Goal: Task Accomplishment & Management: Complete application form

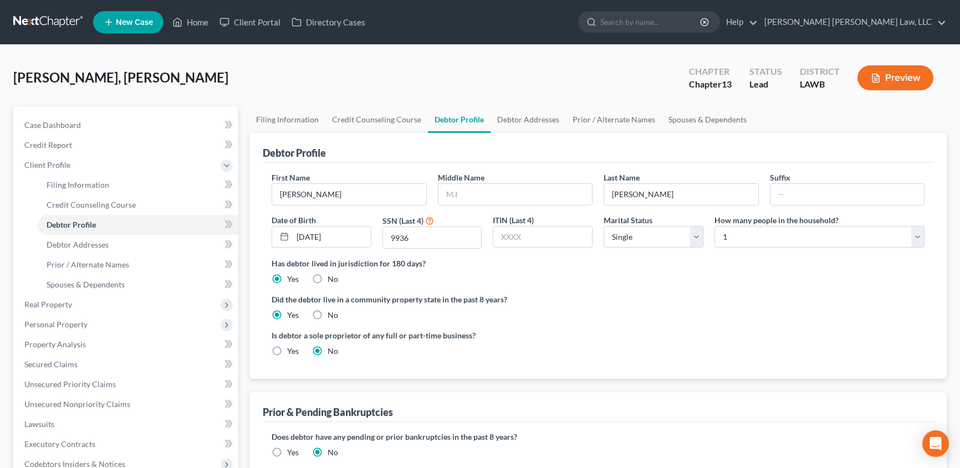
select select "0"
click at [194, 21] on link "Home" at bounding box center [190, 22] width 47 height 20
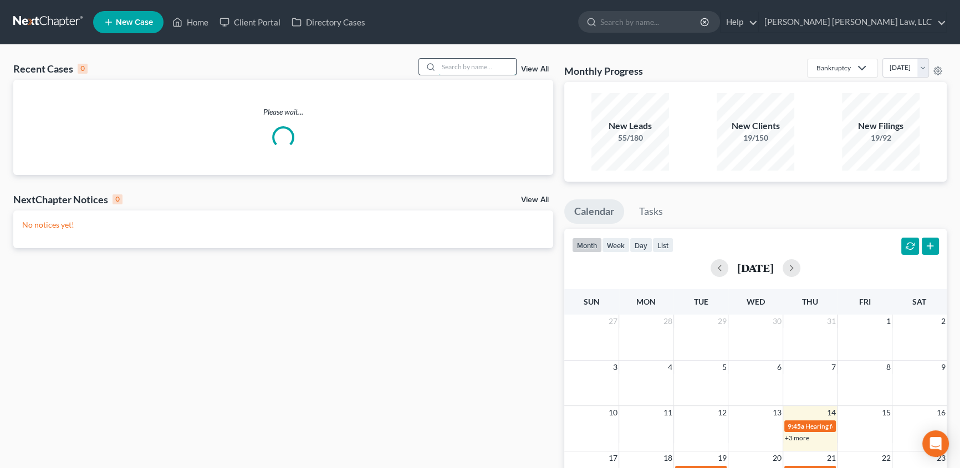
click at [454, 68] on input "search" at bounding box center [477, 67] width 78 height 16
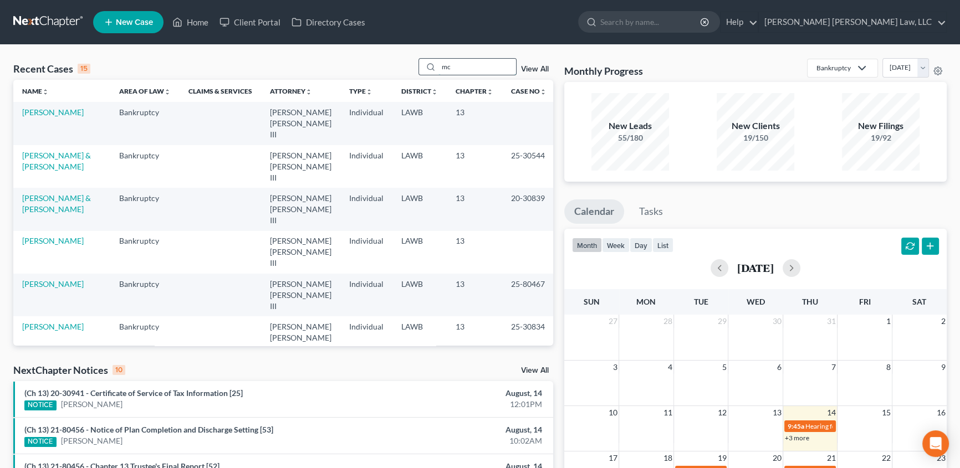
click at [467, 72] on input "mc" at bounding box center [477, 67] width 78 height 16
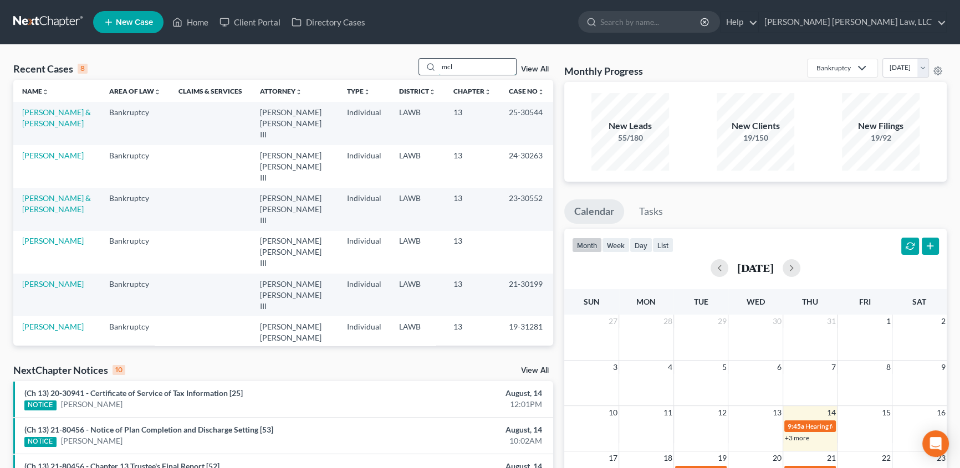
click at [475, 65] on input "mcl" at bounding box center [477, 67] width 78 height 16
type input "m"
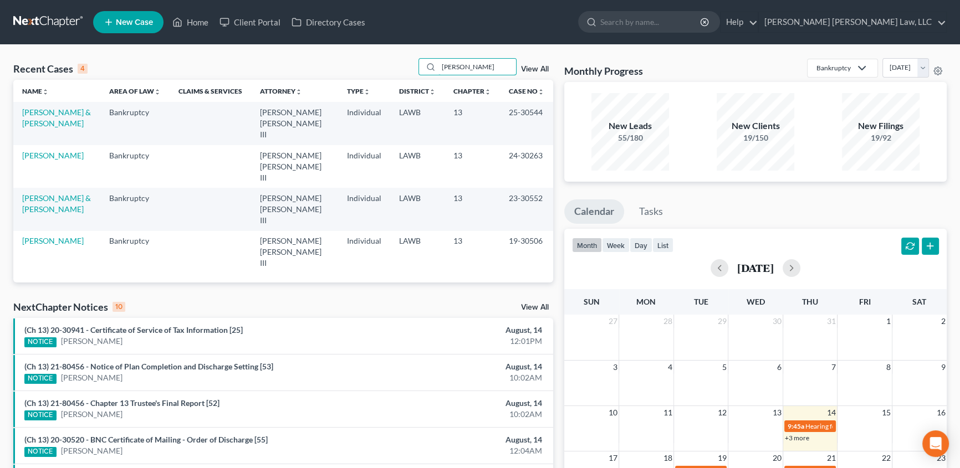
type input "[PERSON_NAME]"
click at [134, 25] on span "New Case" at bounding box center [134, 22] width 37 height 8
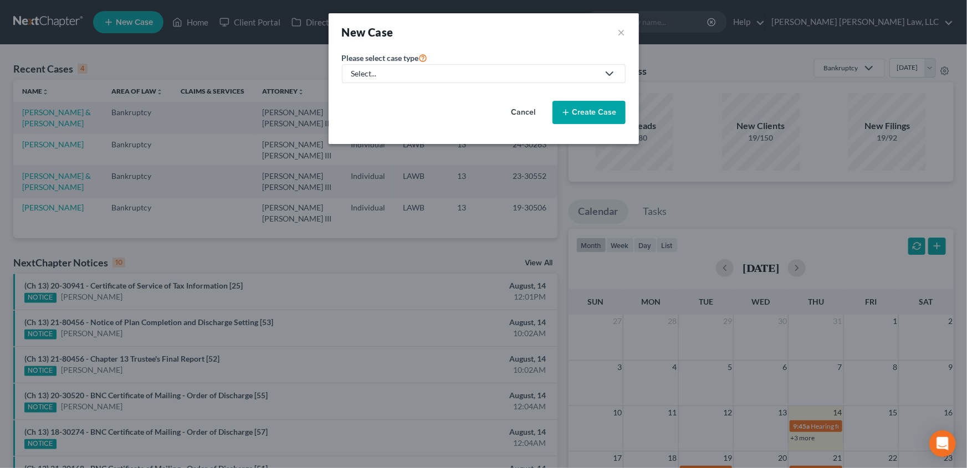
click at [388, 73] on div "Select..." at bounding box center [474, 73] width 247 height 11
click at [386, 94] on div "Bankruptcy" at bounding box center [401, 95] width 99 height 11
select select "36"
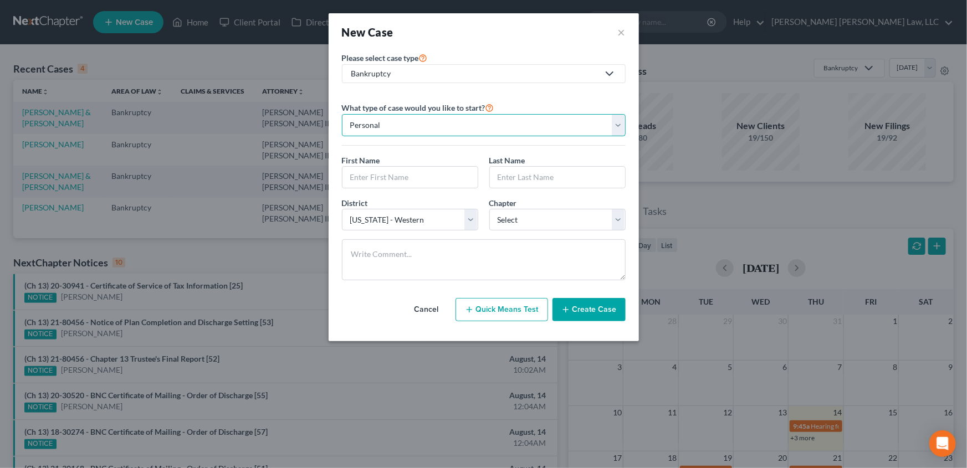
click at [350, 124] on select "Personal Business" at bounding box center [484, 125] width 284 height 22
click at [342, 114] on select "Personal Business" at bounding box center [484, 125] width 284 height 22
click at [349, 175] on input "text" at bounding box center [409, 177] width 135 height 21
type input "[PERSON_NAME]"
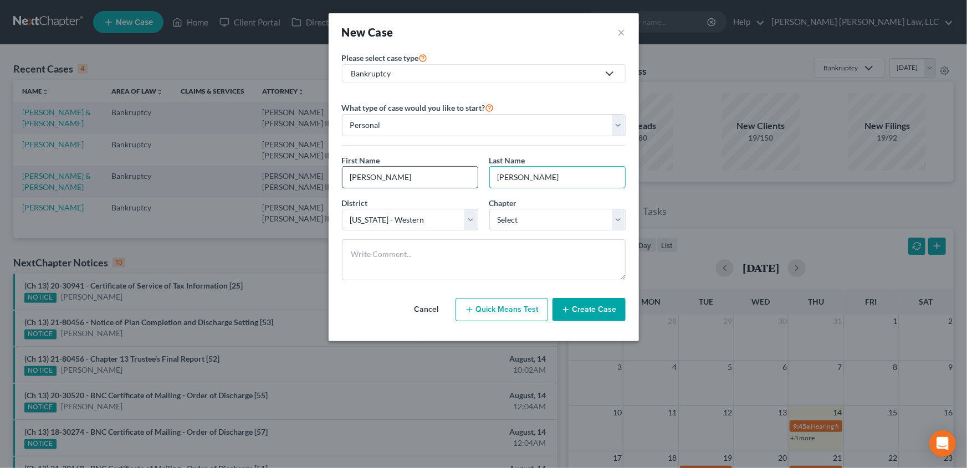
type input "[PERSON_NAME]"
select select "3"
click at [578, 308] on button "Create Case" at bounding box center [588, 309] width 73 height 23
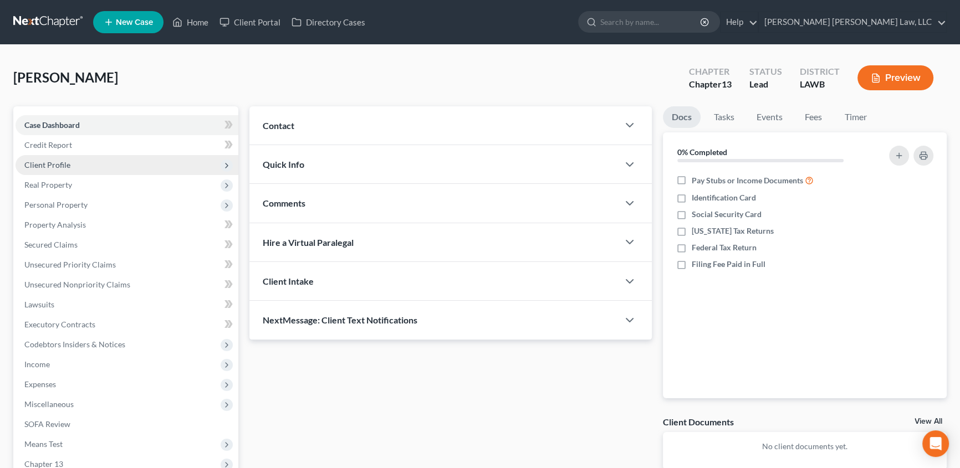
click at [52, 162] on span "Client Profile" at bounding box center [47, 164] width 46 height 9
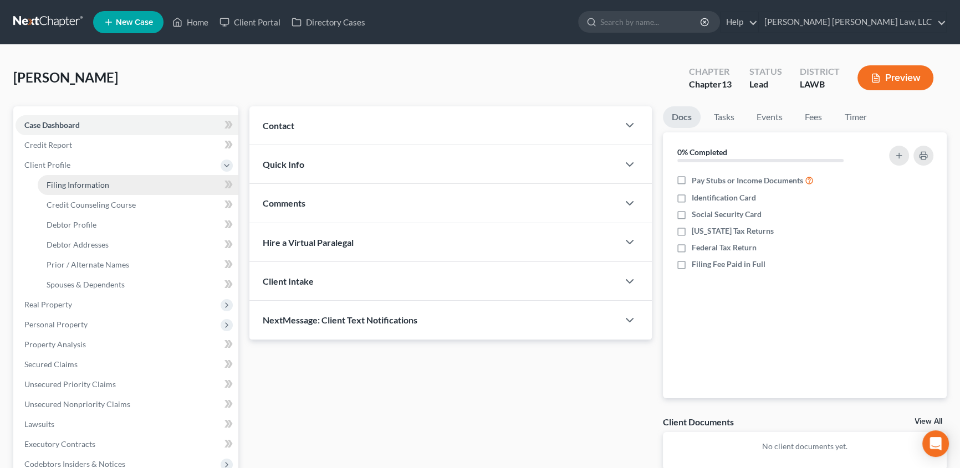
click at [68, 182] on span "Filing Information" at bounding box center [78, 184] width 63 height 9
select select "1"
select select "0"
select select "3"
select select "36"
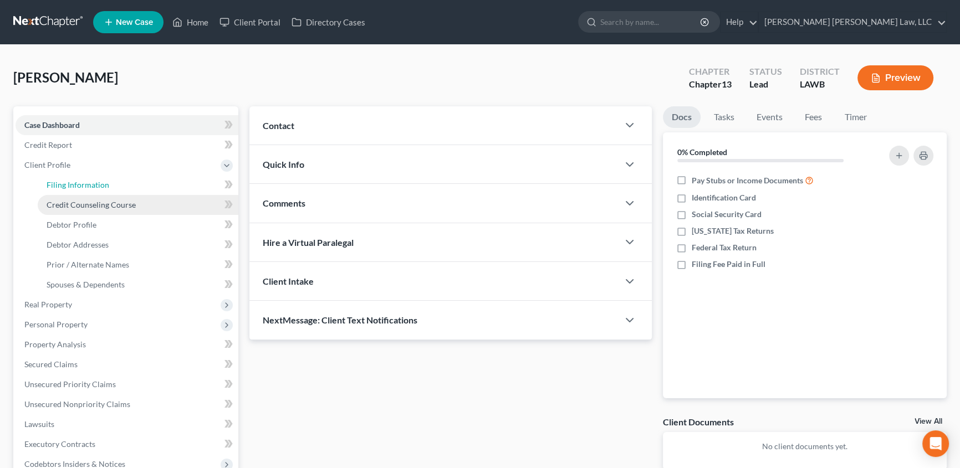
select select "19"
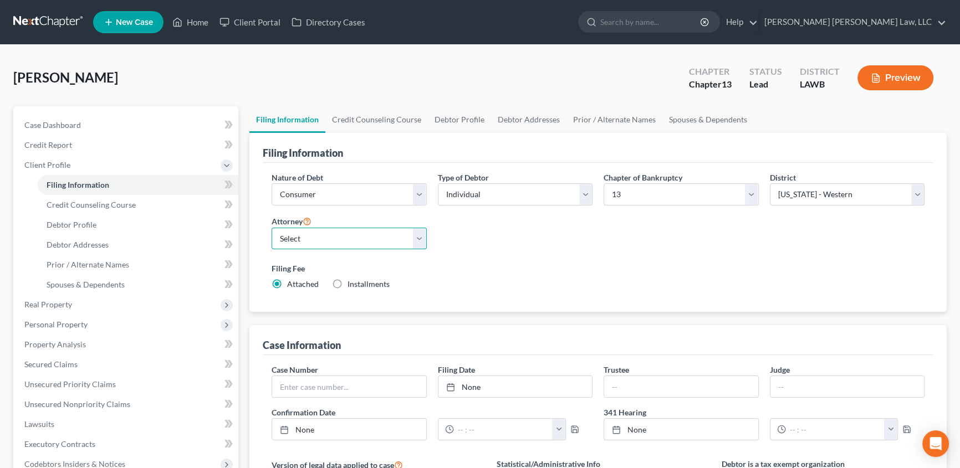
click at [292, 238] on select "Select [PERSON_NAME] [PERSON_NAME] III - LAWB [PERSON_NAME] [PERSON_NAME] III -…" at bounding box center [349, 239] width 155 height 22
select select "0"
click at [272, 228] on select "Select [PERSON_NAME] [PERSON_NAME] III - LAWB [PERSON_NAME] [PERSON_NAME] III -…" at bounding box center [349, 239] width 155 height 22
click at [460, 116] on link "Debtor Profile" at bounding box center [459, 119] width 63 height 27
select select "0"
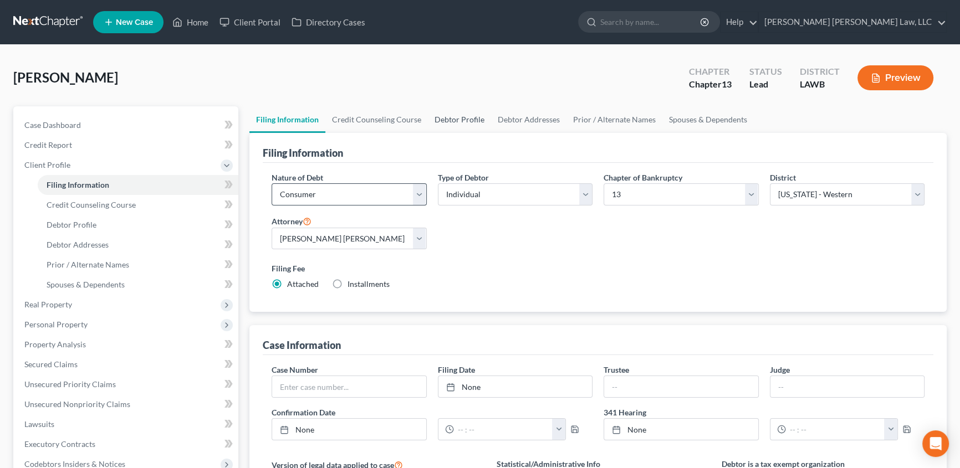
select select "0"
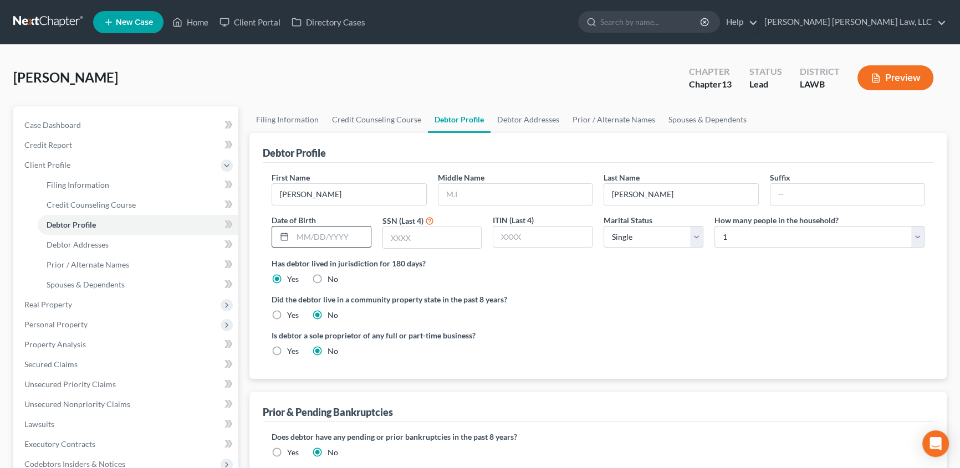
click at [305, 233] on input "text" at bounding box center [332, 237] width 78 height 21
type input "[DATE]"
click at [393, 233] on input "text" at bounding box center [432, 237] width 99 height 21
type input "0693"
click at [287, 315] on label "Yes" at bounding box center [293, 315] width 12 height 11
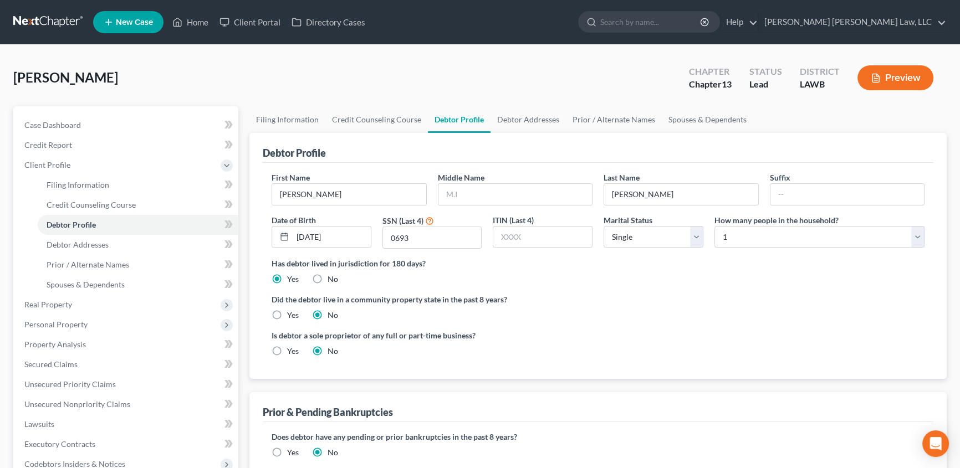
click at [291, 315] on input "Yes" at bounding box center [294, 313] width 7 height 7
radio input "true"
radio input "false"
click at [533, 116] on link "Debtor Addresses" at bounding box center [527, 119] width 75 height 27
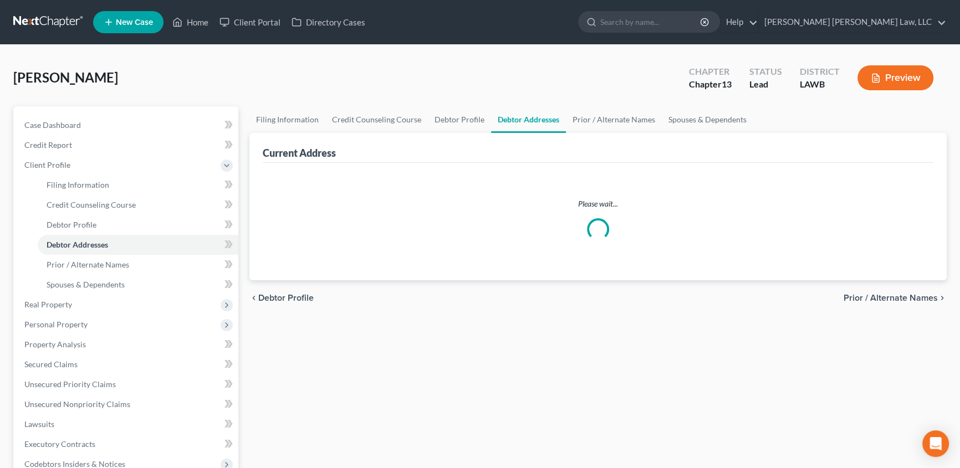
select select "0"
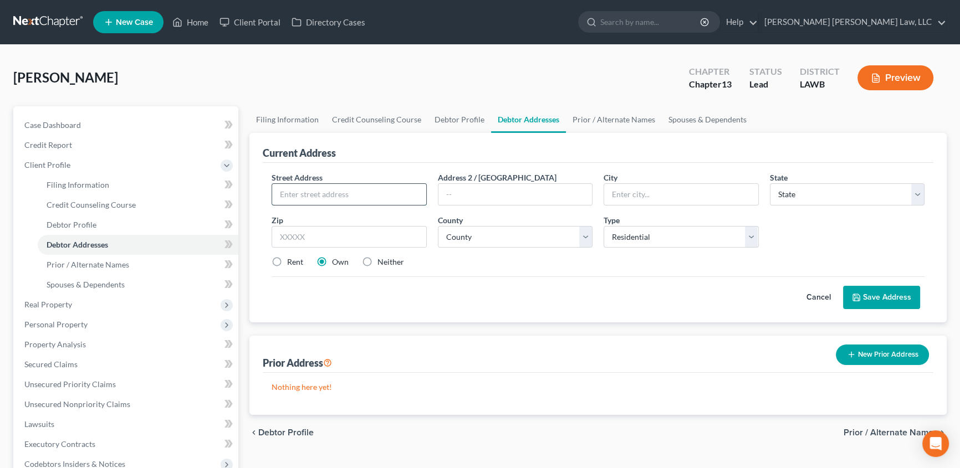
click at [296, 191] on input "text" at bounding box center [349, 194] width 154 height 21
type input "[STREET_ADDRESS][PERSON_NAME]"
select select "19"
type input "71203"
type input "Monroe"
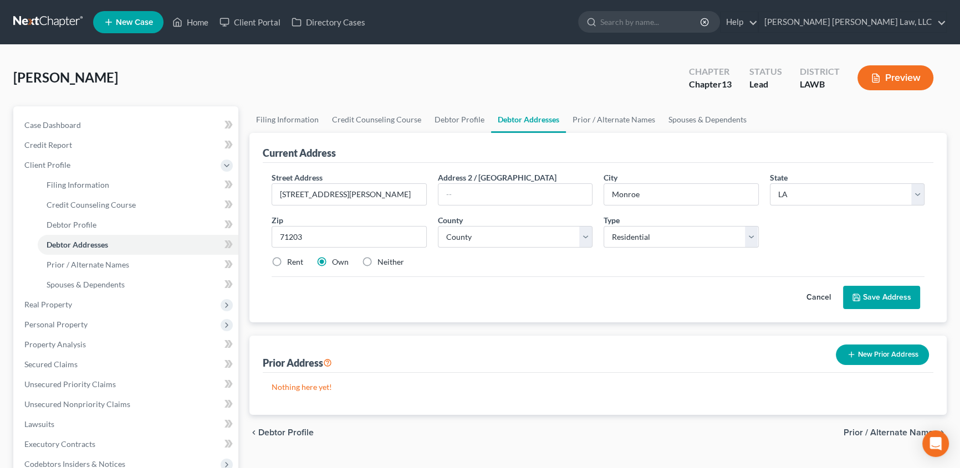
click at [287, 262] on label "Rent" at bounding box center [295, 262] width 16 height 11
click at [291, 262] on input "Rent" at bounding box center [294, 260] width 7 height 7
radio input "true"
click at [444, 241] on select "County Acadia [PERSON_NAME] [DATE] Assumption Avoyelles [GEOGRAPHIC_DATA] Bienv…" at bounding box center [515, 237] width 155 height 22
select select "36"
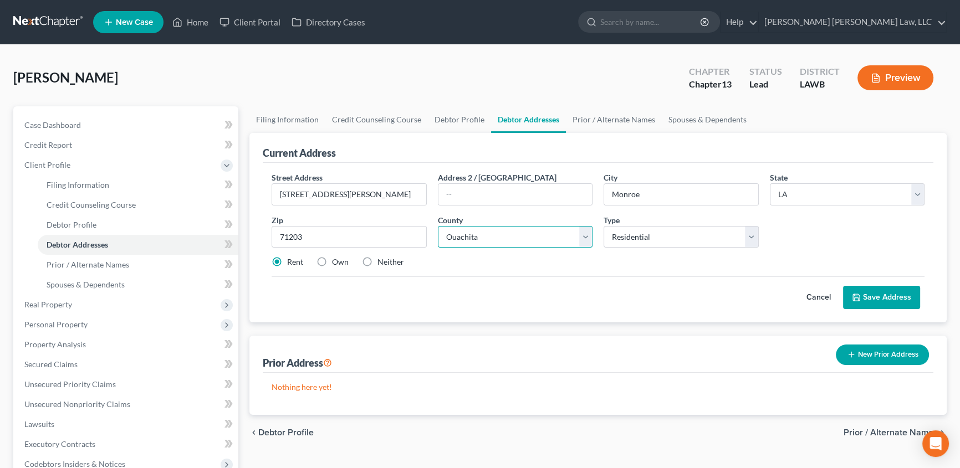
click at [438, 226] on select "County Acadia [PERSON_NAME] [DATE] Assumption Avoyelles [GEOGRAPHIC_DATA] Bienv…" at bounding box center [515, 237] width 155 height 22
drag, startPoint x: 887, startPoint y: 300, endPoint x: 220, endPoint y: 281, distance: 666.9
click at [887, 299] on button "Save Address" at bounding box center [881, 297] width 77 height 23
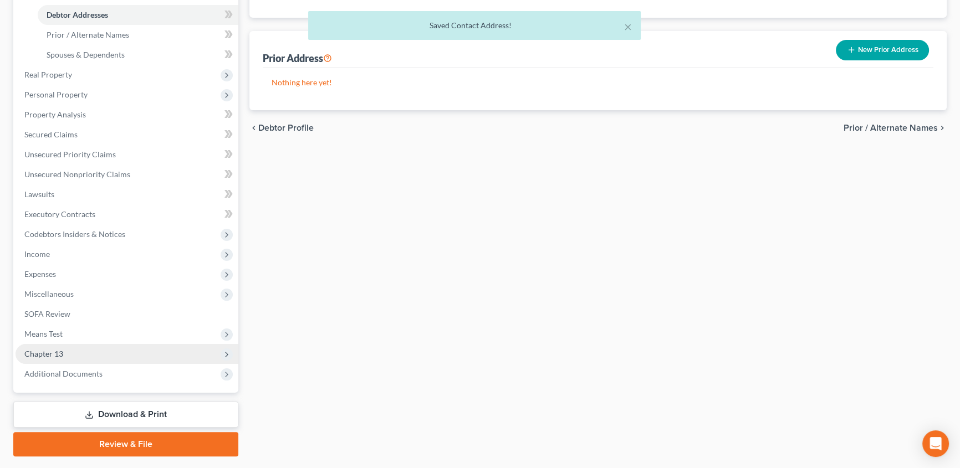
scroll to position [259, 0]
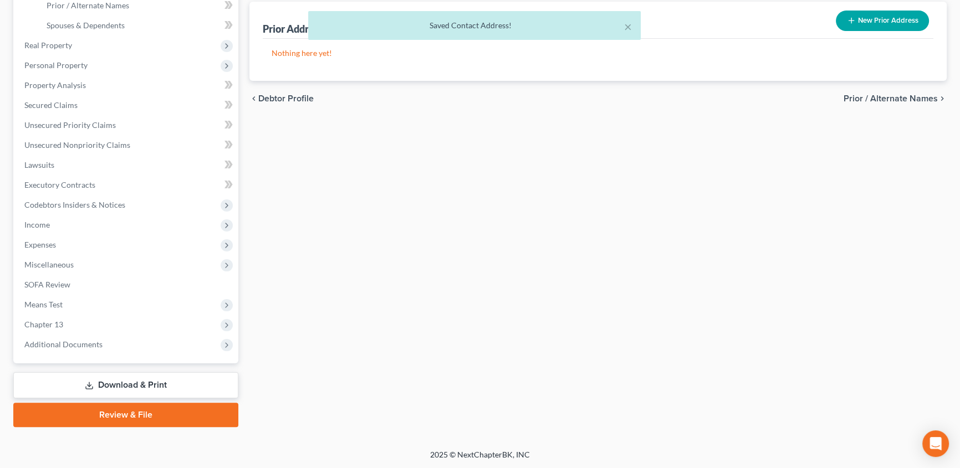
click at [182, 385] on link "Download & Print" at bounding box center [125, 385] width 225 height 26
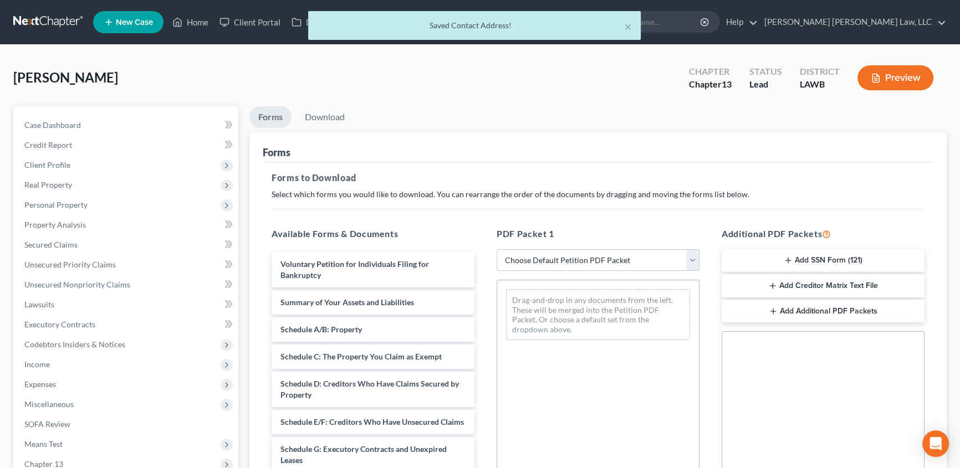
click at [531, 262] on select "Choose Default Petition PDF Packet Complete Bankruptcy Petition (all forms and …" at bounding box center [597, 260] width 203 height 22
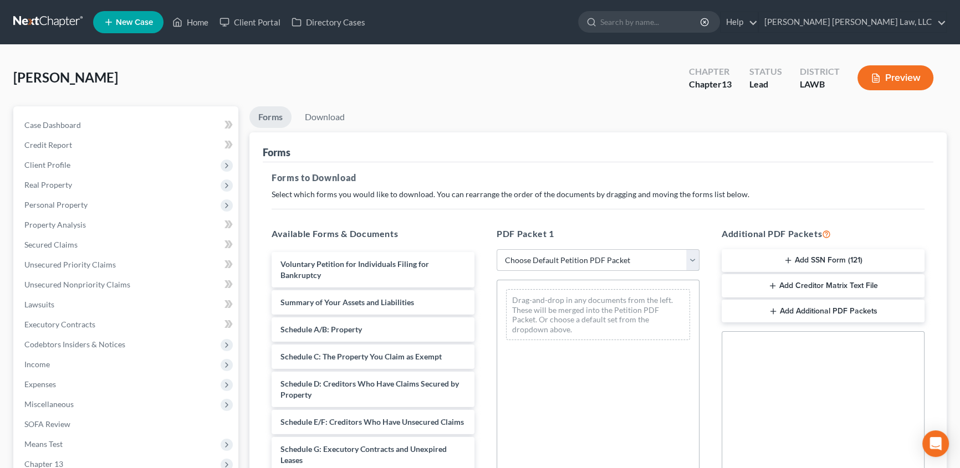
select select "15"
click at [496, 249] on select "Choose Default Petition PDF Packet Complete Bankruptcy Petition (all forms and …" at bounding box center [597, 260] width 203 height 22
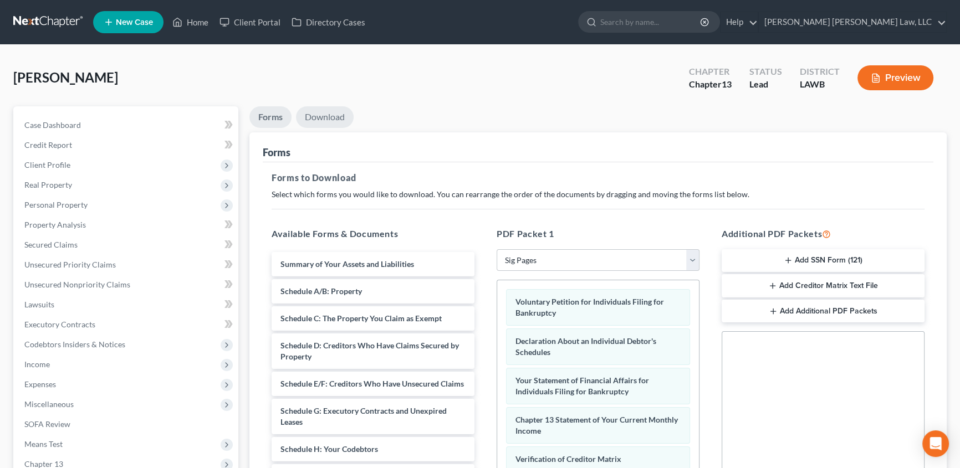
click at [325, 120] on link "Download" at bounding box center [325, 117] width 58 height 22
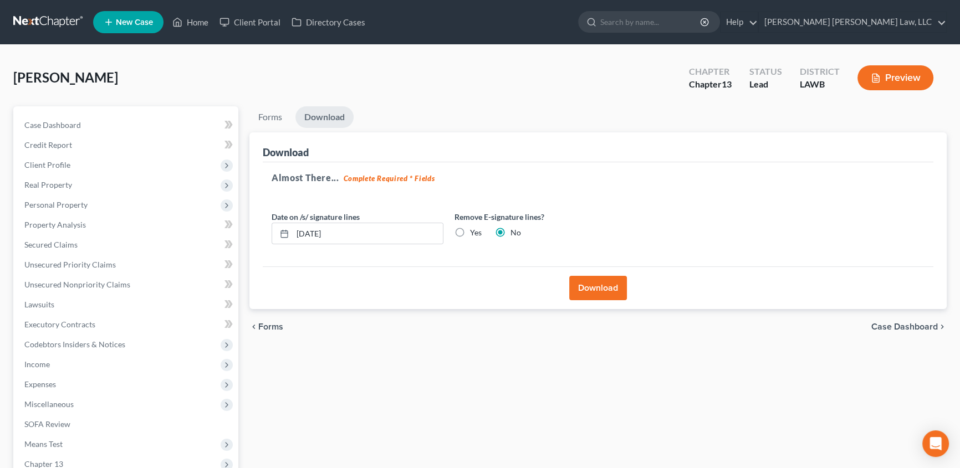
click at [582, 290] on button "Download" at bounding box center [598, 288] width 58 height 24
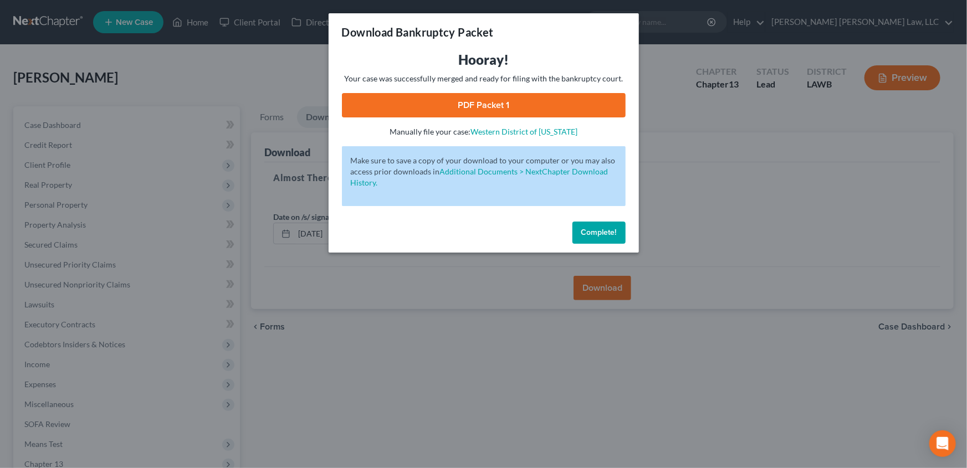
click at [510, 111] on link "PDF Packet 1" at bounding box center [484, 105] width 284 height 24
drag, startPoint x: 593, startPoint y: 237, endPoint x: 346, endPoint y: 258, distance: 248.0
click at [594, 238] on button "Complete!" at bounding box center [598, 233] width 53 height 22
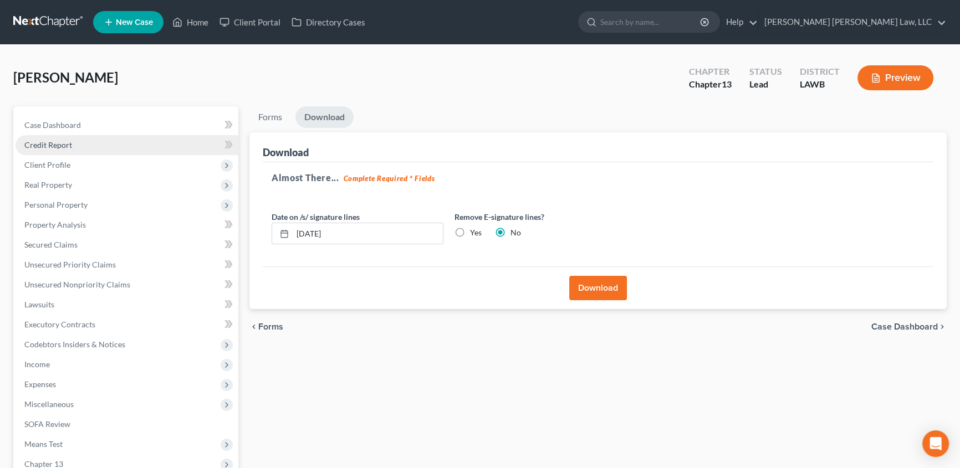
click at [63, 146] on span "Credit Report" at bounding box center [48, 144] width 48 height 9
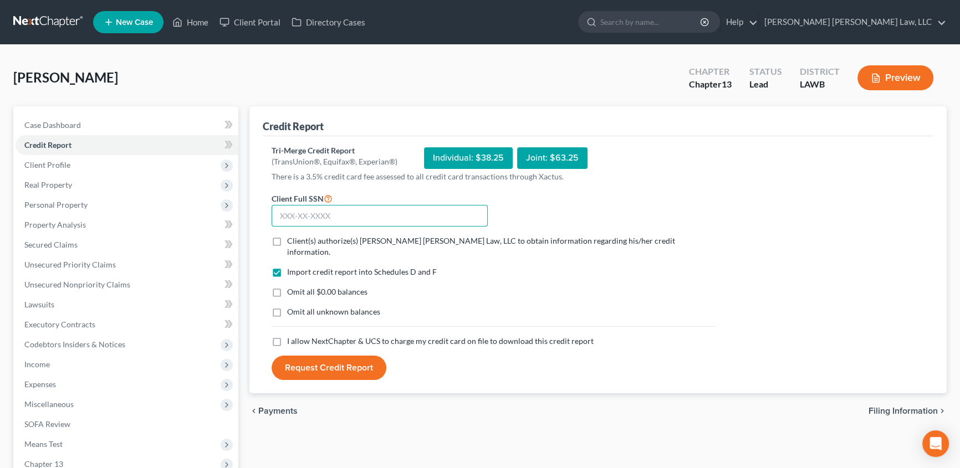
click at [318, 212] on input "text" at bounding box center [380, 216] width 216 height 22
type input "439-91-0693"
click at [287, 242] on label "Client(s) authorize(s) [PERSON_NAME] [PERSON_NAME] Law, LLC to obtain informati…" at bounding box center [501, 247] width 428 height 22
click at [291, 242] on input "Client(s) authorize(s) [PERSON_NAME] [PERSON_NAME] Law, LLC to obtain informati…" at bounding box center [294, 239] width 7 height 7
checkbox input "true"
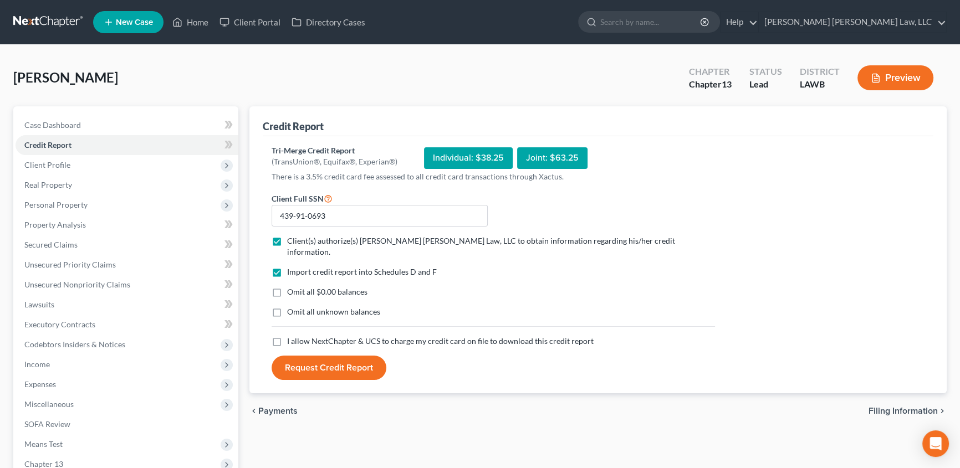
click at [287, 286] on label "Omit all $0.00 balances" at bounding box center [327, 291] width 80 height 11
click at [291, 286] on input "Omit all $0.00 balances" at bounding box center [294, 289] width 7 height 7
checkbox input "true"
click at [287, 306] on label "Omit all unknown balances" at bounding box center [333, 311] width 93 height 11
click at [291, 306] on input "Omit all unknown balances" at bounding box center [294, 309] width 7 height 7
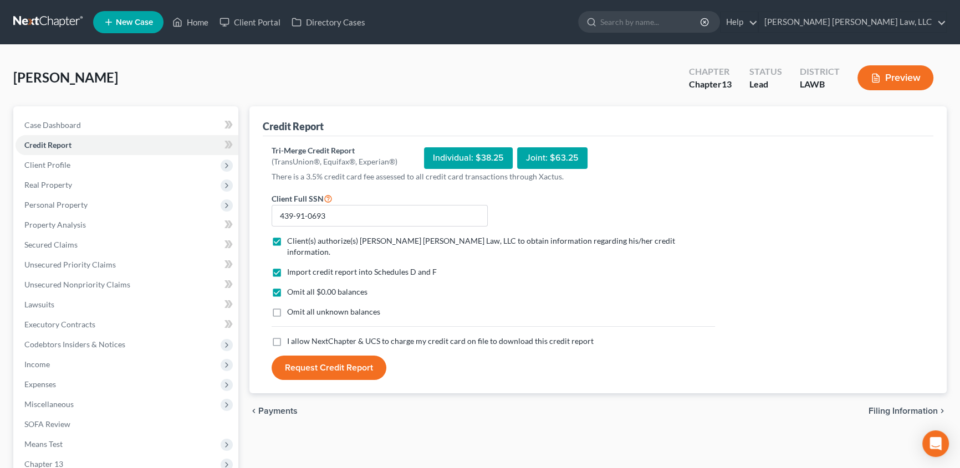
checkbox input "true"
click at [287, 336] on label "I allow NextChapter & UCS to charge my credit card on file to download this cre…" at bounding box center [440, 341] width 306 height 11
click at [291, 336] on input "I allow NextChapter & UCS to charge my credit card on file to download this cre…" at bounding box center [294, 339] width 7 height 7
checkbox input "true"
click at [298, 359] on button "Request Credit Report" at bounding box center [329, 368] width 115 height 24
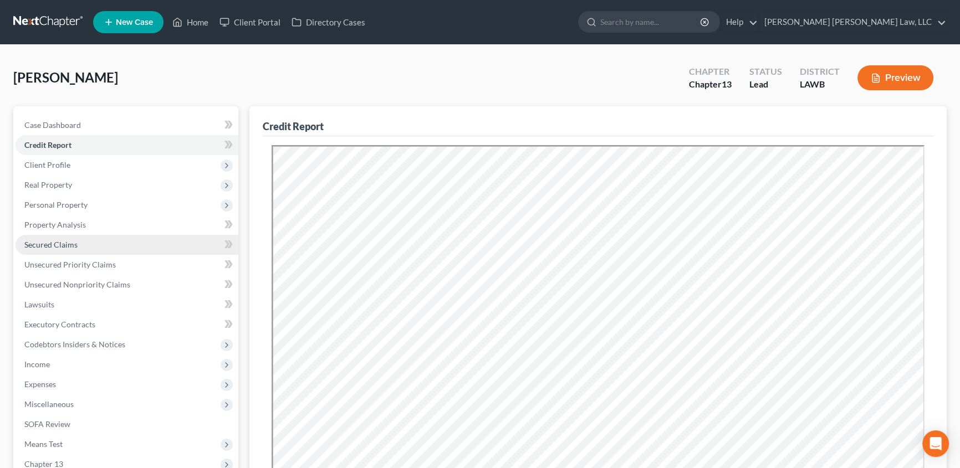
click at [57, 236] on link "Secured Claims" at bounding box center [127, 245] width 223 height 20
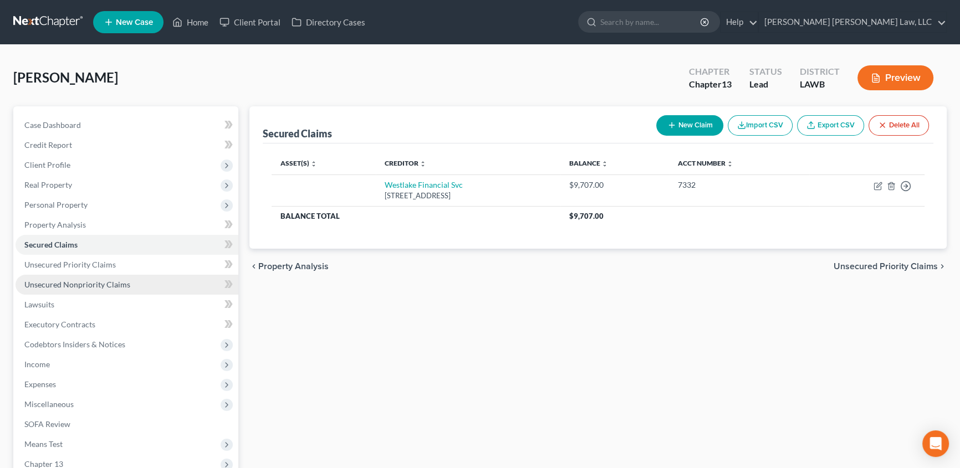
click at [58, 280] on span "Unsecured Nonpriority Claims" at bounding box center [77, 284] width 106 height 9
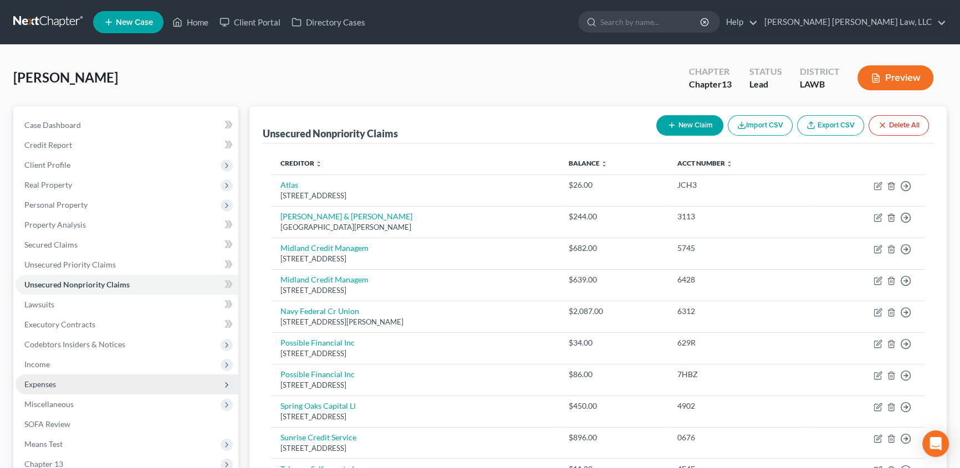
drag, startPoint x: 48, startPoint y: 382, endPoint x: 66, endPoint y: 380, distance: 18.4
click at [48, 382] on span "Expenses" at bounding box center [40, 384] width 32 height 9
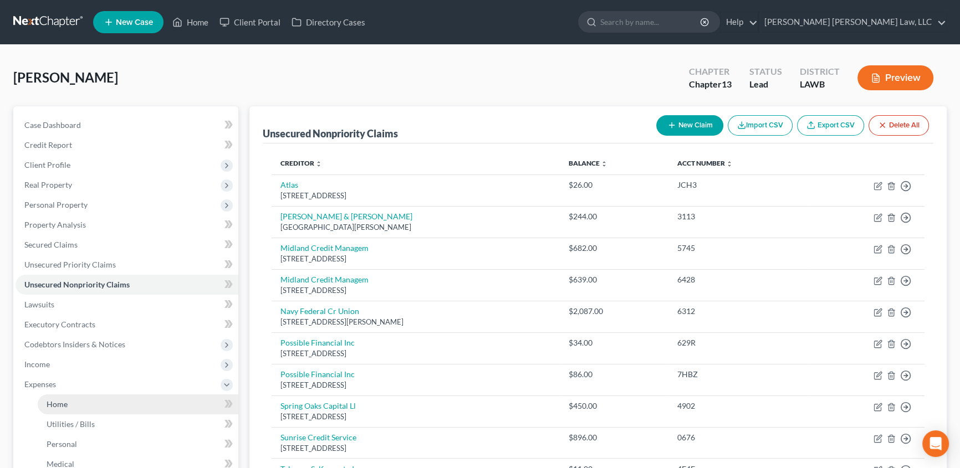
click at [60, 397] on link "Home" at bounding box center [138, 405] width 201 height 20
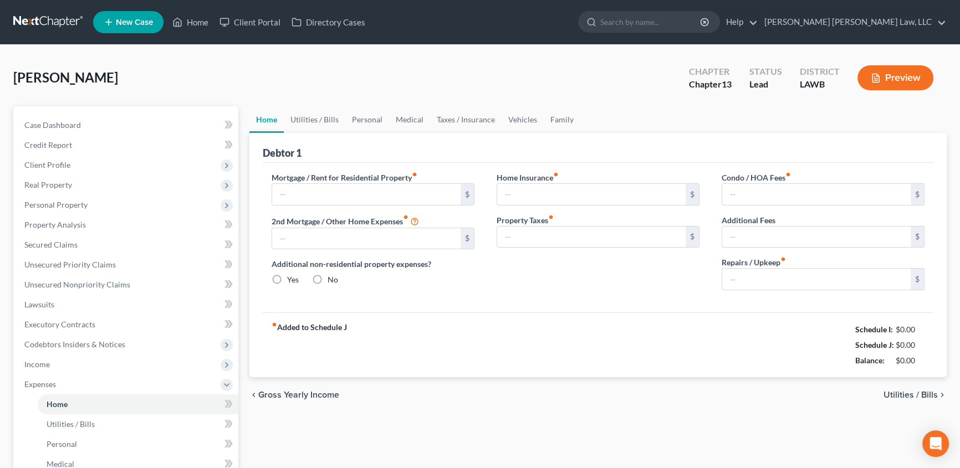
type input "0.00"
radio input "true"
type input "0.00"
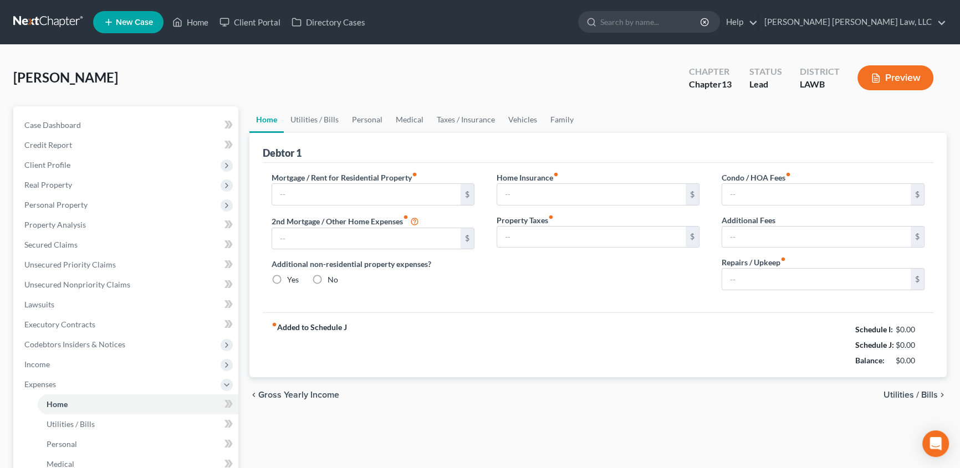
type input "0.00"
click at [46, 240] on span "Secured Claims" at bounding box center [50, 244] width 53 height 9
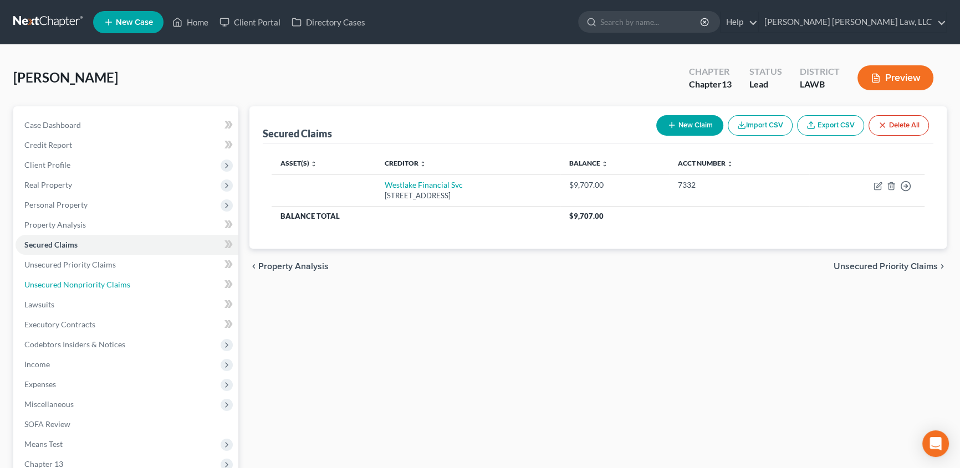
click at [60, 280] on span "Unsecured Nonpriority Claims" at bounding box center [77, 284] width 106 height 9
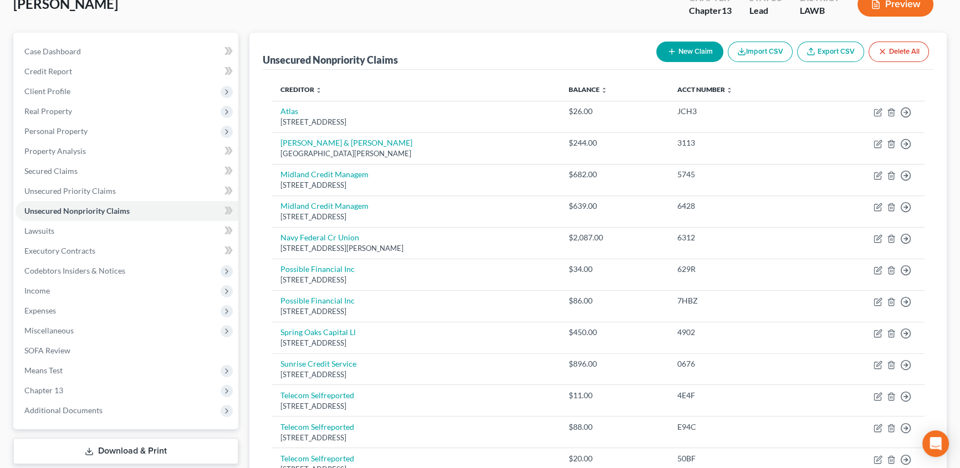
scroll to position [50, 0]
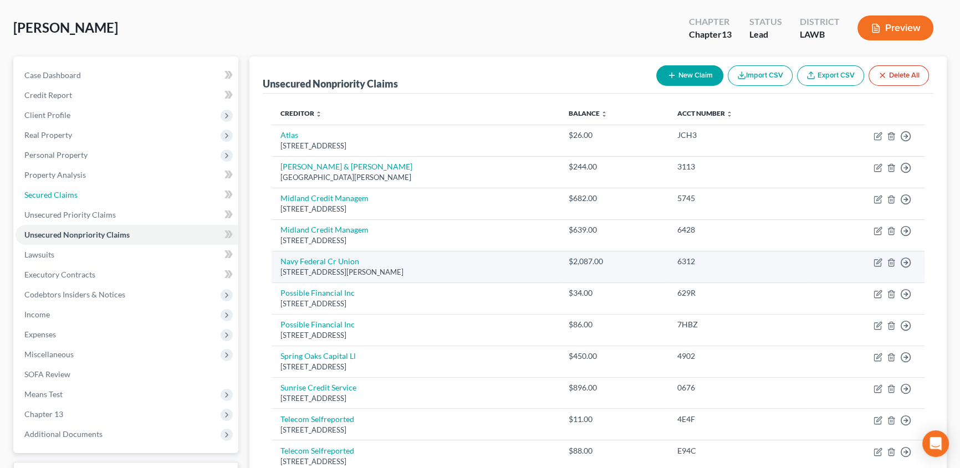
drag, startPoint x: 53, startPoint y: 190, endPoint x: 464, endPoint y: 275, distance: 420.0
click at [53, 190] on span "Secured Claims" at bounding box center [50, 194] width 53 height 9
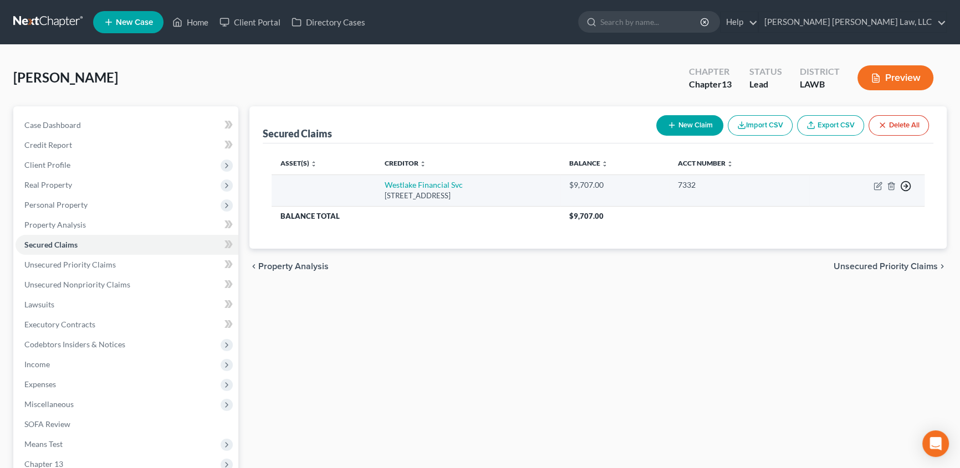
click at [903, 188] on icon "button" at bounding box center [905, 186] width 11 height 11
click at [840, 216] on link "Move to F" at bounding box center [854, 213] width 93 height 19
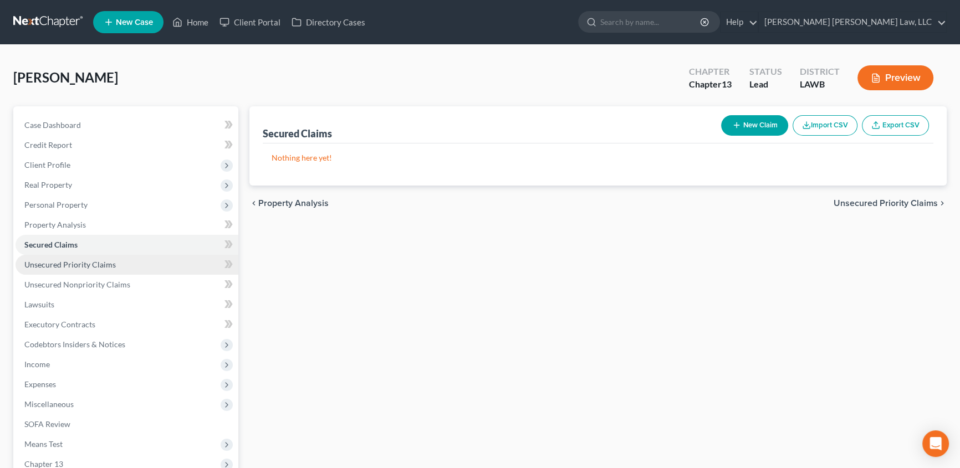
click at [69, 262] on span "Unsecured Priority Claims" at bounding box center [69, 264] width 91 height 9
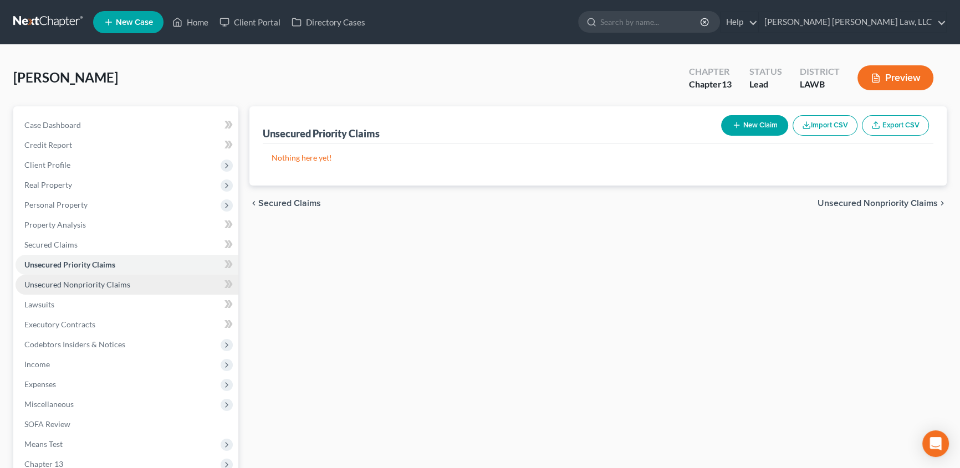
click at [101, 284] on span "Unsecured Nonpriority Claims" at bounding box center [77, 284] width 106 height 9
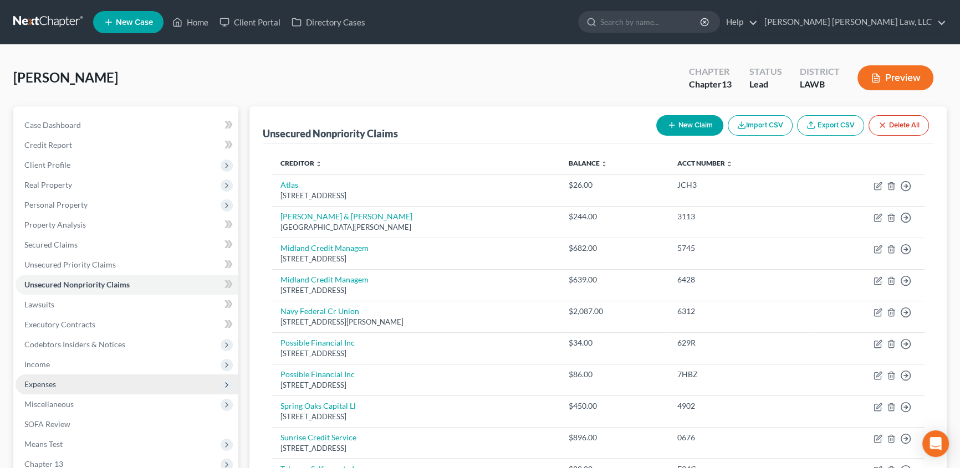
click at [57, 380] on span "Expenses" at bounding box center [127, 385] width 223 height 20
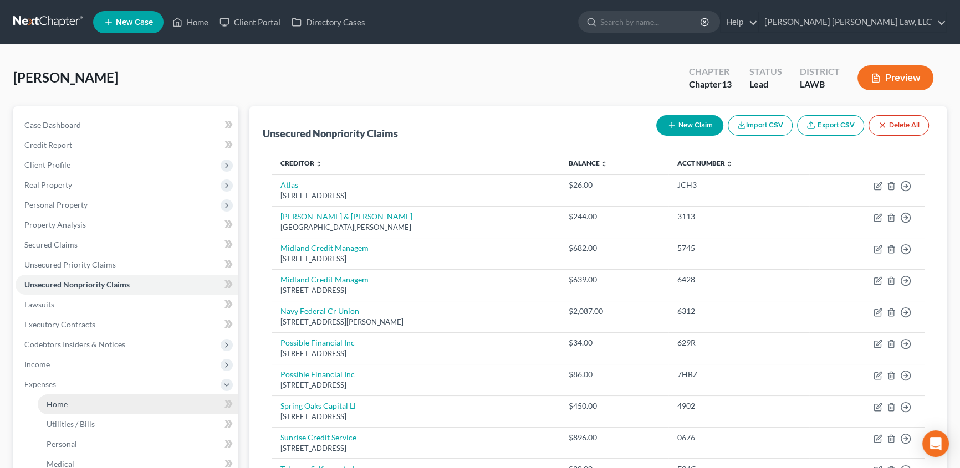
click at [50, 400] on span "Home" at bounding box center [57, 404] width 21 height 9
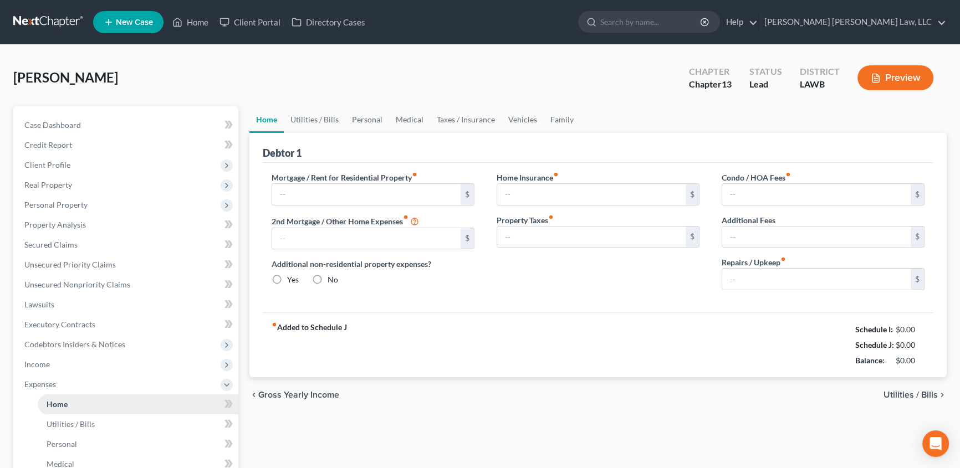
type input "0.00"
radio input "true"
type input "0.00"
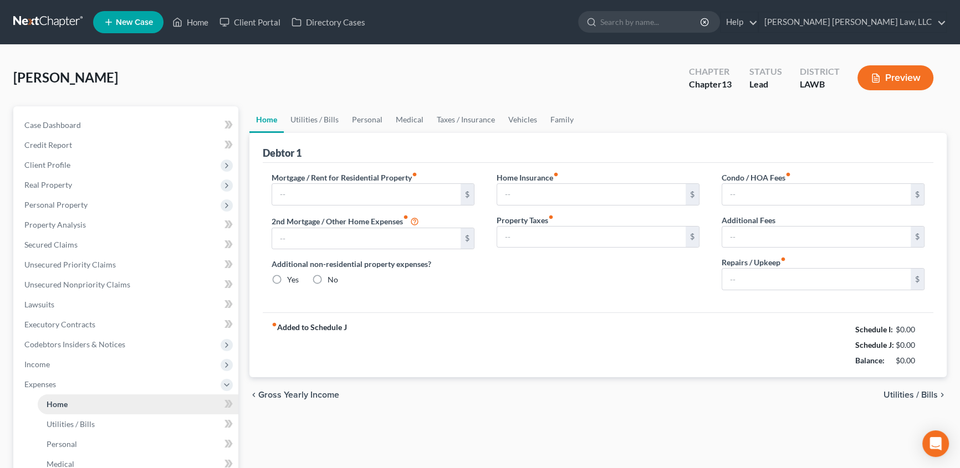
type input "0.00"
click at [294, 194] on input "text" at bounding box center [366, 194] width 188 height 21
click at [326, 188] on input "625" at bounding box center [366, 194] width 188 height 21
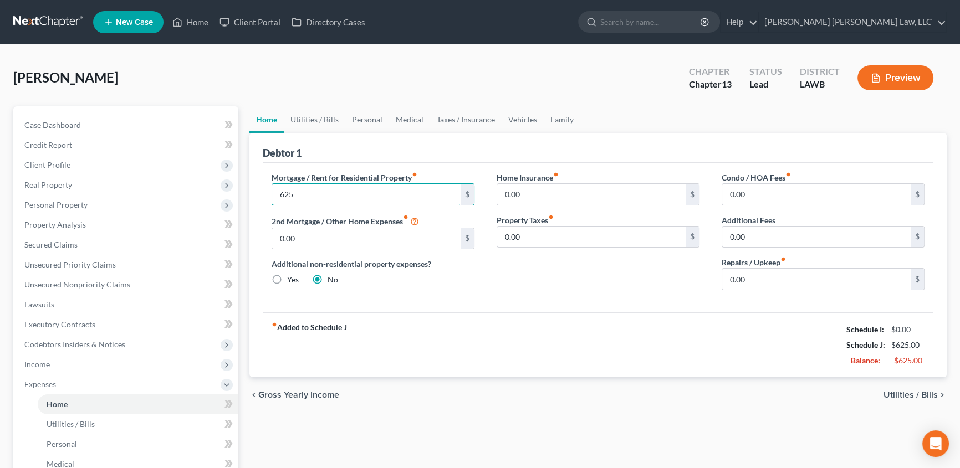
type input "625.00"
click at [324, 116] on link "Utilities / Bills" at bounding box center [315, 119] width 62 height 27
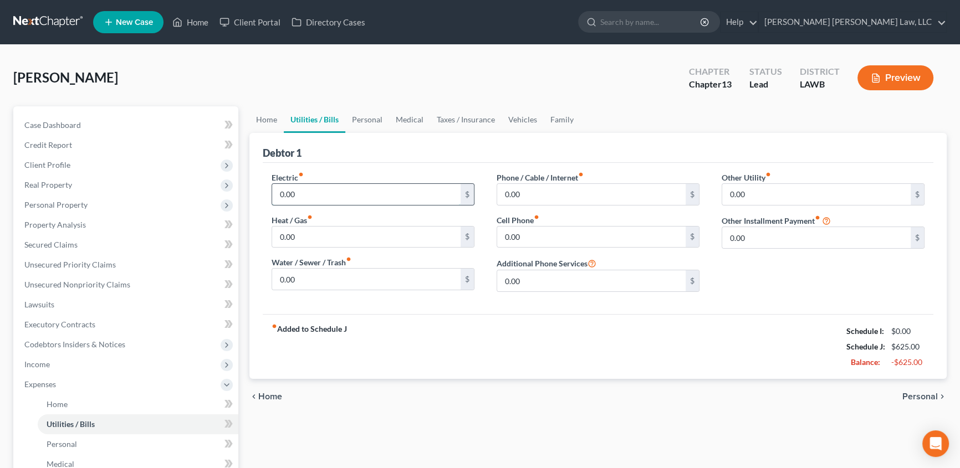
click at [312, 197] on input "0.00" at bounding box center [366, 194] width 188 height 21
click at [310, 196] on input "0.00" at bounding box center [366, 194] width 188 height 21
type input "0"
click at [291, 196] on input "text" at bounding box center [366, 194] width 188 height 21
type input "150.00"
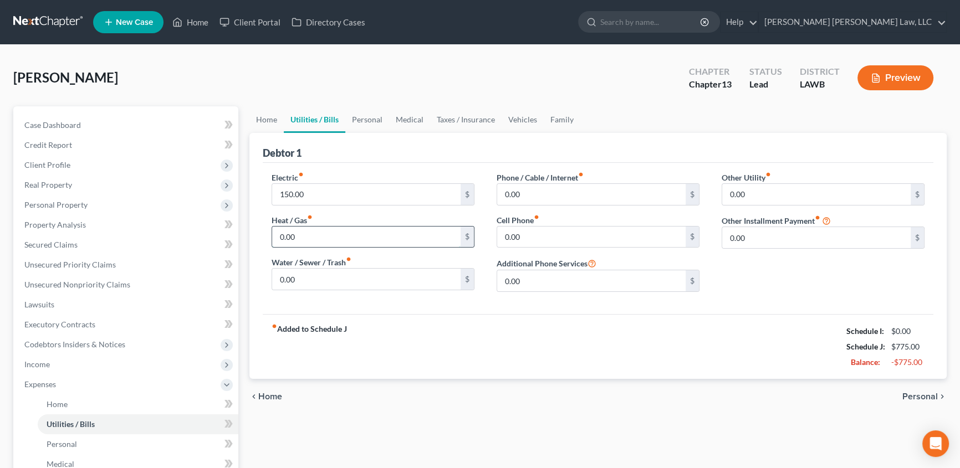
click at [314, 239] on input "0.00" at bounding box center [366, 237] width 188 height 21
click at [308, 280] on input "0.00" at bounding box center [366, 279] width 188 height 21
click at [310, 282] on input "0.00" at bounding box center [366, 279] width 188 height 21
type input "0"
type input "80.00"
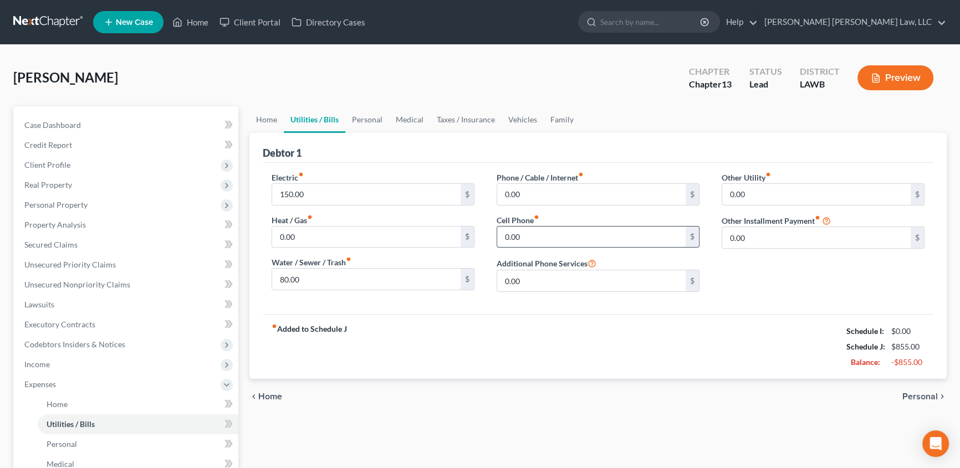
click at [536, 233] on input "0.00" at bounding box center [591, 237] width 188 height 21
click at [557, 236] on input "0.00" at bounding box center [591, 237] width 188 height 21
click at [545, 236] on input "0.00" at bounding box center [591, 237] width 188 height 21
type input "0"
type input "122.00"
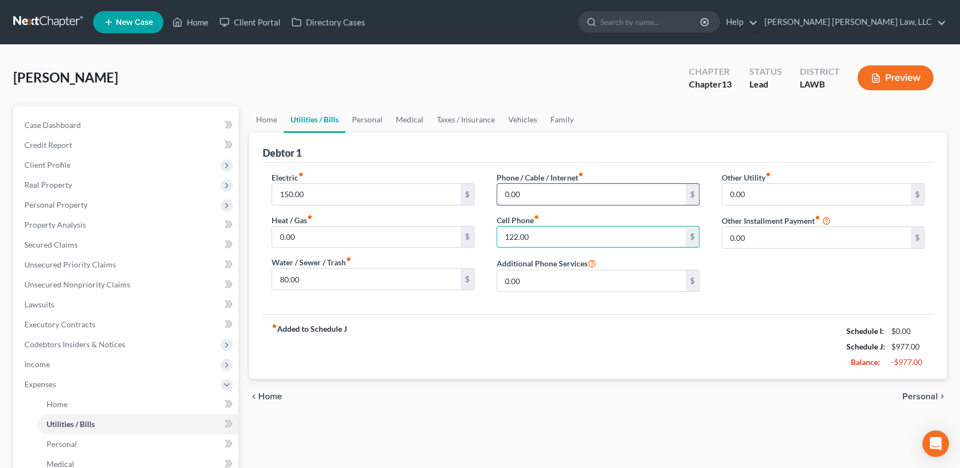
click at [527, 196] on input "0.00" at bounding box center [591, 194] width 188 height 21
click at [549, 281] on input "0.00" at bounding box center [591, 280] width 188 height 21
click at [539, 187] on input "204.00" at bounding box center [591, 194] width 188 height 21
type input "180.00"
click at [527, 283] on input "0.00" at bounding box center [591, 280] width 188 height 21
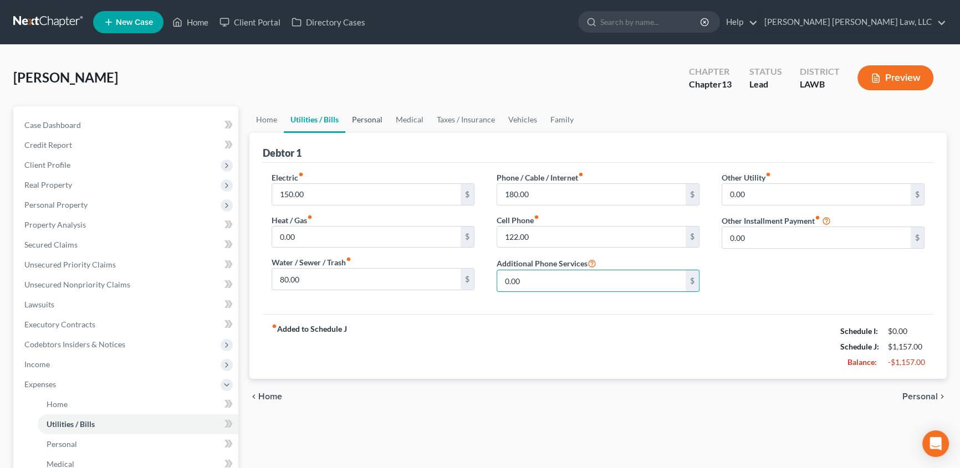
click at [372, 118] on link "Personal" at bounding box center [367, 119] width 44 height 27
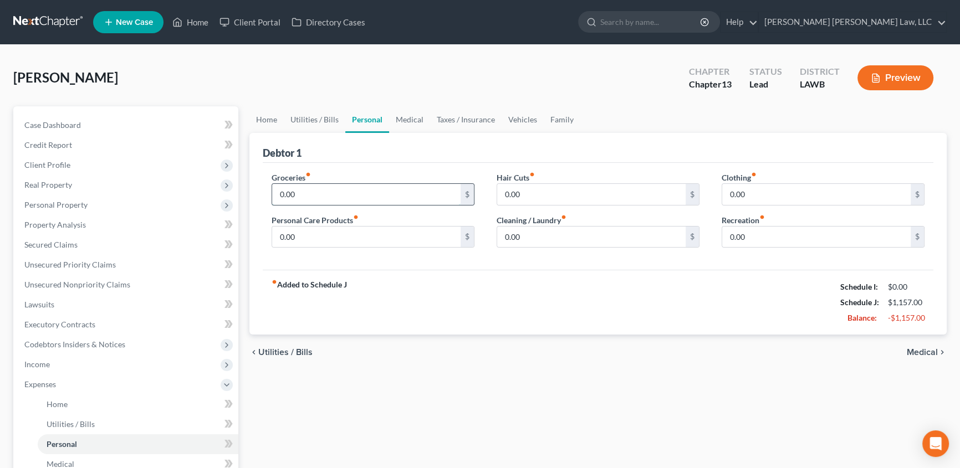
click at [298, 197] on input "0.00" at bounding box center [366, 194] width 188 height 21
click at [312, 121] on link "Utilities / Bills" at bounding box center [315, 119] width 62 height 27
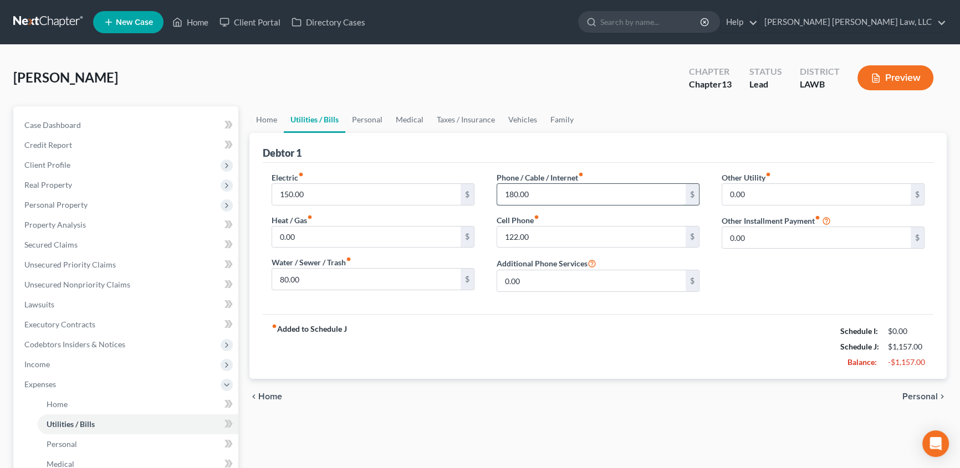
click at [552, 195] on input "180.00" at bounding box center [591, 194] width 188 height 21
type input "1"
type input "215.00"
click at [564, 235] on input "122.00" at bounding box center [591, 237] width 188 height 21
drag, startPoint x: 362, startPoint y: 117, endPoint x: 351, endPoint y: 207, distance: 91.1
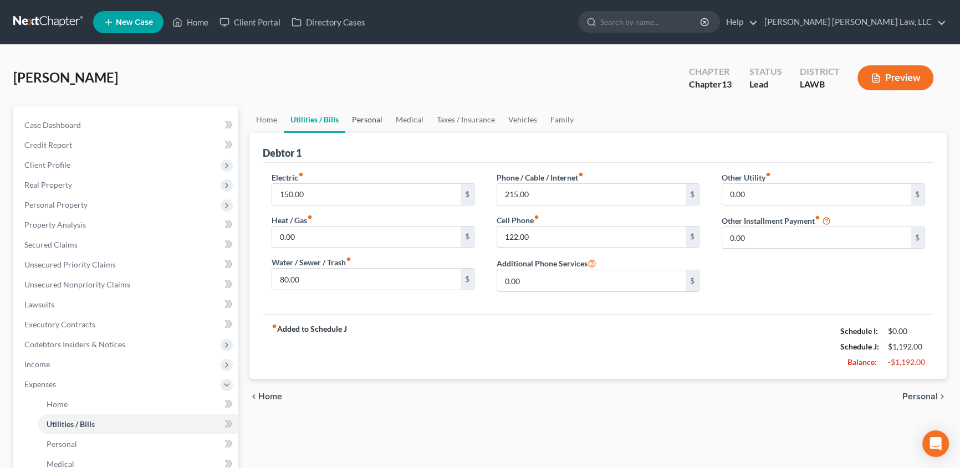
click at [362, 117] on link "Personal" at bounding box center [367, 119] width 44 height 27
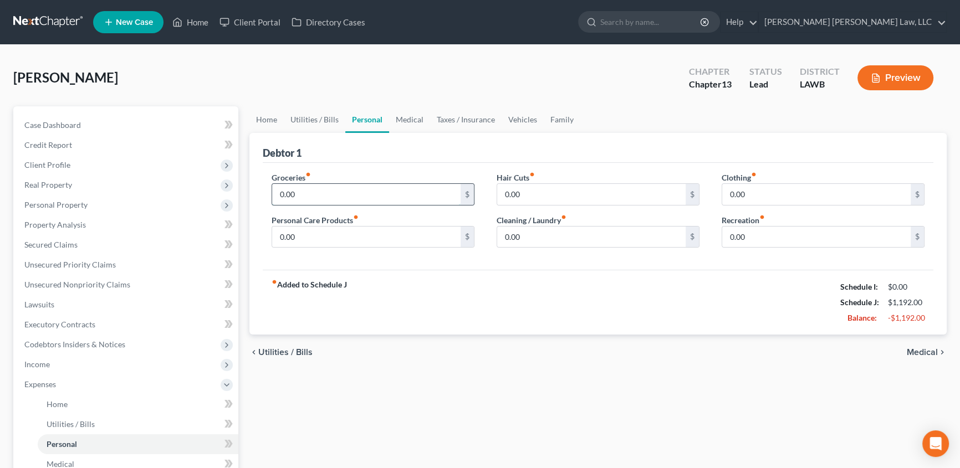
click at [300, 194] on input "0.00" at bounding box center [366, 194] width 188 height 21
drag, startPoint x: 296, startPoint y: 189, endPoint x: 504, endPoint y: 187, distance: 207.8
click at [296, 189] on input "text" at bounding box center [366, 194] width 188 height 21
click at [313, 188] on input "200.00" at bounding box center [366, 194] width 188 height 21
type input "2"
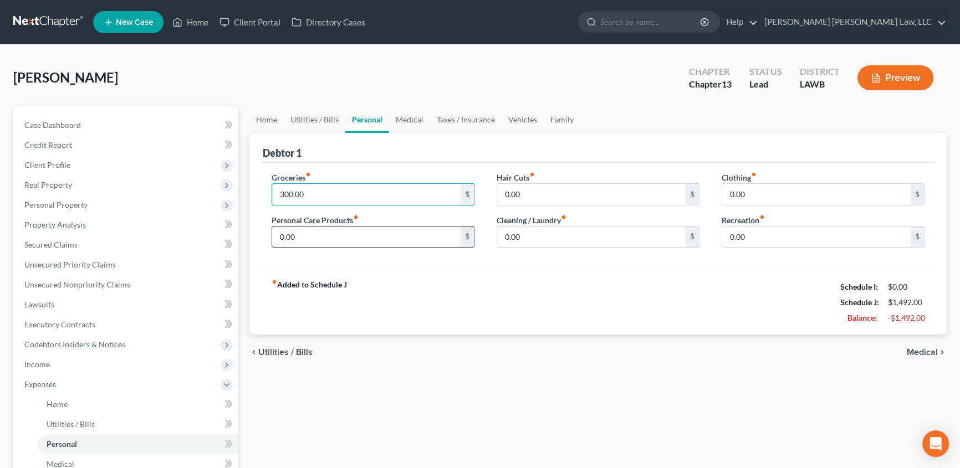
type input "300.00"
click at [311, 239] on input "0.00" at bounding box center [366, 237] width 188 height 21
click at [523, 117] on link "Vehicles" at bounding box center [522, 119] width 42 height 27
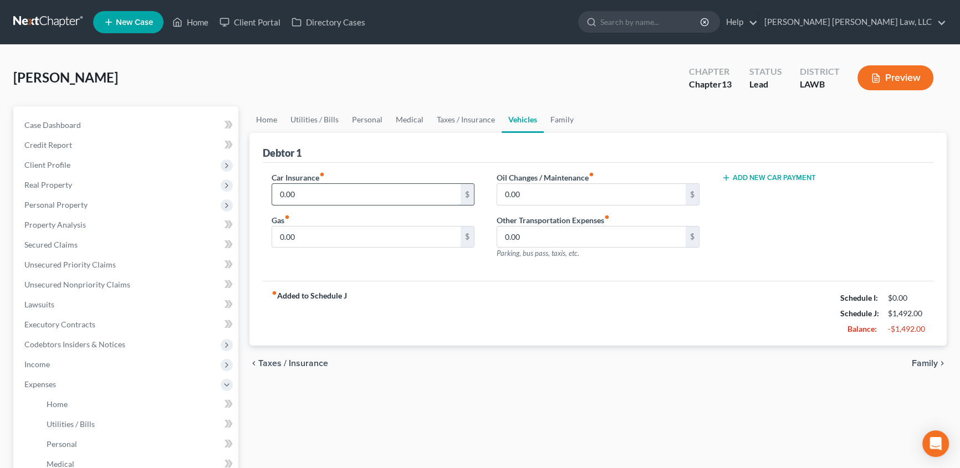
click at [322, 198] on input "0.00" at bounding box center [366, 194] width 188 height 21
type input "400.50"
click at [306, 239] on input "0.00" at bounding box center [366, 237] width 188 height 21
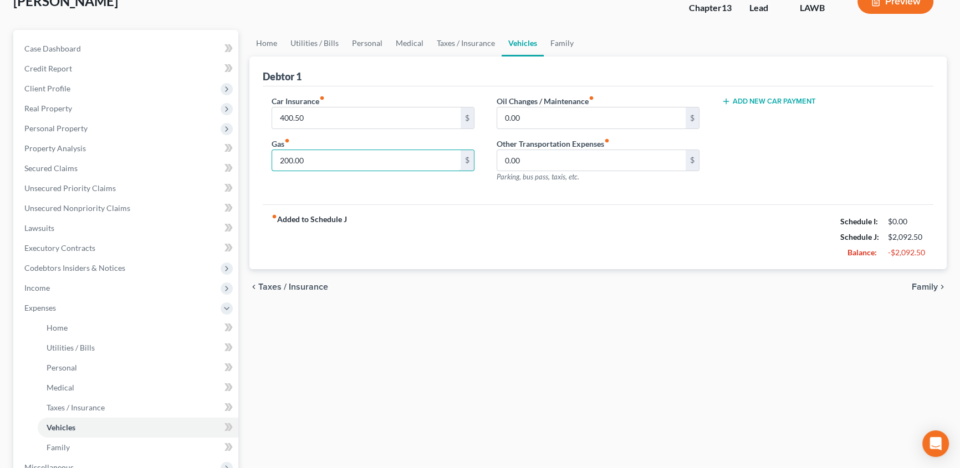
scroll to position [100, 0]
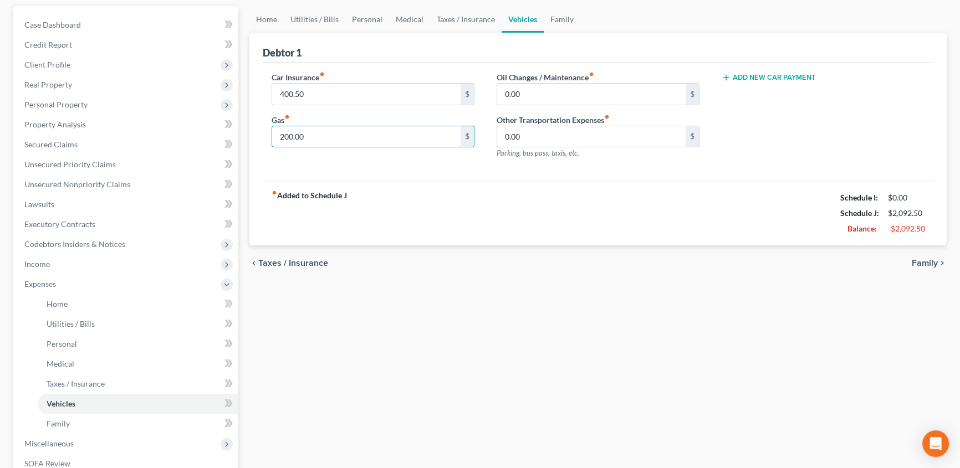
type input "200.00"
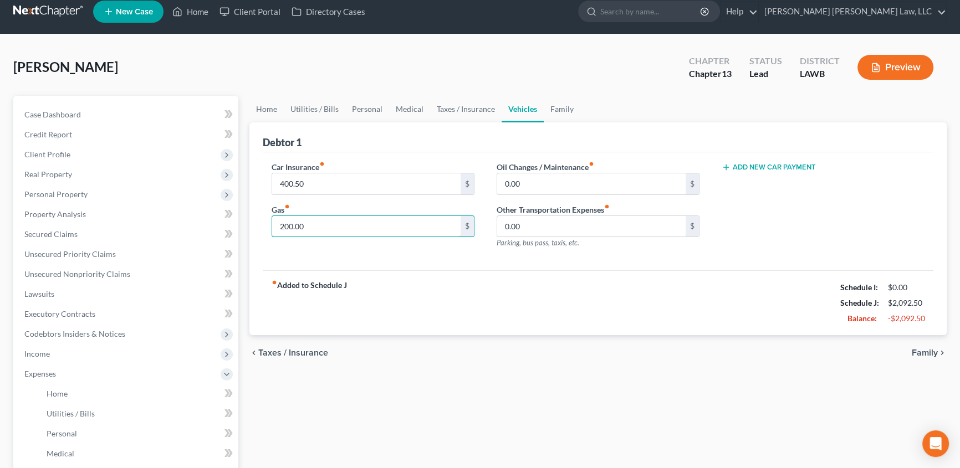
scroll to position [0, 0]
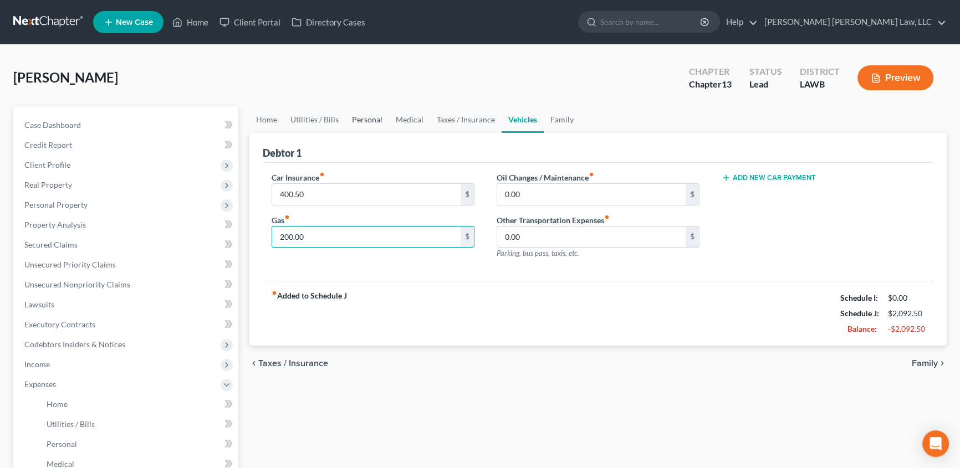
click at [367, 117] on link "Personal" at bounding box center [367, 119] width 44 height 27
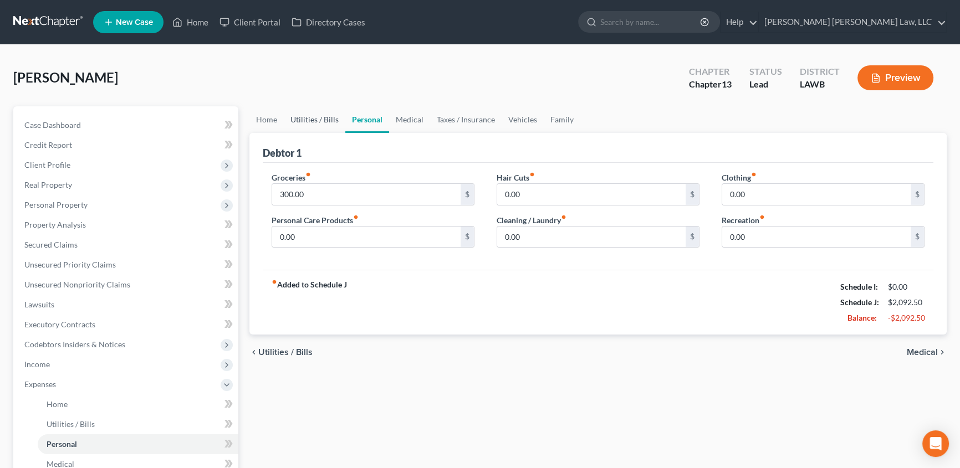
click at [311, 118] on link "Utilities / Bills" at bounding box center [315, 119] width 62 height 27
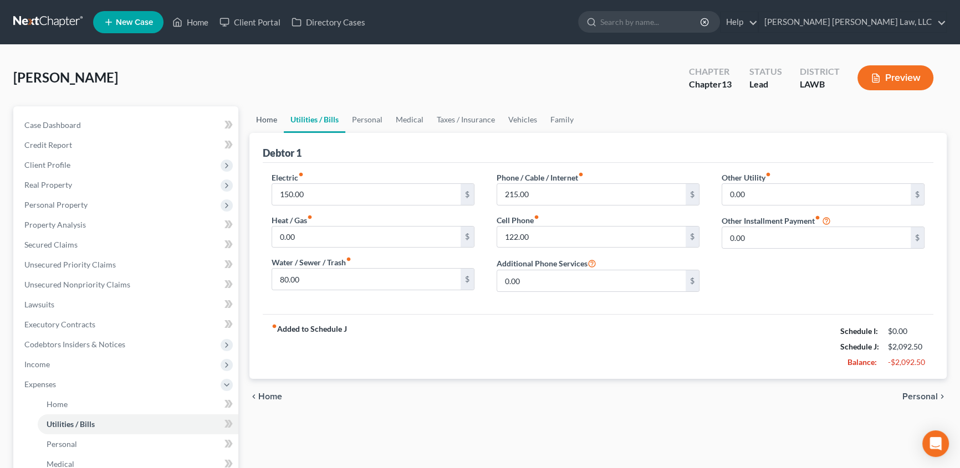
click at [275, 123] on link "Home" at bounding box center [266, 119] width 34 height 27
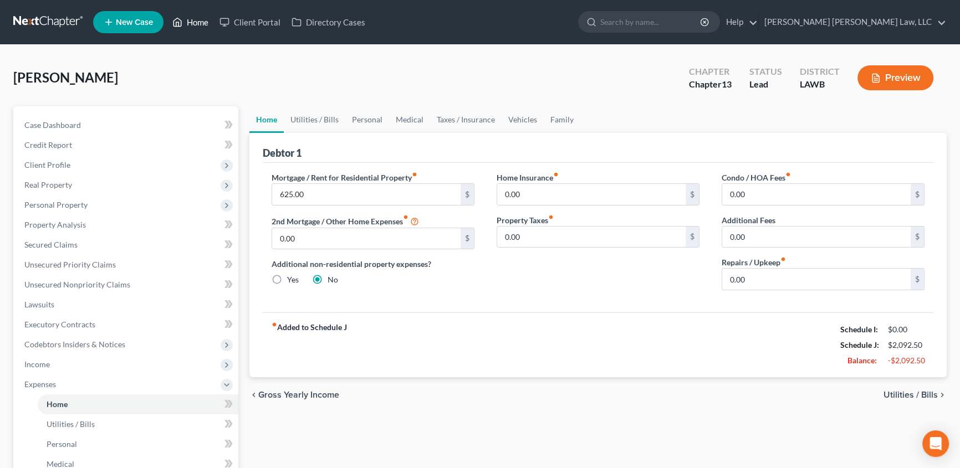
click at [202, 16] on link "Home" at bounding box center [190, 22] width 47 height 20
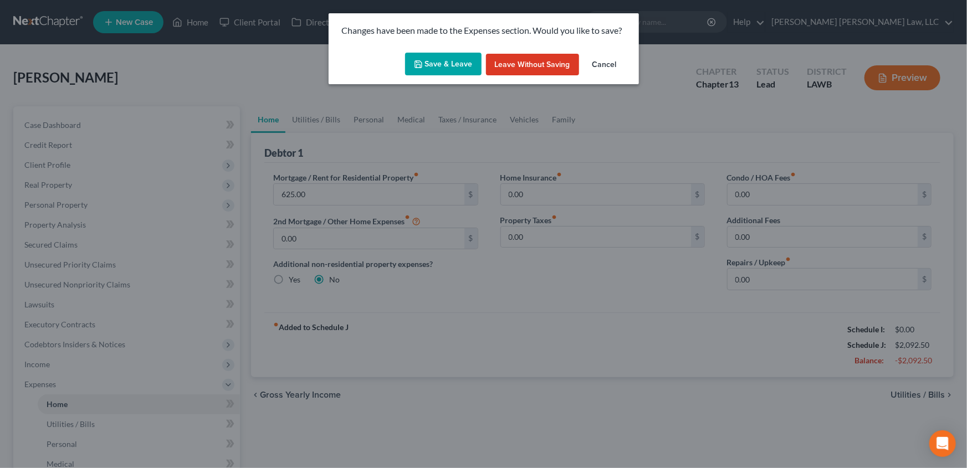
click at [460, 64] on button "Save & Leave" at bounding box center [443, 64] width 76 height 23
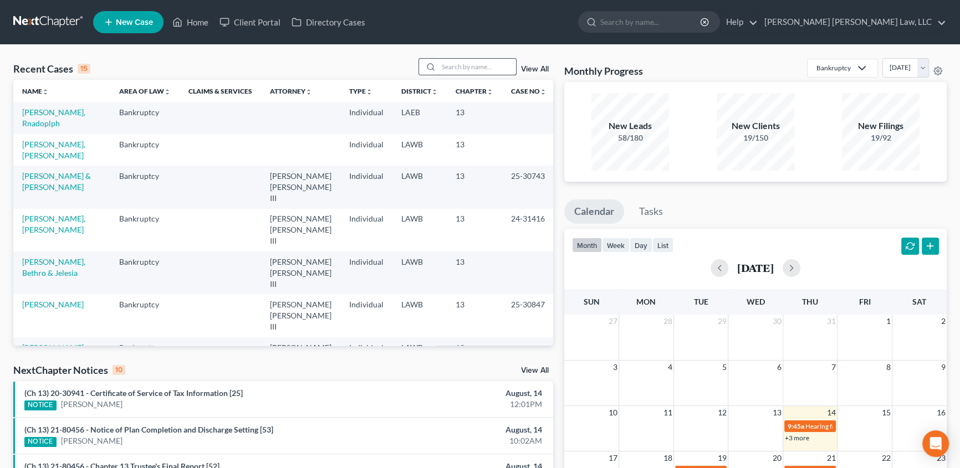
click at [454, 69] on input "search" at bounding box center [477, 67] width 78 height 16
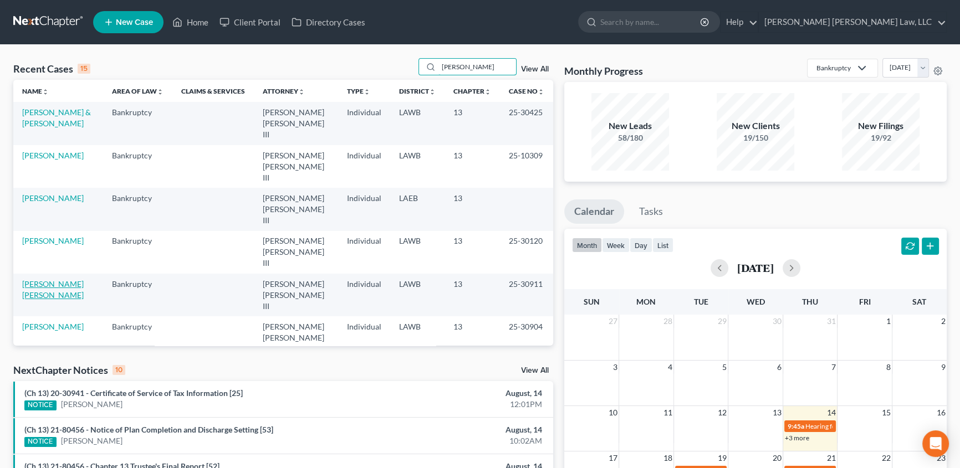
type input "[PERSON_NAME]"
click at [60, 279] on link "[PERSON_NAME] [PERSON_NAME]" at bounding box center [53, 289] width 62 height 21
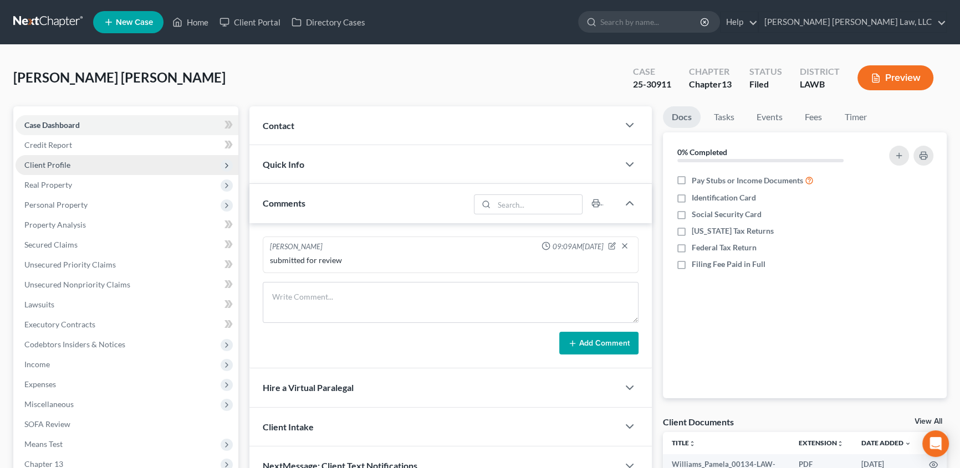
click at [62, 163] on span "Client Profile" at bounding box center [47, 164] width 46 height 9
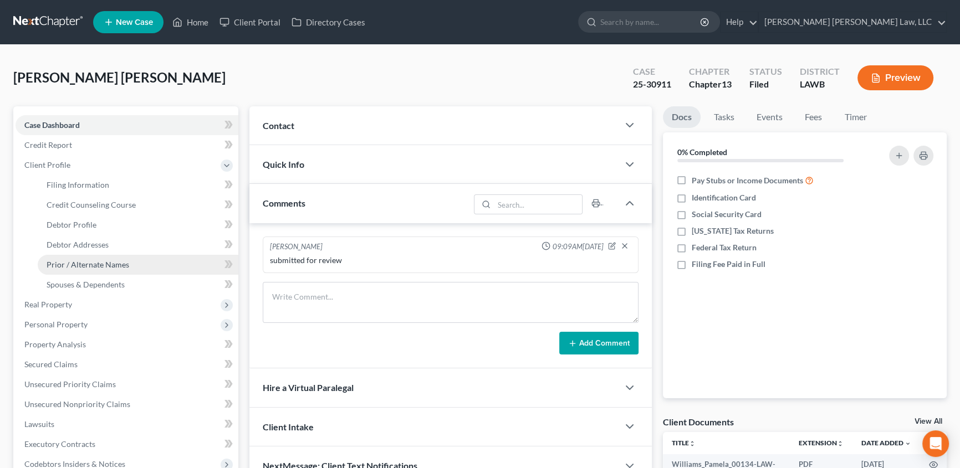
click at [76, 265] on span "Prior / Alternate Names" at bounding box center [88, 264] width 83 height 9
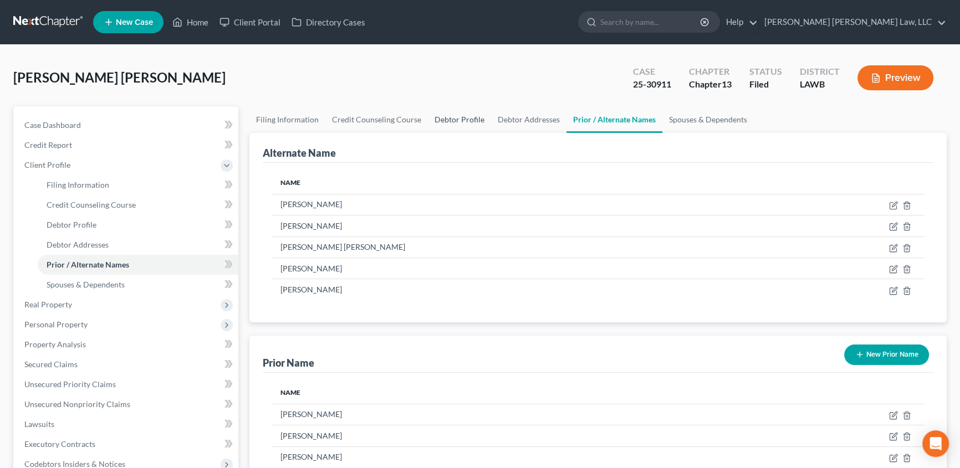
click at [465, 115] on link "Debtor Profile" at bounding box center [459, 119] width 63 height 27
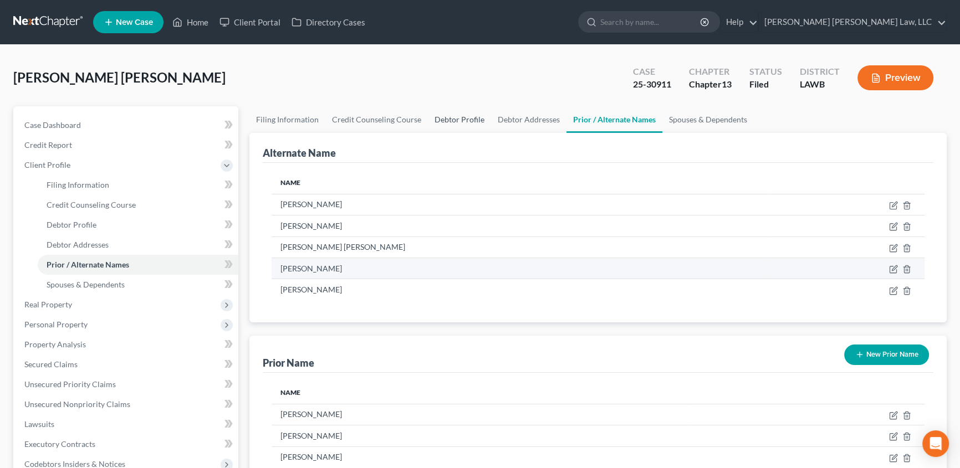
select select "0"
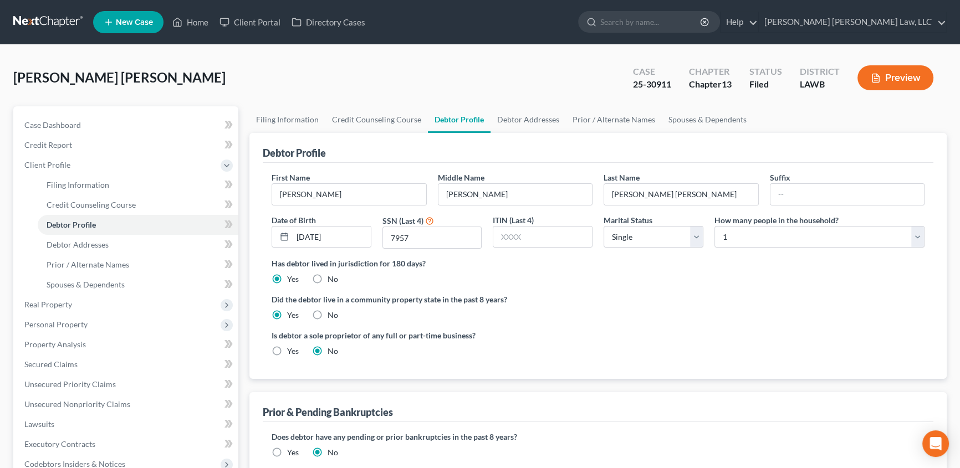
radio input "true"
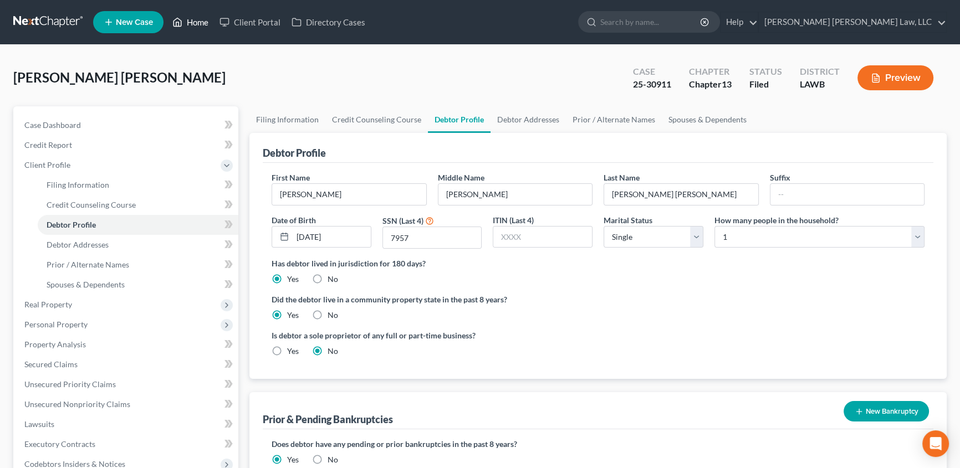
click at [192, 18] on link "Home" at bounding box center [190, 22] width 47 height 20
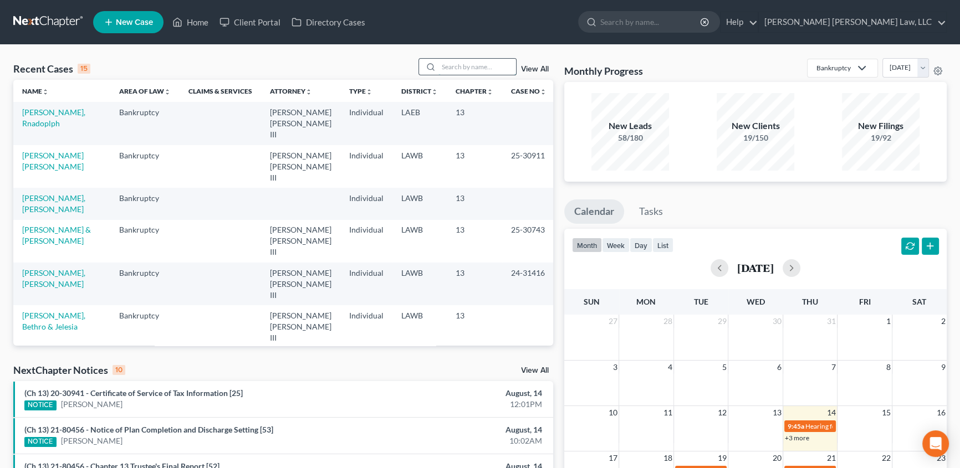
click at [457, 65] on input "search" at bounding box center [477, 67] width 78 height 16
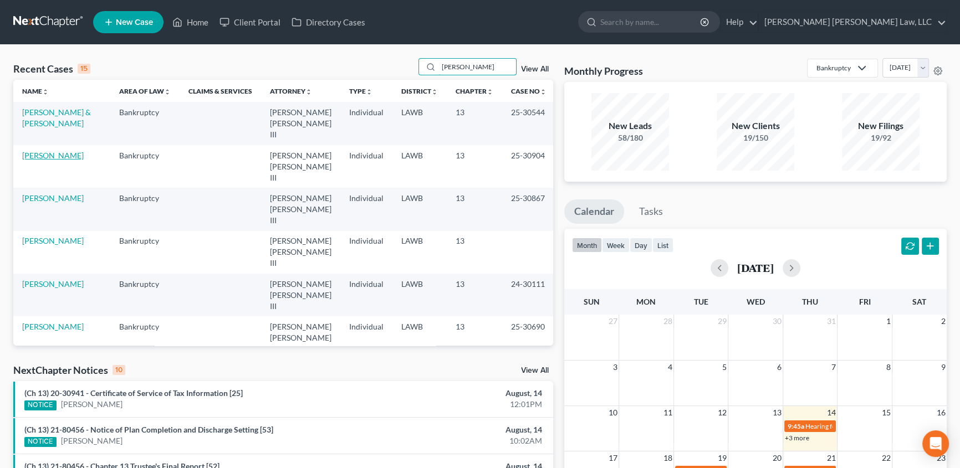
type input "[PERSON_NAME]"
click at [49, 151] on link "[PERSON_NAME]" at bounding box center [53, 155] width 62 height 9
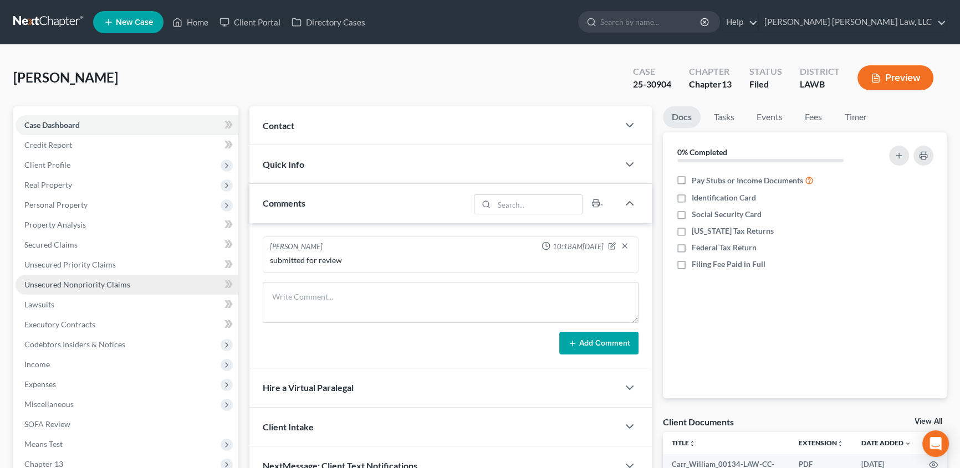
click at [42, 280] on span "Unsecured Nonpriority Claims" at bounding box center [77, 284] width 106 height 9
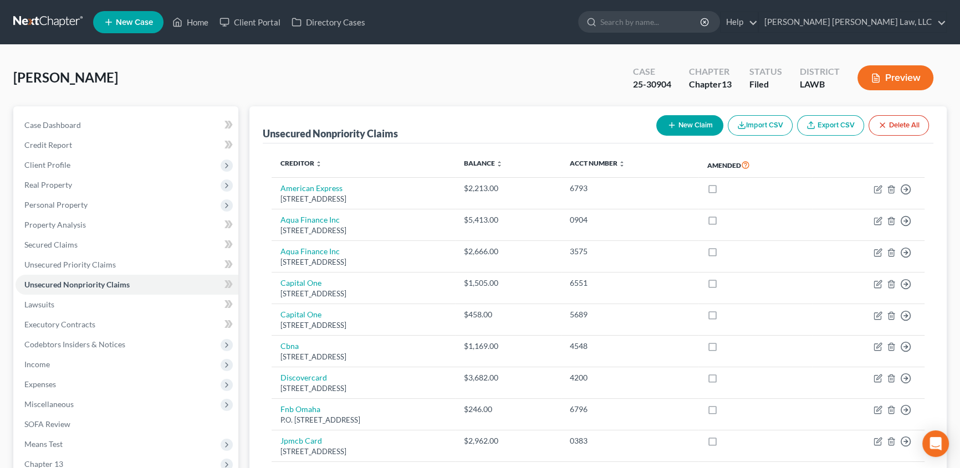
click at [703, 125] on button "New Claim" at bounding box center [689, 125] width 67 height 21
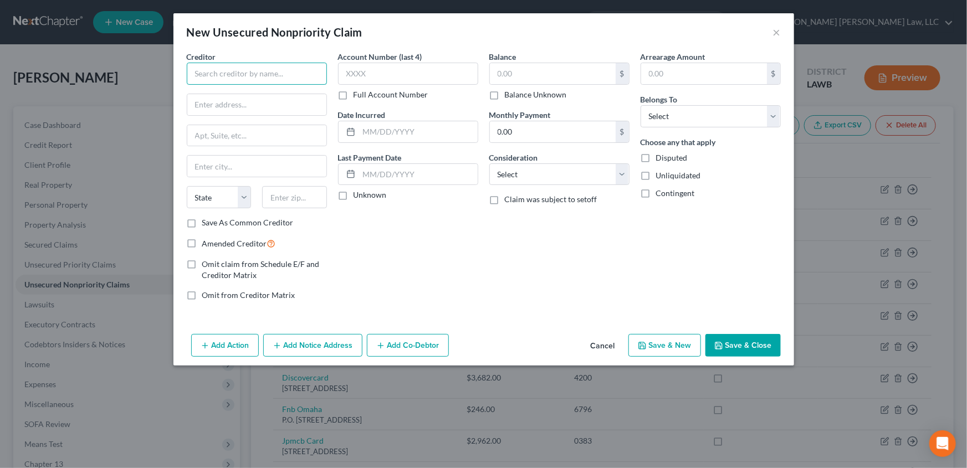
click at [222, 80] on input "text" at bounding box center [257, 74] width 140 height 22
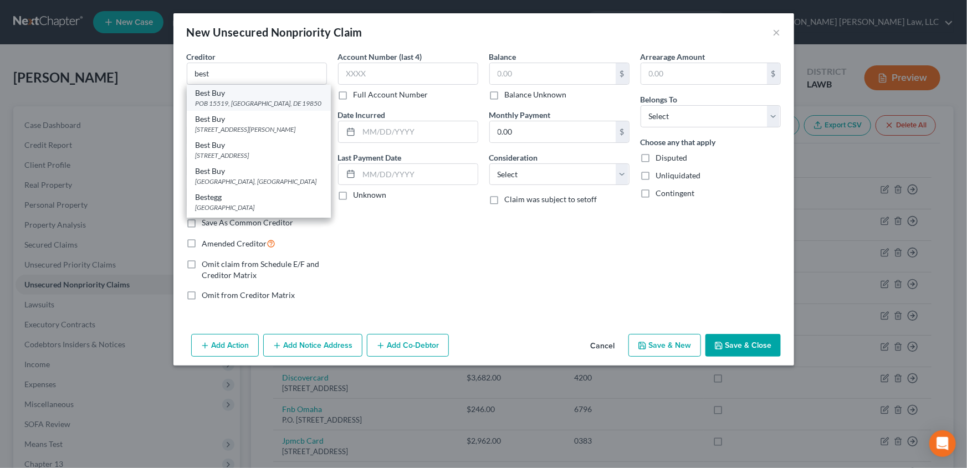
click at [228, 99] on div "POB 15519, [GEOGRAPHIC_DATA], DE 19850" at bounding box center [259, 103] width 126 height 9
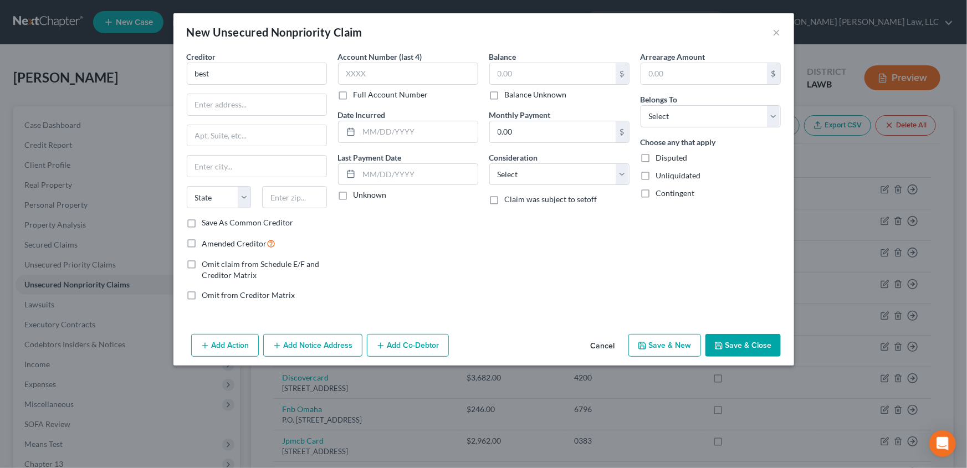
type input "Best Buy"
type input "POB 15519"
type input "Wilmington"
select select "7"
type input "19850"
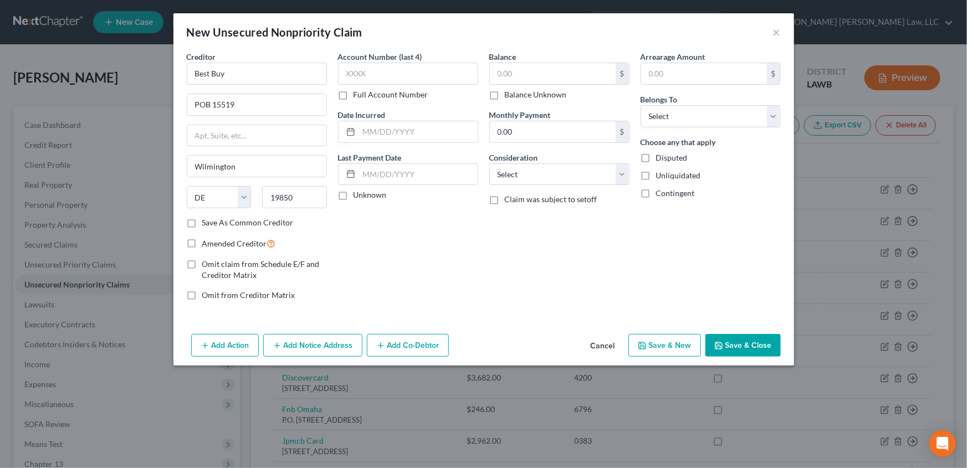
click at [314, 350] on button "Add Notice Address" at bounding box center [312, 345] width 99 height 23
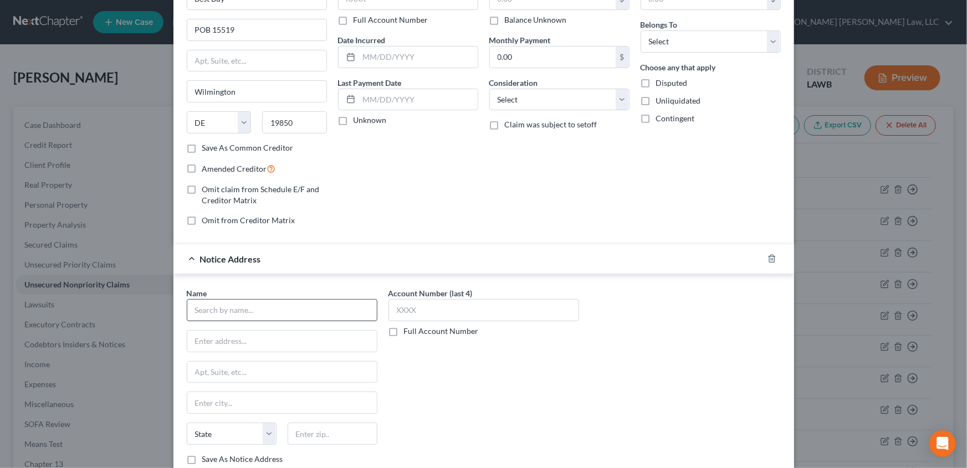
scroll to position [50, 0]
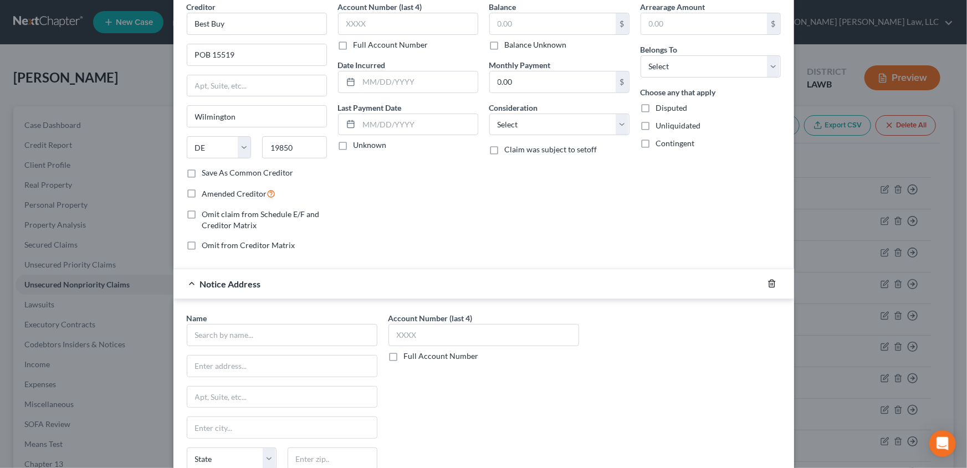
click at [769, 281] on icon "button" at bounding box center [771, 283] width 9 height 9
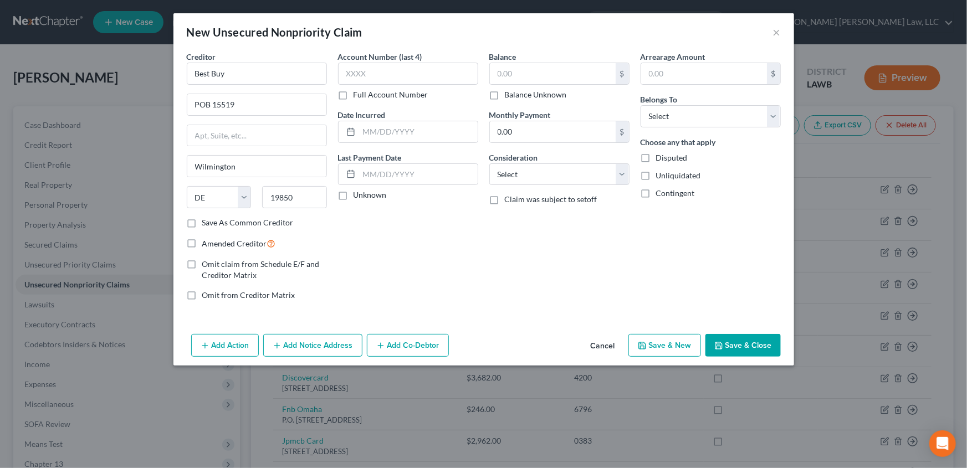
scroll to position [0, 0]
click at [538, 73] on input "text" at bounding box center [553, 73] width 126 height 21
type input "1,169.03"
drag, startPoint x: 509, startPoint y: 172, endPoint x: 509, endPoint y: 183, distance: 10.5
click at [509, 172] on select "Select Cable / Satellite Services Collection Agency Credit Card Debt Debt Couns…" at bounding box center [559, 174] width 140 height 22
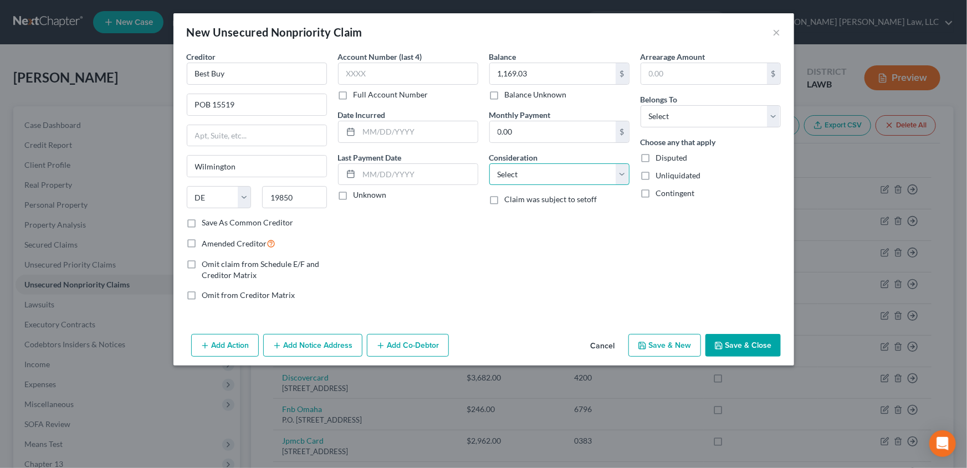
select select "2"
click at [489, 163] on select "Select Cable / Satellite Services Collection Agency Credit Card Debt Debt Couns…" at bounding box center [559, 174] width 140 height 22
drag, startPoint x: 698, startPoint y: 111, endPoint x: 685, endPoint y: 126, distance: 19.7
click at [698, 111] on select "Select Debtor 1 Only Debtor 2 Only Debtor 1 And Debtor 2 Only At Least One Of T…" at bounding box center [711, 116] width 140 height 22
select select "0"
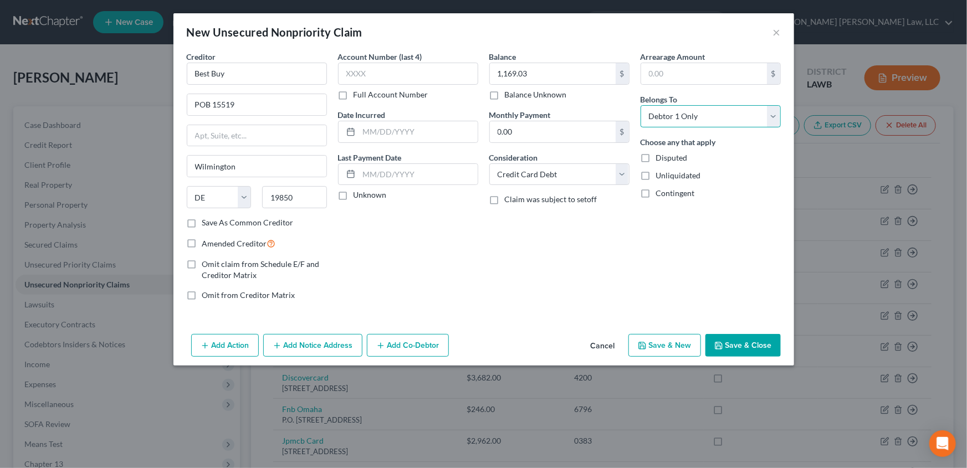
click at [641, 105] on select "Select Debtor 1 Only Debtor 2 Only Debtor 1 And Debtor 2 Only At Least One Of T…" at bounding box center [711, 116] width 140 height 22
click at [669, 349] on button "Save & New" at bounding box center [664, 345] width 73 height 23
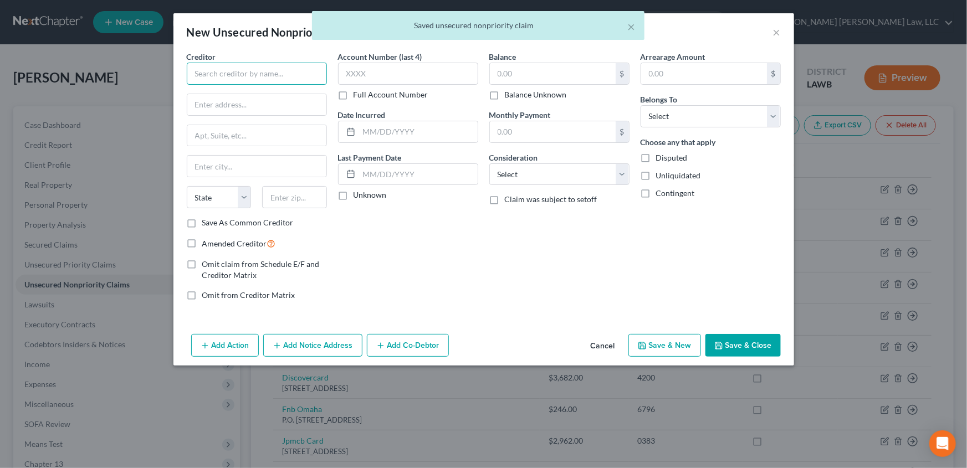
click at [199, 70] on input "text" at bounding box center [257, 74] width 140 height 22
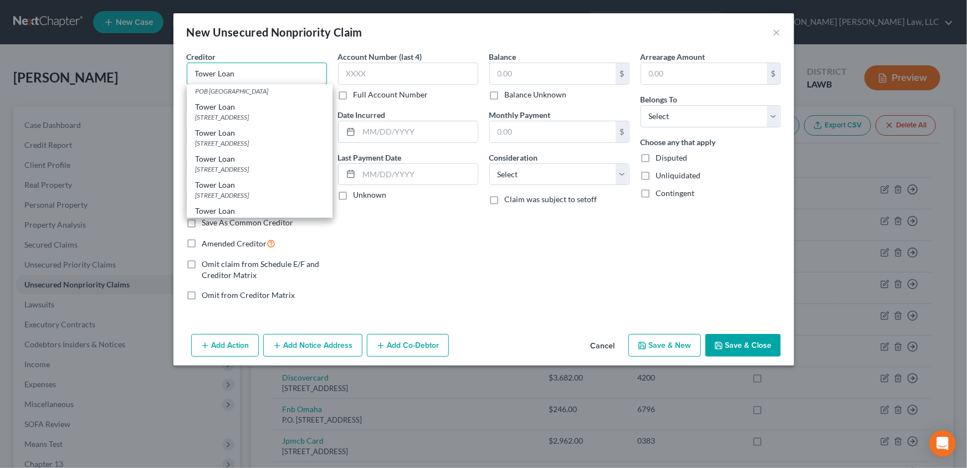
scroll to position [403, 0]
type input "Tower Loan"
click at [211, 123] on div "[STREET_ADDRESS]" at bounding box center [260, 118] width 128 height 9
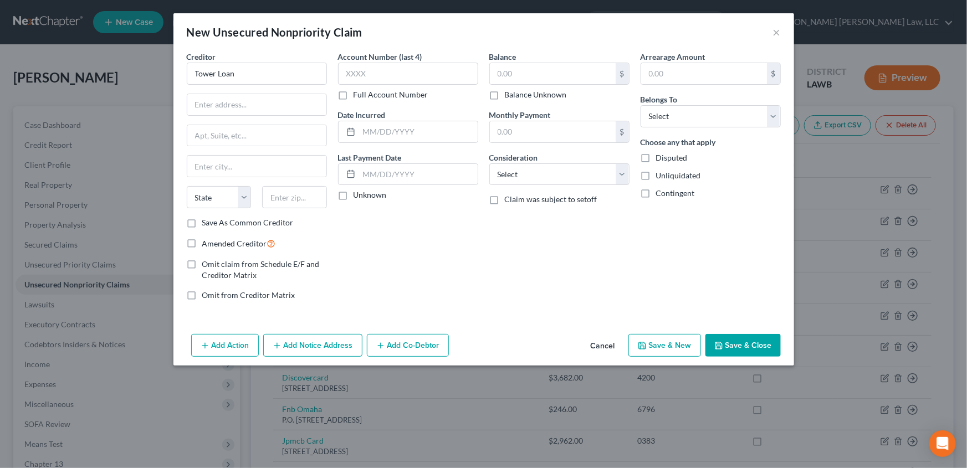
type input "[STREET_ADDRESS]"
type input "Monroe"
select select "19"
type input "71201"
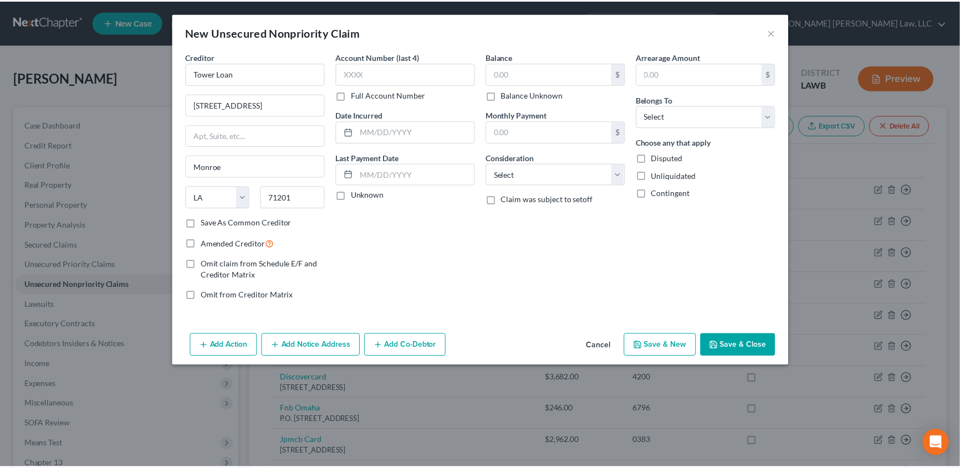
scroll to position [0, 0]
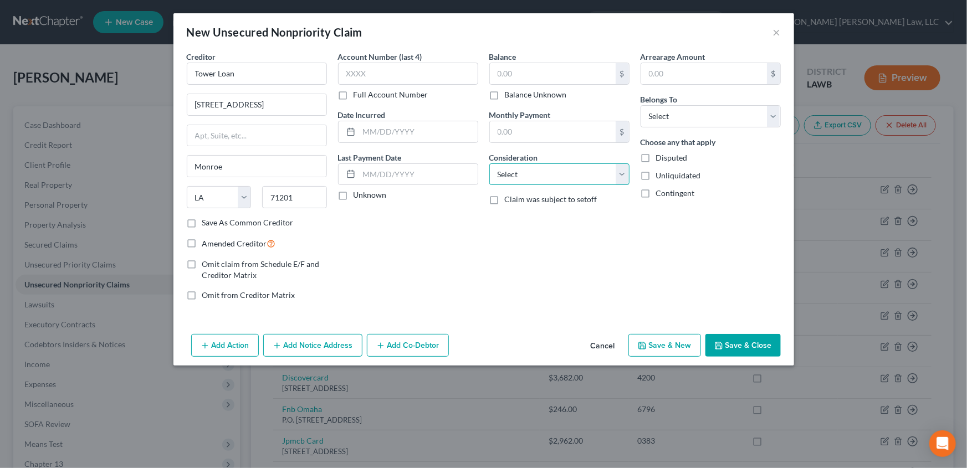
drag, startPoint x: 503, startPoint y: 173, endPoint x: 503, endPoint y: 184, distance: 10.5
click at [503, 173] on select "Select Cable / Satellite Services Collection Agency Credit Card Debt Debt Couns…" at bounding box center [559, 174] width 140 height 22
select select "10"
click at [489, 163] on select "Select Cable / Satellite Services Collection Agency Credit Card Debt Debt Couns…" at bounding box center [559, 174] width 140 height 22
click at [526, 63] on input "text" at bounding box center [553, 73] width 126 height 21
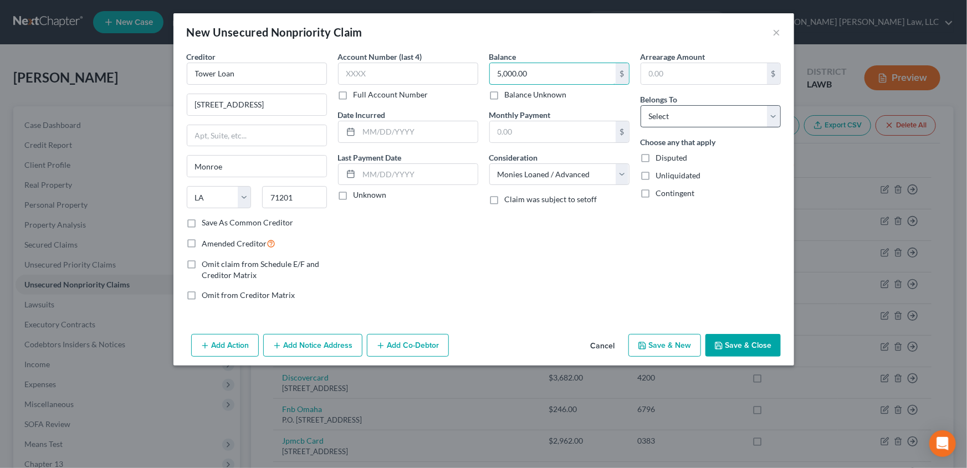
type input "5,000.00"
drag, startPoint x: 663, startPoint y: 119, endPoint x: 663, endPoint y: 126, distance: 7.2
click at [663, 119] on select "Select Debtor 1 Only Debtor 2 Only Debtor 1 And Debtor 2 Only At Least One Of T…" at bounding box center [711, 116] width 140 height 22
select select "0"
click at [641, 105] on select "Select Debtor 1 Only Debtor 2 Only Debtor 1 And Debtor 2 Only At Least One Of T…" at bounding box center [711, 116] width 140 height 22
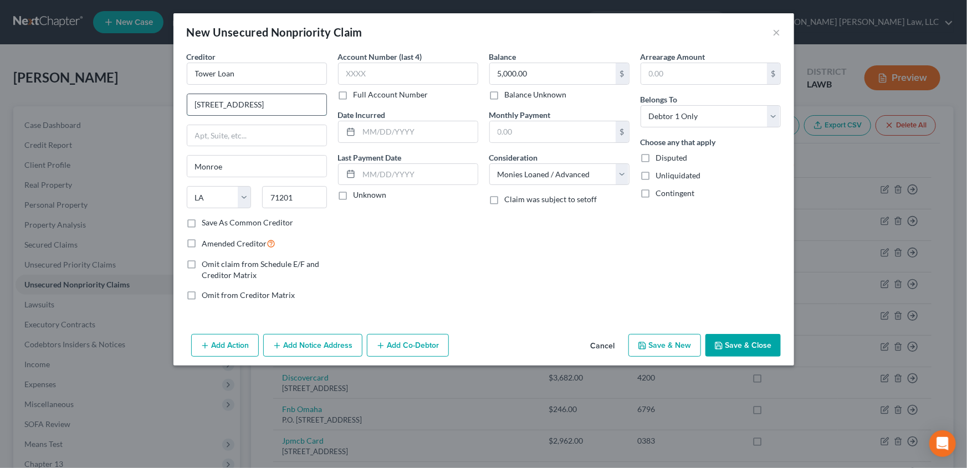
click at [258, 108] on input "[STREET_ADDRESS]" at bounding box center [256, 104] width 139 height 21
click at [217, 104] on input "[STREET_ADDRESS]" at bounding box center [256, 104] width 139 height 21
click at [279, 106] on input "[STREET_ADDRESS]" at bounding box center [256, 104] width 139 height 21
type input "[STREET_ADDRESS]"
click at [739, 349] on button "Save & Close" at bounding box center [742, 345] width 75 height 23
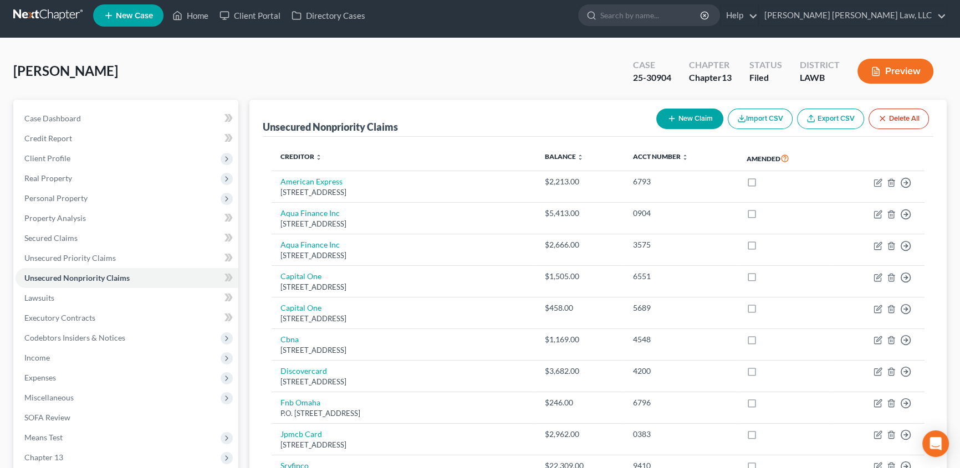
scroll to position [252, 0]
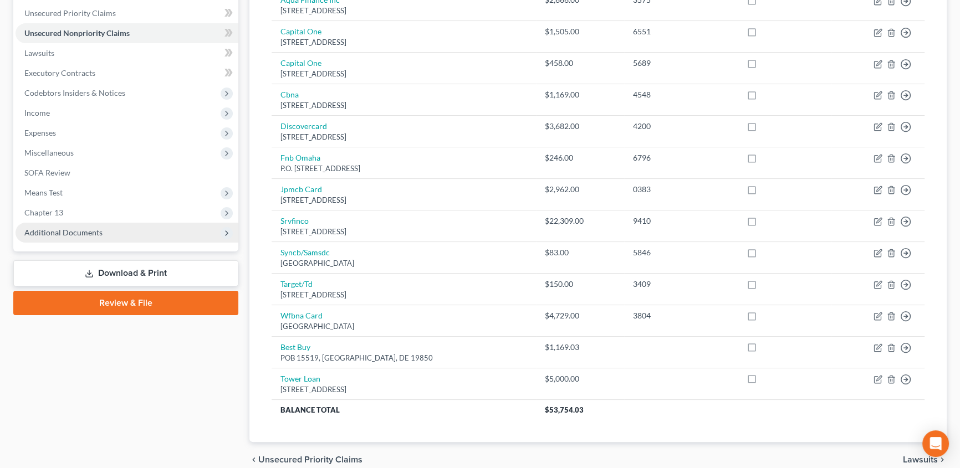
click at [70, 237] on span "Additional Documents" at bounding box center [127, 233] width 223 height 20
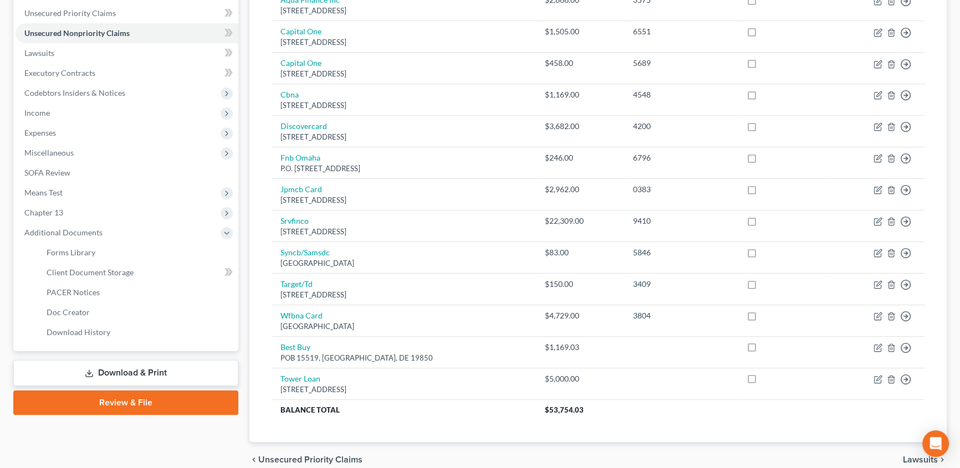
click at [66, 372] on link "Download & Print" at bounding box center [125, 373] width 225 height 26
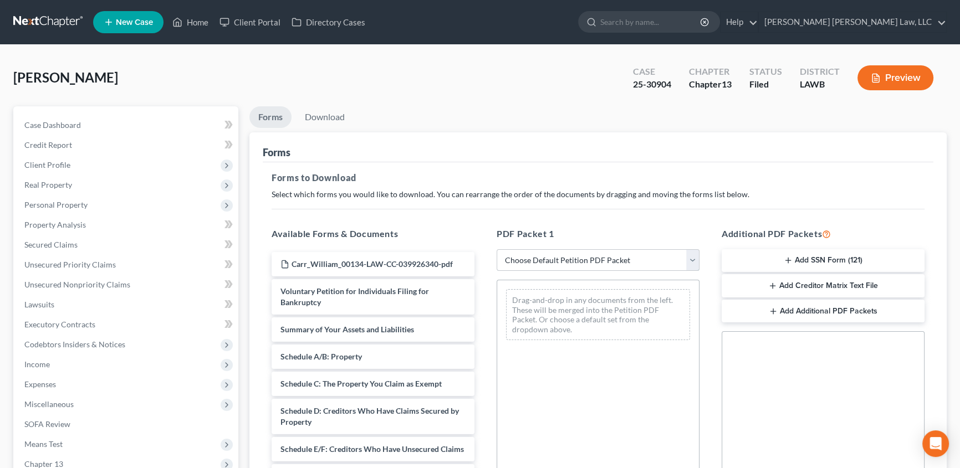
click at [570, 262] on select "Choose Default Petition PDF Packet Complete Bankruptcy Petition (all forms and …" at bounding box center [597, 260] width 203 height 22
select select "2"
click at [496, 249] on select "Choose Default Petition PDF Packet Complete Bankruptcy Petition (all forms and …" at bounding box center [597, 260] width 203 height 22
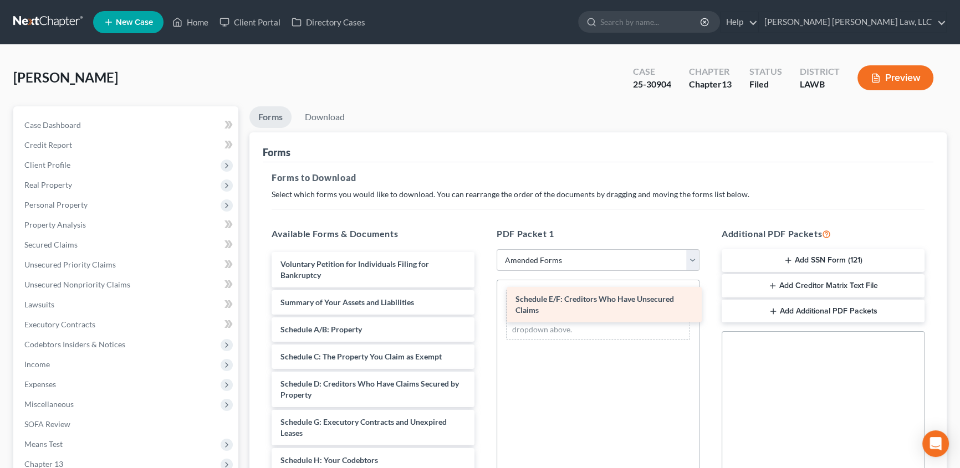
drag, startPoint x: 322, startPoint y: 427, endPoint x: 557, endPoint y: 305, distance: 264.7
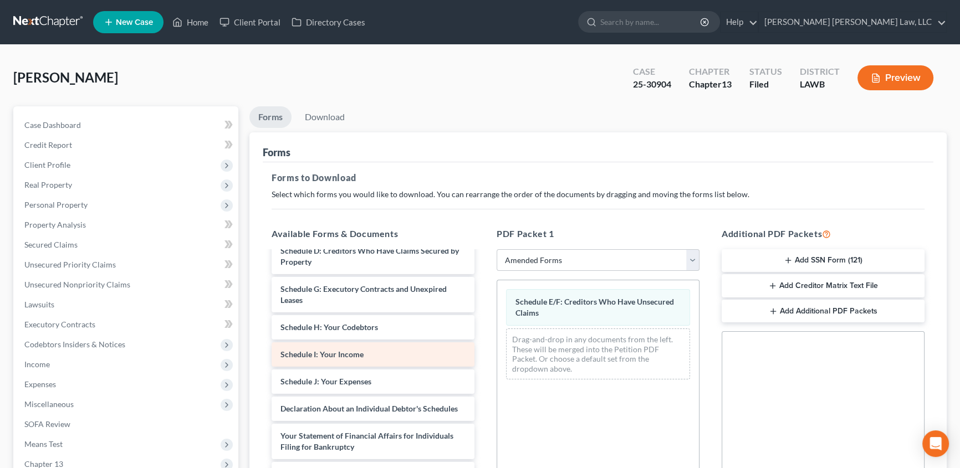
scroll to position [151, 0]
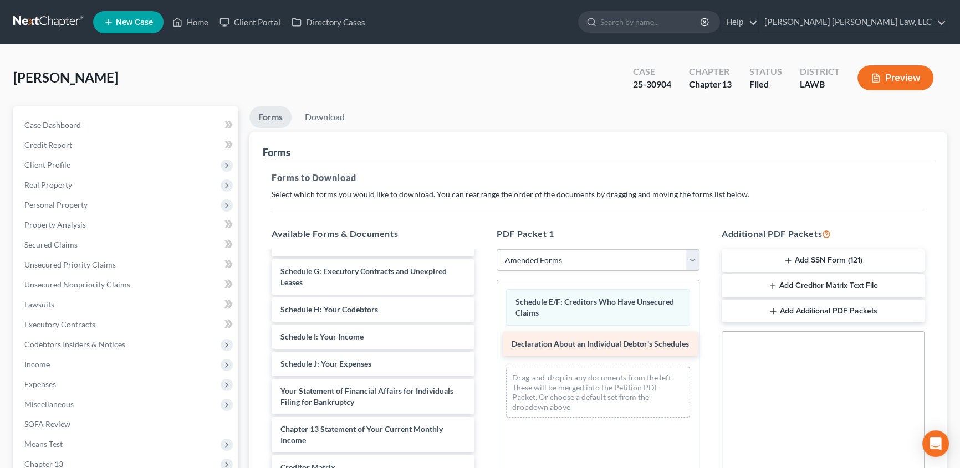
drag, startPoint x: 337, startPoint y: 397, endPoint x: 569, endPoint y: 351, distance: 235.5
click at [483, 351] on div "Declaration About an Individual Debtor's Schedules Voluntary Petition for Indiv…" at bounding box center [373, 336] width 221 height 471
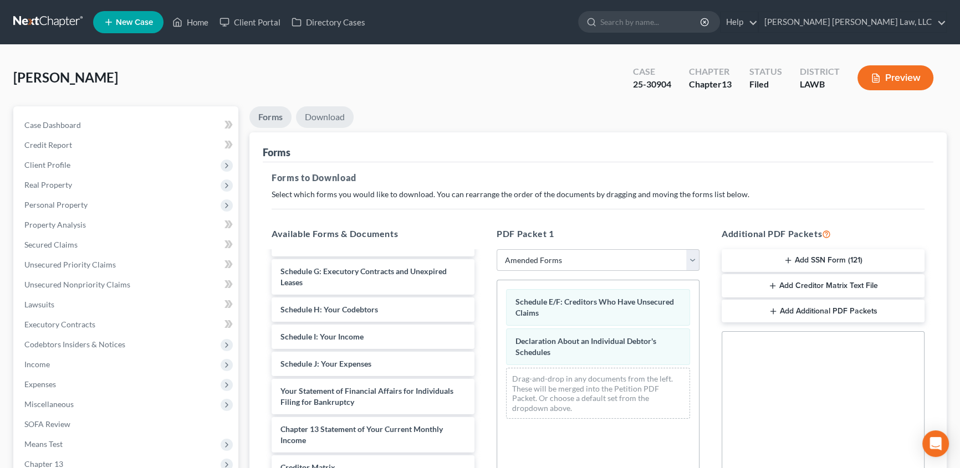
click at [335, 116] on link "Download" at bounding box center [325, 117] width 58 height 22
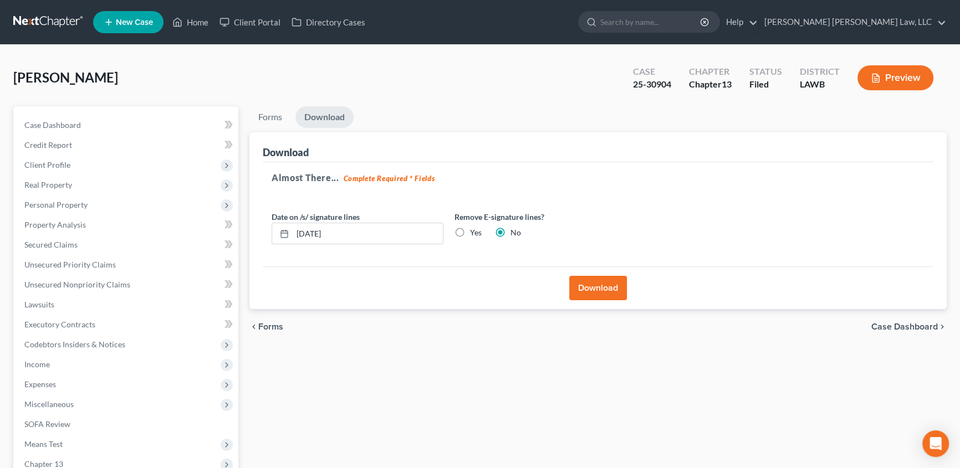
click at [607, 294] on button "Download" at bounding box center [598, 288] width 58 height 24
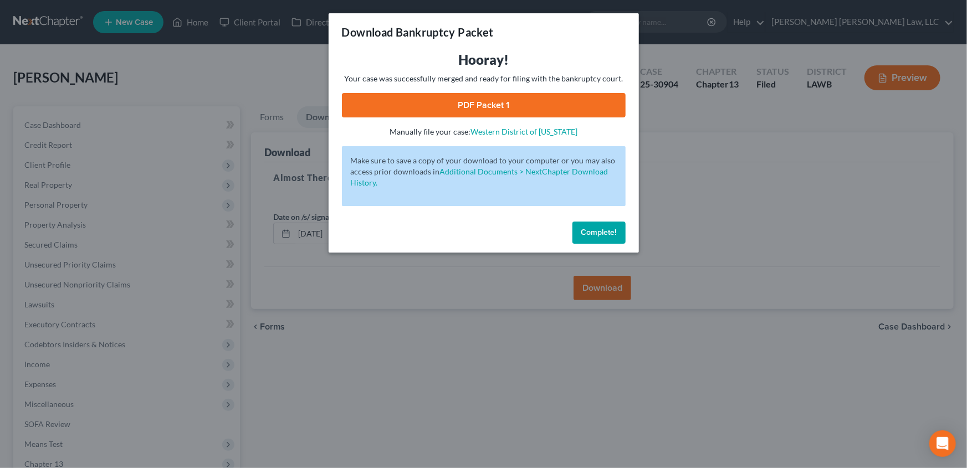
click at [496, 108] on link "PDF Packet 1" at bounding box center [484, 105] width 284 height 24
drag, startPoint x: 607, startPoint y: 242, endPoint x: 453, endPoint y: 238, distance: 154.6
click at [610, 238] on button "Complete!" at bounding box center [598, 233] width 53 height 22
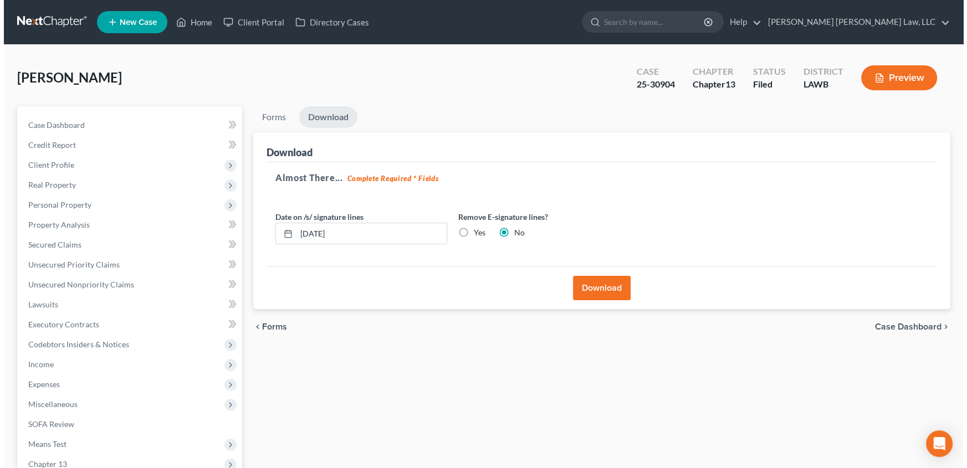
scroll to position [0, 0]
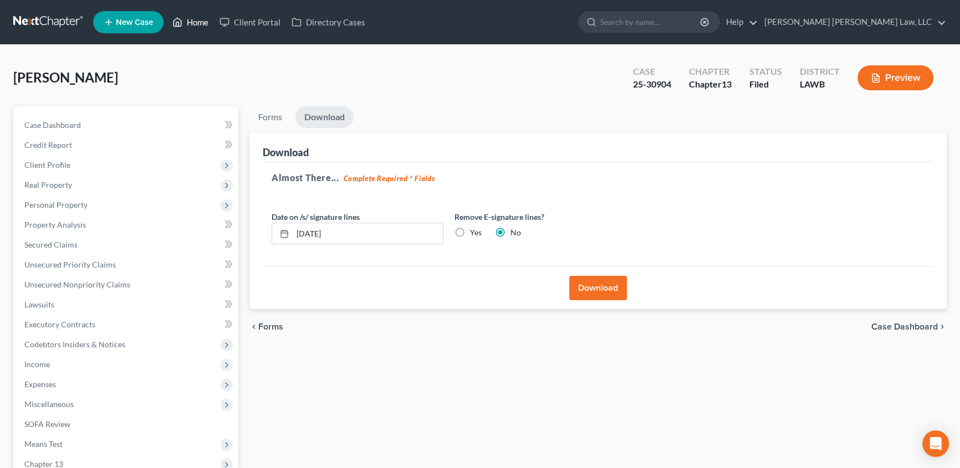
click at [199, 24] on link "Home" at bounding box center [190, 22] width 47 height 20
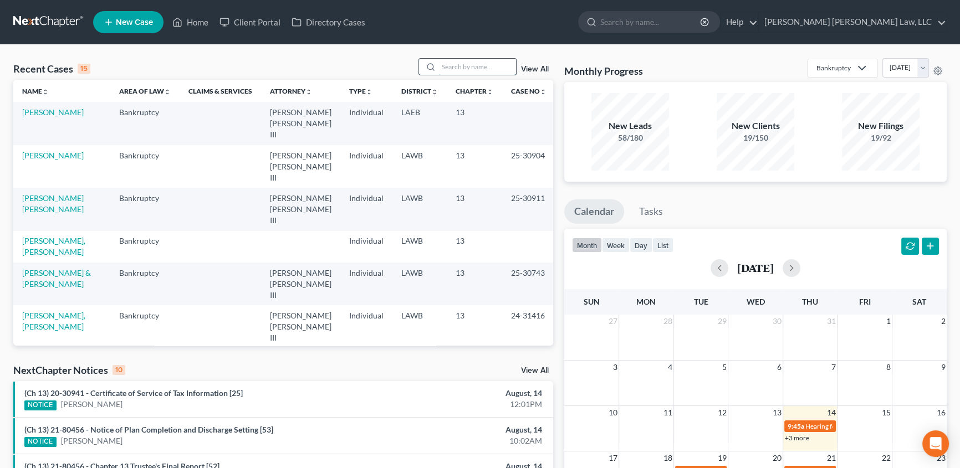
click at [446, 71] on input "search" at bounding box center [477, 67] width 78 height 16
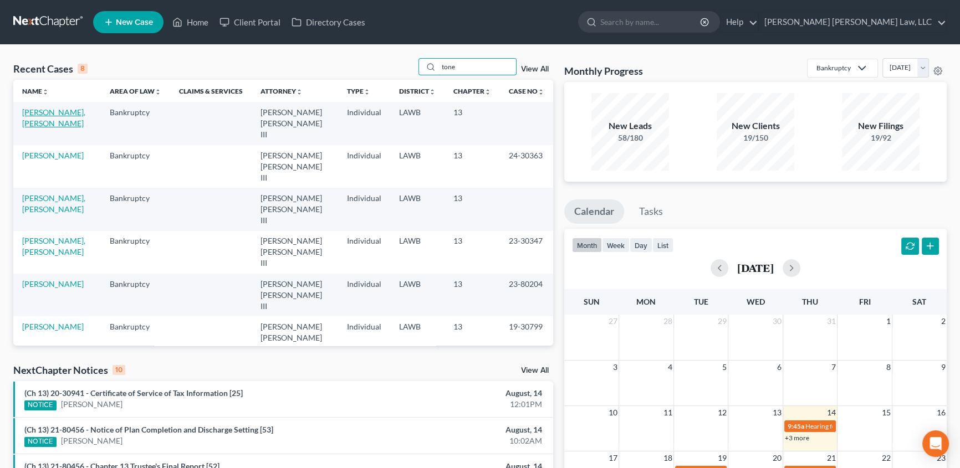
type input "tone"
click at [47, 113] on link "[PERSON_NAME], [PERSON_NAME]" at bounding box center [53, 118] width 63 height 21
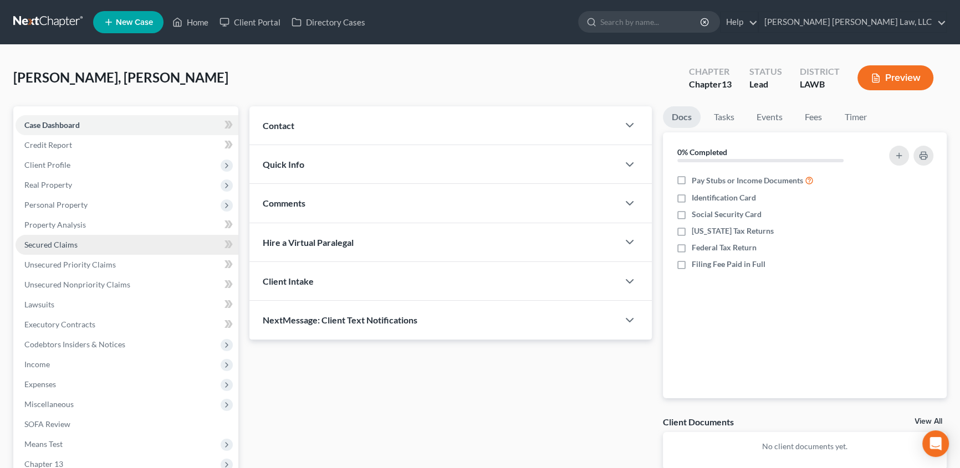
click at [43, 238] on link "Secured Claims" at bounding box center [127, 245] width 223 height 20
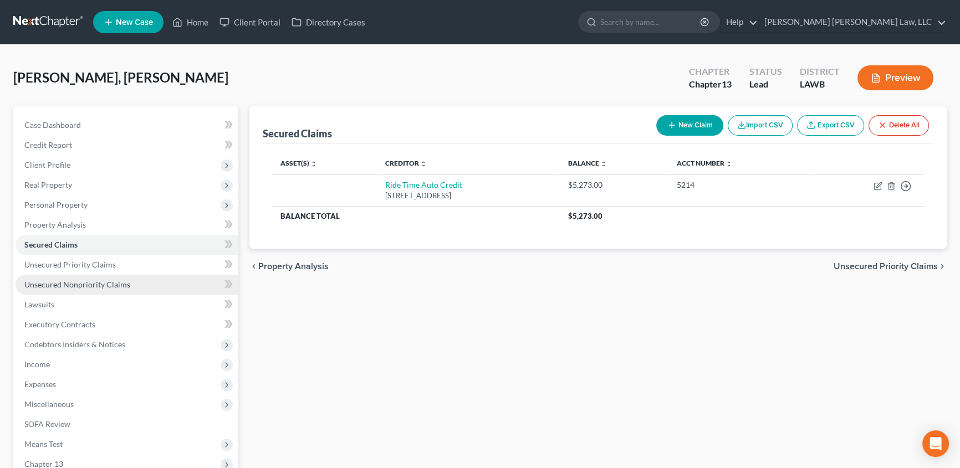
click at [60, 282] on span "Unsecured Nonpriority Claims" at bounding box center [77, 284] width 106 height 9
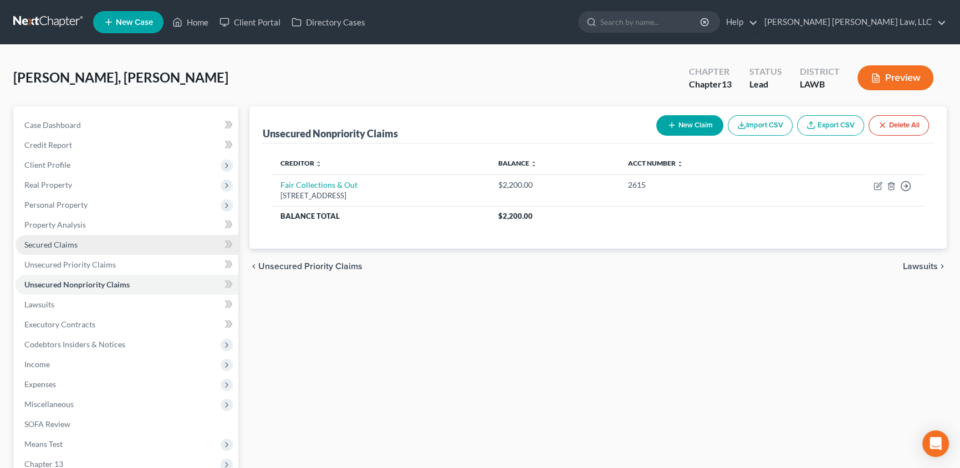
click at [70, 244] on span "Secured Claims" at bounding box center [50, 244] width 53 height 9
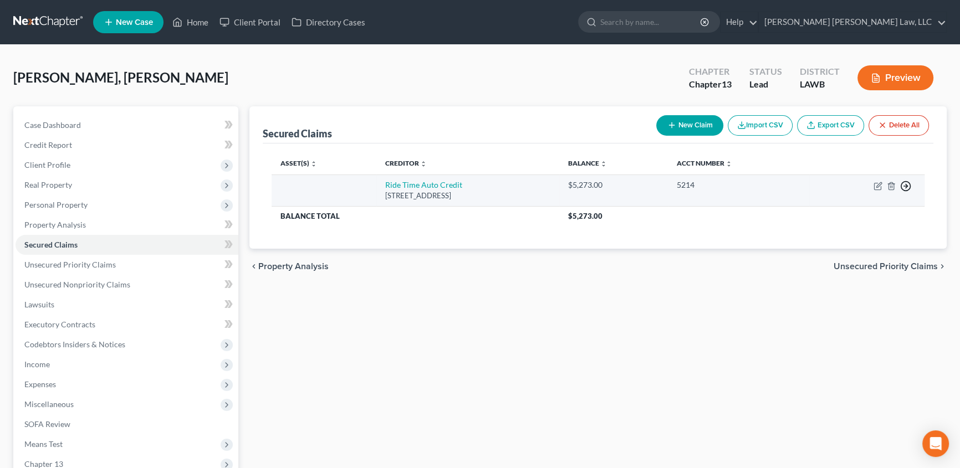
click at [905, 186] on polyline "button" at bounding box center [906, 187] width 2 height 4
click at [825, 211] on link "Move to F" at bounding box center [854, 213] width 93 height 19
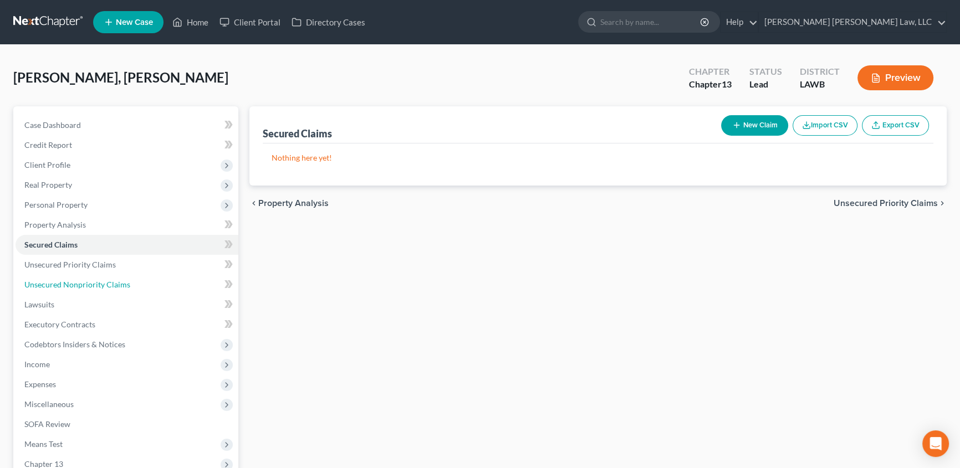
drag, startPoint x: 56, startPoint y: 278, endPoint x: 259, endPoint y: 301, distance: 204.1
click at [56, 278] on link "Unsecured Nonpriority Claims" at bounding box center [127, 285] width 223 height 20
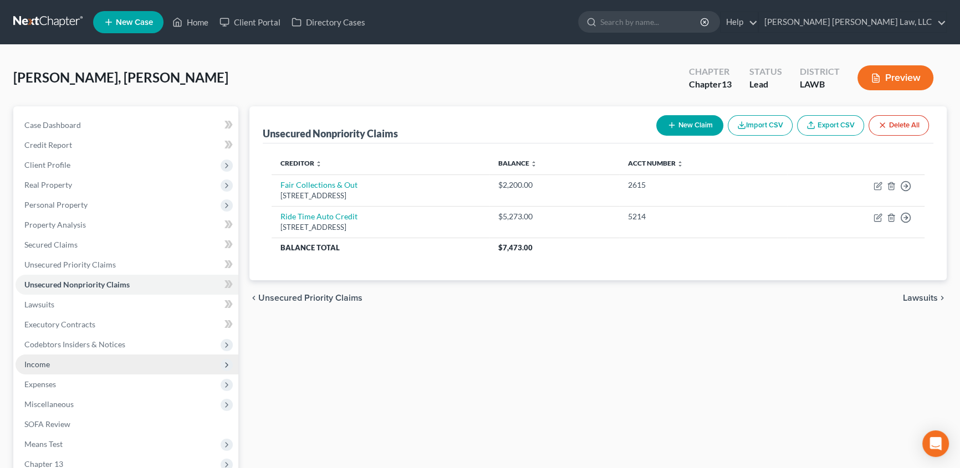
click at [41, 365] on span "Income" at bounding box center [36, 364] width 25 height 9
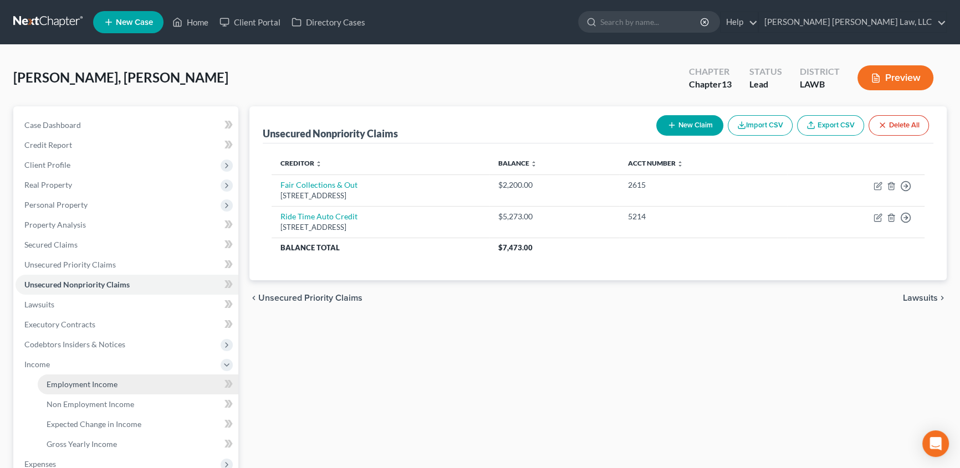
click at [65, 382] on span "Employment Income" at bounding box center [82, 384] width 71 height 9
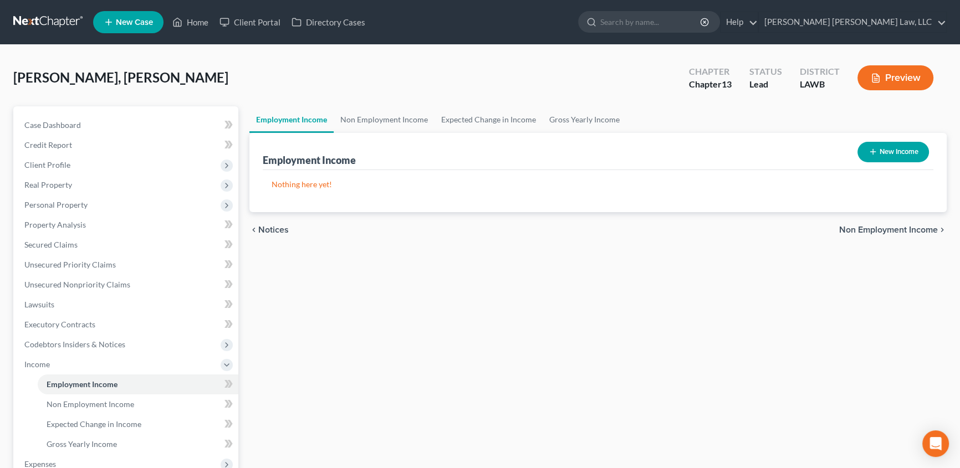
click at [887, 151] on button "New Income" at bounding box center [892, 152] width 71 height 21
select select "0"
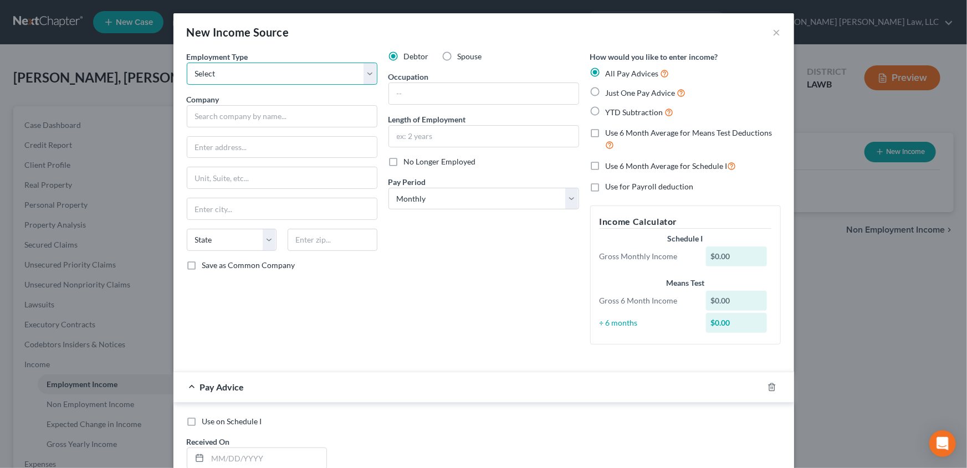
click at [192, 69] on select "Select Full or [DEMOGRAPHIC_DATA] Employment Self Employment" at bounding box center [282, 74] width 191 height 22
select select "0"
click at [187, 63] on select "Select Full or [DEMOGRAPHIC_DATA] Employment Self Employment" at bounding box center [282, 74] width 191 height 22
click at [191, 117] on input "text" at bounding box center [282, 116] width 191 height 22
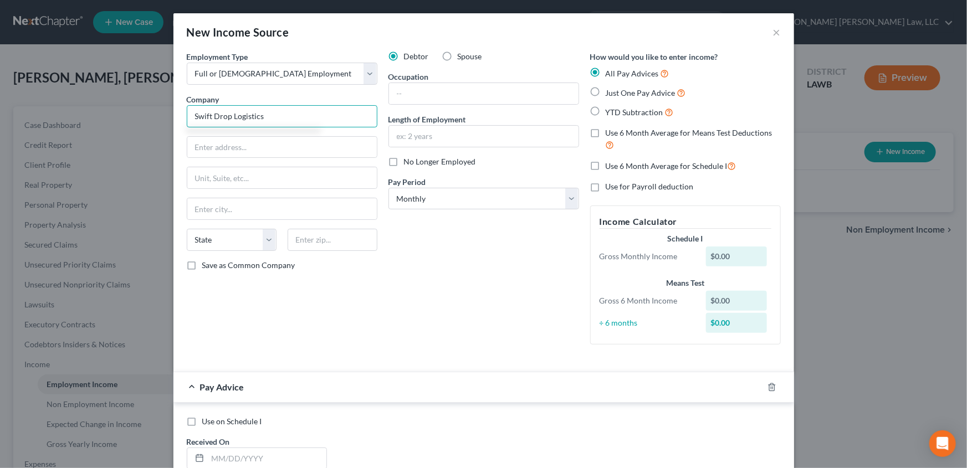
type input "Swift Drop Logistics"
type input "[STREET_ADDRESS]"
type input "71202"
type input "Monroe"
select select "19"
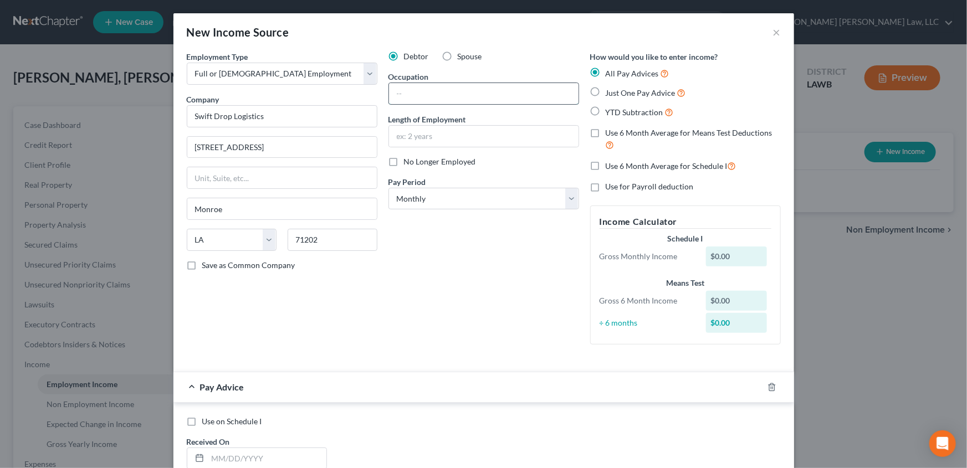
click at [410, 89] on input "text" at bounding box center [484, 93] width 190 height 21
type input "driver"
drag, startPoint x: 595, startPoint y: 93, endPoint x: 313, endPoint y: 231, distance: 314.0
click at [606, 93] on label "Just One Pay Advice" at bounding box center [646, 92] width 80 height 13
click at [610, 93] on input "Just One Pay Advice" at bounding box center [613, 89] width 7 height 7
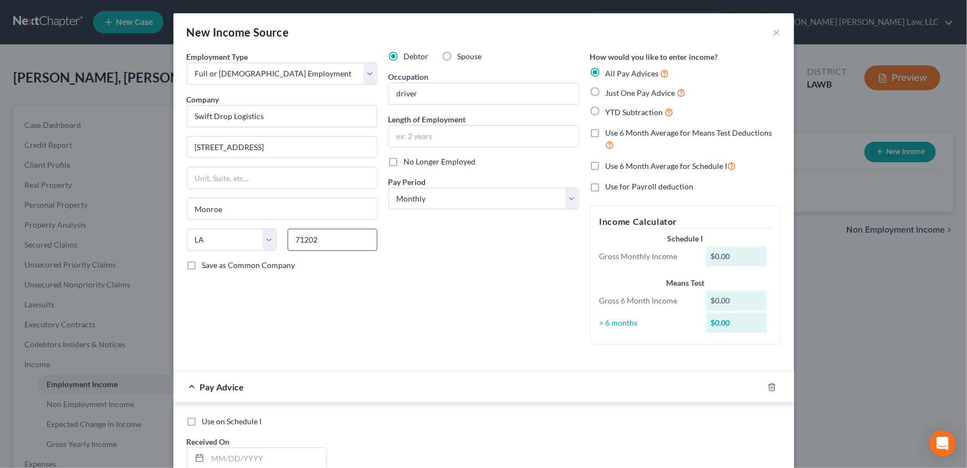
radio input "true"
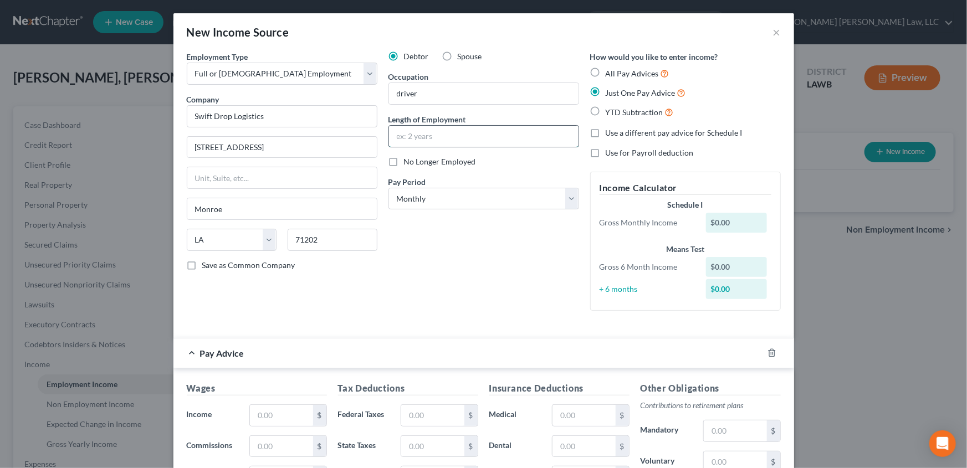
click at [425, 132] on input "text" at bounding box center [484, 136] width 190 height 21
type input "1 year"
click at [402, 207] on select "Select Monthly Twice Monthly Every Other Week Weekly" at bounding box center [483, 199] width 191 height 22
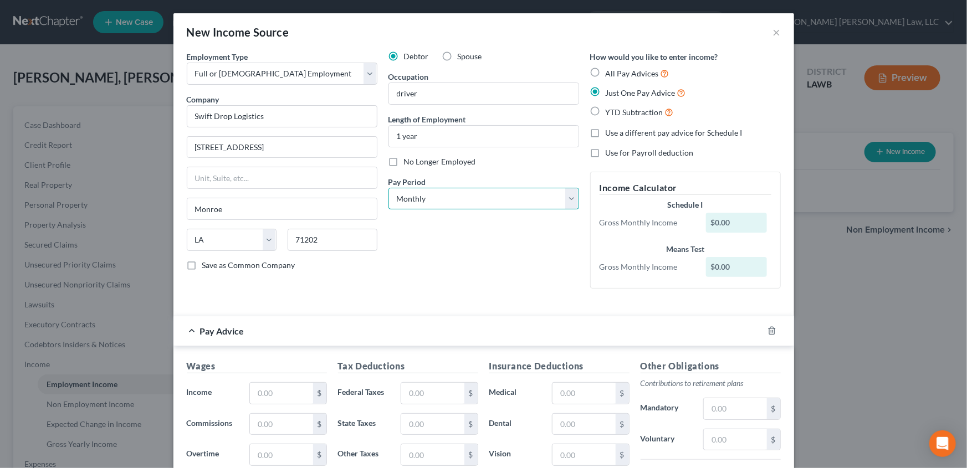
select select "2"
click at [388, 188] on select "Select Monthly Twice Monthly Every Other Week Weekly" at bounding box center [483, 199] width 191 height 22
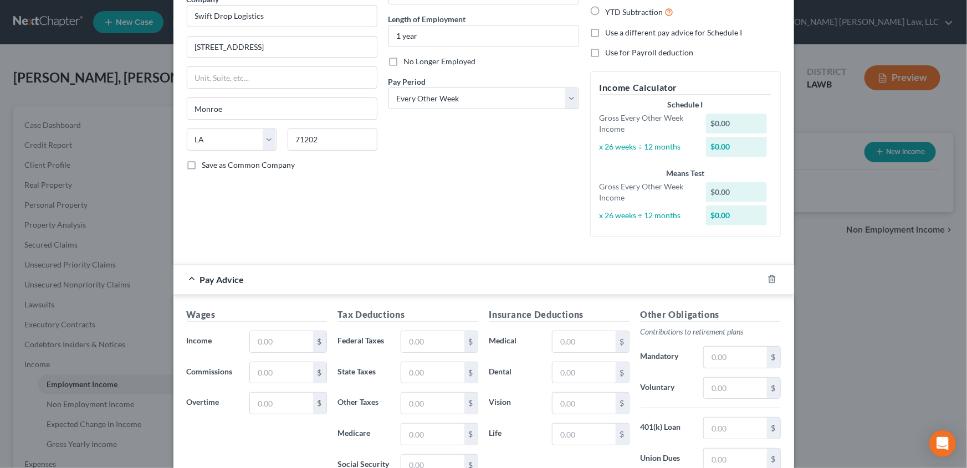
scroll to position [151, 0]
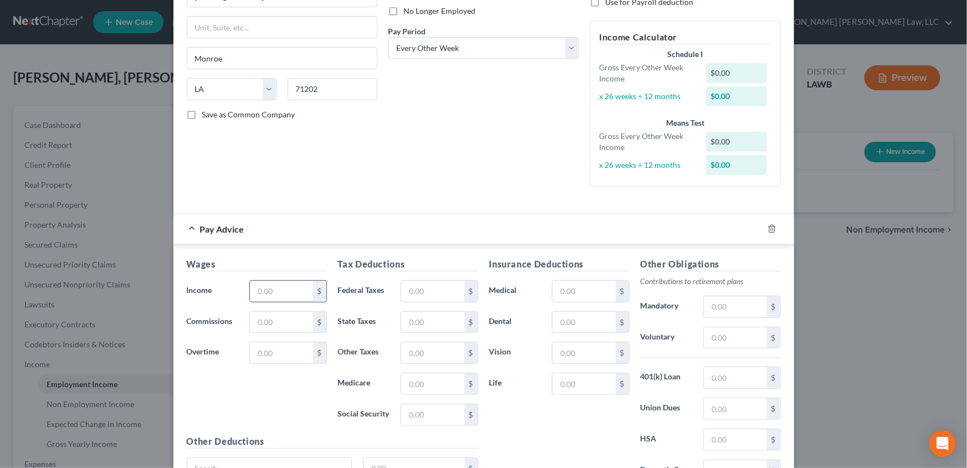
drag, startPoint x: 262, startPoint y: 292, endPoint x: 265, endPoint y: 281, distance: 11.4
click at [262, 292] on input "text" at bounding box center [281, 291] width 63 height 21
type input "1,661.92"
click at [424, 293] on input "text" at bounding box center [432, 291] width 63 height 21
type input "60.37"
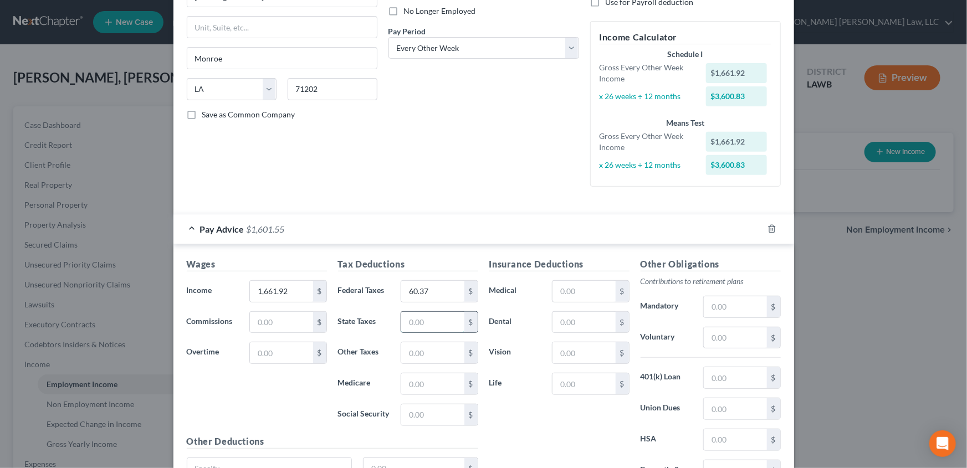
click at [422, 319] on input "text" at bounding box center [432, 322] width 63 height 21
type input "45.40"
click at [415, 379] on input "text" at bounding box center [432, 383] width 63 height 21
type input "22.03"
click at [425, 413] on input "text" at bounding box center [432, 415] width 63 height 21
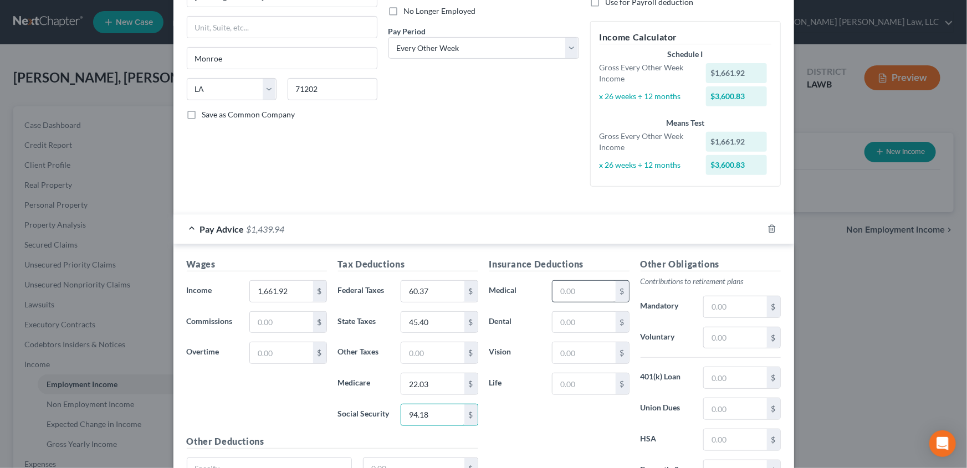
type input "94.18"
click at [567, 295] on input "text" at bounding box center [583, 291] width 63 height 21
type input "127.03"
click at [565, 320] on input "text" at bounding box center [583, 322] width 63 height 21
type input "12.45"
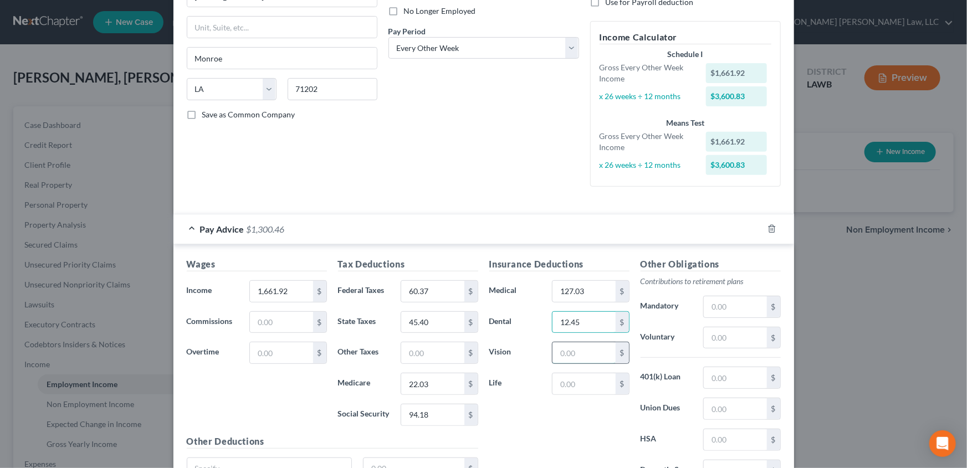
click at [579, 354] on input "text" at bounding box center [583, 352] width 63 height 21
type input "3.48"
click at [561, 386] on input "text" at bounding box center [583, 383] width 63 height 21
type input "5.86"
click at [698, 301] on div "$" at bounding box center [742, 307] width 88 height 22
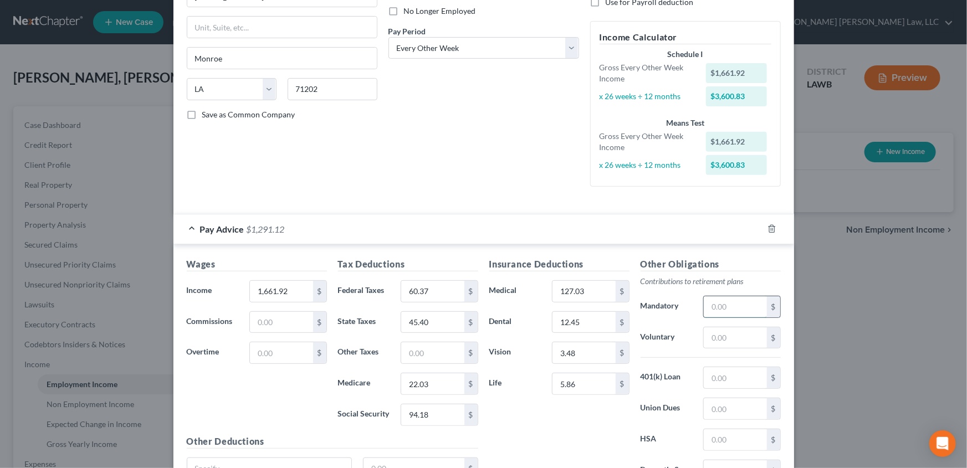
click at [711, 302] on input "text" at bounding box center [735, 306] width 63 height 21
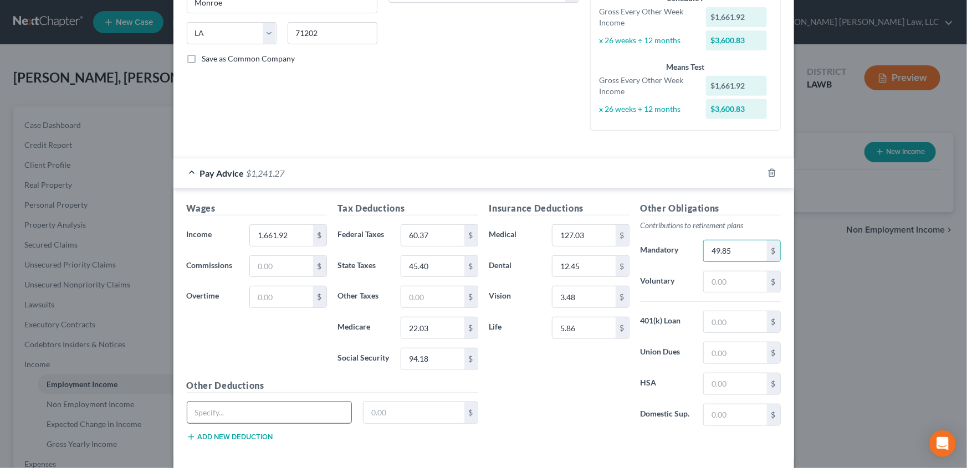
type input "49.85"
click at [242, 414] on input "text" at bounding box center [269, 412] width 165 height 21
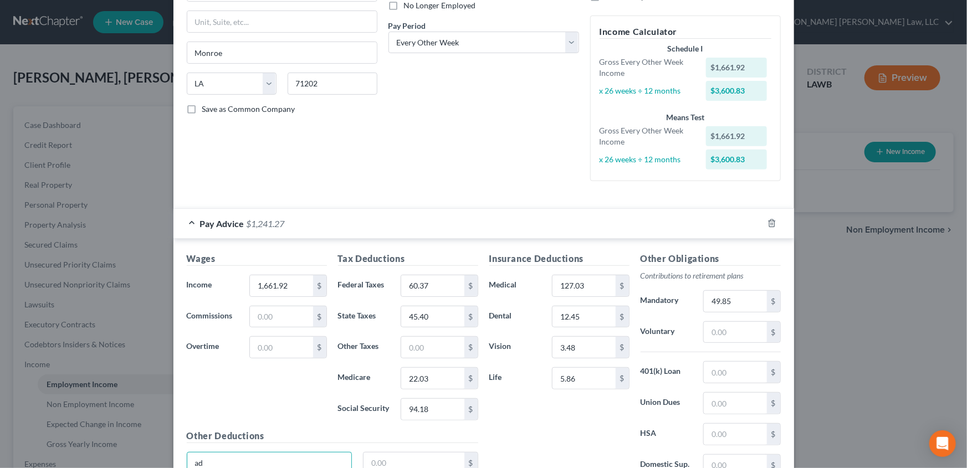
type input "AD&D"
click at [390, 462] on input "text" at bounding box center [414, 463] width 101 height 21
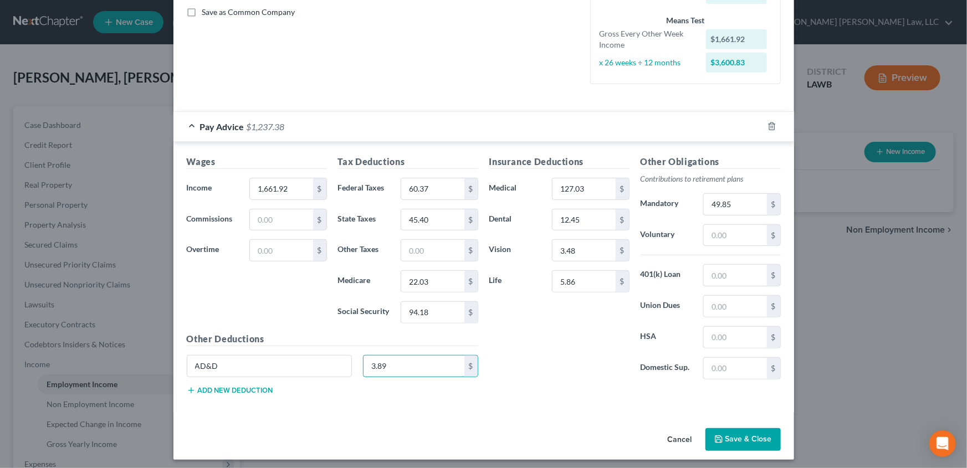
scroll to position [257, 0]
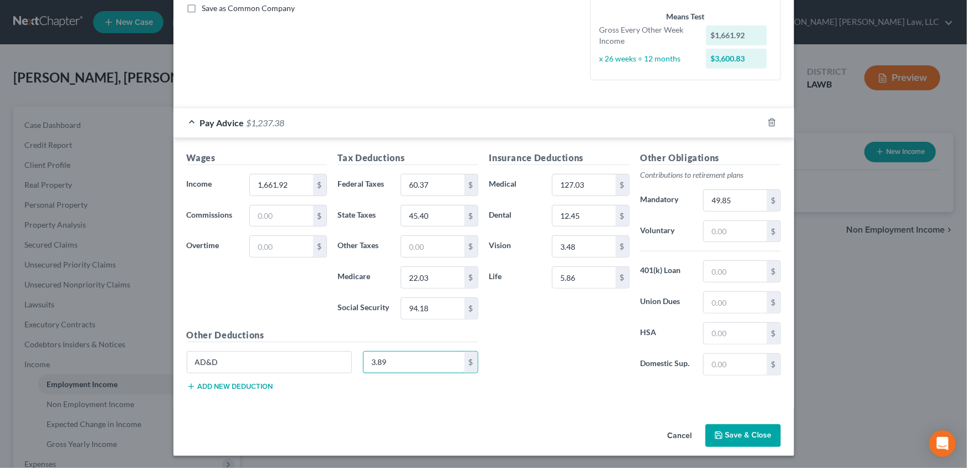
type input "3.89"
click at [227, 385] on button "Add new deduction" at bounding box center [230, 386] width 86 height 9
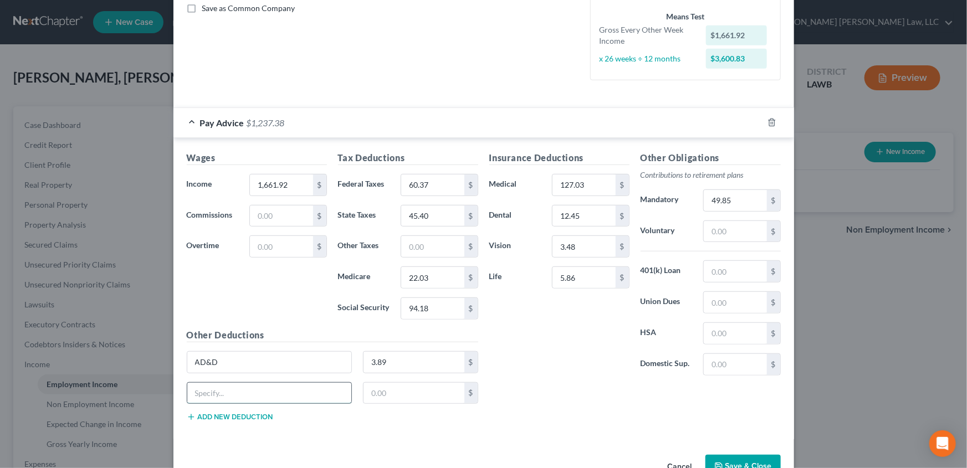
click at [223, 395] on input "text" at bounding box center [269, 393] width 165 height 21
type input "critical illness"
click at [395, 393] on input "text" at bounding box center [414, 393] width 101 height 21
type input "5.54"
click at [190, 416] on icon "button" at bounding box center [191, 417] width 9 height 9
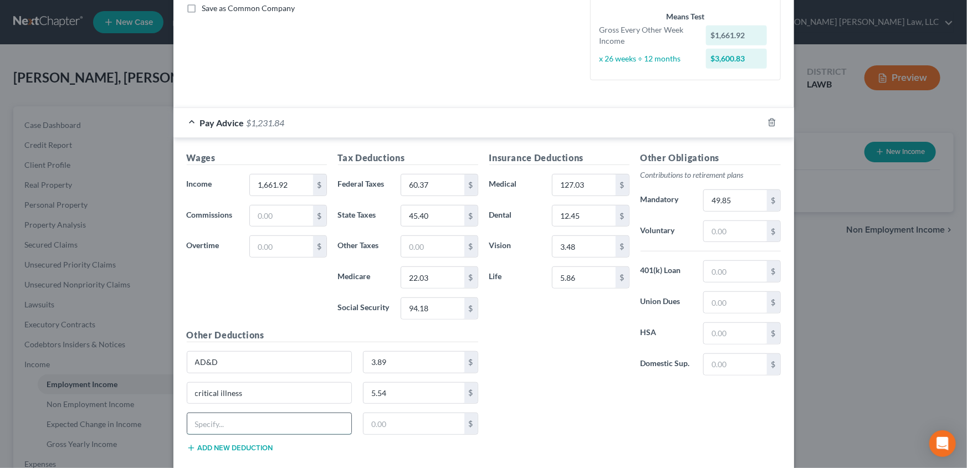
click at [204, 420] on input "text" at bounding box center [269, 423] width 165 height 21
type input "short term"
click at [365, 423] on input "text" at bounding box center [414, 423] width 101 height 21
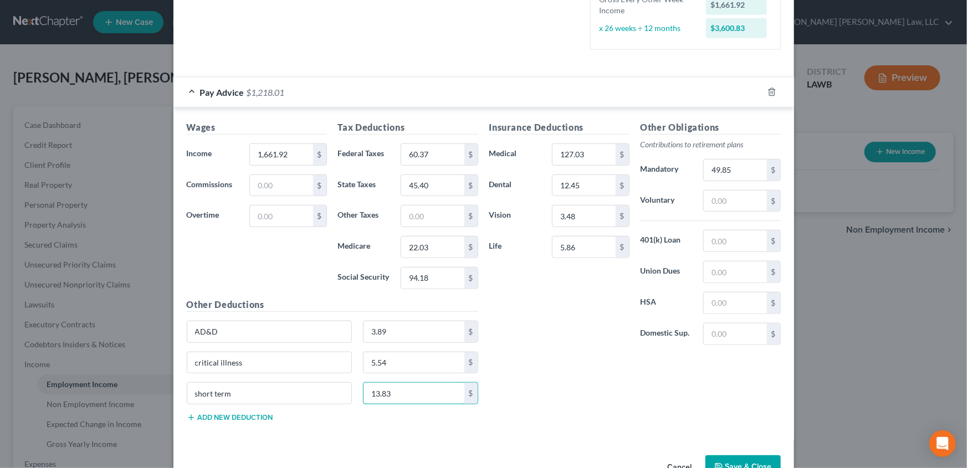
scroll to position [319, 0]
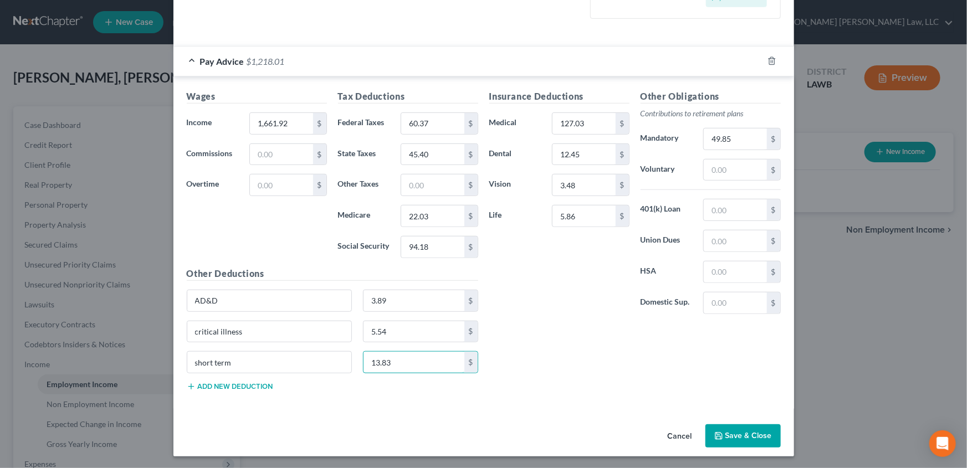
type input "13.83"
click at [737, 436] on button "Save & Close" at bounding box center [742, 435] width 75 height 23
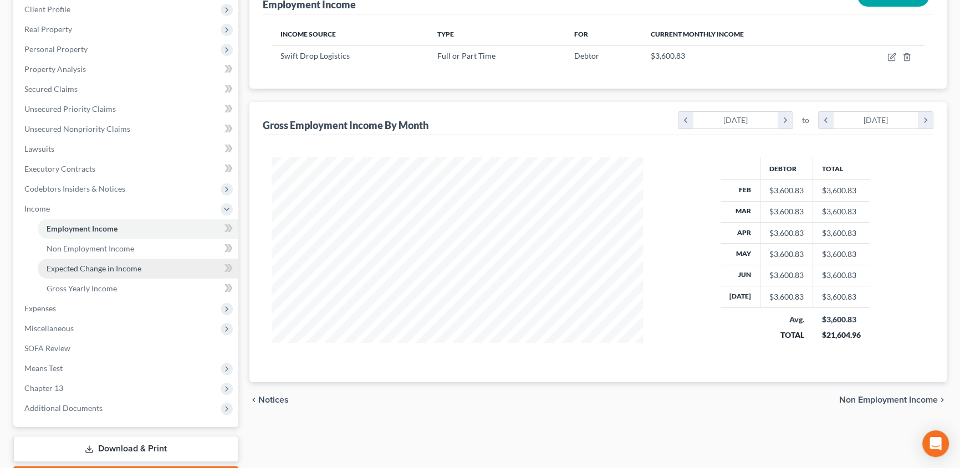
scroll to position [151, 0]
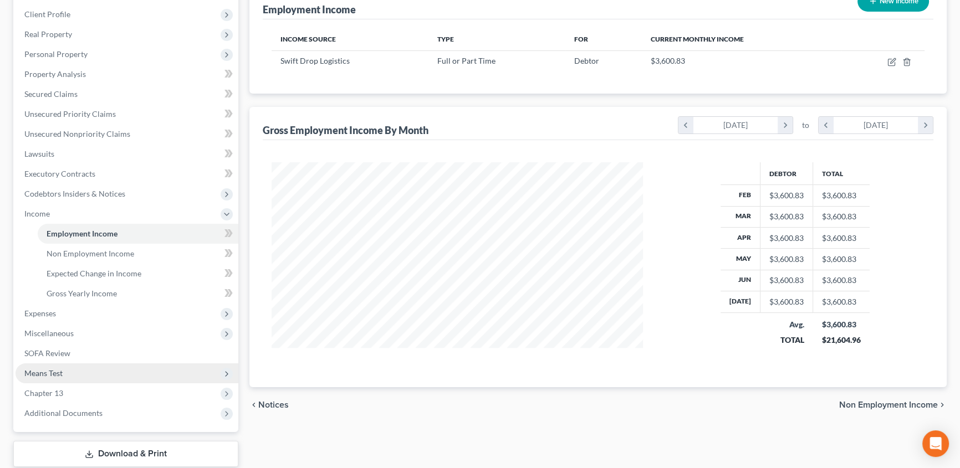
click at [44, 371] on span "Means Test" at bounding box center [43, 372] width 38 height 9
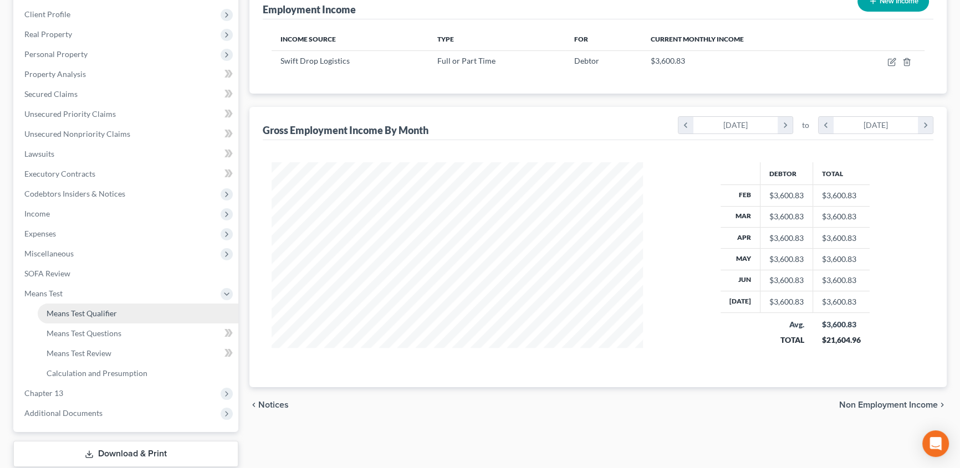
click at [77, 316] on span "Means Test Qualifier" at bounding box center [82, 313] width 70 height 9
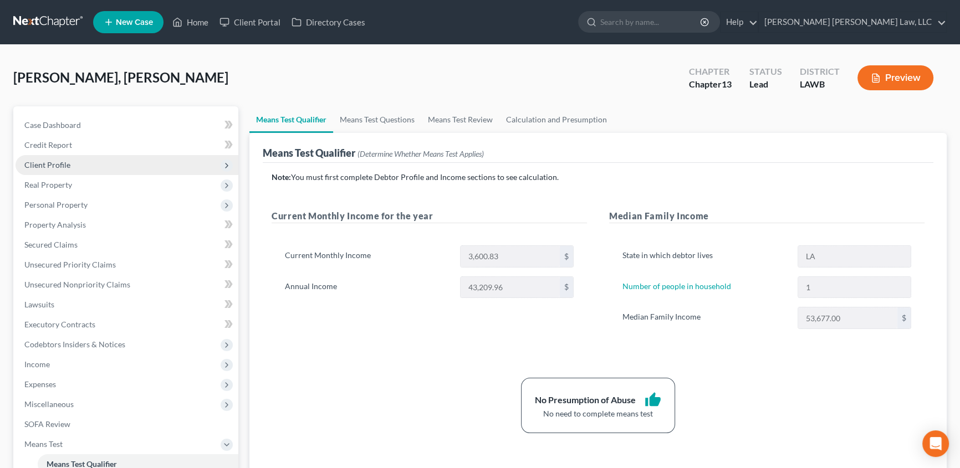
click at [65, 166] on span "Client Profile" at bounding box center [47, 164] width 46 height 9
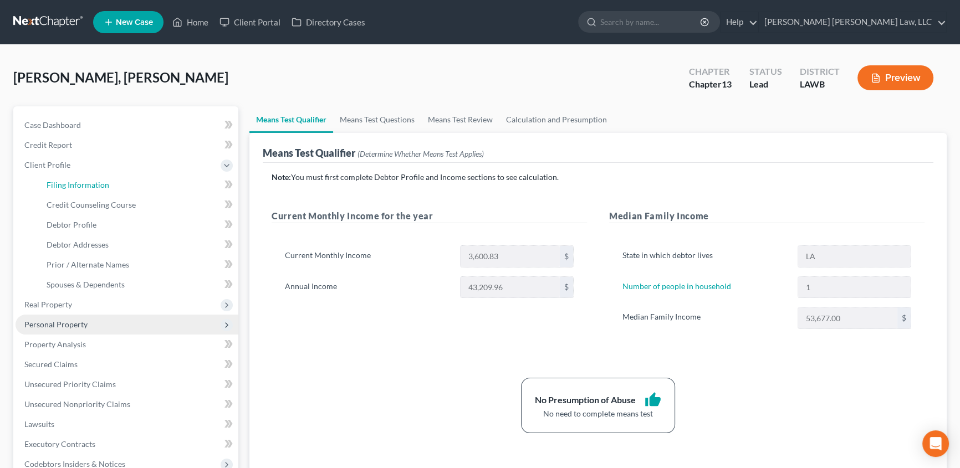
drag, startPoint x: 69, startPoint y: 186, endPoint x: 219, endPoint y: 321, distance: 202.1
click at [69, 186] on span "Filing Information" at bounding box center [78, 184] width 63 height 9
select select "1"
select select "0"
select select "3"
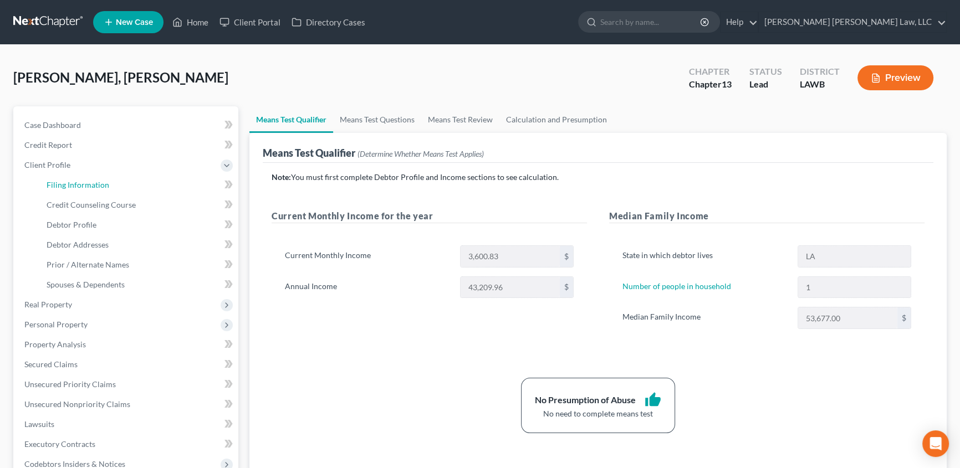
select select "36"
select select "0"
select select "19"
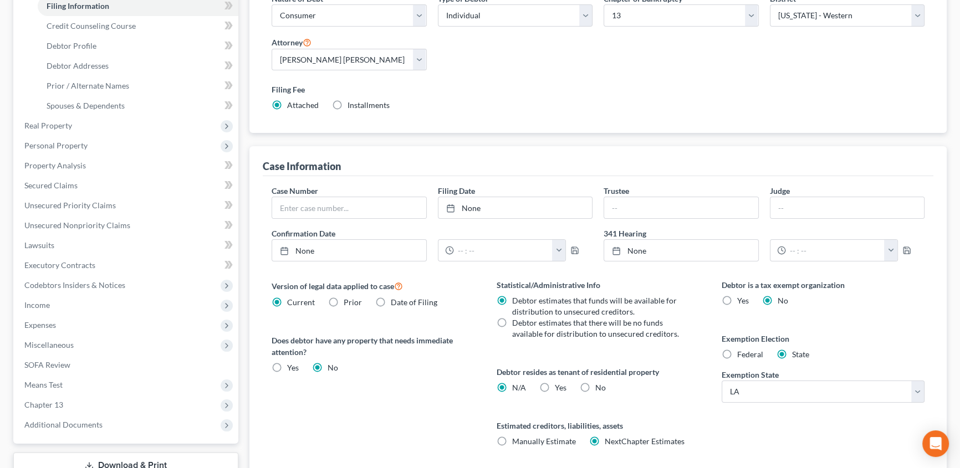
scroll to position [201, 0]
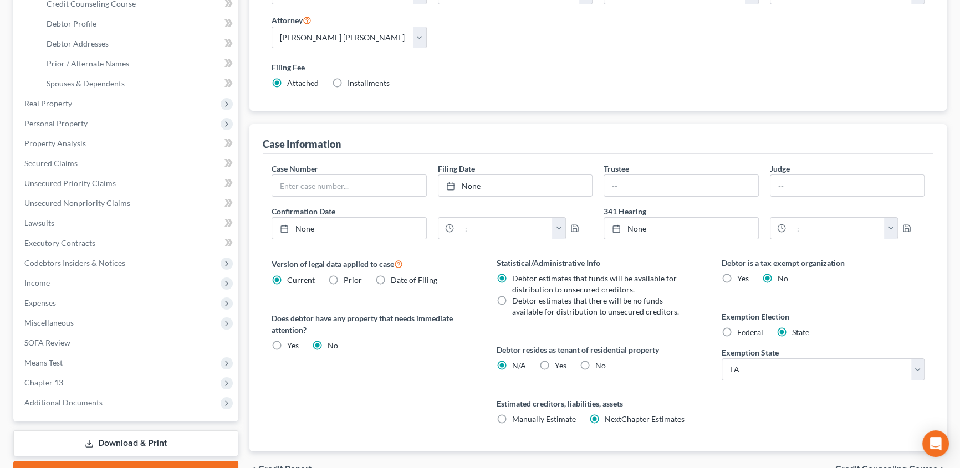
click at [555, 366] on label "Yes Yes" at bounding box center [561, 365] width 12 height 11
click at [559, 366] on input "Yes Yes" at bounding box center [562, 363] width 7 height 7
radio input "true"
radio input "false"
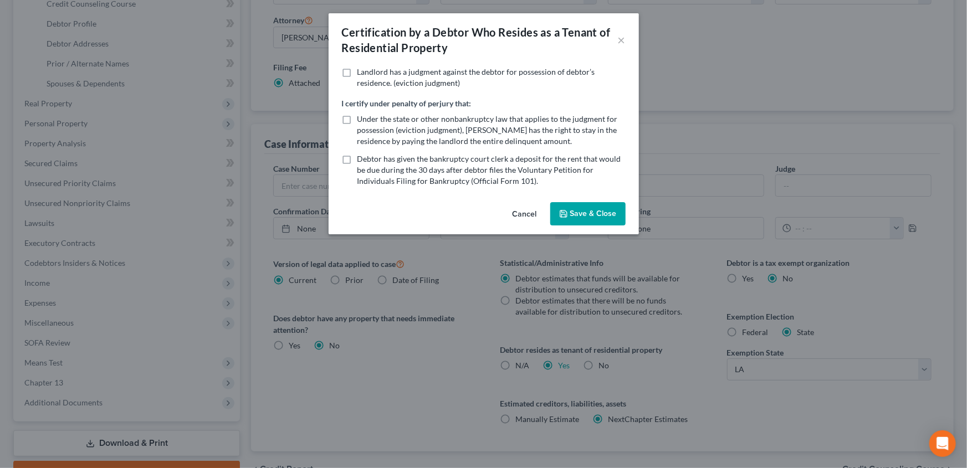
click at [597, 212] on button "Save & Close" at bounding box center [587, 213] width 75 height 23
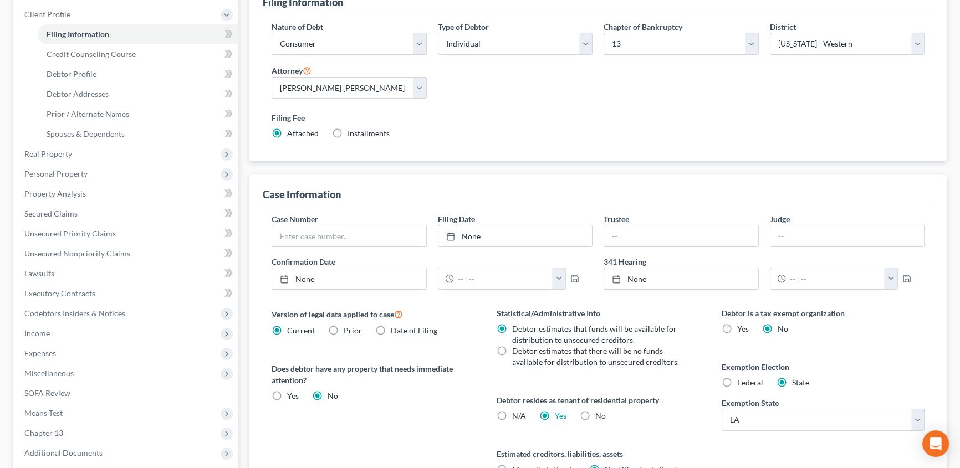
scroll to position [0, 0]
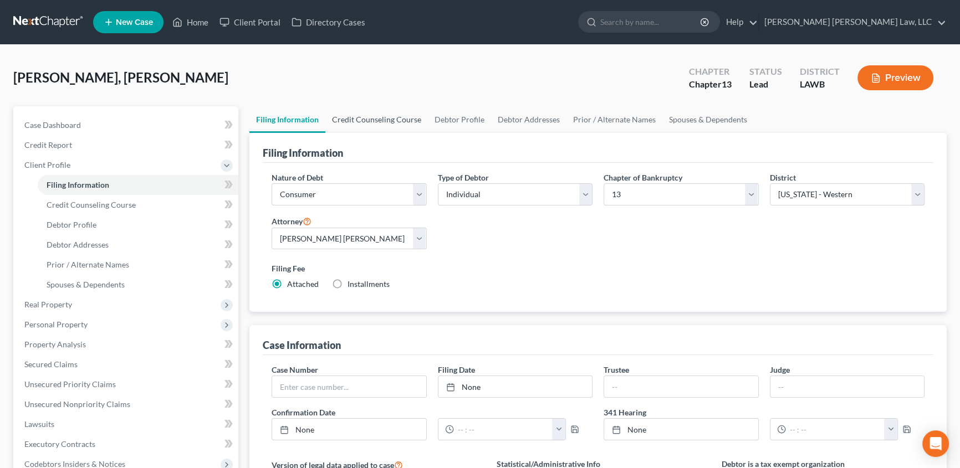
click at [378, 122] on link "Credit Counseling Course" at bounding box center [376, 119] width 103 height 27
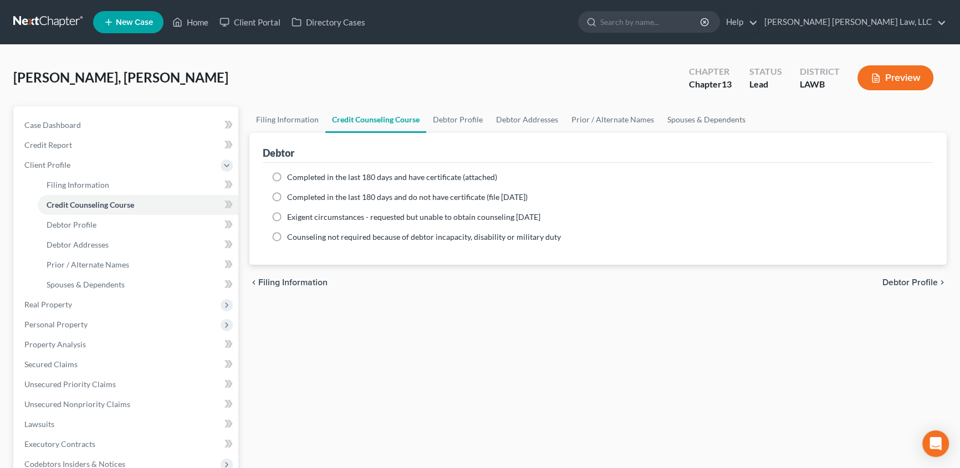
click at [287, 175] on label "Completed in the last 180 days and have certificate (attached)" at bounding box center [392, 177] width 210 height 11
click at [291, 175] on input "Completed in the last 180 days and have certificate (attached)" at bounding box center [294, 175] width 7 height 7
radio input "true"
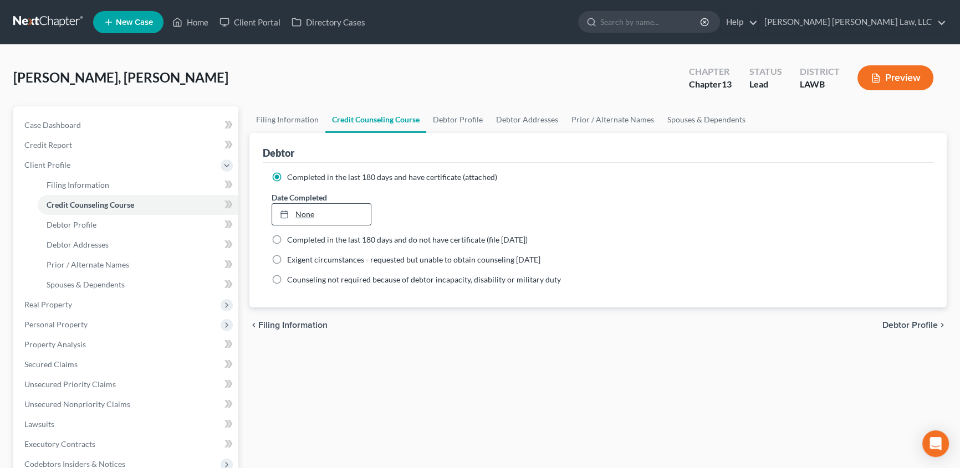
click at [308, 212] on link "None" at bounding box center [321, 214] width 99 height 21
type input "[DATE]"
click at [463, 115] on link "Debtor Profile" at bounding box center [457, 119] width 63 height 27
select select "0"
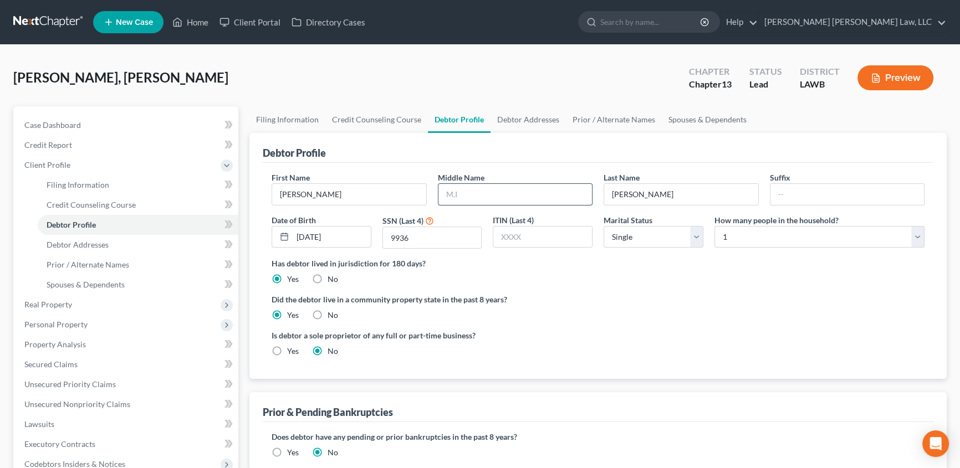
click at [472, 199] on input "text" at bounding box center [515, 194] width 154 height 21
type input "Dryan"
click at [535, 119] on link "Debtor Addresses" at bounding box center [527, 119] width 75 height 27
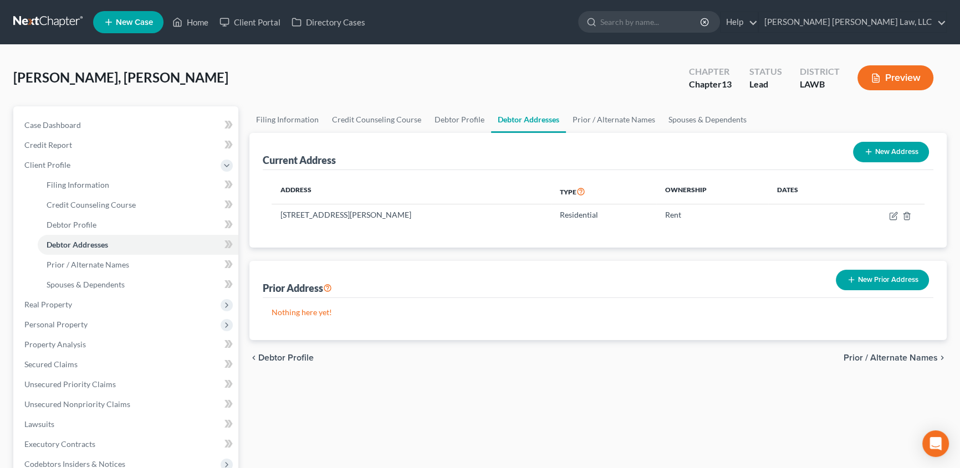
click at [859, 277] on button "New Prior Address" at bounding box center [882, 280] width 93 height 21
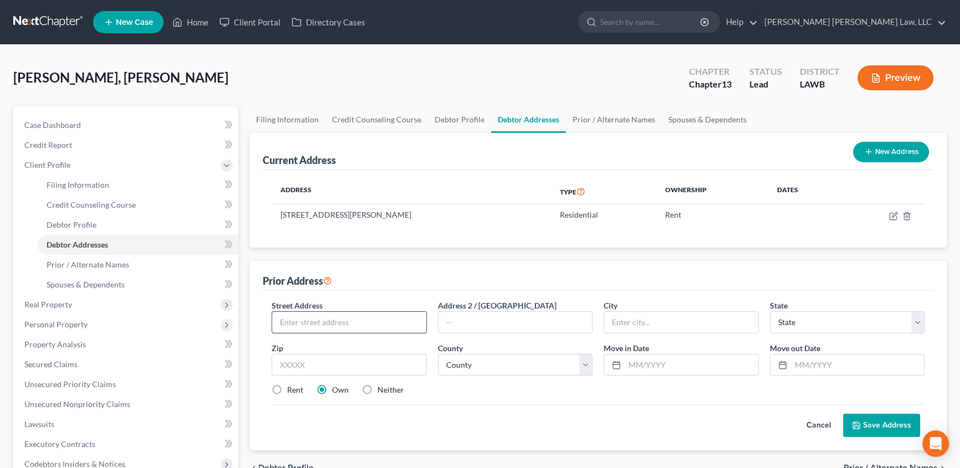
click at [314, 321] on input "text" at bounding box center [349, 322] width 154 height 21
type input "[STREET_ADDRESS][PERSON_NAME]"
select select "19"
type input "71201"
type input "Monroe"
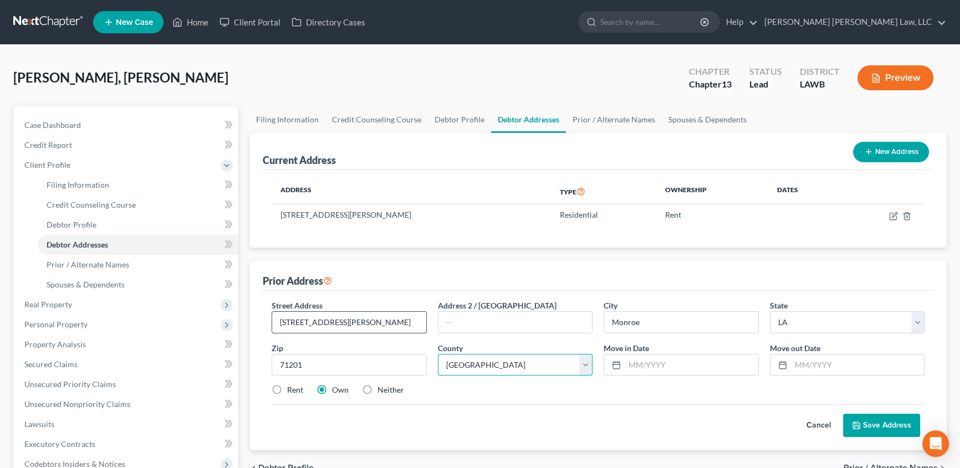
select select "36"
click at [793, 366] on input "text" at bounding box center [858, 365] width 134 height 21
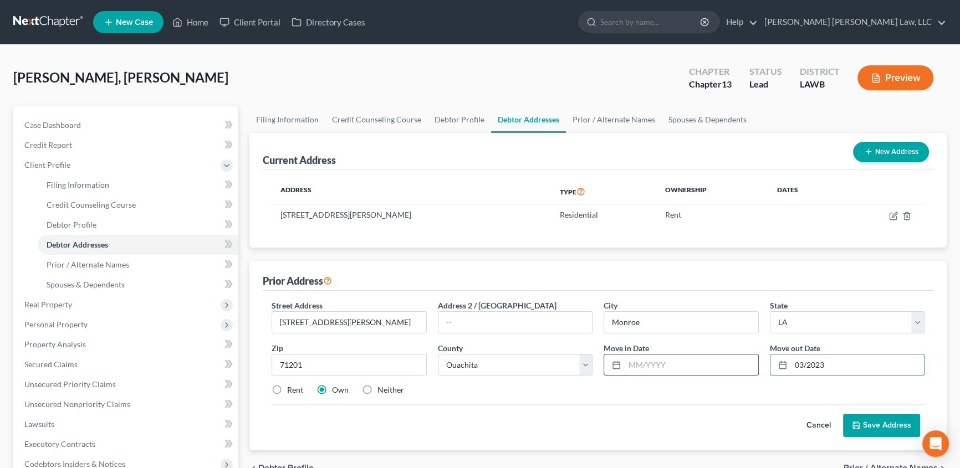
type input "03/2023"
drag, startPoint x: 655, startPoint y: 365, endPoint x: 170, endPoint y: 269, distance: 494.2
click at [655, 365] on input "text" at bounding box center [692, 365] width 134 height 21
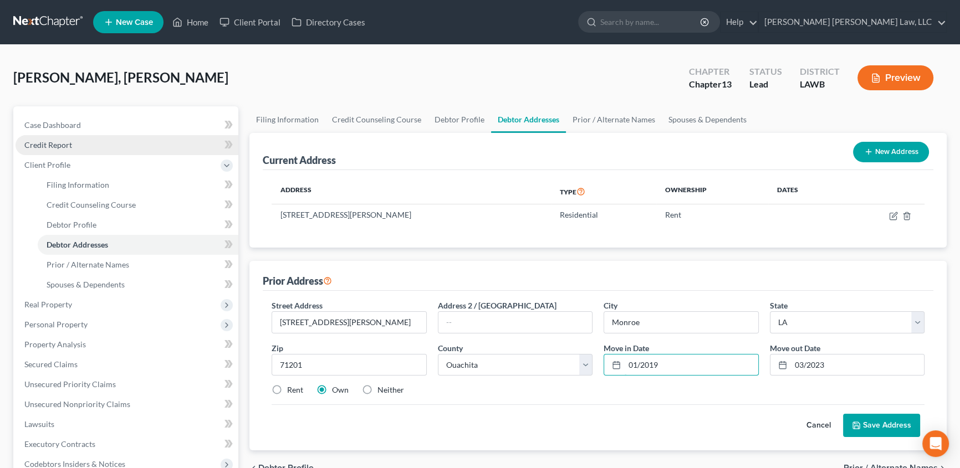
type input "01/2019"
click at [55, 144] on span "Credit Report" at bounding box center [48, 144] width 48 height 9
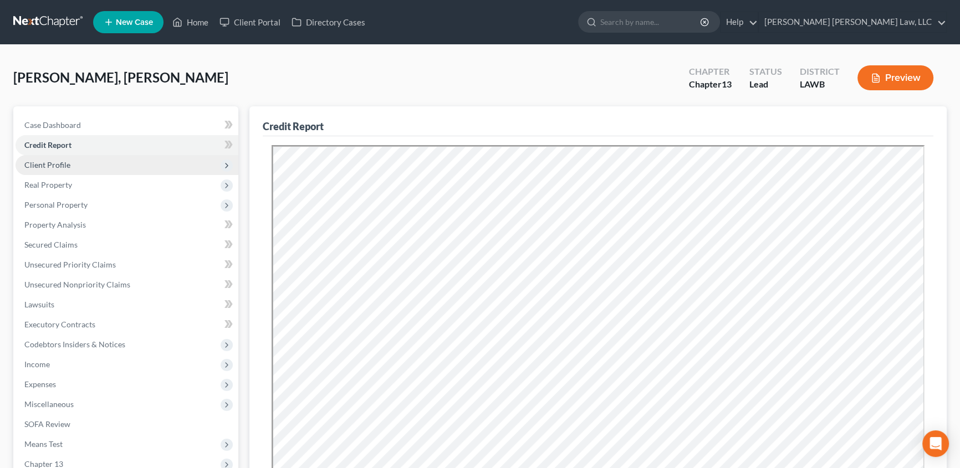
click at [68, 166] on span "Client Profile" at bounding box center [47, 164] width 46 height 9
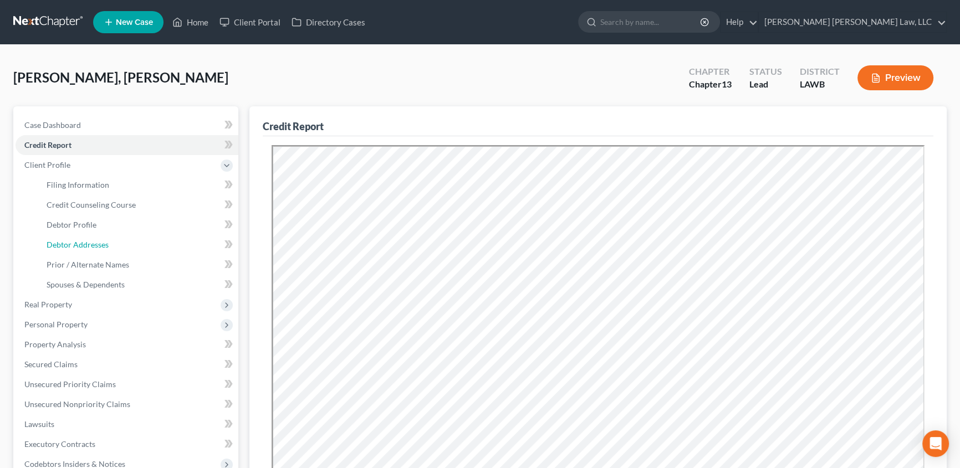
drag, startPoint x: 95, startPoint y: 247, endPoint x: 268, endPoint y: 316, distance: 186.2
click at [95, 245] on span "Debtor Addresses" at bounding box center [78, 244] width 62 height 9
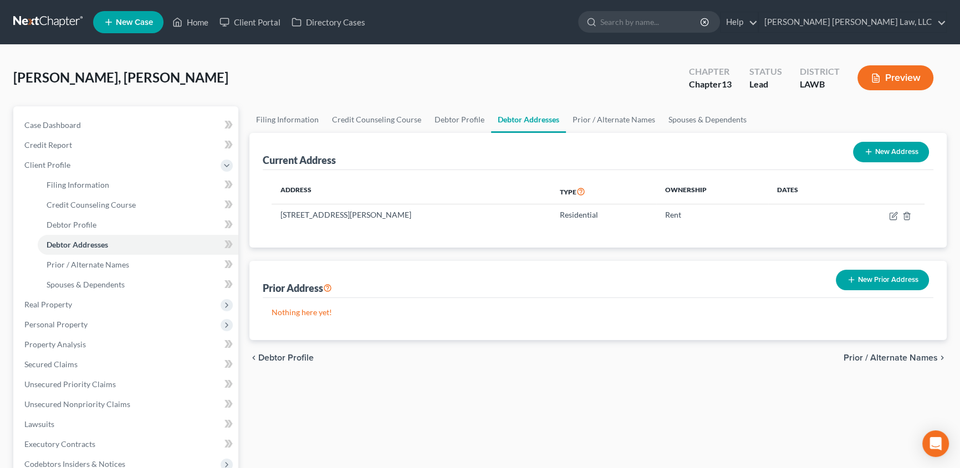
click at [877, 274] on button "New Prior Address" at bounding box center [882, 280] width 93 height 21
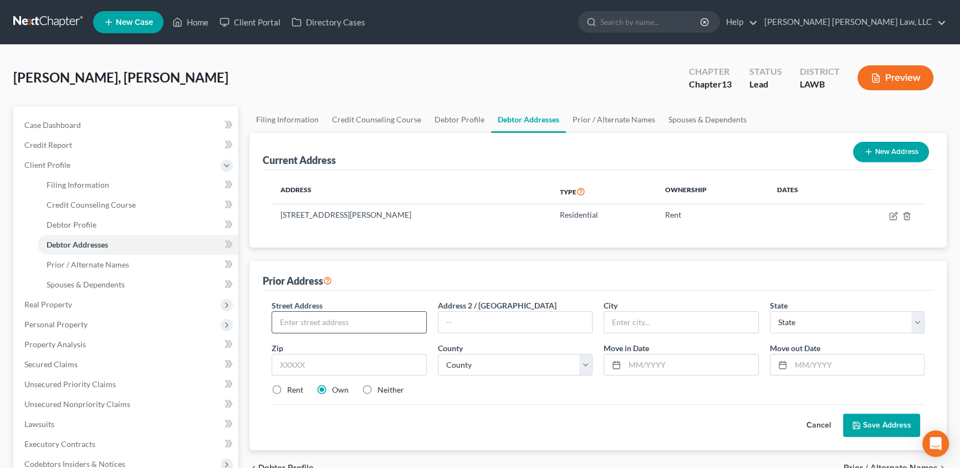
click at [319, 319] on input "text" at bounding box center [349, 322] width 154 height 21
type input "[STREET_ADDRESS]"
type input "71203"
type input "Monroe"
select select "19"
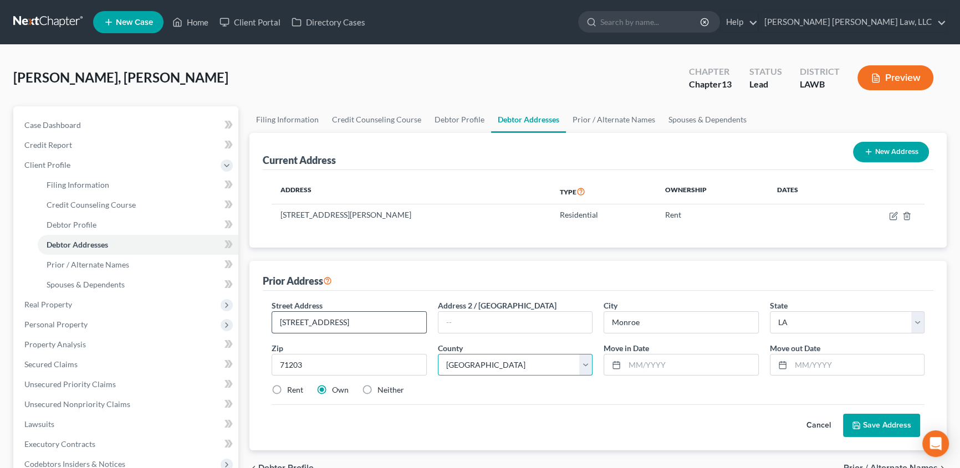
select select "36"
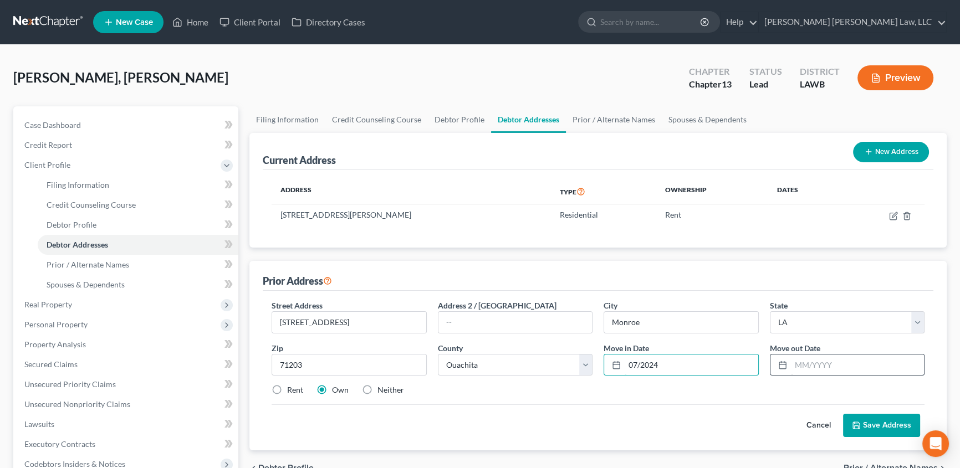
type input "07/2024"
click at [797, 359] on input "text" at bounding box center [858, 365] width 134 height 21
type input "07/2025"
click at [287, 388] on label "Rent" at bounding box center [295, 390] width 16 height 11
click at [291, 388] on input "Rent" at bounding box center [294, 388] width 7 height 7
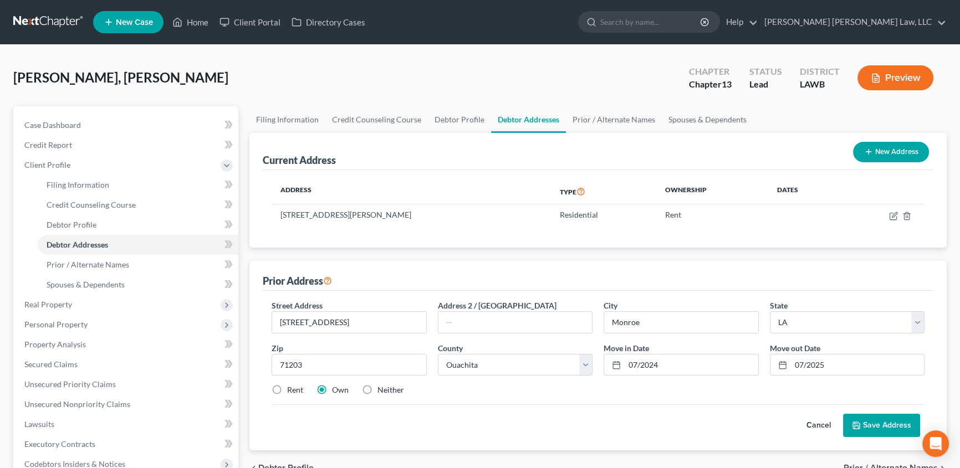
radio input "true"
click at [876, 424] on button "Save Address" at bounding box center [881, 425] width 77 height 23
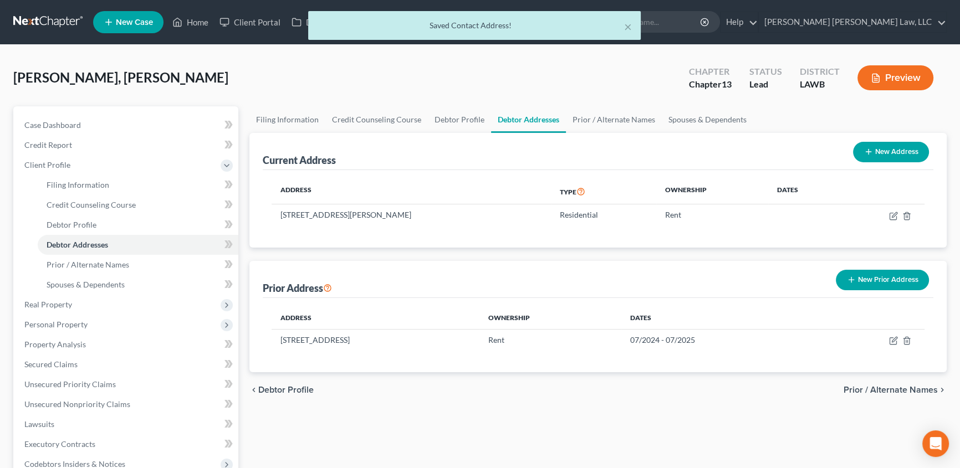
click at [876, 282] on button "New Prior Address" at bounding box center [882, 280] width 93 height 21
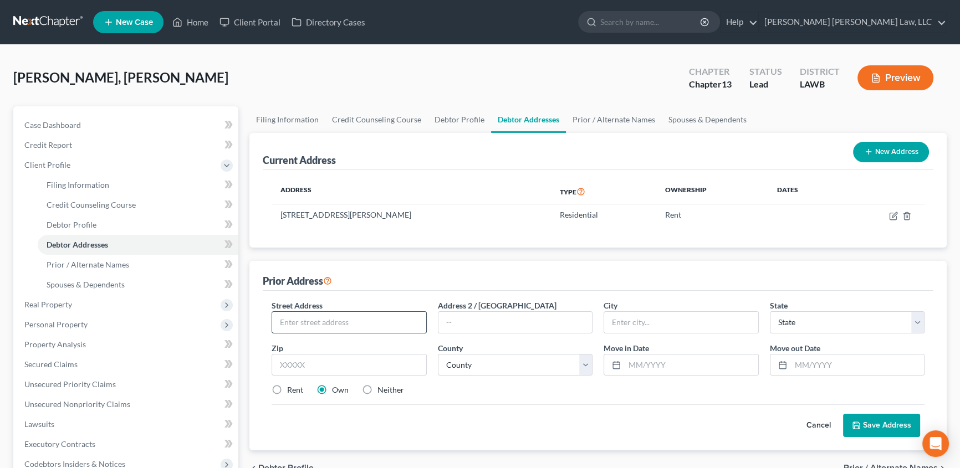
click at [306, 319] on input "text" at bounding box center [349, 322] width 154 height 21
type input "[STREET_ADDRESS][PERSON_NAME]"
type input "71203"
type input "Monroe"
select select "19"
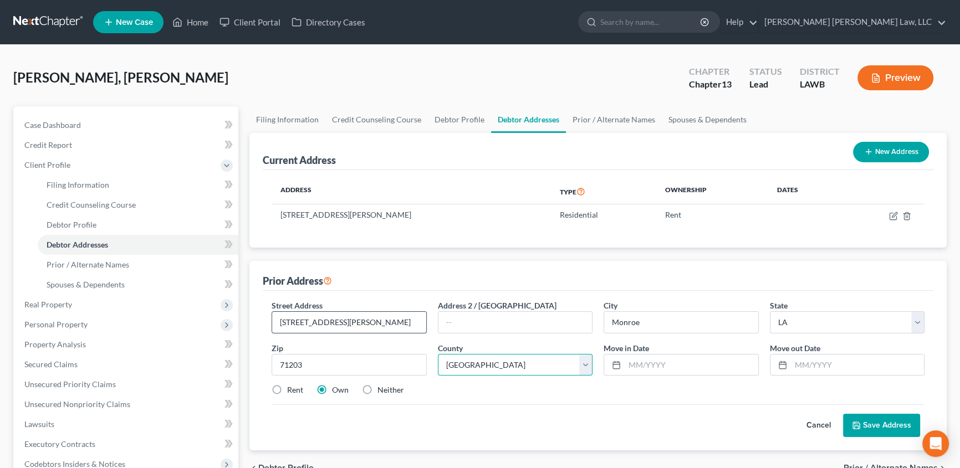
select select "36"
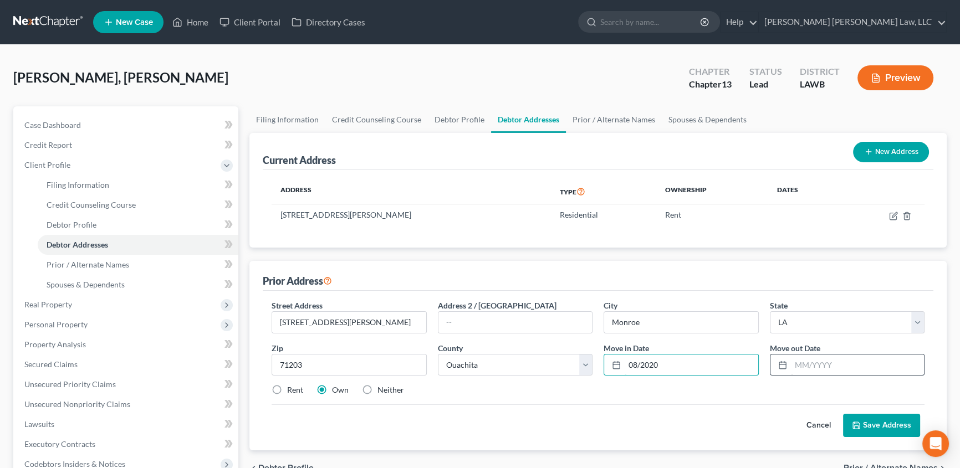
type input "08/2020"
click at [807, 361] on input "text" at bounding box center [858, 365] width 134 height 21
type input "12/2020"
click at [287, 386] on label "Rent" at bounding box center [295, 390] width 16 height 11
click at [291, 386] on input "Rent" at bounding box center [294, 388] width 7 height 7
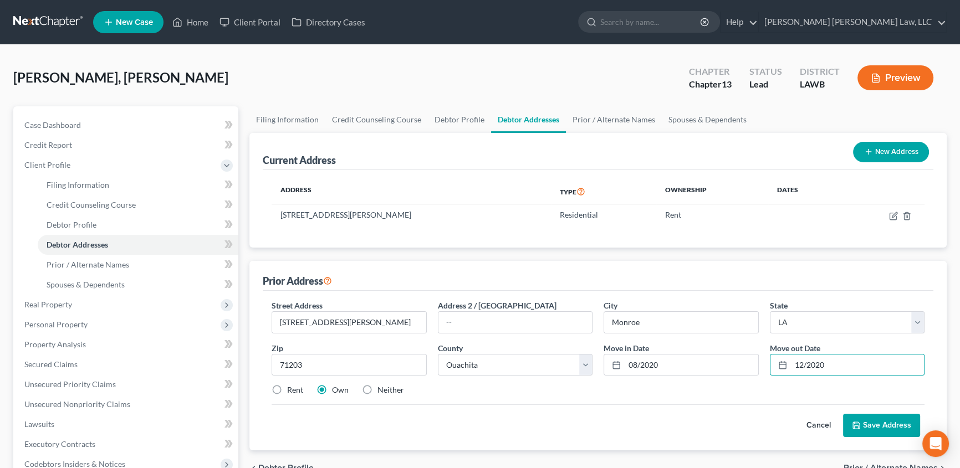
radio input "true"
click at [377, 389] on label "Neither" at bounding box center [390, 390] width 27 height 11
click at [382, 389] on input "Neither" at bounding box center [385, 388] width 7 height 7
radio input "true"
click at [866, 423] on button "Save Address" at bounding box center [881, 425] width 77 height 23
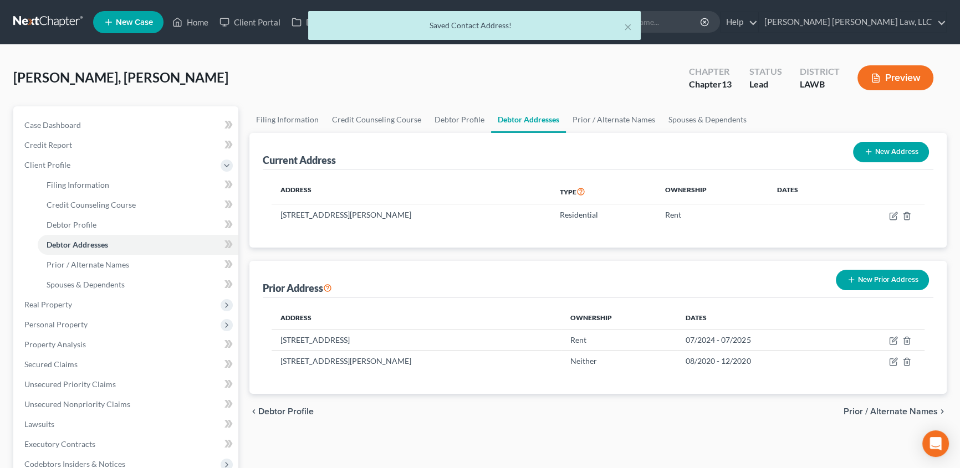
click at [879, 275] on button "New Prior Address" at bounding box center [882, 280] width 93 height 21
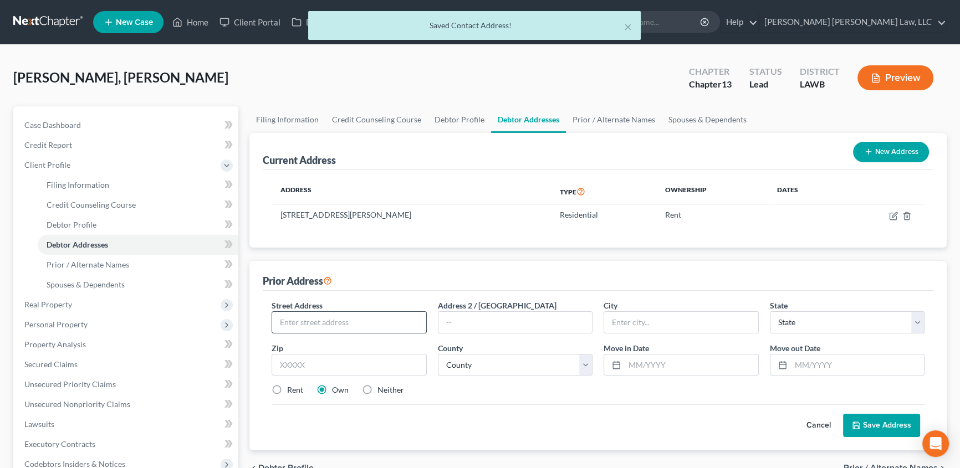
click at [296, 324] on input "text" at bounding box center [349, 322] width 154 height 21
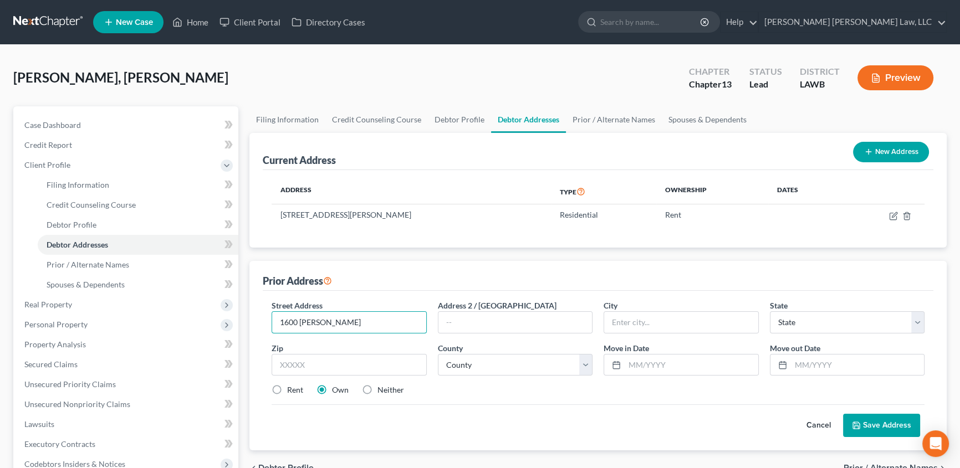
type input "[STREET_ADDRESS][PERSON_NAME]"
click at [314, 366] on input "text" at bounding box center [349, 365] width 155 height 22
type input "71201"
type input "Monroe"
select select "19"
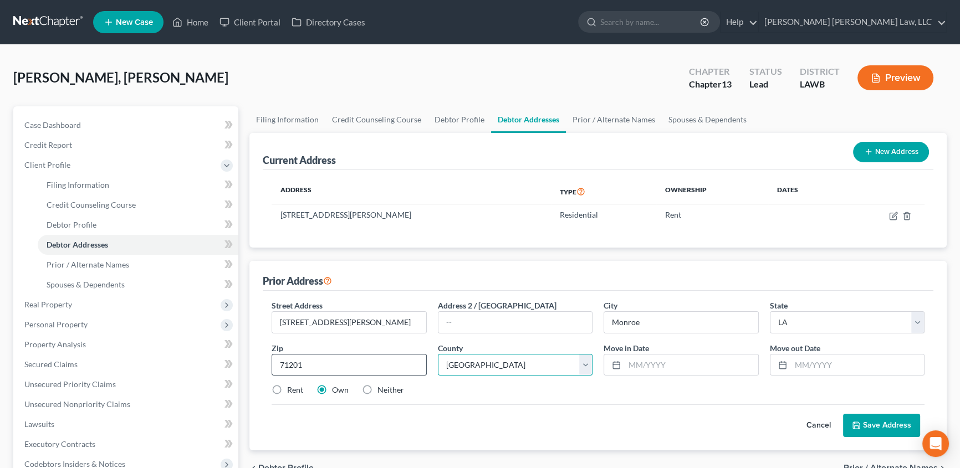
select select "36"
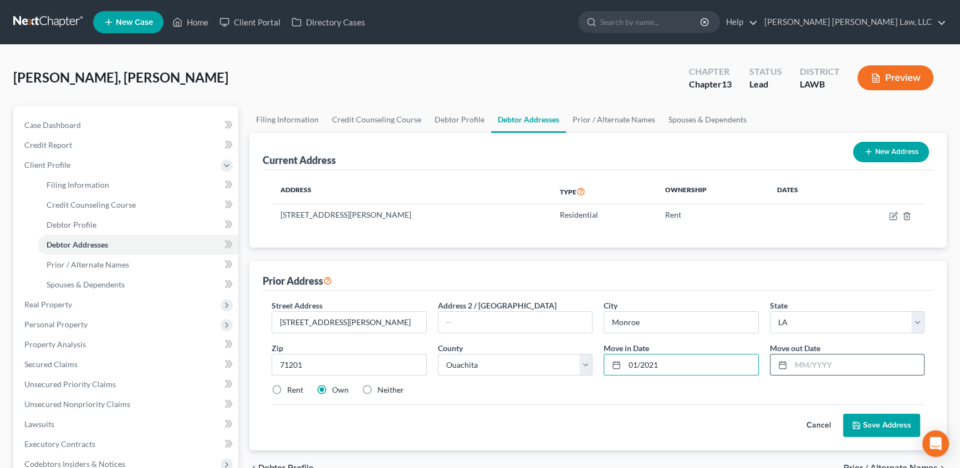
type input "01/2021"
click at [798, 359] on input "text" at bounding box center [858, 365] width 134 height 21
type input "11/2024"
click at [287, 390] on label "Rent" at bounding box center [295, 390] width 16 height 11
click at [291, 390] on input "Rent" at bounding box center [294, 388] width 7 height 7
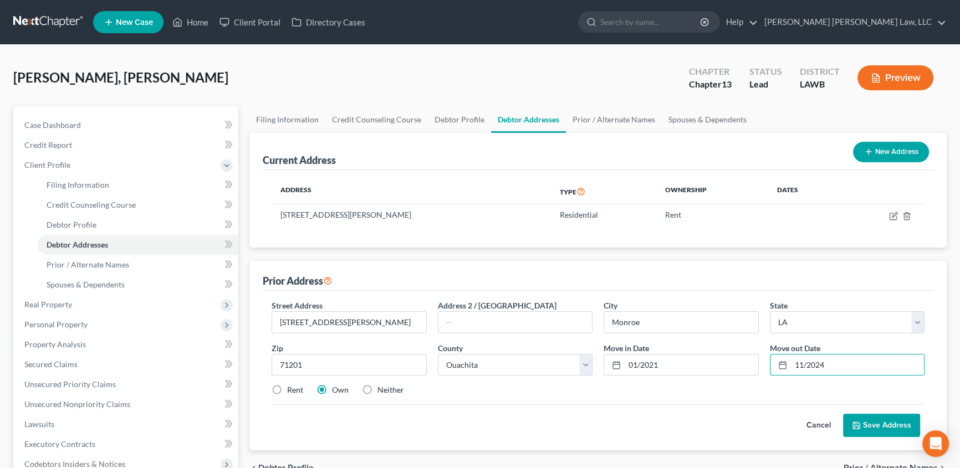
radio input "true"
click at [884, 421] on button "Save Address" at bounding box center [881, 425] width 77 height 23
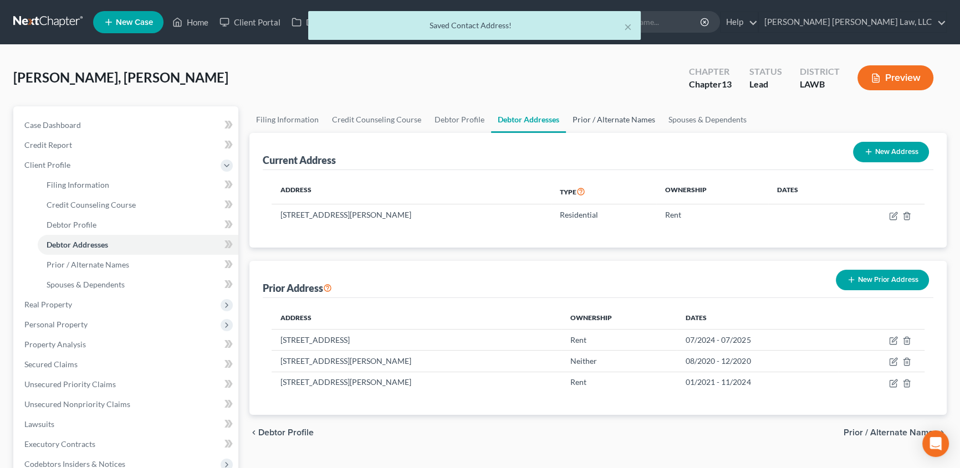
click at [617, 120] on link "Prior / Alternate Names" at bounding box center [614, 119] width 96 height 27
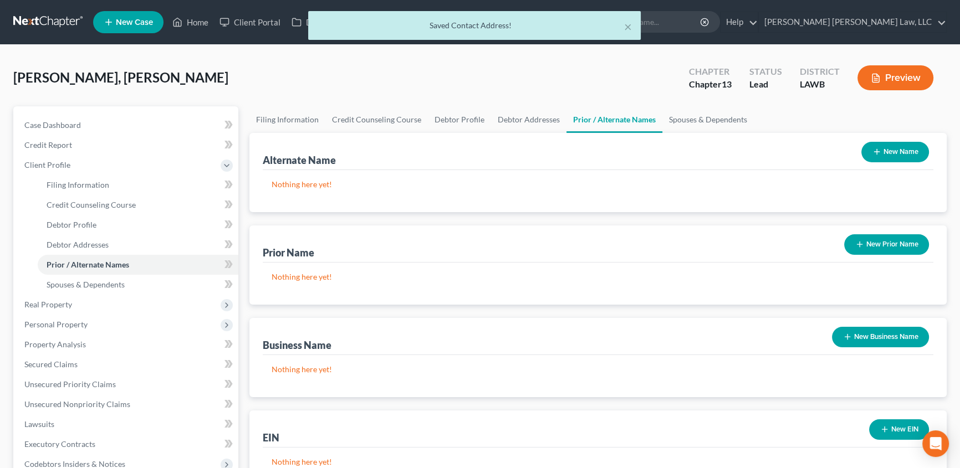
click at [898, 149] on button "New Name" at bounding box center [895, 152] width 68 height 21
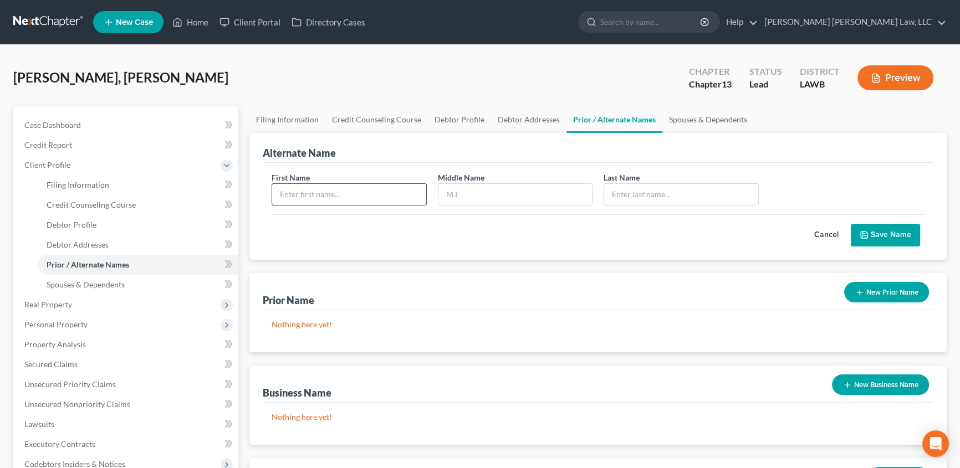
click at [319, 193] on input "text" at bounding box center [349, 194] width 154 height 21
type input "Wil'[PERSON_NAME]"
type input "[PERSON_NAME]"
click at [883, 233] on button "Save Name" at bounding box center [885, 235] width 69 height 23
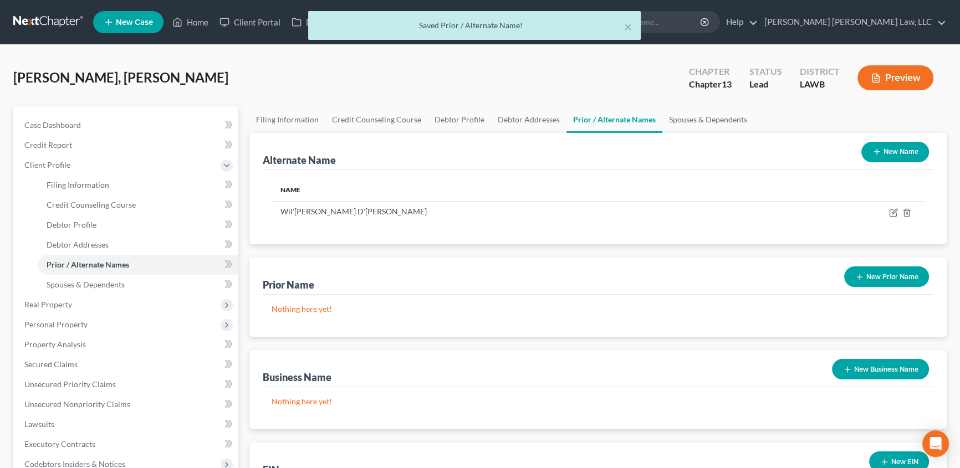
click at [895, 151] on button "New Name" at bounding box center [895, 152] width 68 height 21
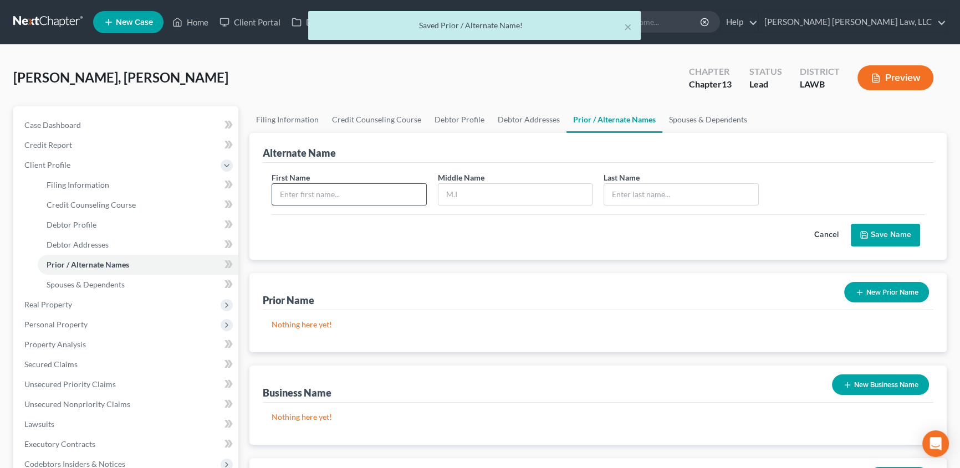
click at [301, 199] on input "text" at bounding box center [349, 194] width 154 height 21
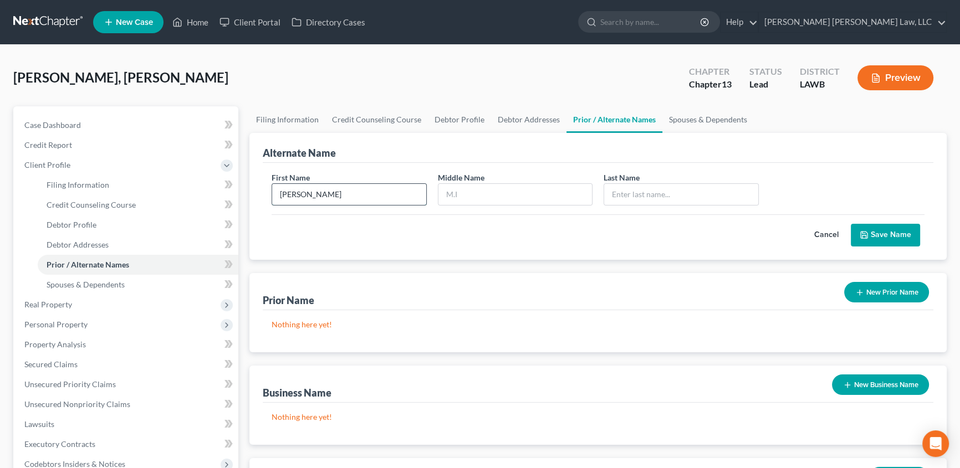
type input "[PERSON_NAME]"
type input "D."
type input "[PERSON_NAME]"
click at [888, 234] on button "Save Name" at bounding box center [885, 235] width 69 height 23
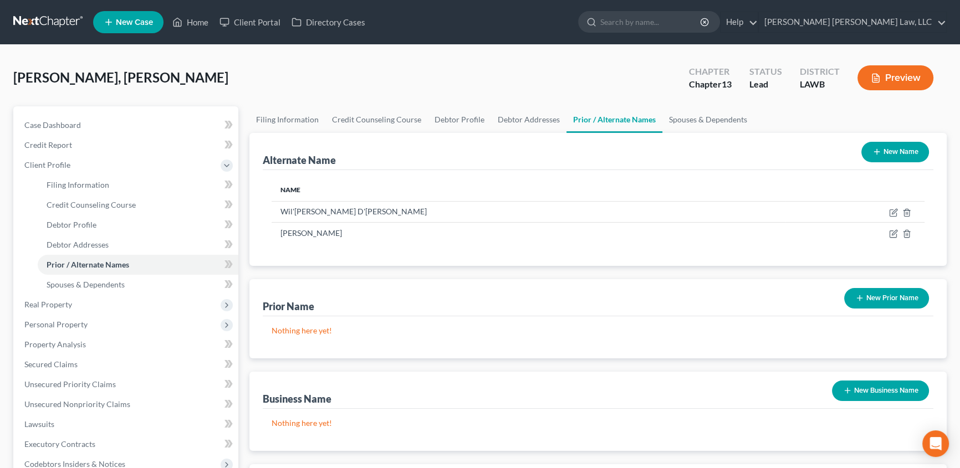
click at [884, 150] on button "New Name" at bounding box center [895, 152] width 68 height 21
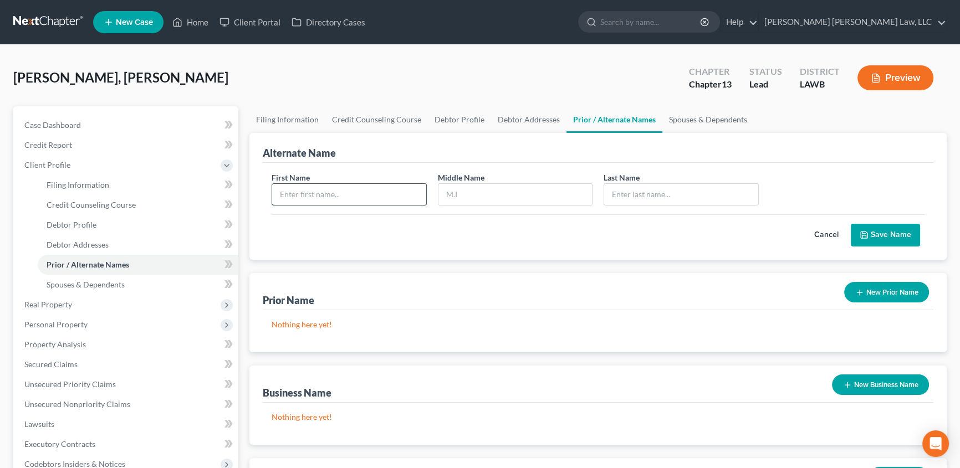
click at [295, 193] on input "text" at bounding box center [349, 194] width 154 height 21
type input "[PERSON_NAME]"
click at [888, 231] on button "Save Name" at bounding box center [885, 235] width 69 height 23
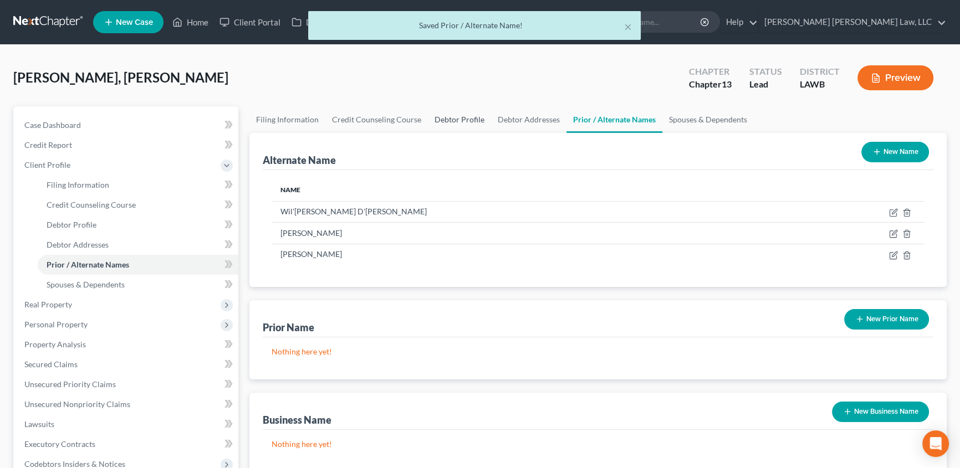
click at [464, 121] on link "Debtor Profile" at bounding box center [459, 119] width 63 height 27
select select "0"
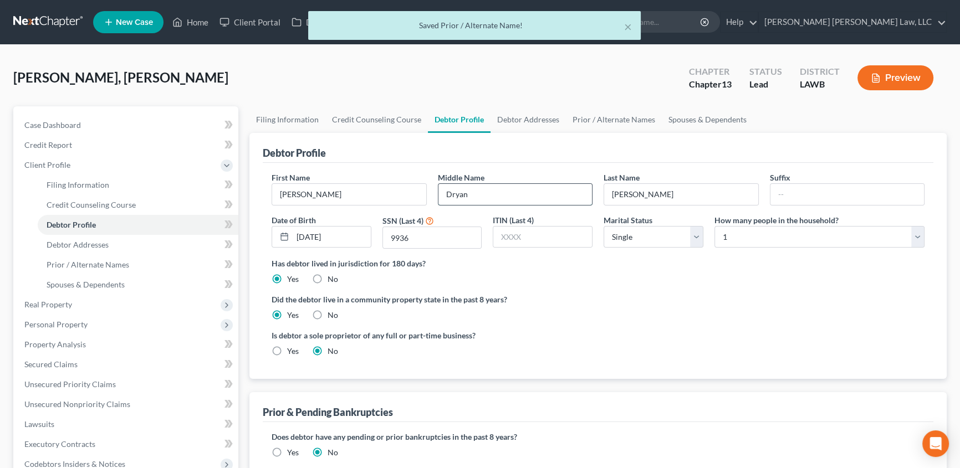
click at [454, 193] on input "Dryan" at bounding box center [515, 194] width 154 height 21
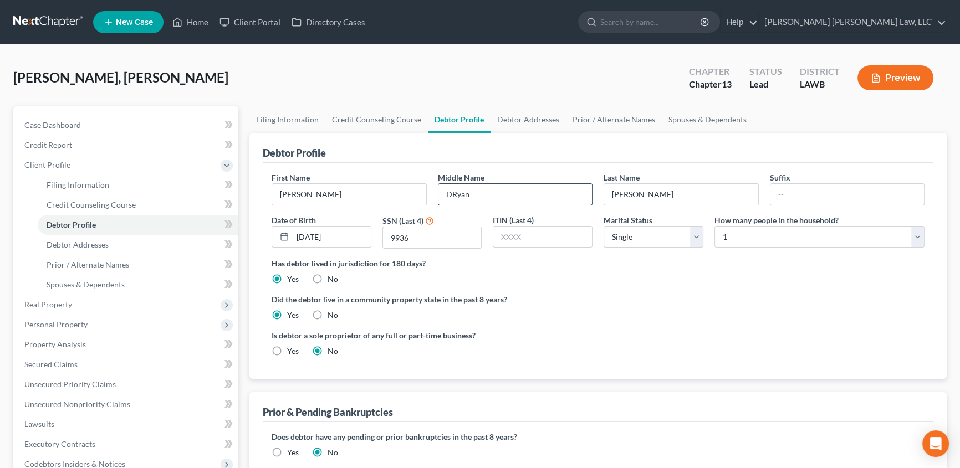
click at [488, 196] on input "DRyan" at bounding box center [515, 194] width 154 height 21
type input "DRyan"
drag, startPoint x: 621, startPoint y: 116, endPoint x: 456, endPoint y: 234, distance: 202.5
click at [621, 116] on link "Prior / Alternate Names" at bounding box center [614, 119] width 96 height 27
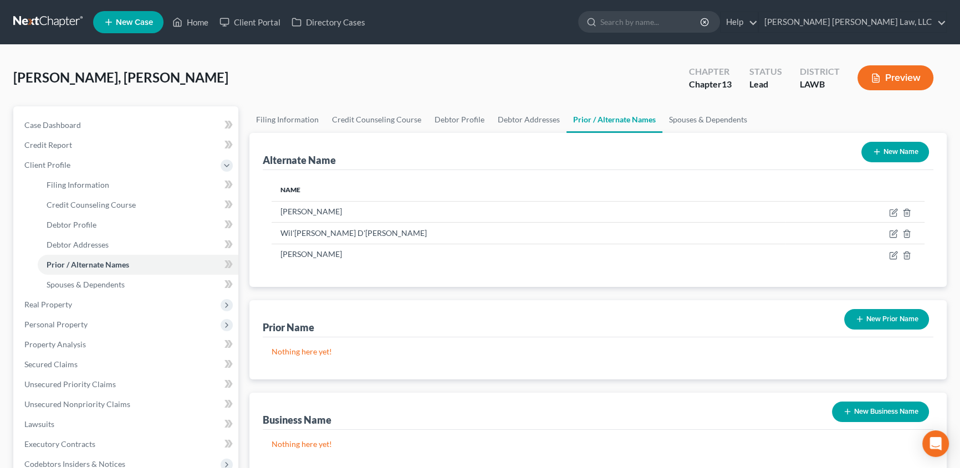
click at [876, 147] on icon "button" at bounding box center [876, 151] width 9 height 9
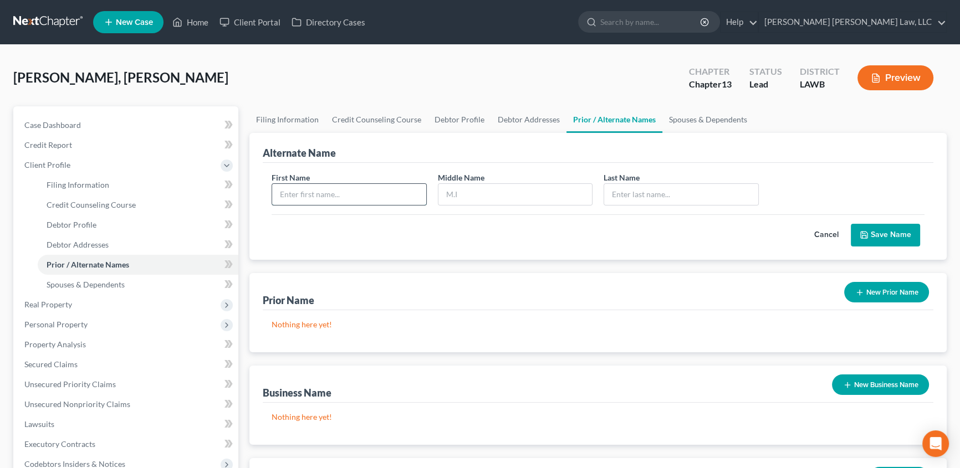
click at [353, 195] on input "text" at bounding box center [349, 194] width 154 height 21
type input "[PERSON_NAME]"
type input "Dryan"
type input "[PERSON_NAME]"
click at [900, 233] on button "Save Name" at bounding box center [885, 235] width 69 height 23
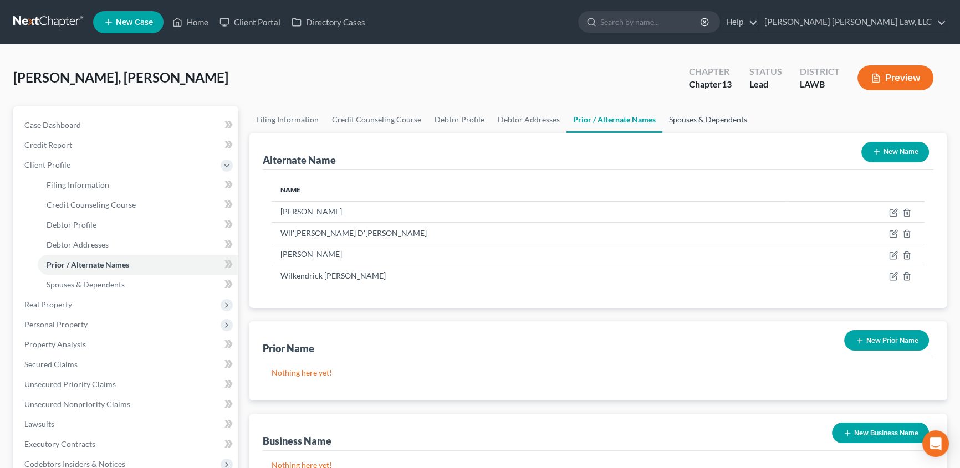
click at [703, 119] on link "Spouses & Dependents" at bounding box center [707, 119] width 91 height 27
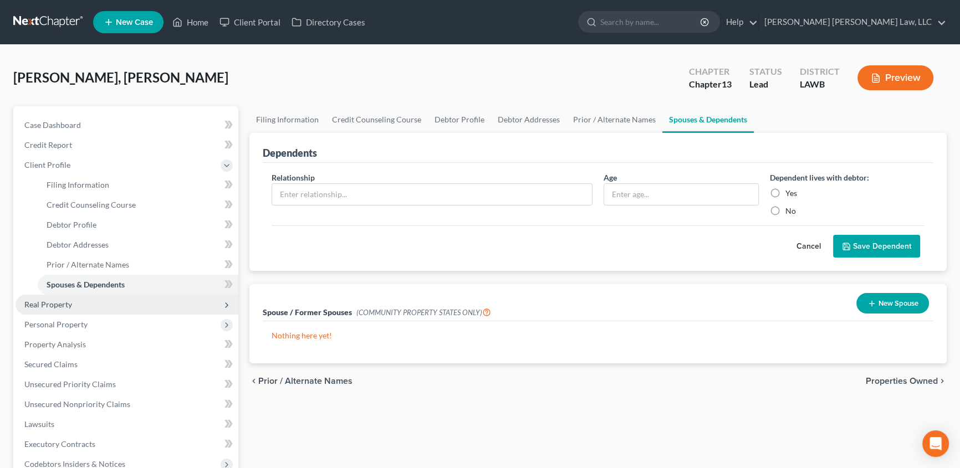
click at [36, 298] on span "Real Property" at bounding box center [127, 305] width 223 height 20
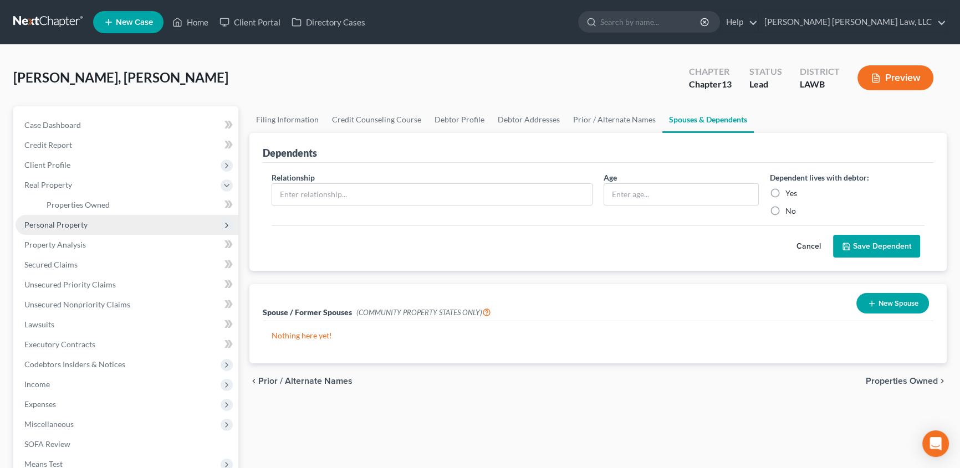
click at [69, 221] on span "Personal Property" at bounding box center [55, 224] width 63 height 9
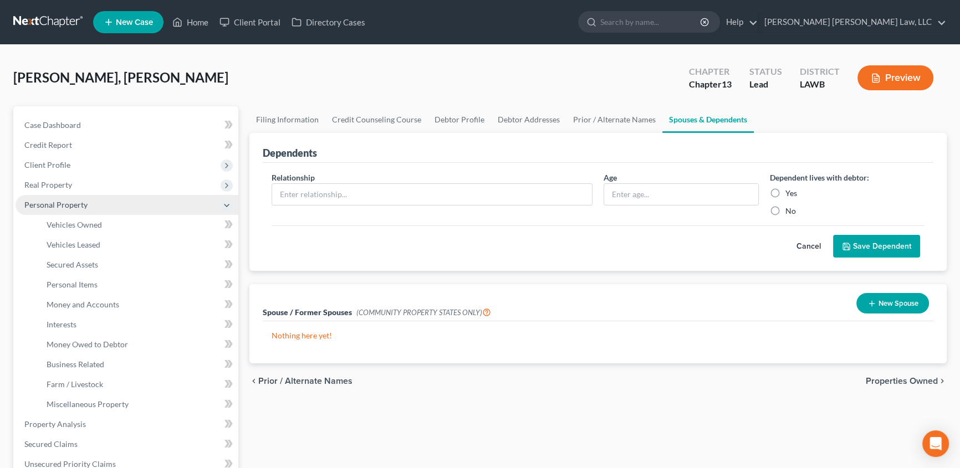
click at [78, 202] on span "Personal Property" at bounding box center [55, 204] width 63 height 9
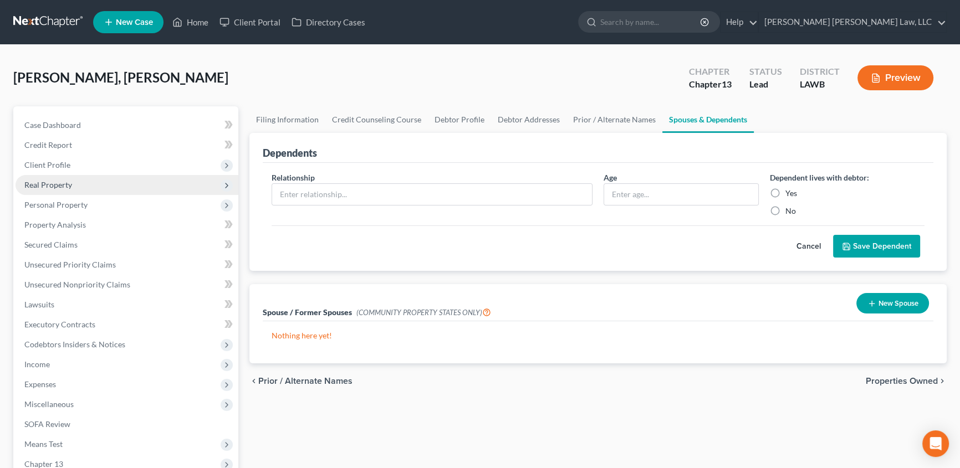
click at [70, 184] on span "Real Property" at bounding box center [48, 184] width 48 height 9
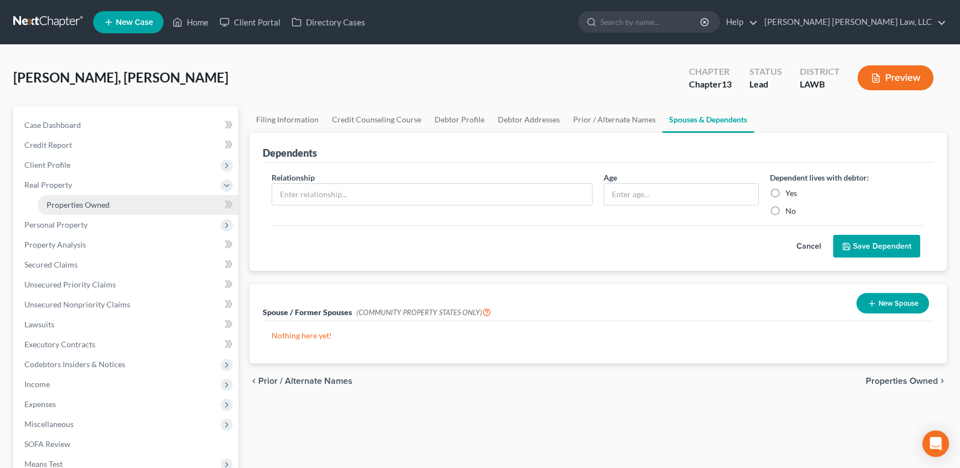
click at [64, 202] on span "Properties Owned" at bounding box center [78, 204] width 63 height 9
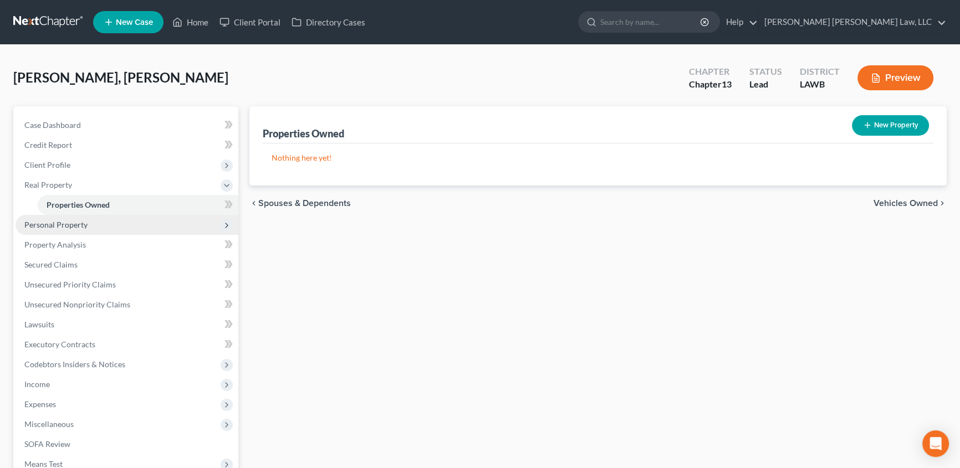
click at [39, 221] on span "Personal Property" at bounding box center [55, 224] width 63 height 9
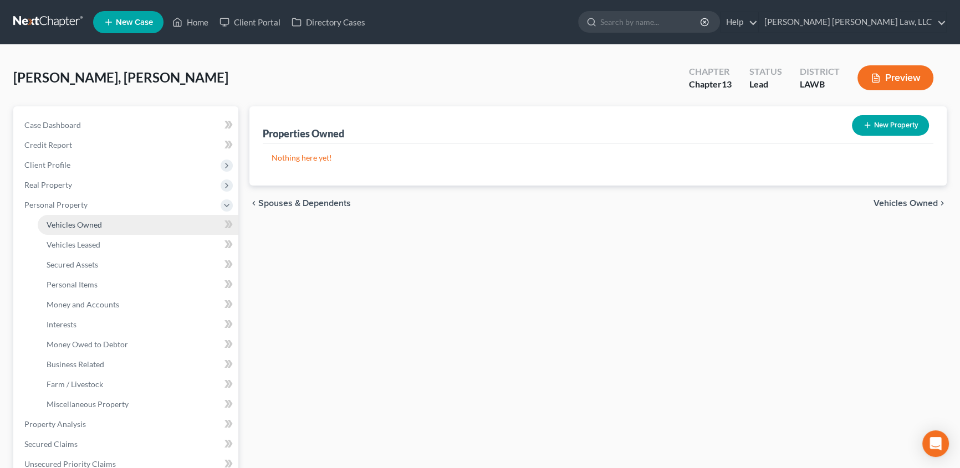
click at [48, 224] on span "Vehicles Owned" at bounding box center [74, 224] width 55 height 9
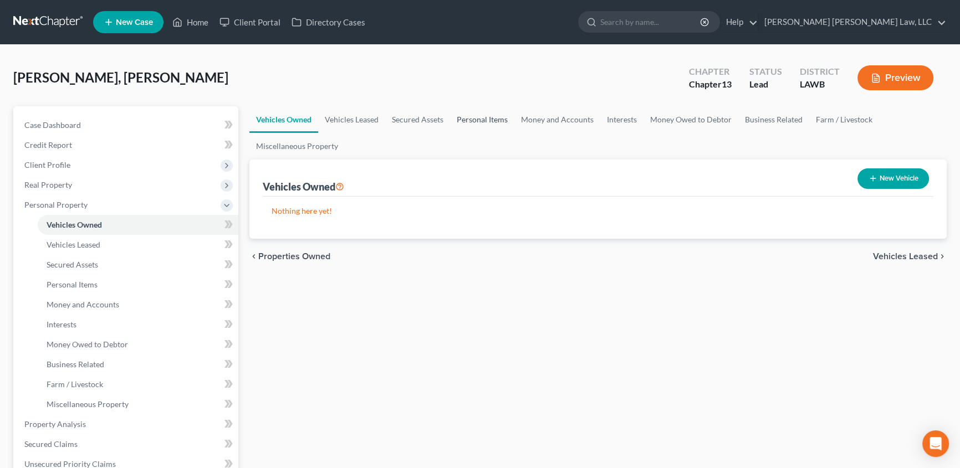
click at [468, 118] on link "Personal Items" at bounding box center [482, 119] width 64 height 27
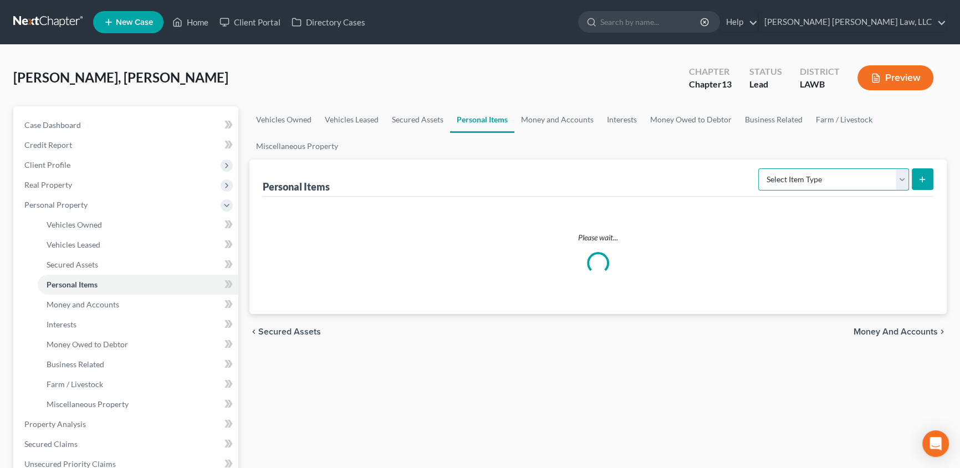
drag, startPoint x: 781, startPoint y: 179, endPoint x: 781, endPoint y: 188, distance: 8.9
click at [781, 179] on select "Select Item Type Clothing (A/B: 11) Collectibles Of Value (A/B: 8) Electronics …" at bounding box center [833, 179] width 151 height 22
select select "clothing"
click at [760, 168] on select "Select Item Type Clothing (A/B: 11) Collectibles Of Value (A/B: 8) Electronics …" at bounding box center [833, 179] width 151 height 22
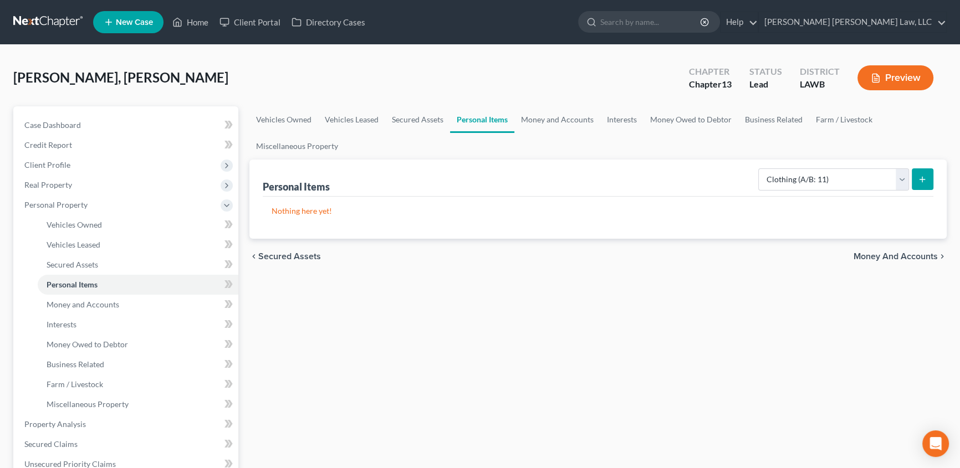
click at [918, 181] on icon "submit" at bounding box center [922, 179] width 9 height 9
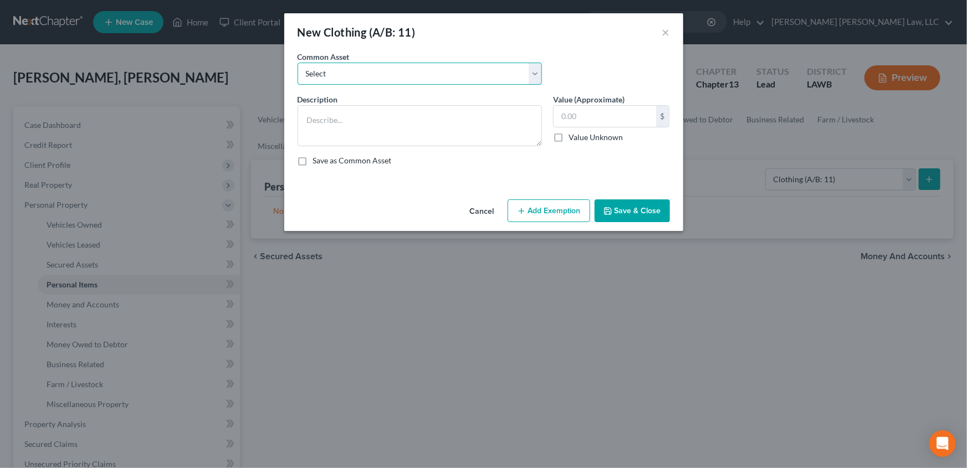
drag, startPoint x: 330, startPoint y: 75, endPoint x: 335, endPoint y: 84, distance: 9.9
click at [330, 75] on select "Select Clothes Clothes" at bounding box center [420, 74] width 244 height 22
select select "0"
click at [298, 63] on select "Select Clothes Clothes" at bounding box center [420, 74] width 244 height 22
type textarea "Clothes"
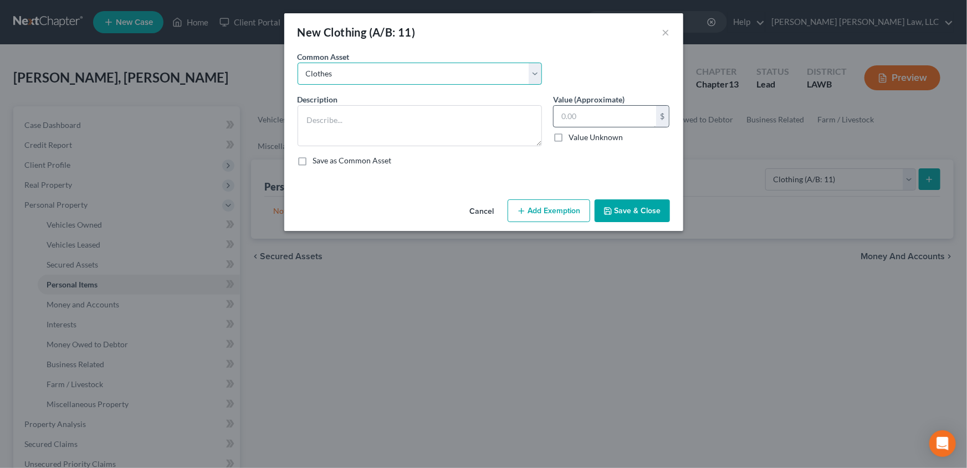
type input "300.00"
click at [542, 208] on button "Add Exemption" at bounding box center [549, 210] width 83 height 23
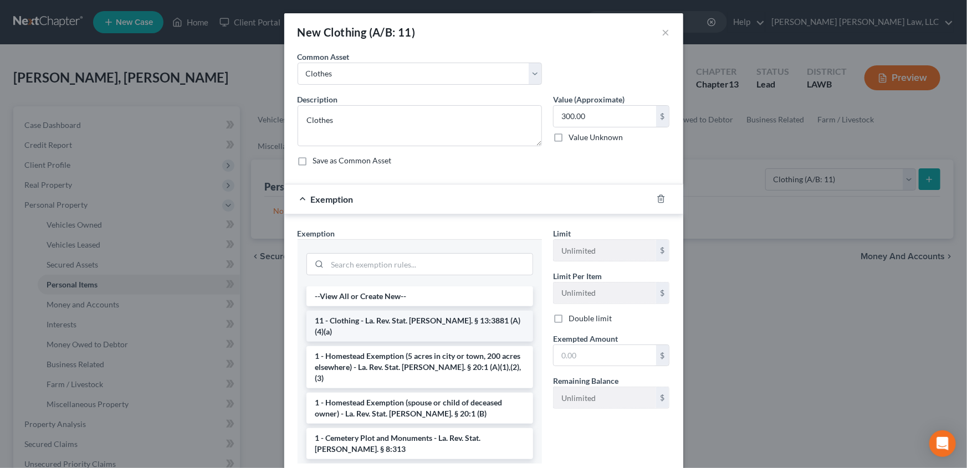
click at [336, 316] on li "11 - Clothing - La. Rev. Stat. [PERSON_NAME]. § 13:3881 (A)(4)(a)" at bounding box center [419, 326] width 227 height 31
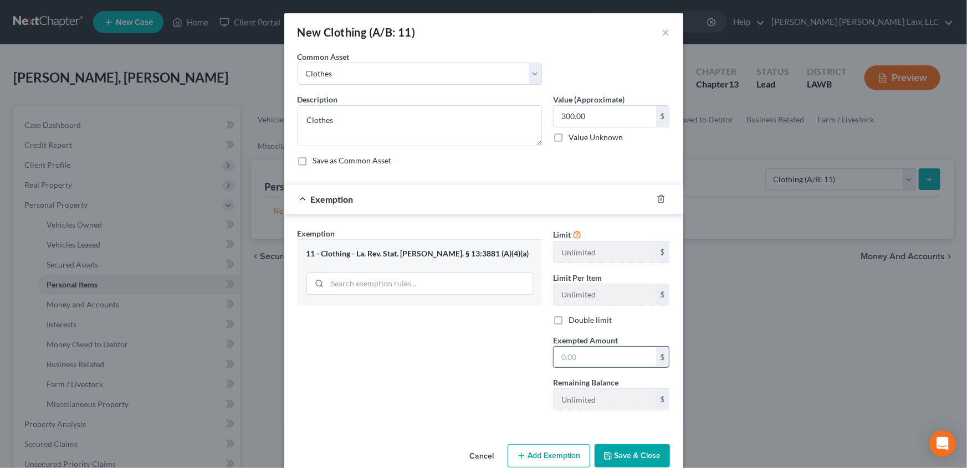
click at [582, 359] on input "text" at bounding box center [605, 357] width 103 height 21
type input "300.00"
drag, startPoint x: 628, startPoint y: 457, endPoint x: 307, endPoint y: 255, distance: 379.4
click at [628, 455] on button "Save & Close" at bounding box center [632, 455] width 75 height 23
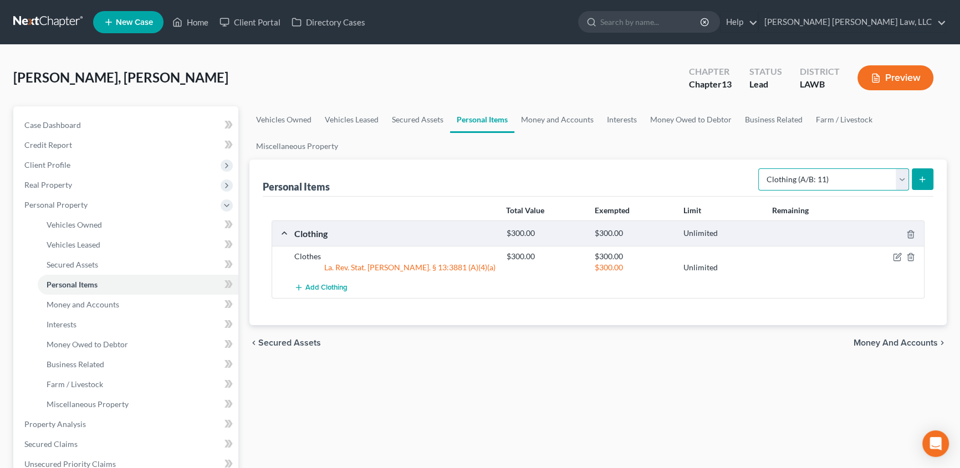
drag, startPoint x: 898, startPoint y: 183, endPoint x: 896, endPoint y: 188, distance: 5.8
click at [898, 183] on select "Select Item Type Clothing (A/B: 11) Collectibles Of Value (A/B: 8) Electronics …" at bounding box center [833, 179] width 151 height 22
select select "household_goods"
click at [760, 168] on select "Select Item Type Clothing (A/B: 11) Collectibles Of Value (A/B: 8) Electronics …" at bounding box center [833, 179] width 151 height 22
click at [926, 182] on icon "submit" at bounding box center [922, 179] width 9 height 9
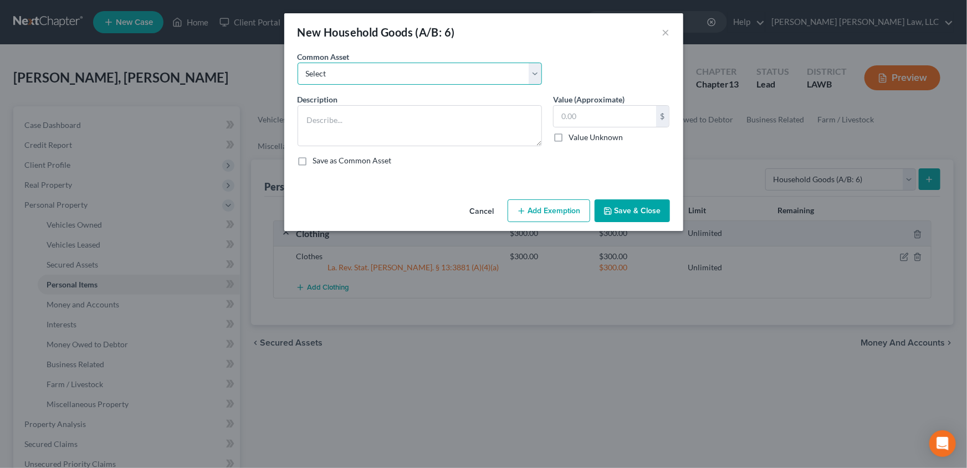
click at [331, 78] on select "Select Furniture Movables 2002 Chevy Tahoe 231,000 miles Movables Movables Mova…" at bounding box center [420, 74] width 244 height 22
select select "0"
click at [298, 63] on select "Select Furniture Movables 2002 Chevy Tahoe 231,000 miles Movables Movables Mova…" at bounding box center [420, 74] width 244 height 22
type textarea "Furniture"
type input "1,200.00"
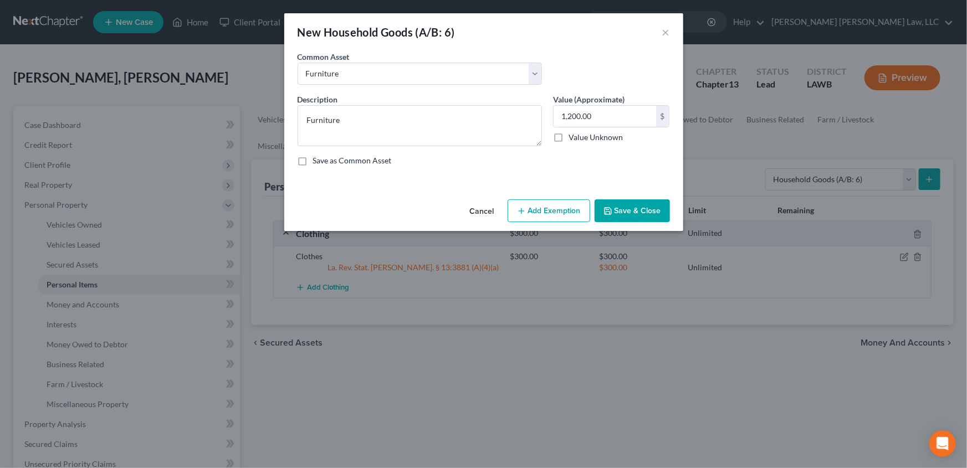
click at [542, 211] on button "Add Exemption" at bounding box center [549, 210] width 83 height 23
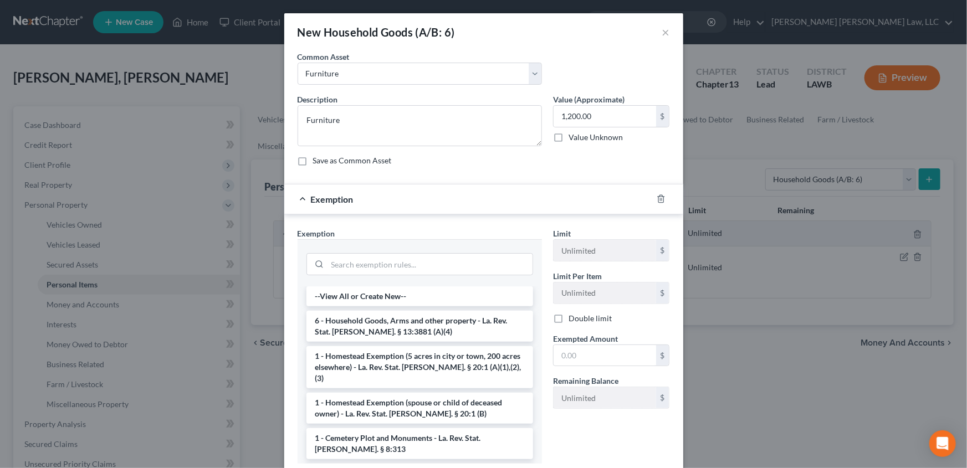
drag, startPoint x: 346, startPoint y: 327, endPoint x: 583, endPoint y: 378, distance: 241.9
click at [347, 327] on li "6 - Household Goods, Arms and other property - La. Rev. Stat. [PERSON_NAME]. § …" at bounding box center [419, 326] width 227 height 31
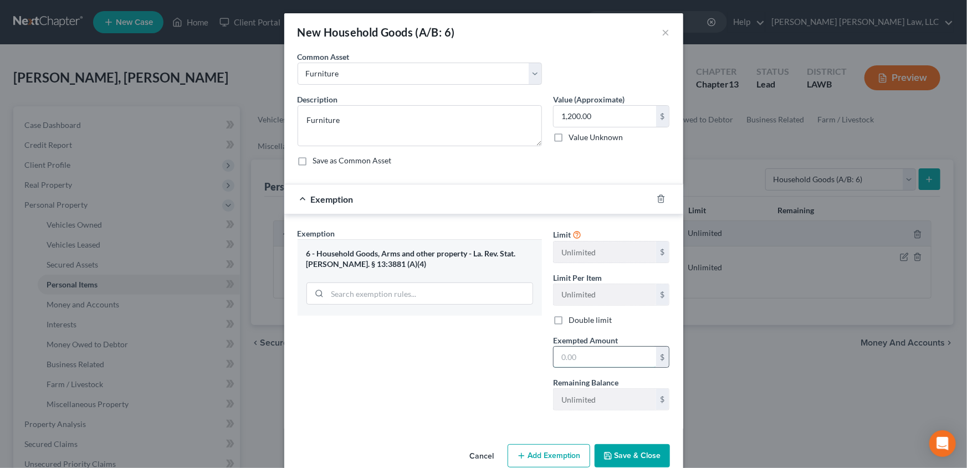
drag, startPoint x: 576, startPoint y: 355, endPoint x: 569, endPoint y: 348, distance: 9.8
click at [576, 355] on input "text" at bounding box center [605, 357] width 103 height 21
type input "1,200.00"
click at [639, 460] on button "Save & Close" at bounding box center [632, 455] width 75 height 23
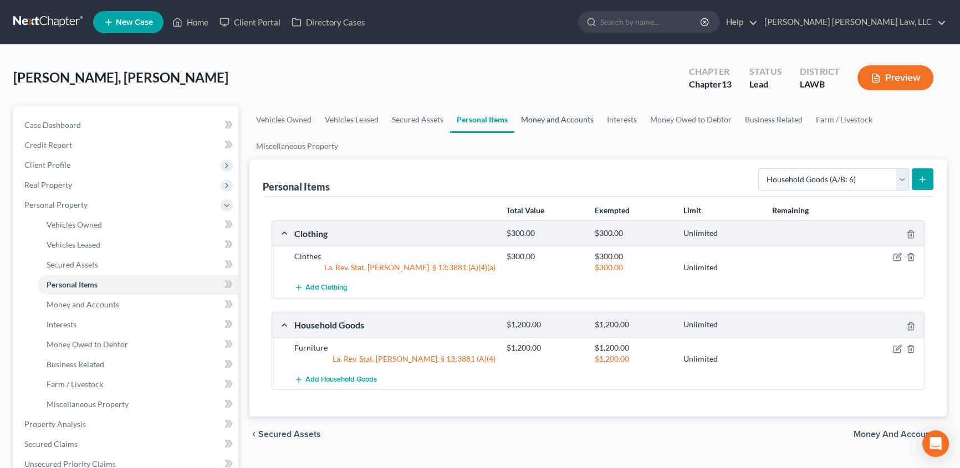
click at [568, 120] on link "Money and Accounts" at bounding box center [557, 119] width 86 height 27
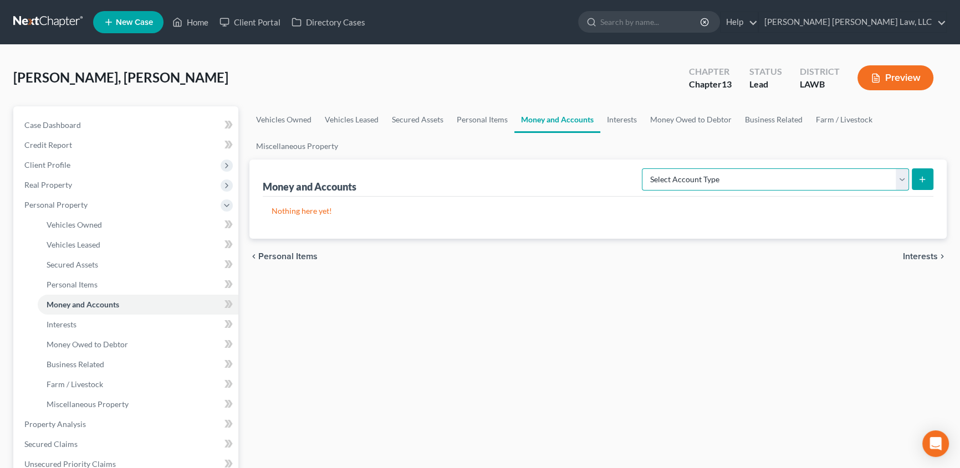
click at [692, 179] on select "Select Account Type Brokerage (A/B: 18, SOFA: 20) Cash on Hand (A/B: 16) Certif…" at bounding box center [775, 179] width 267 height 22
select select "checking"
click at [645, 168] on select "Select Account Type Brokerage (A/B: 18, SOFA: 20) Cash on Hand (A/B: 16) Certif…" at bounding box center [775, 179] width 267 height 22
click at [920, 173] on button "submit" at bounding box center [923, 179] width 22 height 22
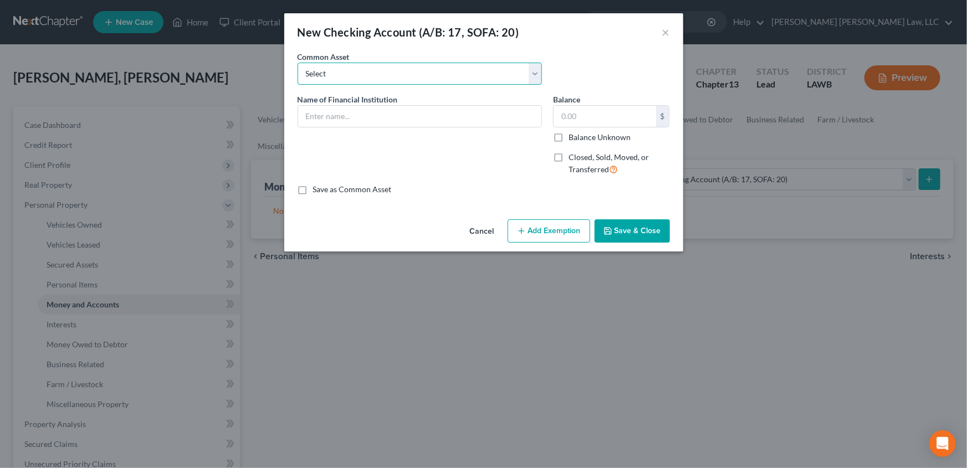
click at [339, 76] on select "Select Current Bank Sevenfold Credit Union Apple Cash First Horizon Bank Centri…" at bounding box center [420, 74] width 244 height 22
select select "10"
click at [298, 63] on select "Select Current Bank Sevenfold Credit Union Apple Cash First Horizon Bank Centri…" at bounding box center [420, 74] width 244 height 22
type input "Chase Bank"
click at [572, 111] on input "text" at bounding box center [605, 116] width 103 height 21
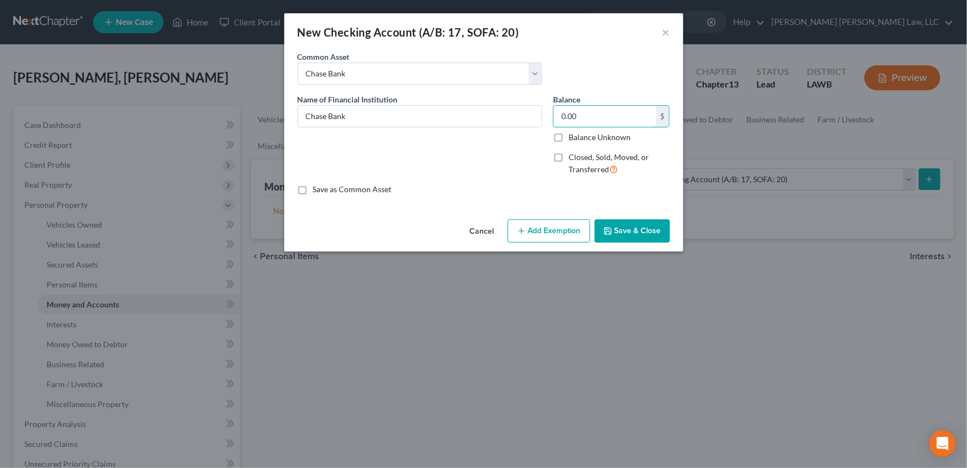
type input "0.00"
click at [639, 233] on button "Save & Close" at bounding box center [632, 230] width 75 height 23
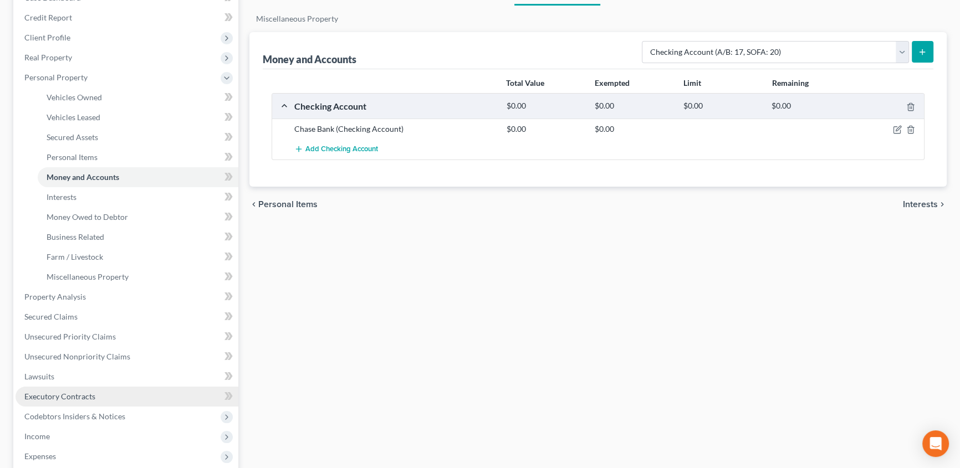
scroll to position [151, 0]
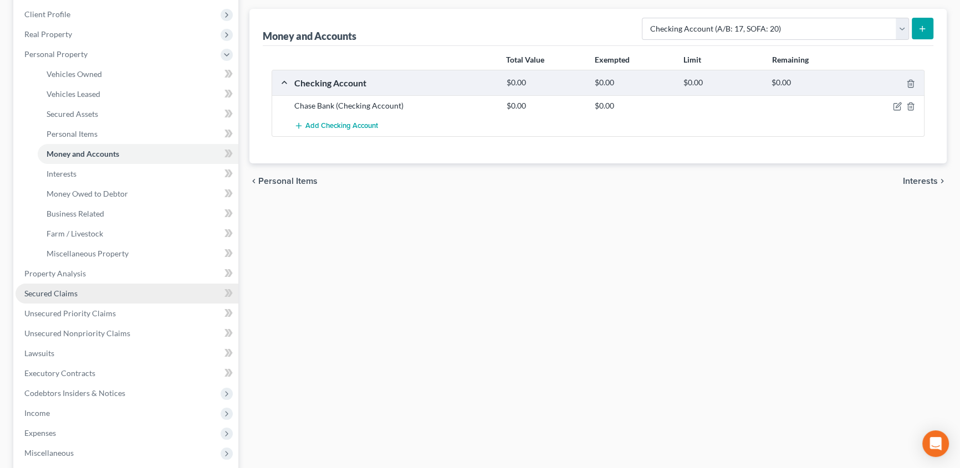
click at [46, 294] on span "Secured Claims" at bounding box center [50, 293] width 53 height 9
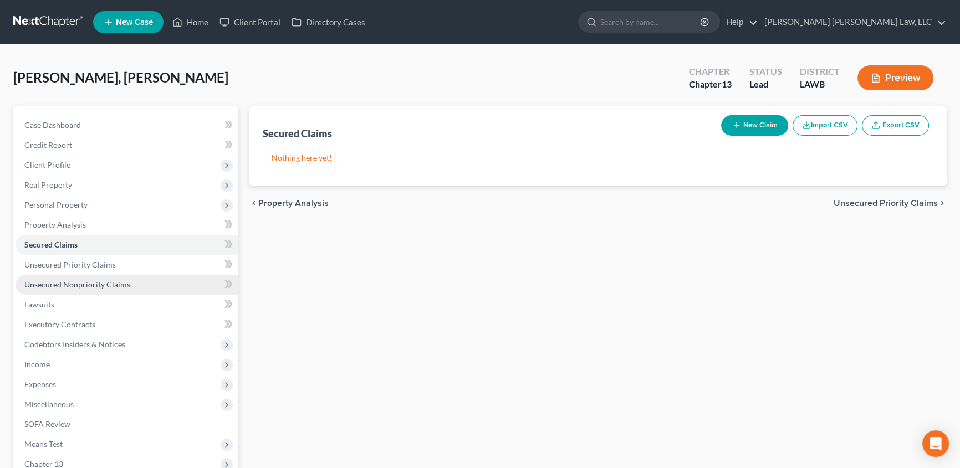
click at [89, 280] on span "Unsecured Nonpriority Claims" at bounding box center [77, 284] width 106 height 9
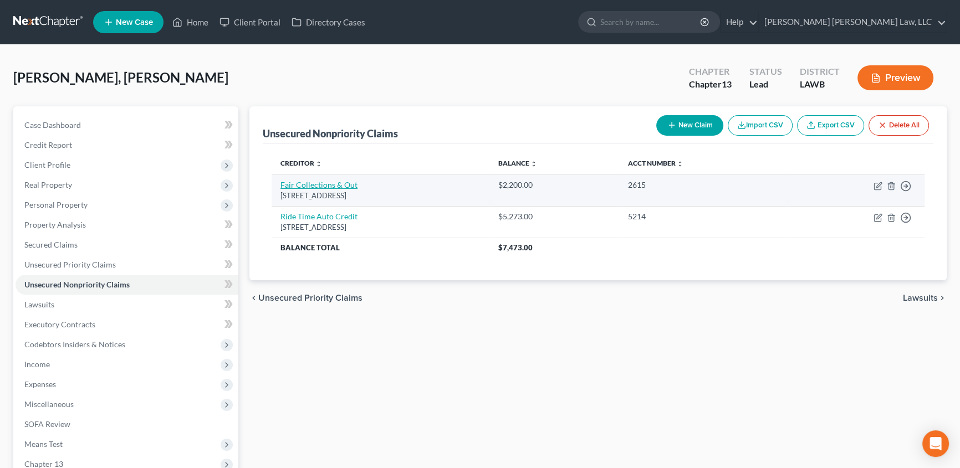
click at [316, 180] on link "Fair Collections & Out" at bounding box center [318, 184] width 77 height 9
select select "21"
select select "1"
select select "0"
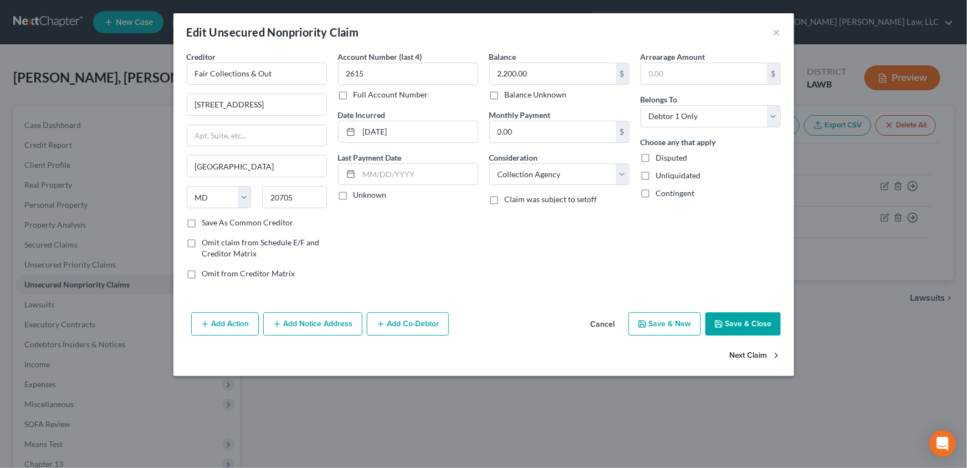
click at [746, 356] on button "Next Claim" at bounding box center [755, 356] width 51 height 23
select select "19"
select select "0"
drag, startPoint x: 505, startPoint y: 173, endPoint x: 505, endPoint y: 183, distance: 10.5
click at [505, 173] on select "Select Cable / Satellite Services Collection Agency Credit Card Debt Debt Couns…" at bounding box center [559, 174] width 140 height 22
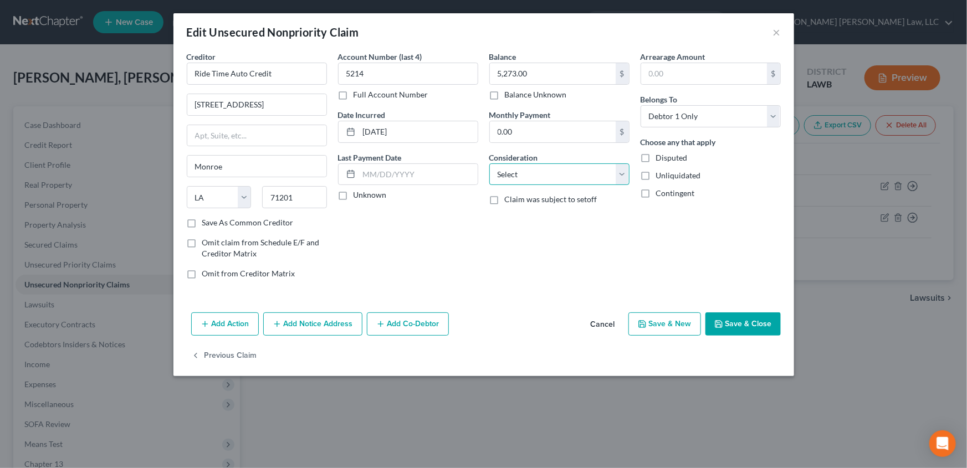
select select "4"
click at [489, 163] on select "Select Cable / Satellite Services Collection Agency Credit Card Debt Debt Couns…" at bounding box center [559, 174] width 140 height 22
click at [758, 328] on button "Save & Close" at bounding box center [742, 324] width 75 height 23
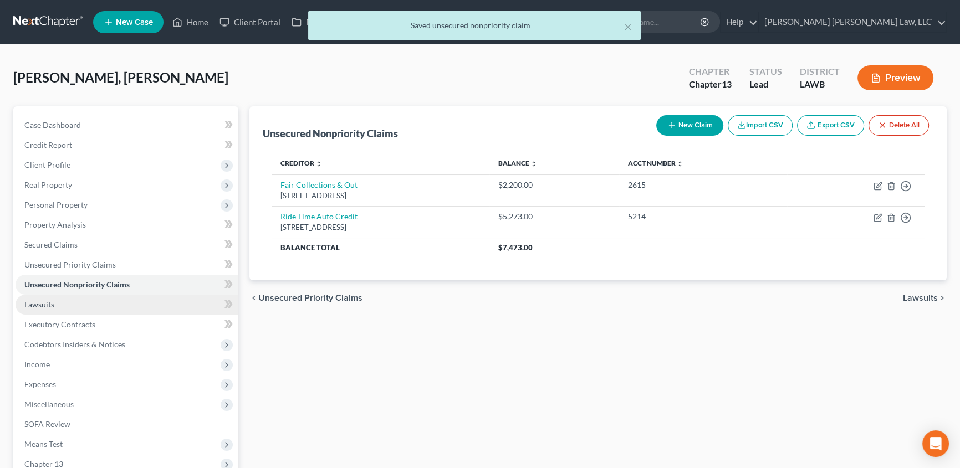
click at [33, 305] on span "Lawsuits" at bounding box center [39, 304] width 30 height 9
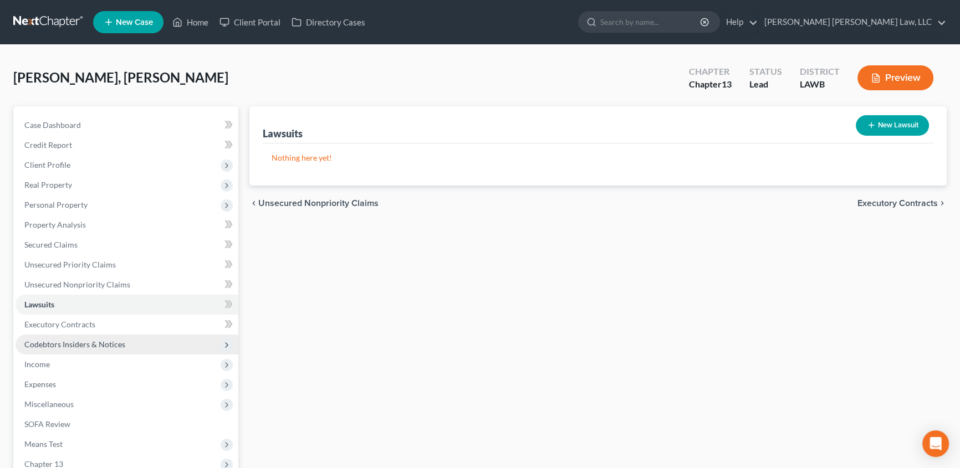
click at [51, 343] on span "Codebtors Insiders & Notices" at bounding box center [74, 344] width 101 height 9
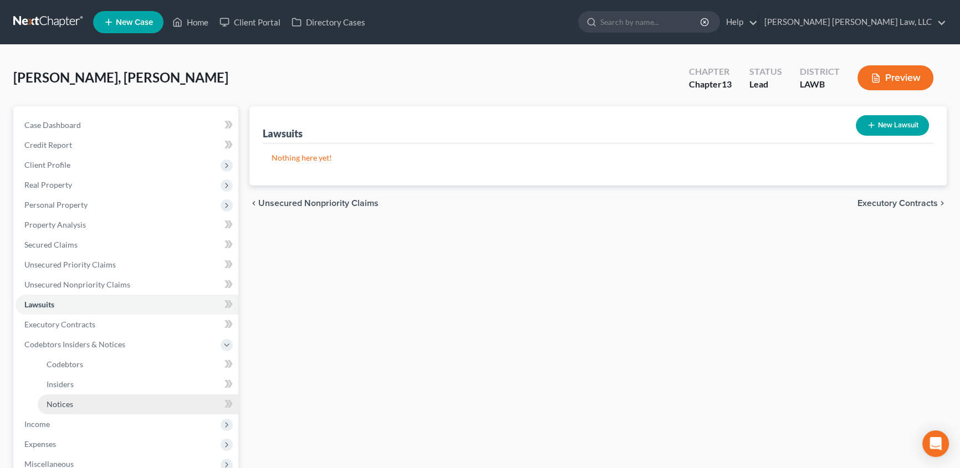
click at [45, 401] on link "Notices" at bounding box center [138, 405] width 201 height 20
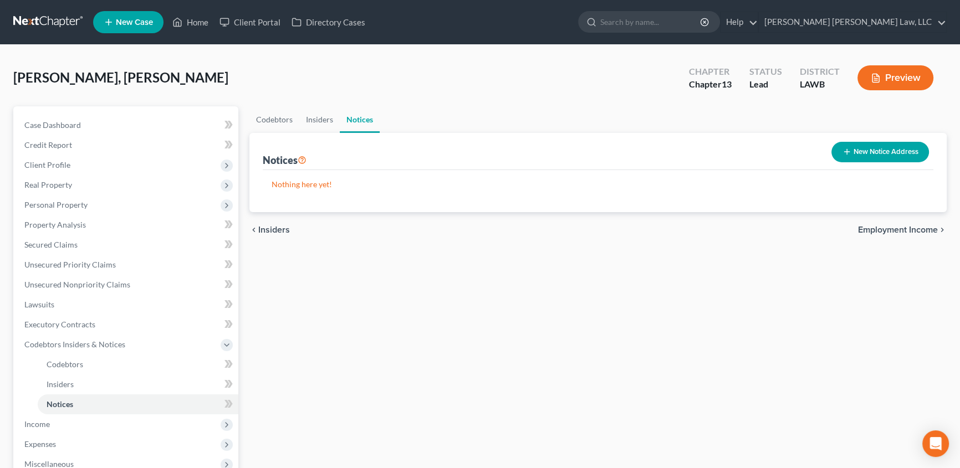
click at [843, 155] on button "New Notice Address" at bounding box center [880, 152] width 98 height 21
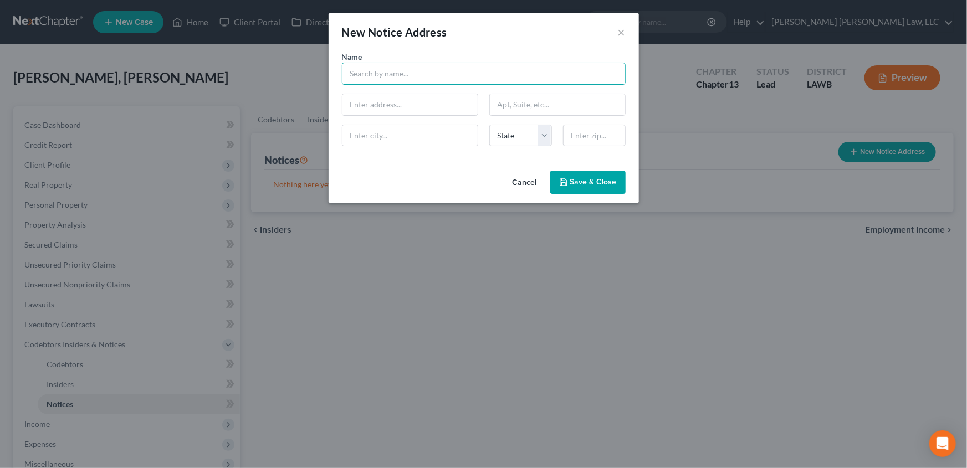
click at [366, 78] on input "text" at bounding box center [484, 74] width 284 height 22
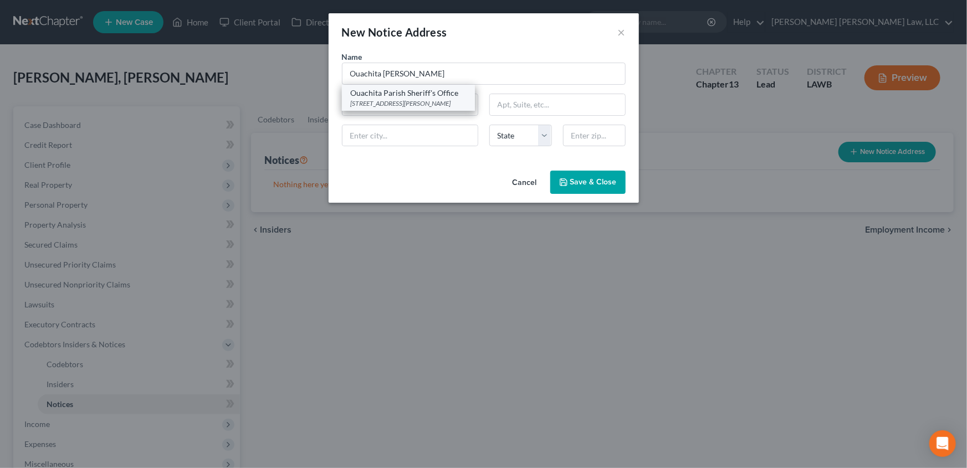
click at [418, 105] on div "[STREET_ADDRESS][PERSON_NAME]" at bounding box center [408, 103] width 115 height 9
type input "Ouachita Parish Sheriff's Office"
type input "[STREET_ADDRESS][PERSON_NAME]"
type input "Suite 301"
type input "Monroe"
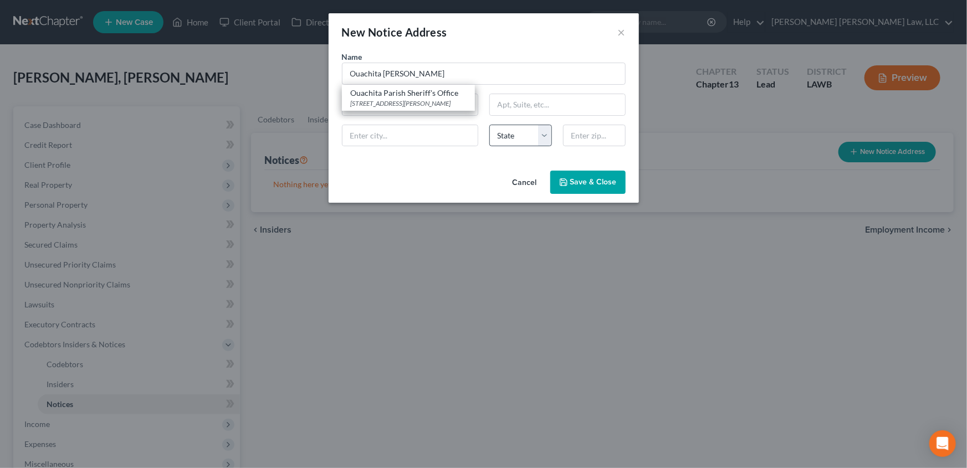
select select "19"
type input "71201"
click at [566, 188] on button "Save & Close" at bounding box center [587, 182] width 75 height 23
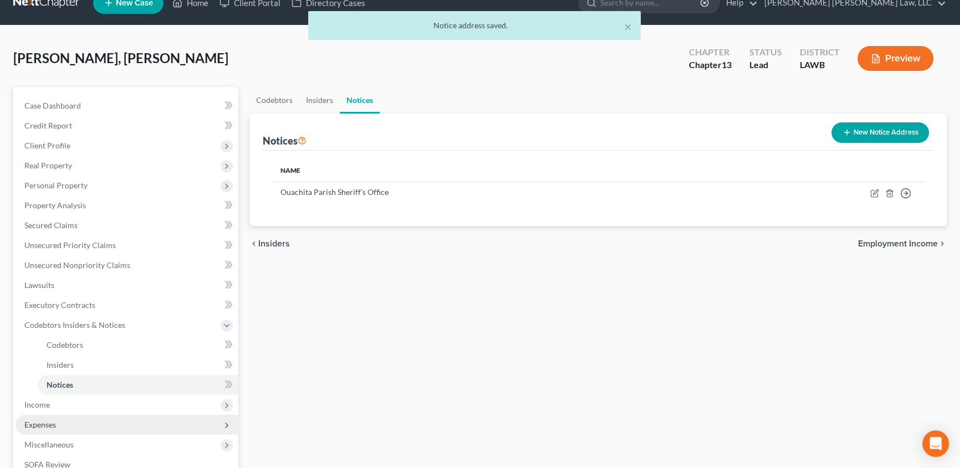
scroll to position [50, 0]
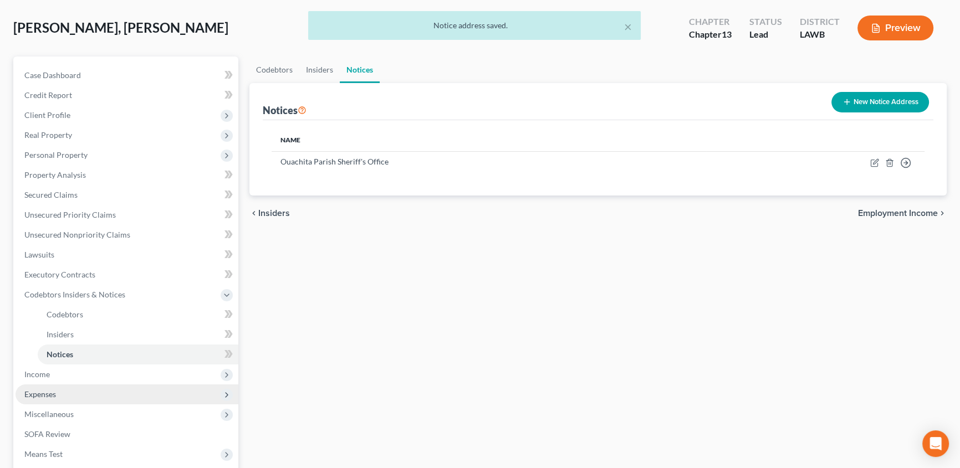
click at [33, 395] on span "Expenses" at bounding box center [40, 394] width 32 height 9
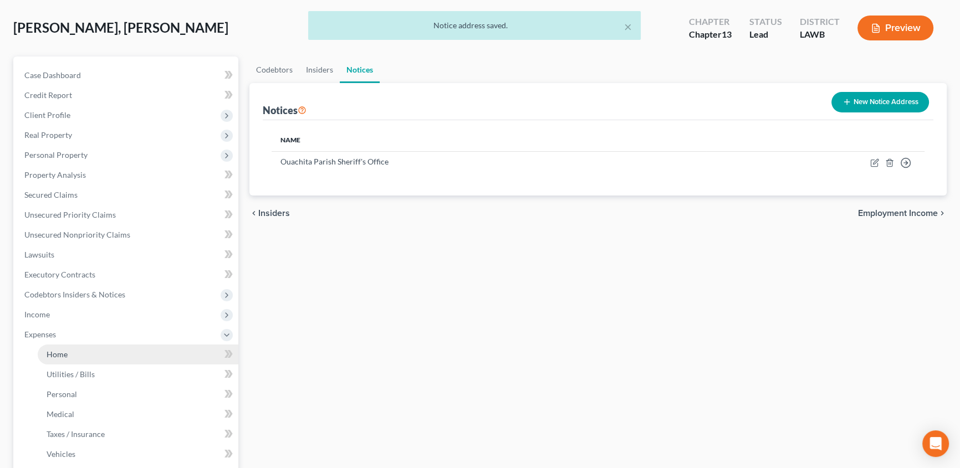
click at [65, 350] on span "Home" at bounding box center [57, 354] width 21 height 9
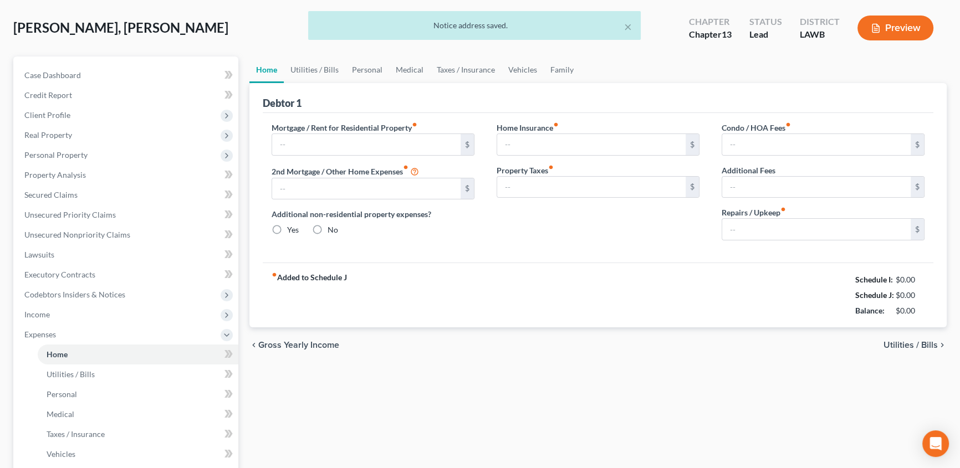
scroll to position [2, 0]
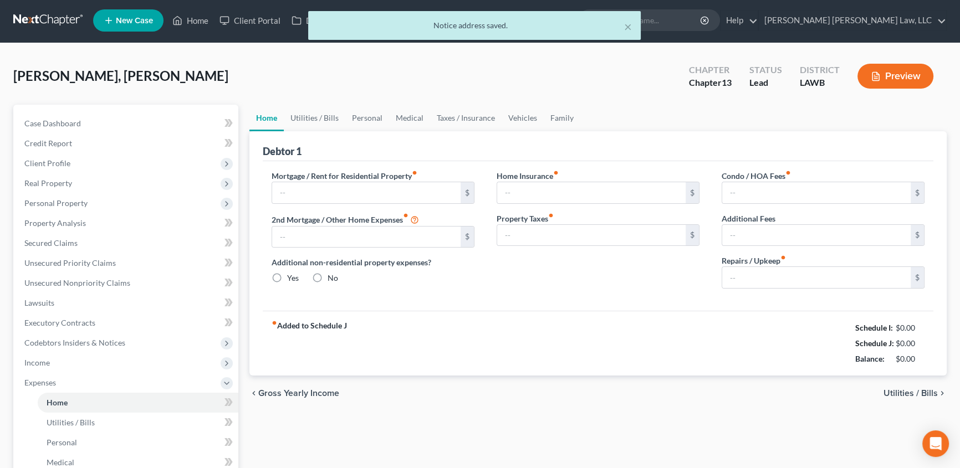
type input "575.00"
type input "0.00"
radio input "true"
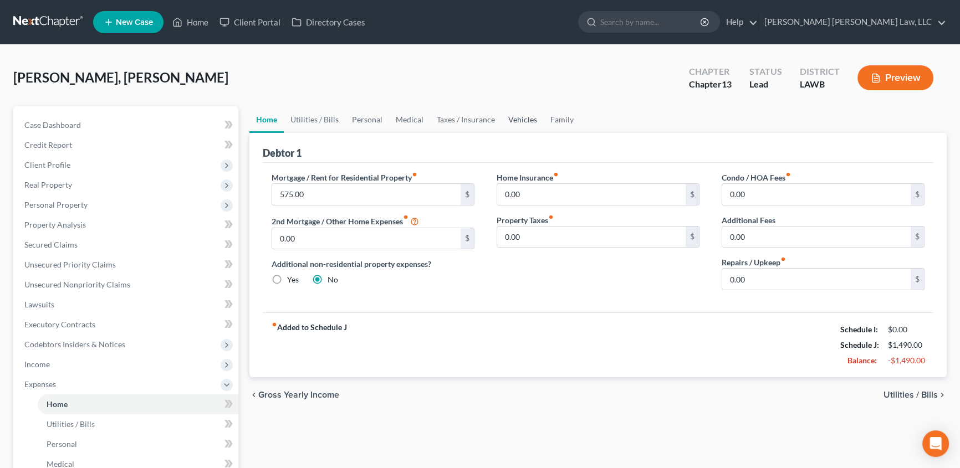
click at [511, 119] on link "Vehicles" at bounding box center [522, 119] width 42 height 27
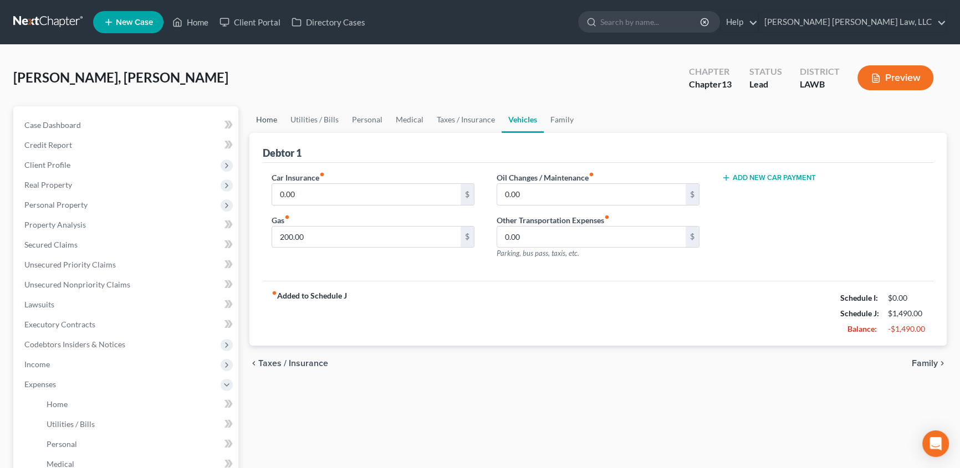
click at [264, 122] on link "Home" at bounding box center [266, 119] width 34 height 27
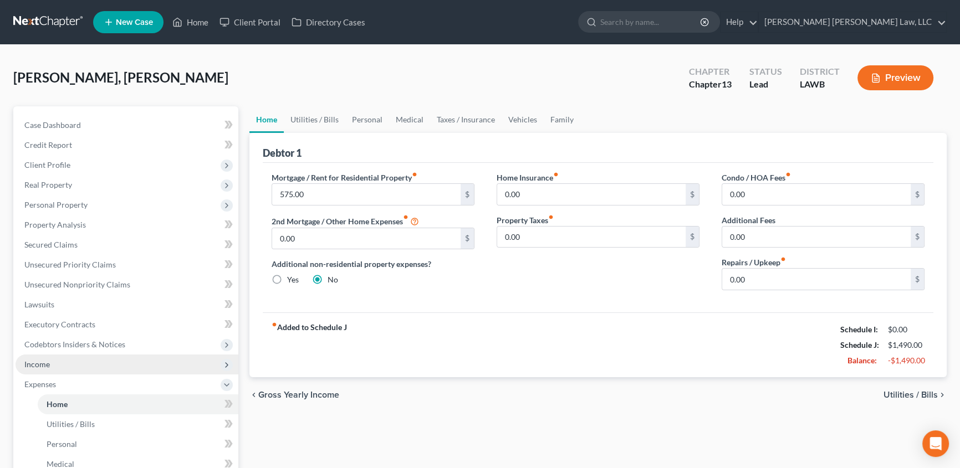
click at [48, 366] on span "Income" at bounding box center [36, 364] width 25 height 9
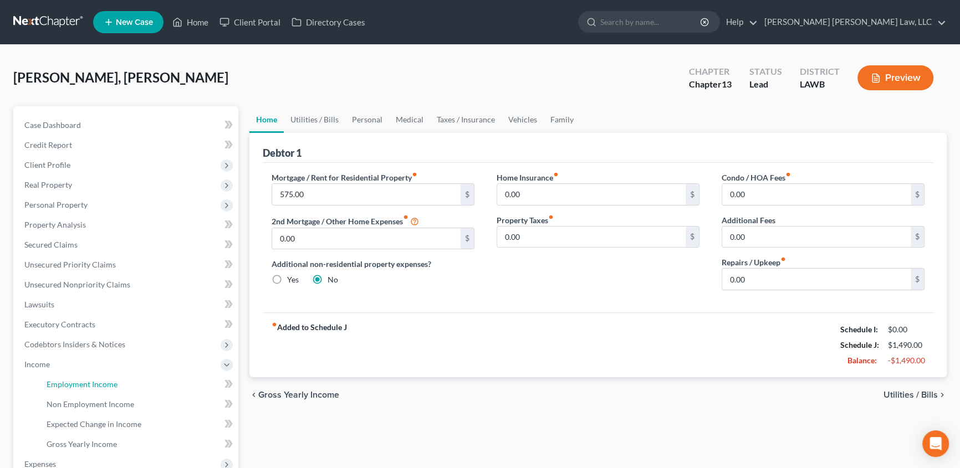
drag, startPoint x: 73, startPoint y: 383, endPoint x: 485, endPoint y: 373, distance: 412.4
click at [73, 383] on span "Employment Income" at bounding box center [82, 384] width 71 height 9
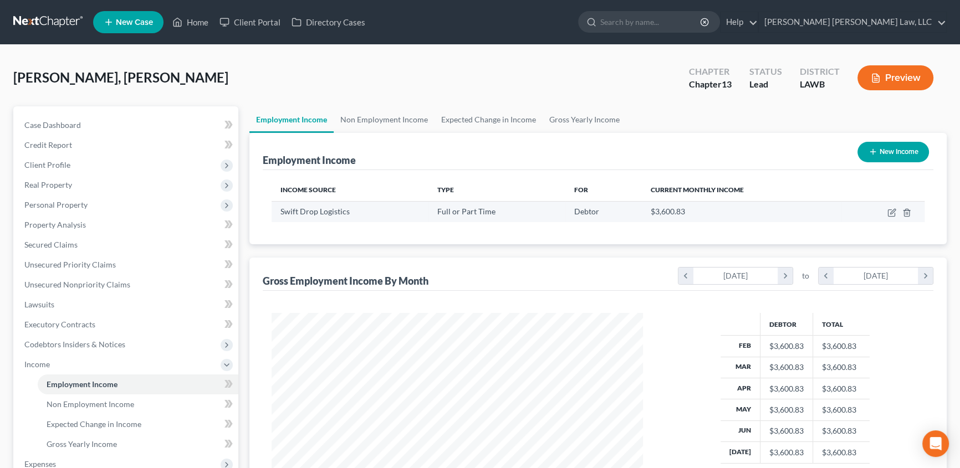
scroll to position [198, 393]
click at [376, 121] on link "Non Employment Income" at bounding box center [384, 119] width 101 height 27
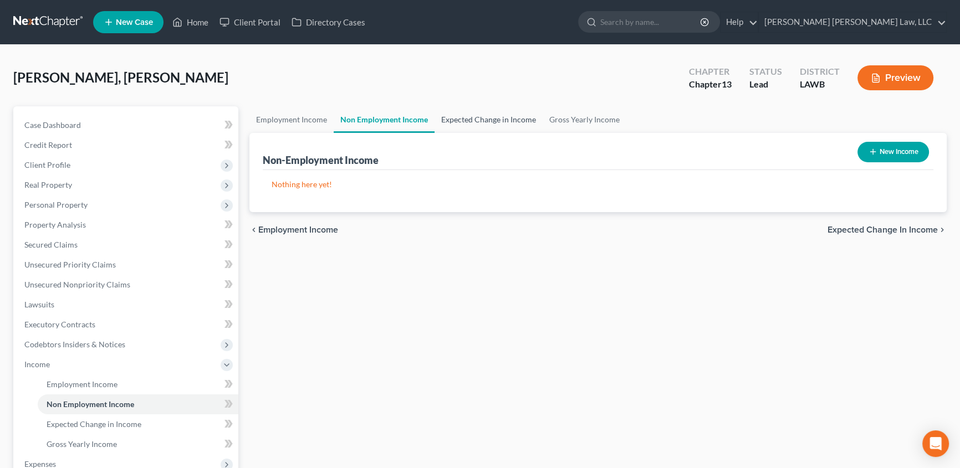
click at [492, 120] on link "Expected Change in Income" at bounding box center [488, 119] width 108 height 27
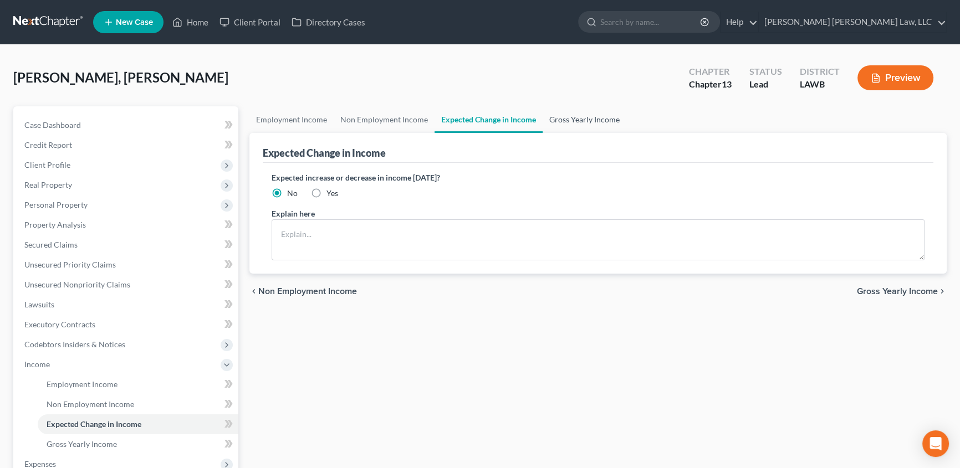
click at [582, 121] on link "Gross Yearly Income" at bounding box center [584, 119] width 84 height 27
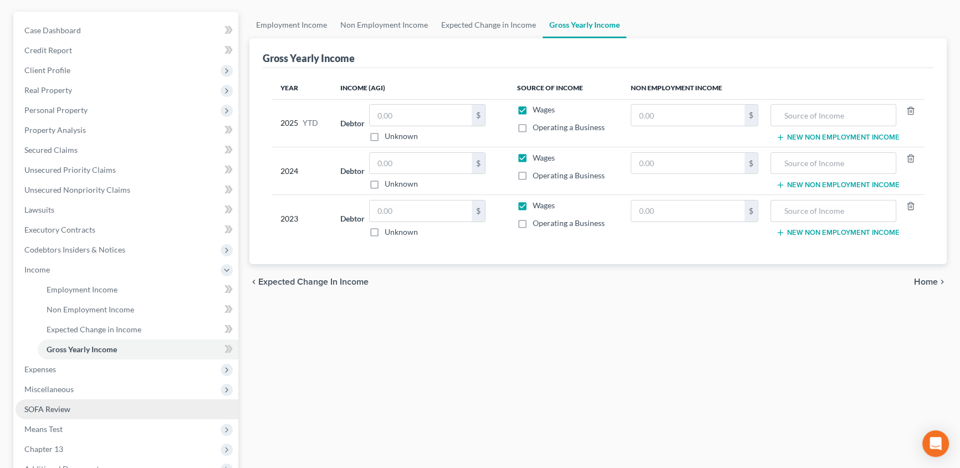
scroll to position [100, 0]
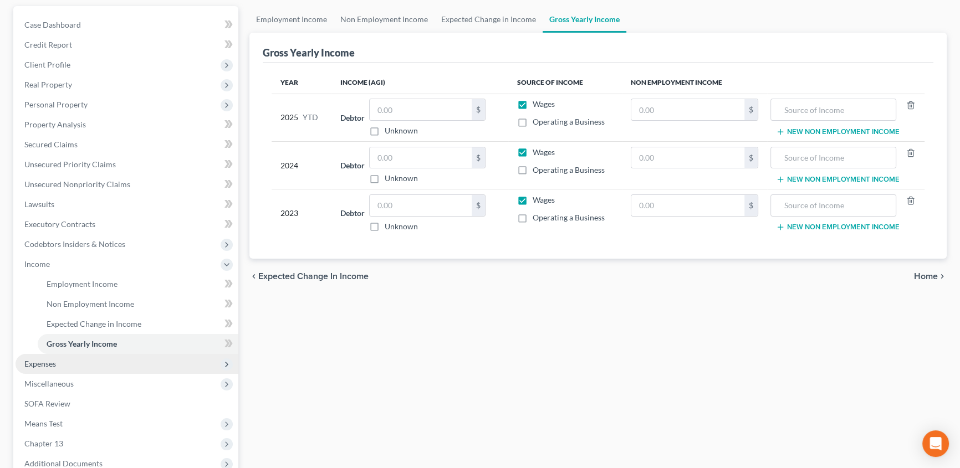
click at [50, 364] on span "Expenses" at bounding box center [40, 363] width 32 height 9
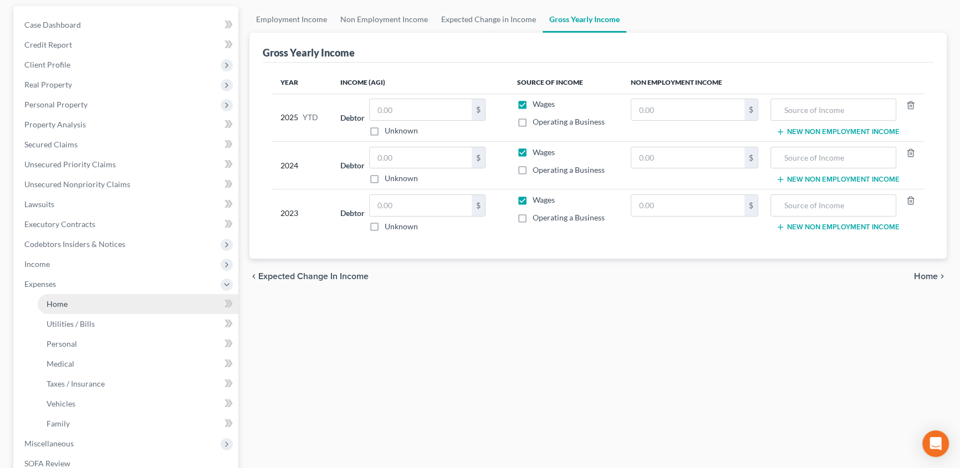
click at [78, 305] on link "Home" at bounding box center [138, 304] width 201 height 20
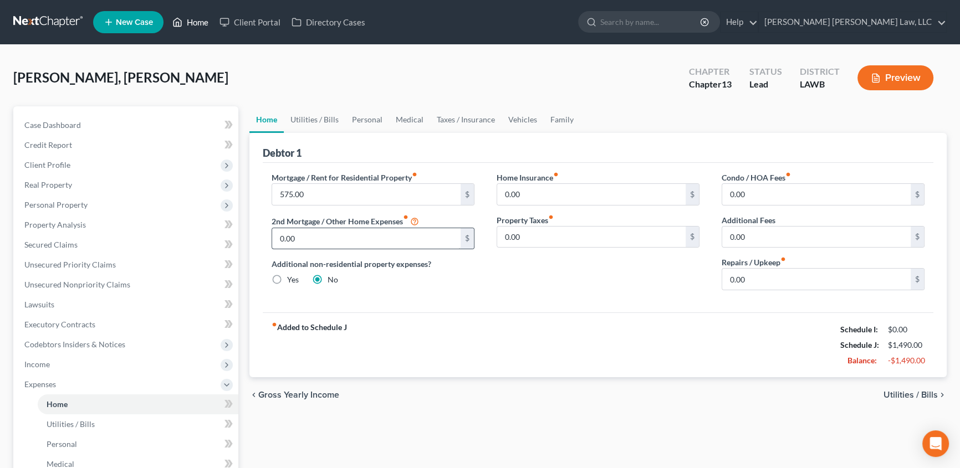
click at [199, 23] on link "Home" at bounding box center [190, 22] width 47 height 20
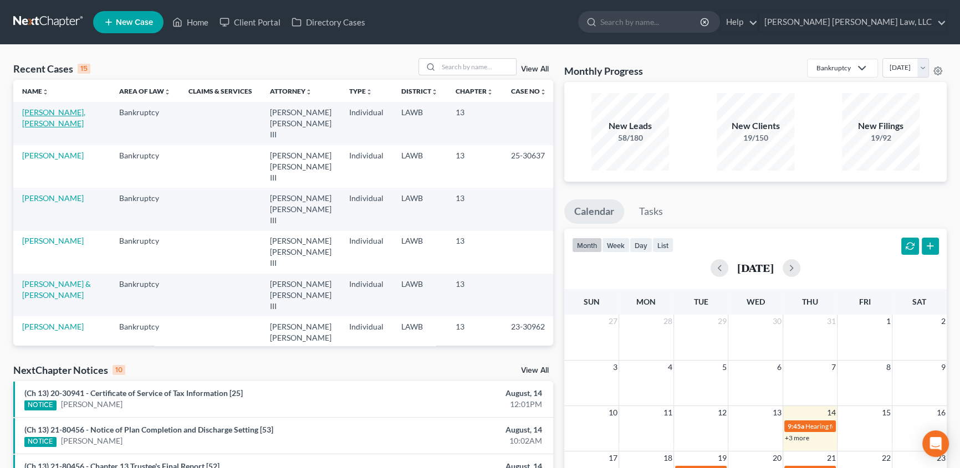
click at [68, 111] on link "[PERSON_NAME], [PERSON_NAME]" at bounding box center [53, 118] width 63 height 21
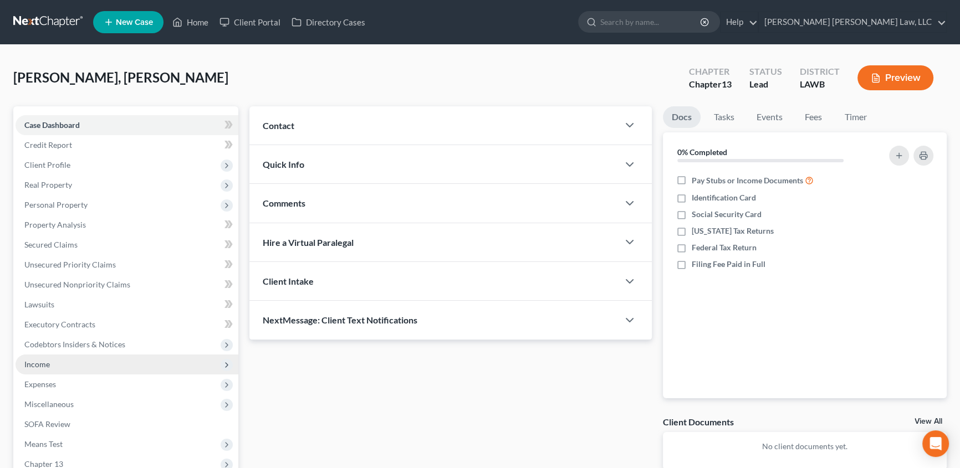
click at [42, 366] on span "Income" at bounding box center [36, 364] width 25 height 9
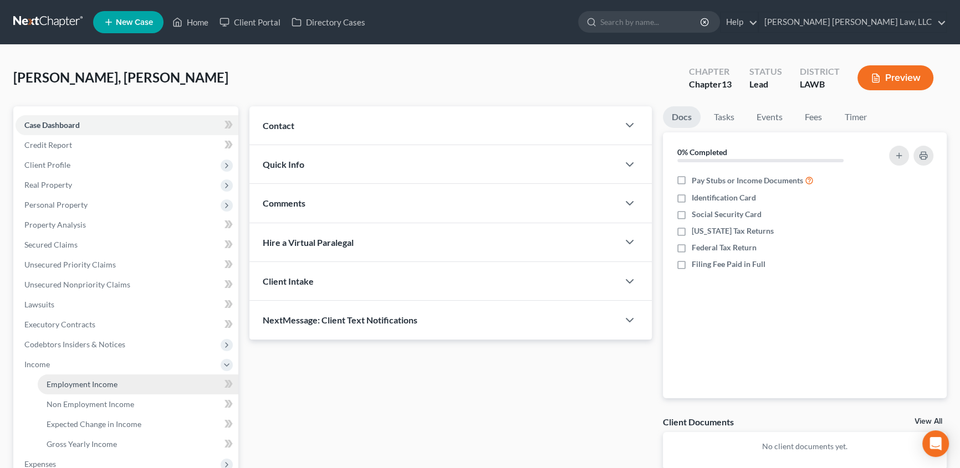
click at [77, 382] on span "Employment Income" at bounding box center [82, 384] width 71 height 9
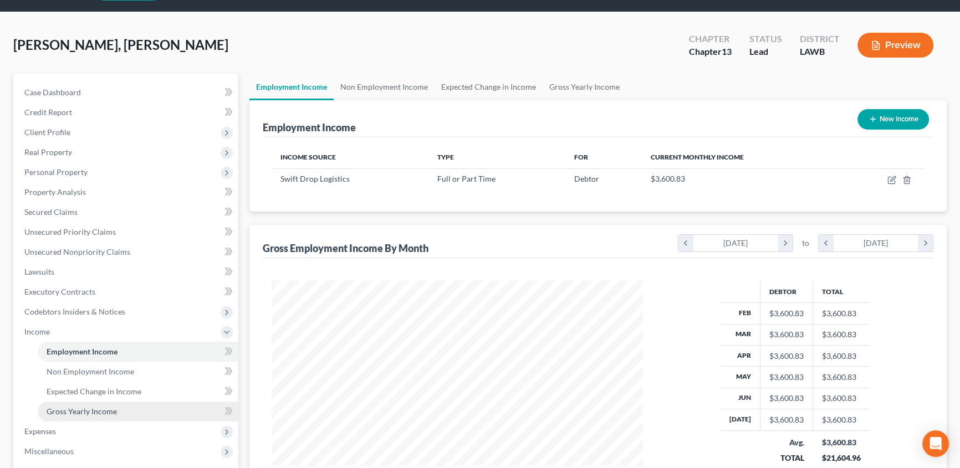
scroll to position [50, 0]
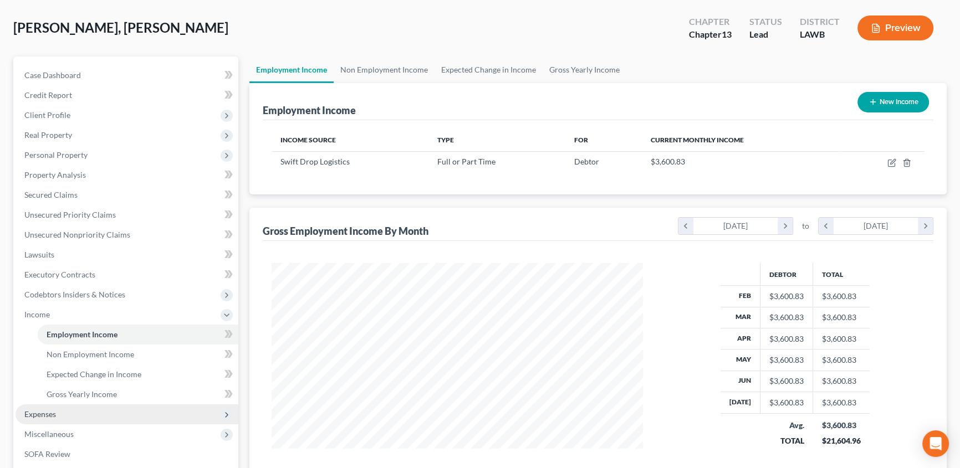
click at [29, 407] on span "Expenses" at bounding box center [127, 415] width 223 height 20
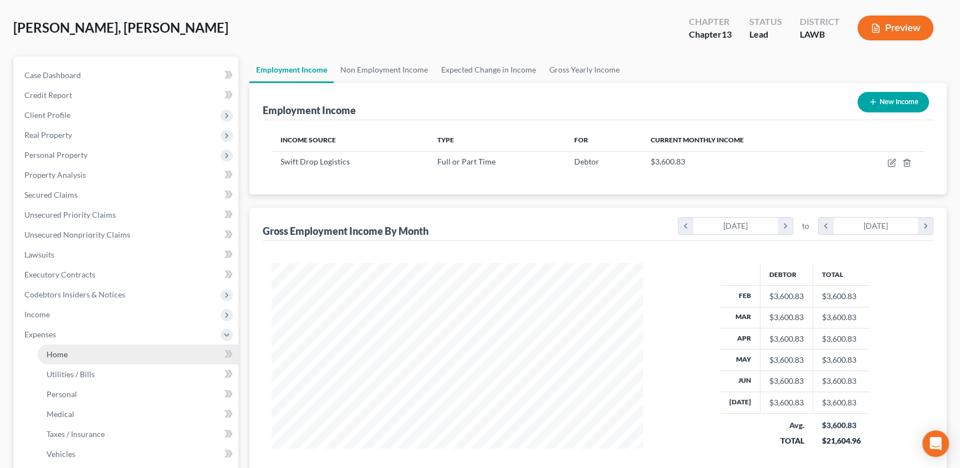
click at [50, 350] on span "Home" at bounding box center [57, 354] width 21 height 9
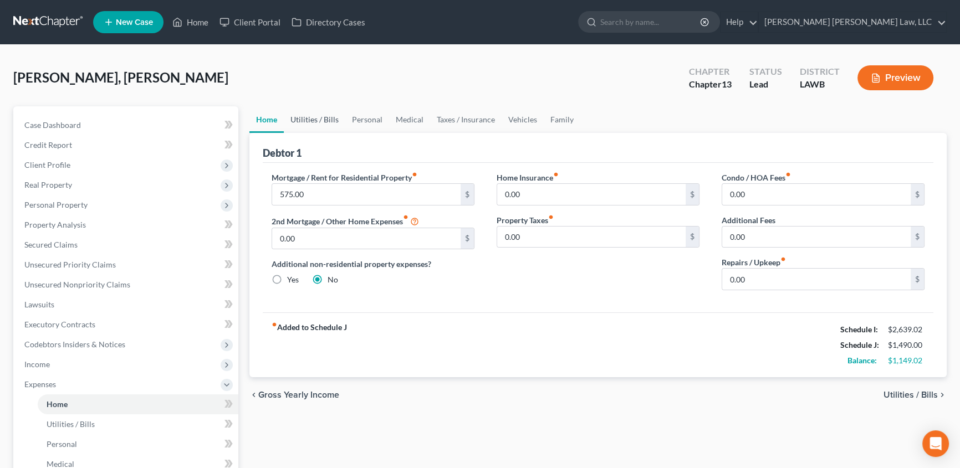
click at [316, 117] on link "Utilities / Bills" at bounding box center [315, 119] width 62 height 27
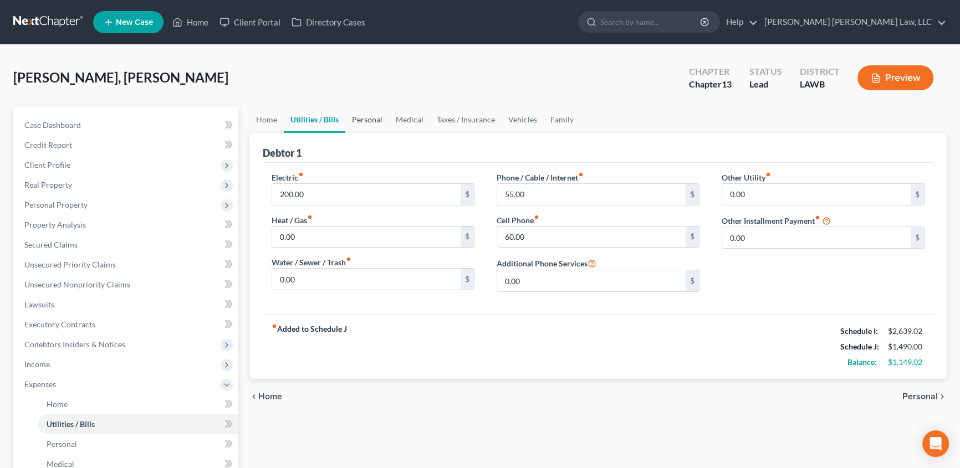
click at [365, 117] on link "Personal" at bounding box center [367, 119] width 44 height 27
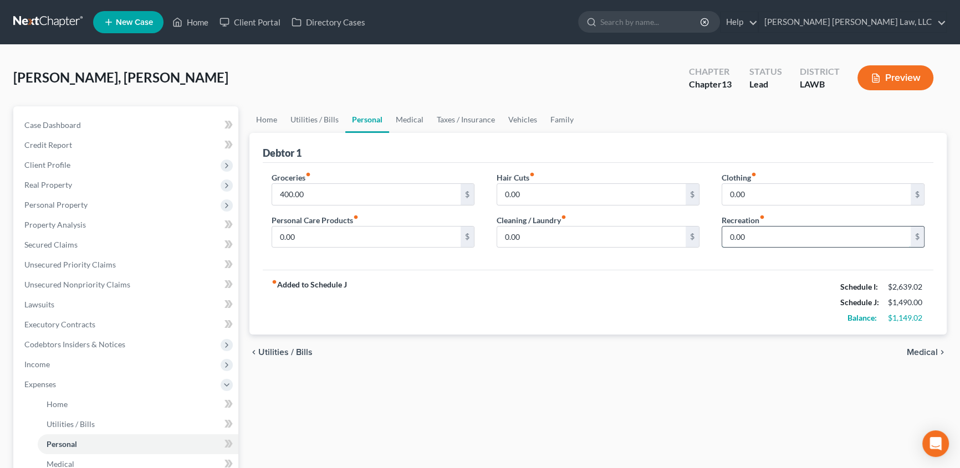
click at [760, 236] on input "0.00" at bounding box center [816, 237] width 188 height 21
click at [312, 189] on input "400.00" at bounding box center [366, 194] width 188 height 21
click at [526, 233] on input "0.00" at bounding box center [591, 237] width 188 height 21
click at [400, 119] on link "Medical" at bounding box center [409, 119] width 41 height 27
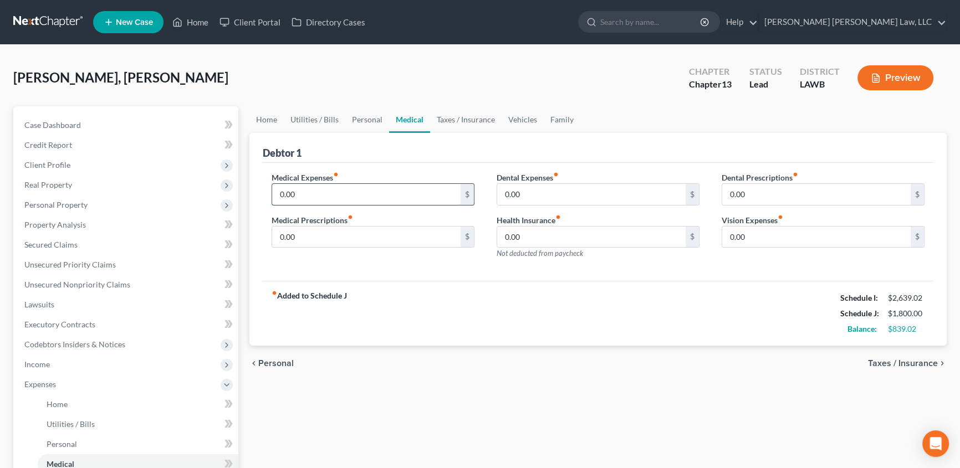
click at [308, 194] on input "0.00" at bounding box center [366, 194] width 188 height 21
click at [478, 116] on link "Taxes / Insurance" at bounding box center [465, 119] width 71 height 27
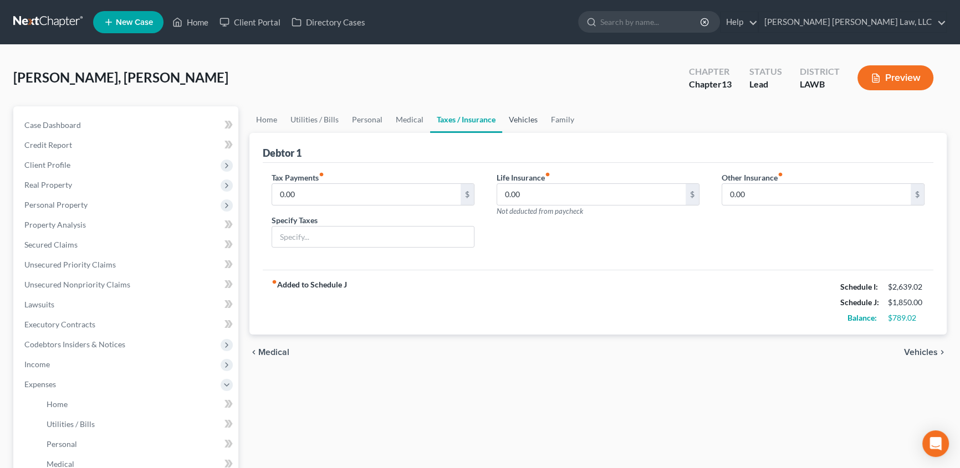
click at [516, 118] on link "Vehicles" at bounding box center [523, 119] width 42 height 27
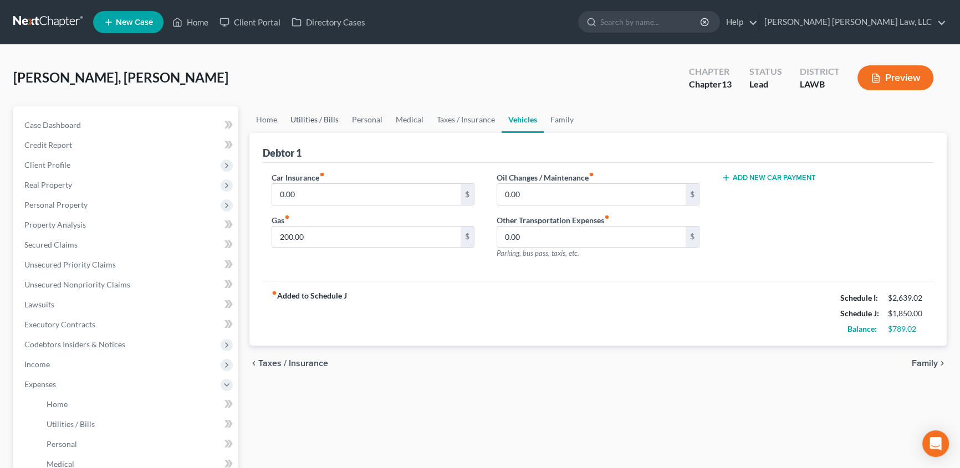
click at [306, 116] on link "Utilities / Bills" at bounding box center [315, 119] width 62 height 27
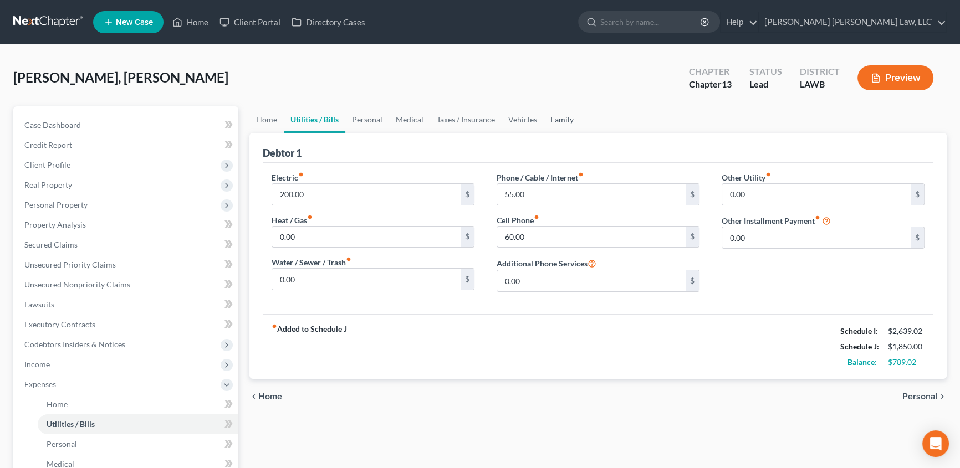
click at [565, 121] on link "Family" at bounding box center [562, 119] width 37 height 27
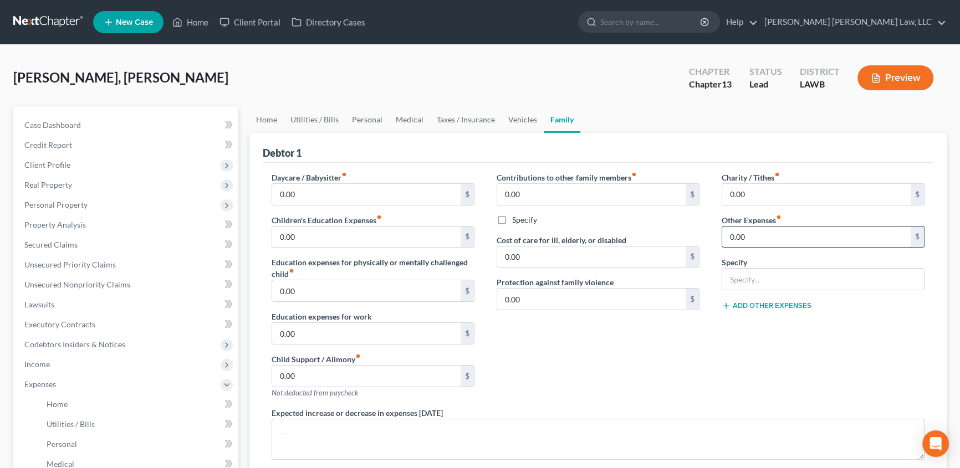
click at [757, 234] on input "0.00" at bounding box center [816, 237] width 188 height 21
drag, startPoint x: 774, startPoint y: 275, endPoint x: 774, endPoint y: 284, distance: 8.3
click at [774, 275] on input "text" at bounding box center [823, 279] width 202 height 21
click at [319, 116] on link "Utilities / Bills" at bounding box center [315, 119] width 62 height 27
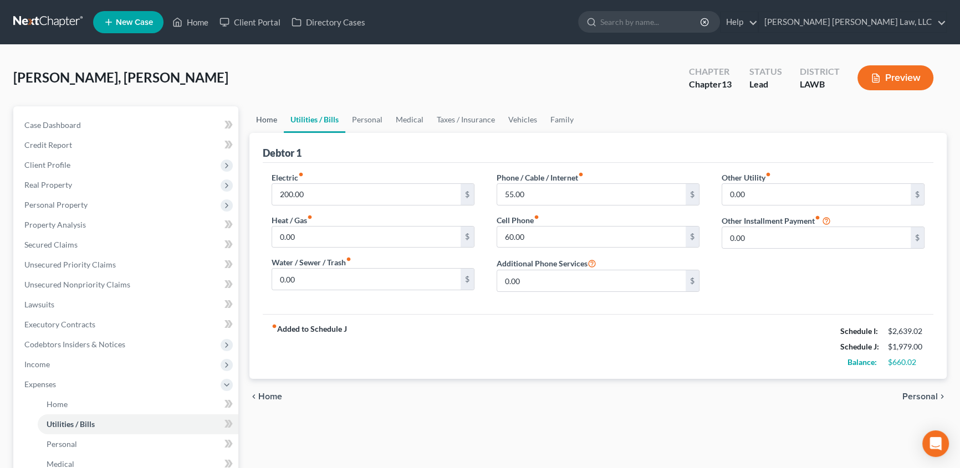
click at [268, 121] on link "Home" at bounding box center [266, 119] width 34 height 27
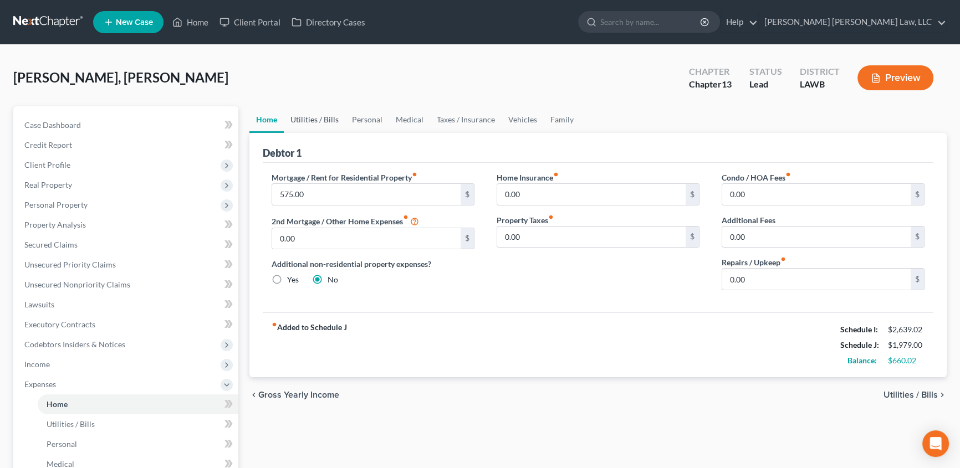
click at [315, 119] on link "Utilities / Bills" at bounding box center [315, 119] width 62 height 27
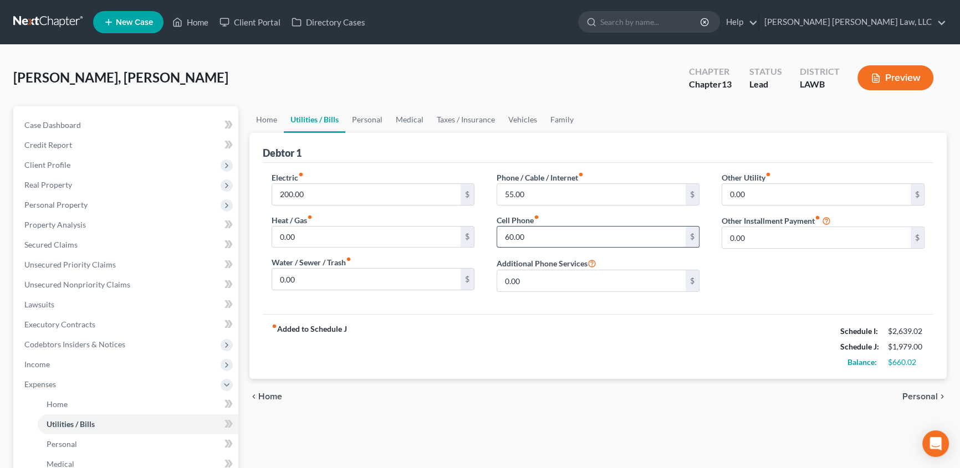
click at [540, 238] on input "60.00" at bounding box center [591, 237] width 188 height 21
click at [345, 280] on input "0.00" at bounding box center [366, 279] width 188 height 21
click at [500, 193] on input "55.00" at bounding box center [591, 194] width 188 height 21
click at [305, 238] on input "0.00" at bounding box center [366, 237] width 188 height 21
click at [355, 117] on link "Personal" at bounding box center [367, 119] width 44 height 27
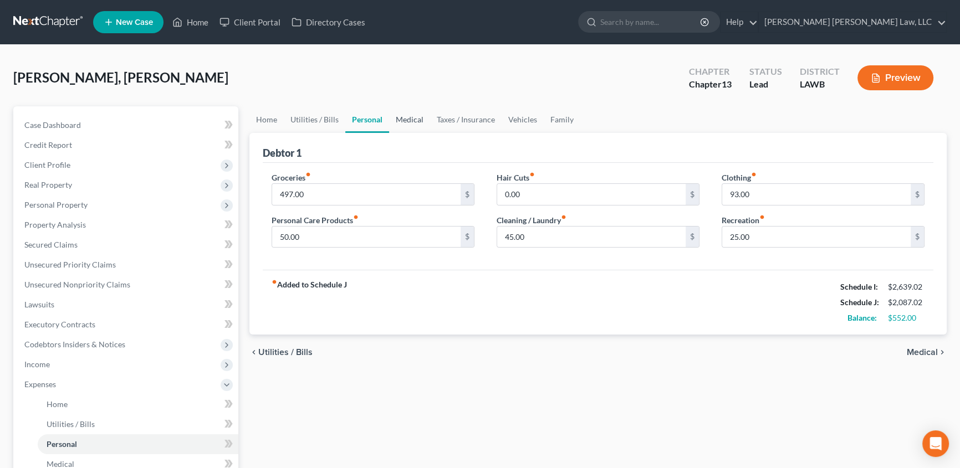
click at [411, 122] on link "Medical" at bounding box center [409, 119] width 41 height 27
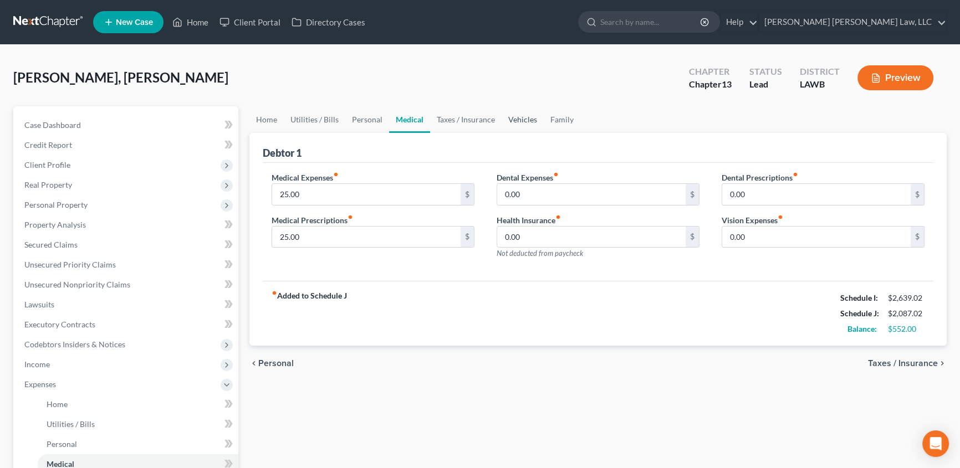
click at [522, 121] on link "Vehicles" at bounding box center [522, 119] width 42 height 27
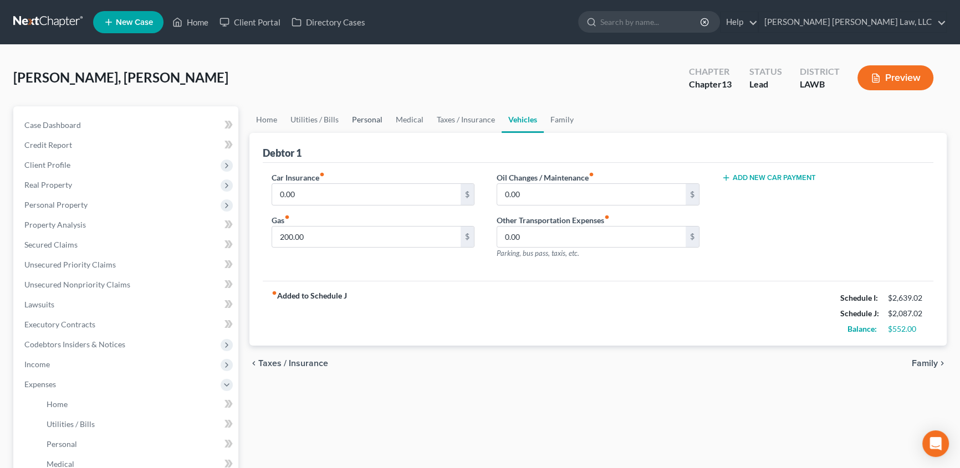
click at [351, 118] on link "Personal" at bounding box center [367, 119] width 44 height 27
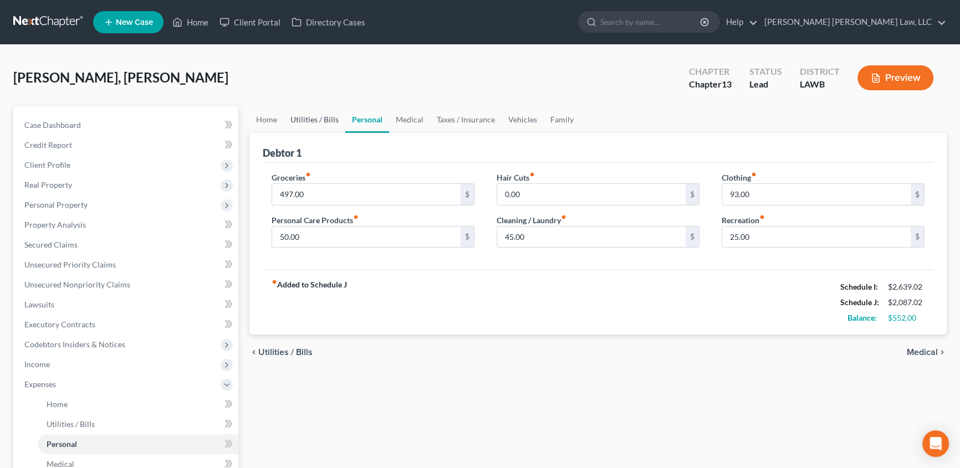
click at [314, 116] on link "Utilities / Bills" at bounding box center [315, 119] width 62 height 27
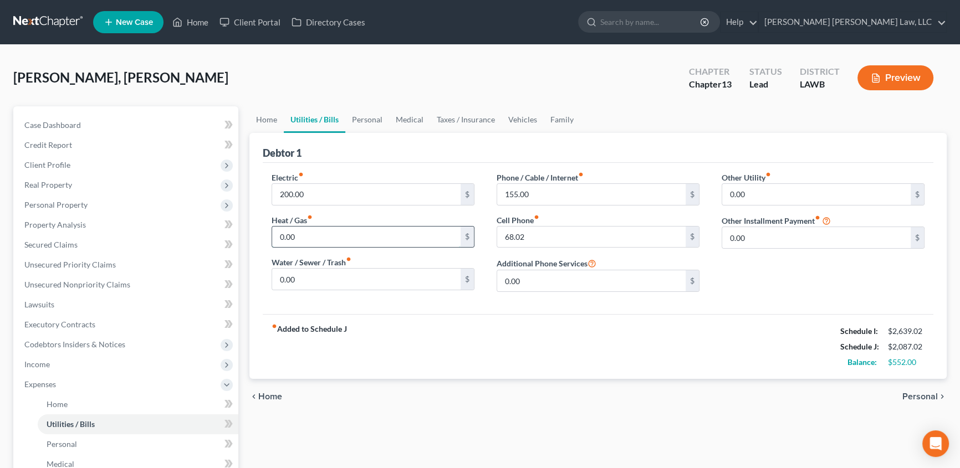
click at [305, 240] on input "0.00" at bounding box center [366, 237] width 188 height 21
click at [302, 274] on input "0.00" at bounding box center [366, 279] width 188 height 21
click at [504, 238] on input "68.02" at bounding box center [591, 237] width 188 height 21
click at [505, 236] on input "68.02" at bounding box center [591, 237] width 188 height 21
click at [554, 234] on input "168.02" at bounding box center [591, 237] width 188 height 21
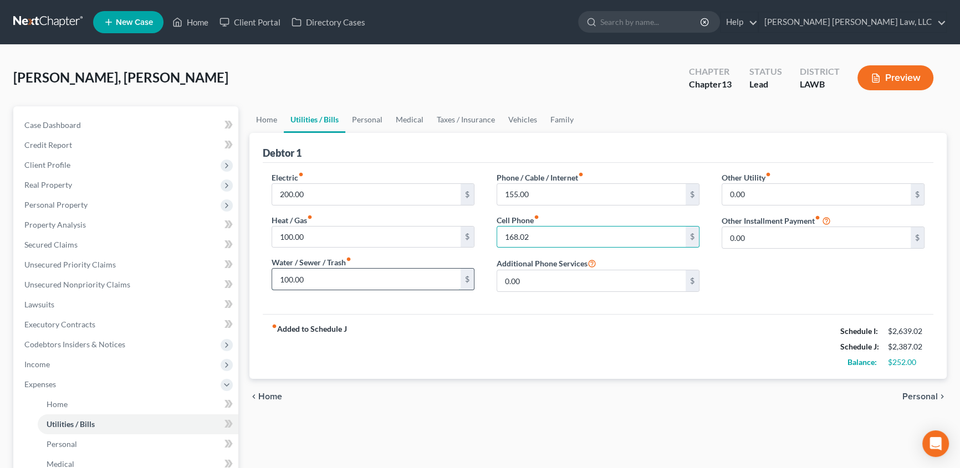
click at [311, 277] on input "100.00" at bounding box center [366, 279] width 188 height 21
click at [314, 188] on input "200.00" at bounding box center [366, 194] width 188 height 21
click at [355, 283] on input "100.00" at bounding box center [366, 279] width 188 height 21
click at [404, 120] on link "Medical" at bounding box center [409, 119] width 41 height 27
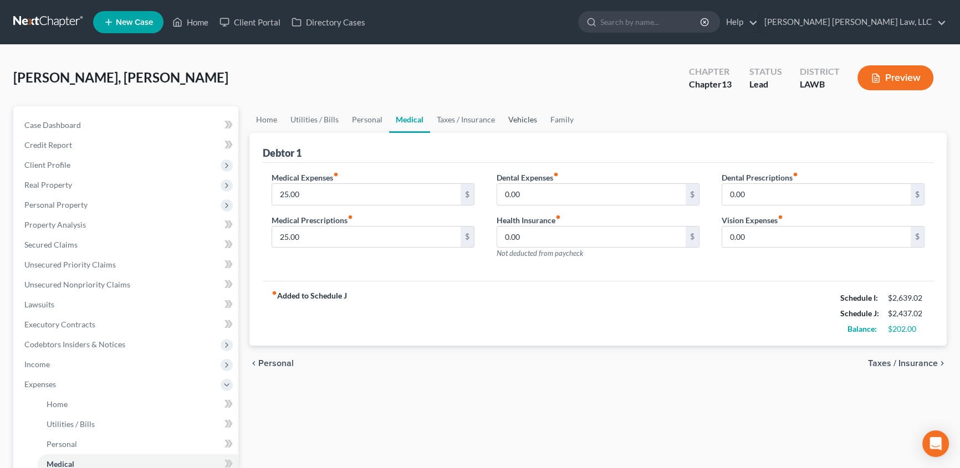
click at [525, 115] on link "Vehicles" at bounding box center [522, 119] width 42 height 27
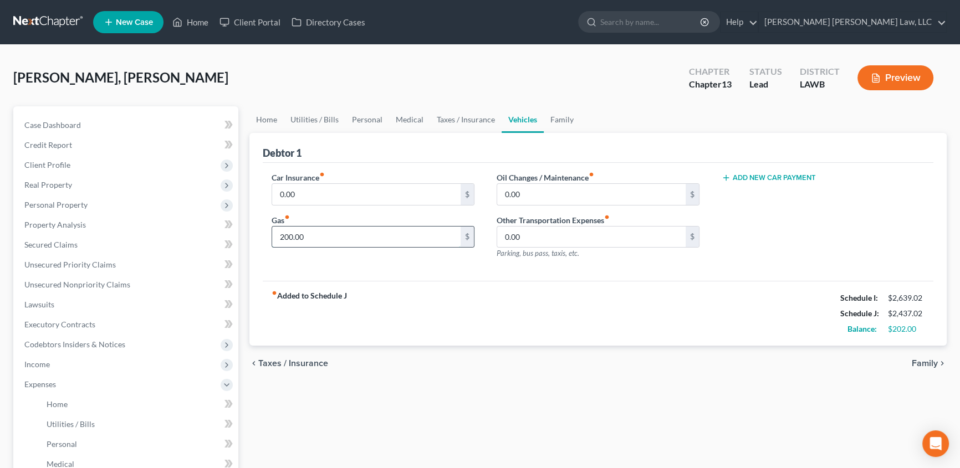
click at [316, 237] on input "200.00" at bounding box center [366, 237] width 188 height 21
click at [549, 239] on input "0.00" at bounding box center [591, 237] width 188 height 21
click at [265, 119] on link "Home" at bounding box center [266, 119] width 34 height 27
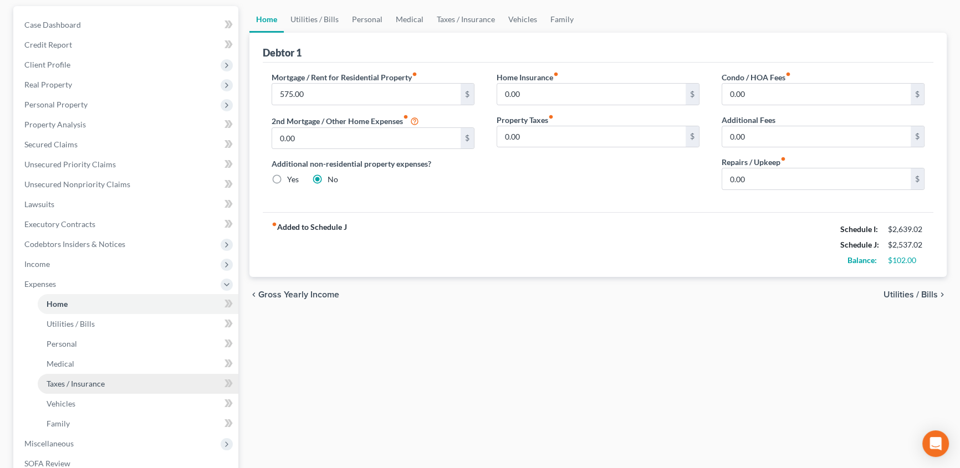
scroll to position [100, 0]
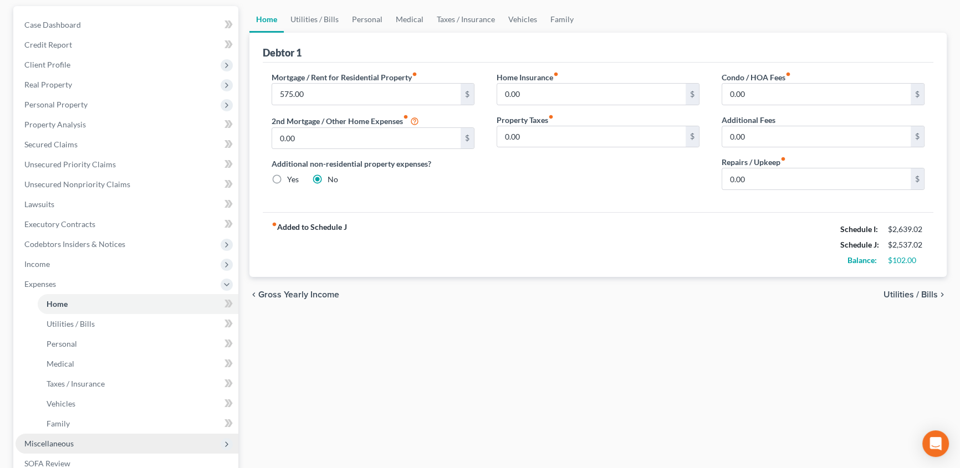
click at [56, 437] on span "Miscellaneous" at bounding box center [127, 444] width 223 height 20
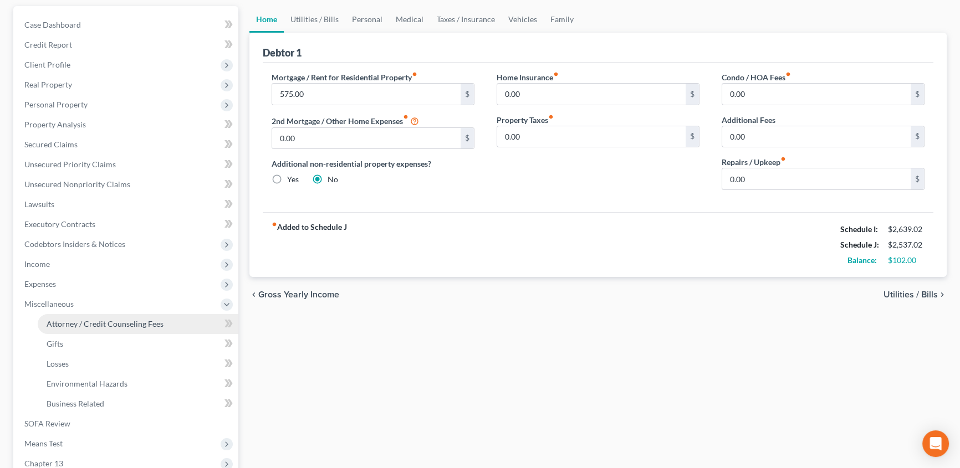
click at [100, 323] on span "Attorney / Credit Counseling Fees" at bounding box center [105, 323] width 117 height 9
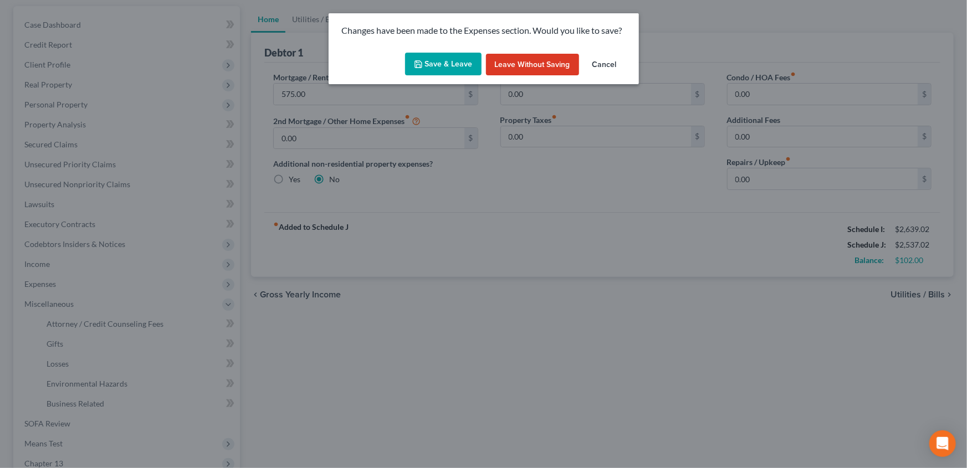
click at [447, 67] on button "Save & Leave" at bounding box center [443, 64] width 76 height 23
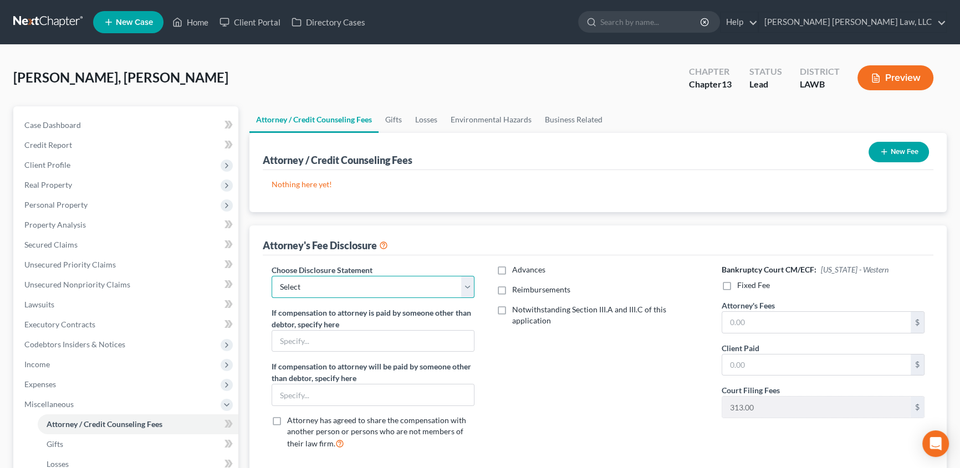
click at [316, 285] on select "Select LAEB 2016 Bankruptcy Rule 2016(B) Disclosure and Application for Approva…" at bounding box center [373, 287] width 203 height 22
click at [272, 276] on select "Select LAEB 2016 Bankruptcy Rule 2016(B) Disclosure and Application for Approva…" at bounding box center [373, 287] width 203 height 22
click at [512, 289] on label "Reimbursements" at bounding box center [541, 289] width 58 height 11
click at [516, 289] on input "Reimbursements" at bounding box center [519, 287] width 7 height 7
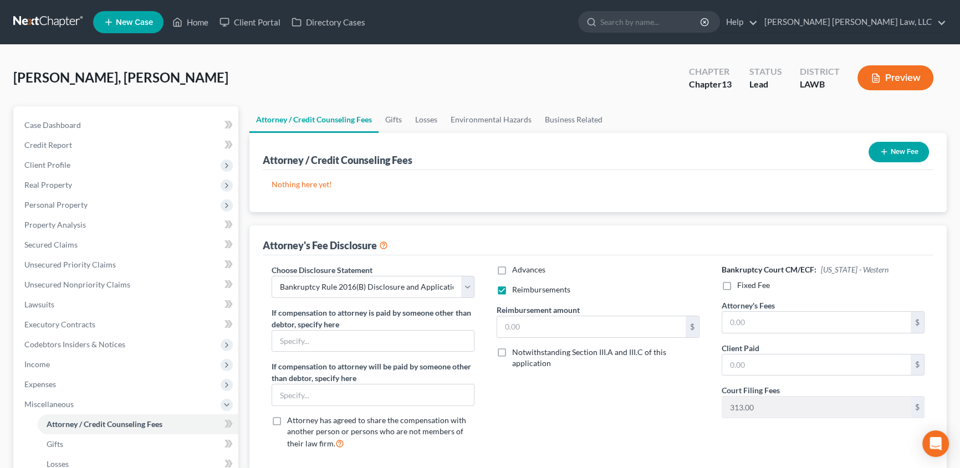
click at [512, 290] on label "Reimbursements" at bounding box center [541, 289] width 58 height 11
click at [516, 290] on input "Reimbursements" at bounding box center [519, 287] width 7 height 7
click at [737, 285] on label "Fixed Fee" at bounding box center [753, 285] width 33 height 11
click at [741, 285] on input "Fixed Fee" at bounding box center [744, 283] width 7 height 7
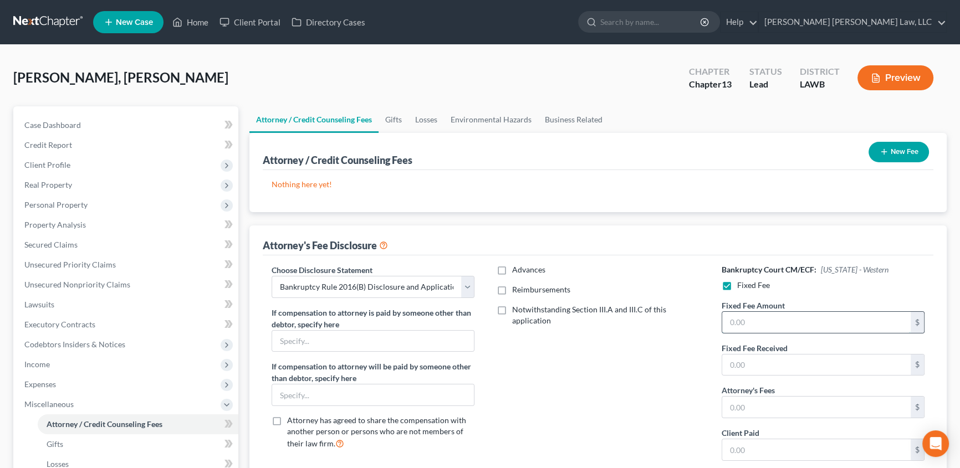
click at [757, 314] on input "text" at bounding box center [816, 322] width 188 height 21
click at [789, 403] on input "text" at bounding box center [816, 407] width 188 height 21
click at [884, 155] on icon "button" at bounding box center [883, 151] width 9 height 9
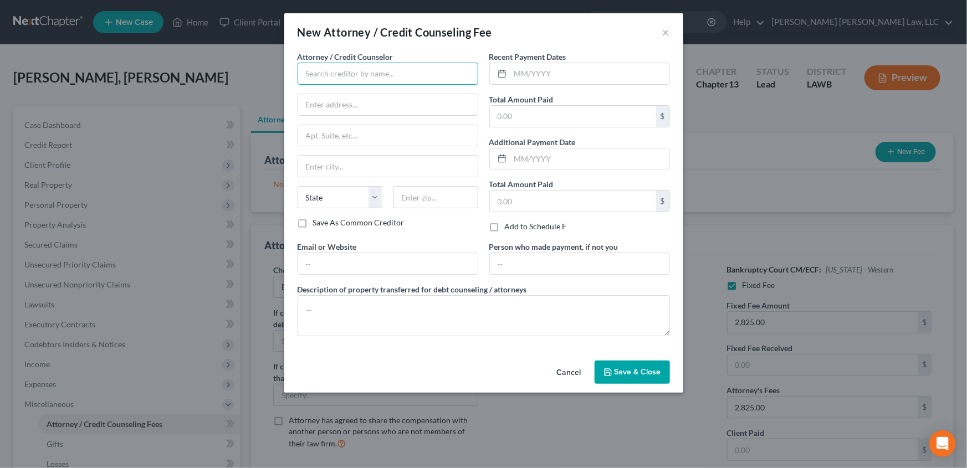
click at [335, 74] on input "text" at bounding box center [388, 74] width 181 height 22
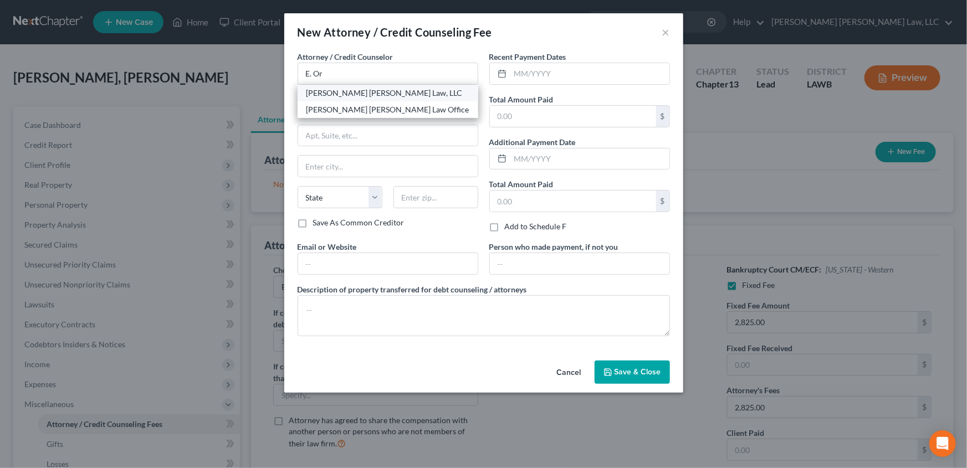
click at [341, 94] on div "[PERSON_NAME] [PERSON_NAME] Law, LLC" at bounding box center [387, 93] width 163 height 11
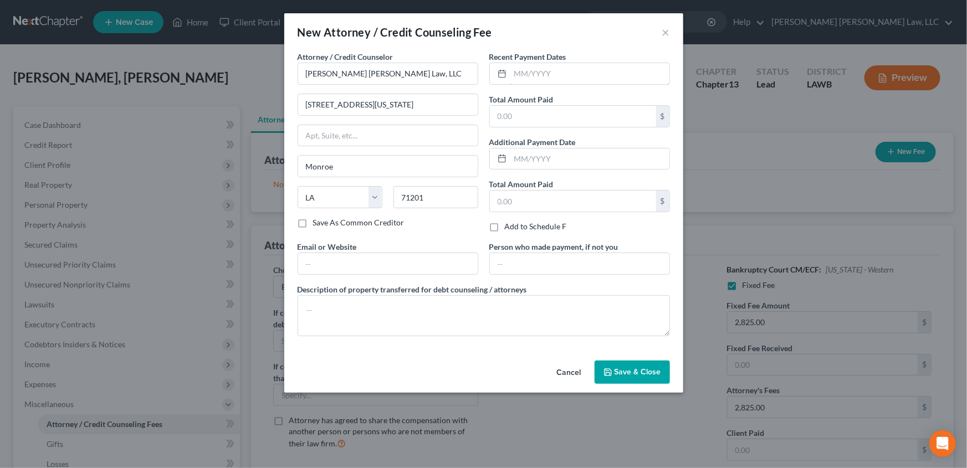
drag, startPoint x: 525, startPoint y: 75, endPoint x: 485, endPoint y: 127, distance: 65.6
click at [525, 75] on input "text" at bounding box center [589, 73] width 159 height 21
click at [518, 120] on input "text" at bounding box center [573, 116] width 166 height 21
click at [349, 300] on textarea at bounding box center [484, 315] width 372 height 41
click at [611, 372] on icon "button" at bounding box center [608, 372] width 7 height 7
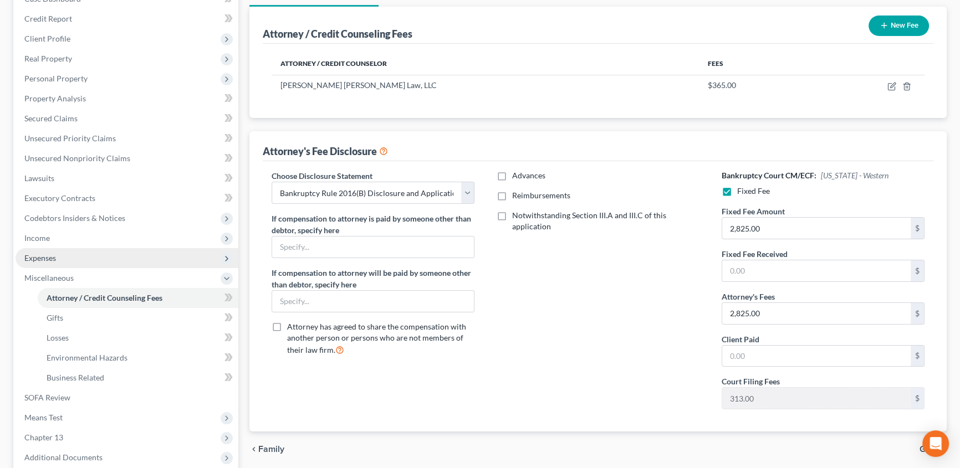
scroll to position [151, 0]
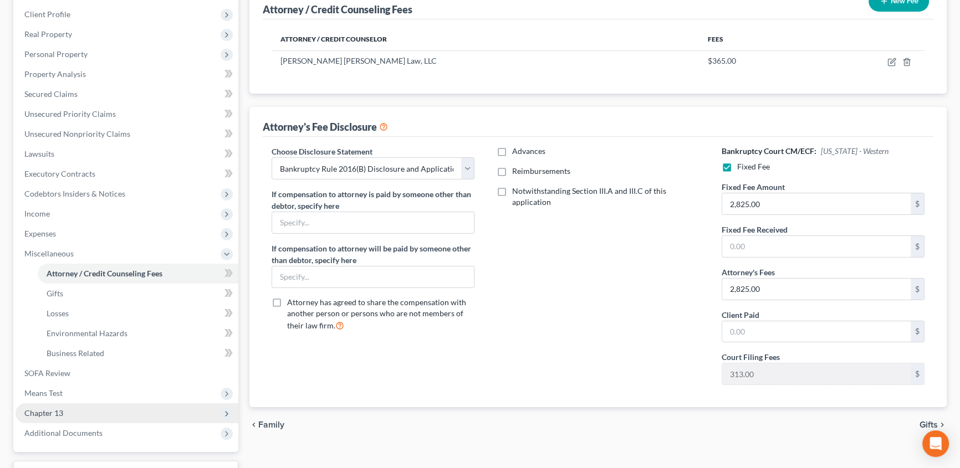
click at [48, 418] on span "Chapter 13" at bounding box center [127, 413] width 223 height 20
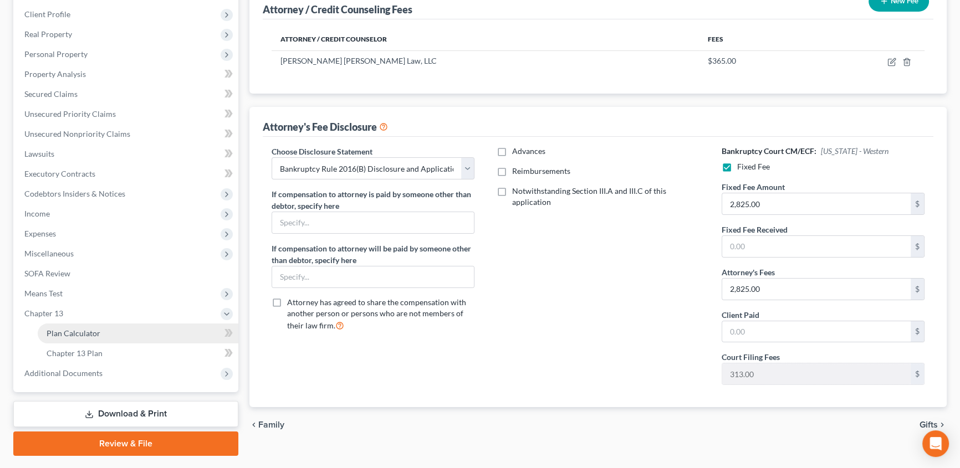
click at [57, 329] on span "Plan Calculator" at bounding box center [74, 333] width 54 height 9
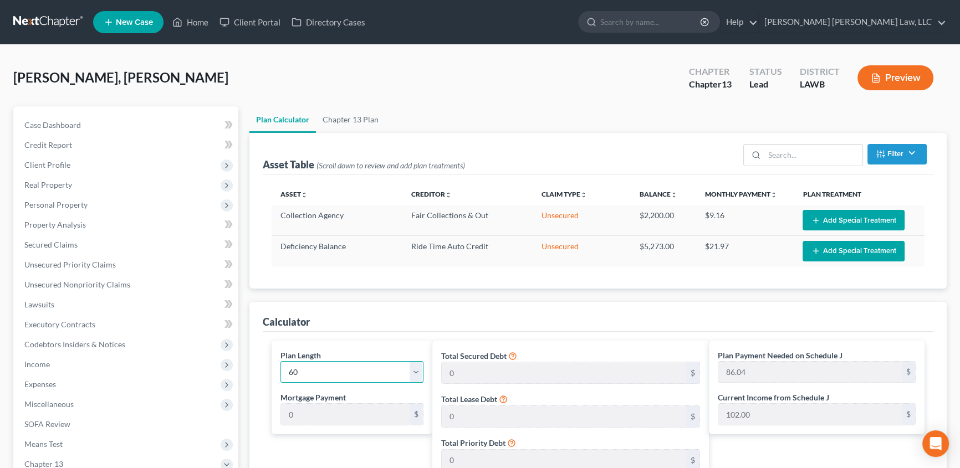
drag, startPoint x: 299, startPoint y: 367, endPoint x: 298, endPoint y: 361, distance: 5.7
click at [299, 367] on select "1 2 3 4 5 6 7 8 9 10 11 12 13 14 15 16 17 18 19 20 21 22 23 24 25 26 27 28 29 3…" at bounding box center [351, 372] width 143 height 22
click at [280, 361] on select "1 2 3 4 5 6 7 8 9 10 11 12 13 14 15 16 17 18 19 20 21 22 23 24 25 26 27 28 29 3…" at bounding box center [351, 372] width 143 height 22
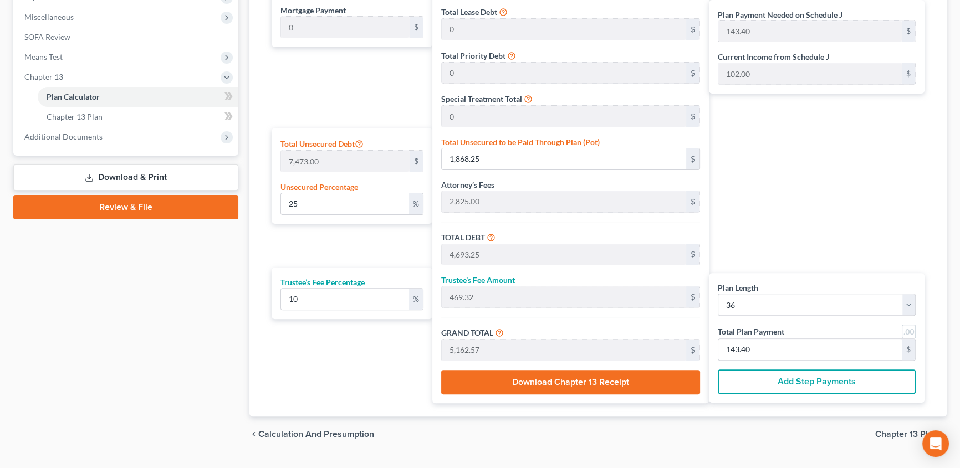
scroll to position [411, 0]
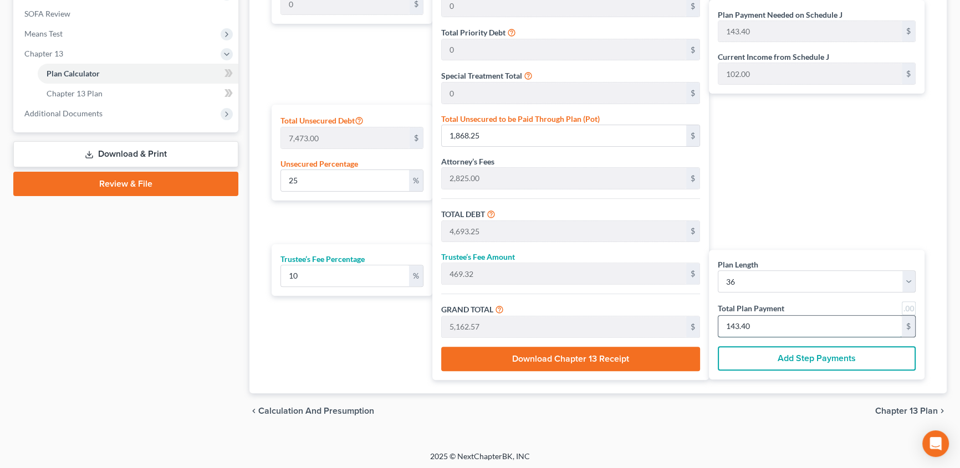
click at [760, 324] on input "143.40" at bounding box center [809, 326] width 183 height 21
click at [893, 402] on div "chevron_left Calculation and Presumption Chapter 13 Plan chevron_right" at bounding box center [597, 410] width 697 height 35
click at [890, 409] on span "Chapter 13 Plan" at bounding box center [906, 411] width 63 height 9
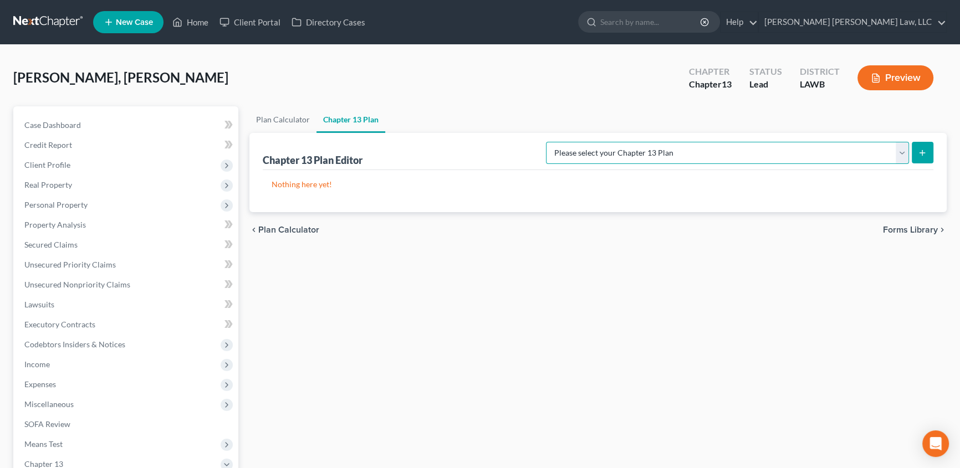
click at [900, 157] on select "Please select your Chapter 13 Plan [PERSON_NAME] Custom Plan (Revised [DATE]) […" at bounding box center [727, 153] width 363 height 22
click at [662, 142] on select "Please select your Chapter 13 Plan [PERSON_NAME] Custom Plan (Revised [DATE]) […" at bounding box center [727, 153] width 363 height 22
click at [920, 153] on line "submit" at bounding box center [922, 153] width 5 height 0
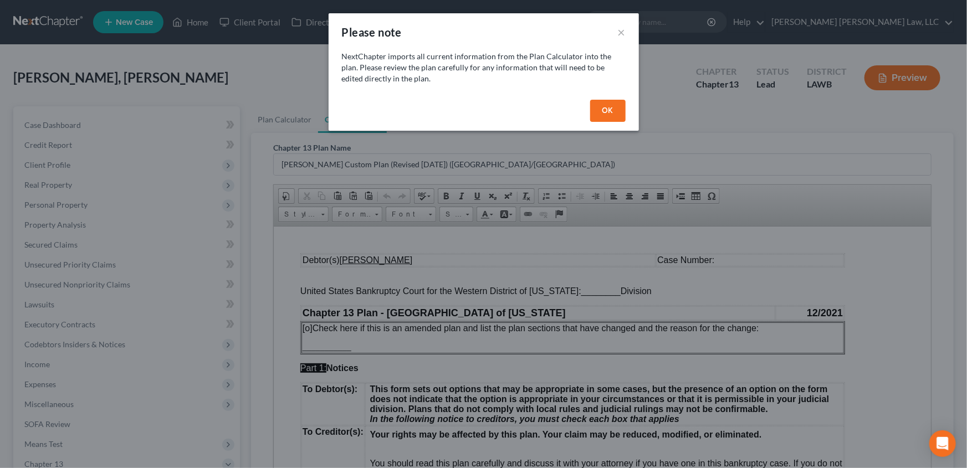
click at [603, 113] on button "OK" at bounding box center [607, 111] width 35 height 22
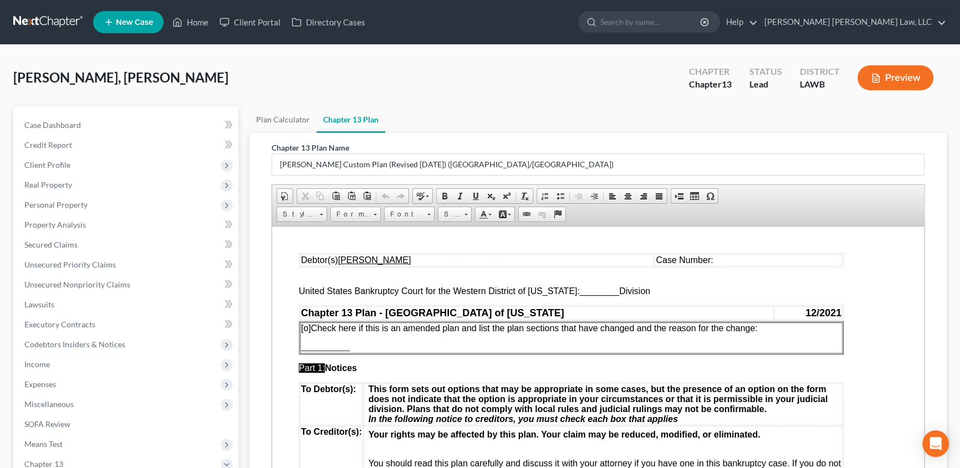
click at [580, 290] on span "________" at bounding box center [599, 290] width 39 height 9
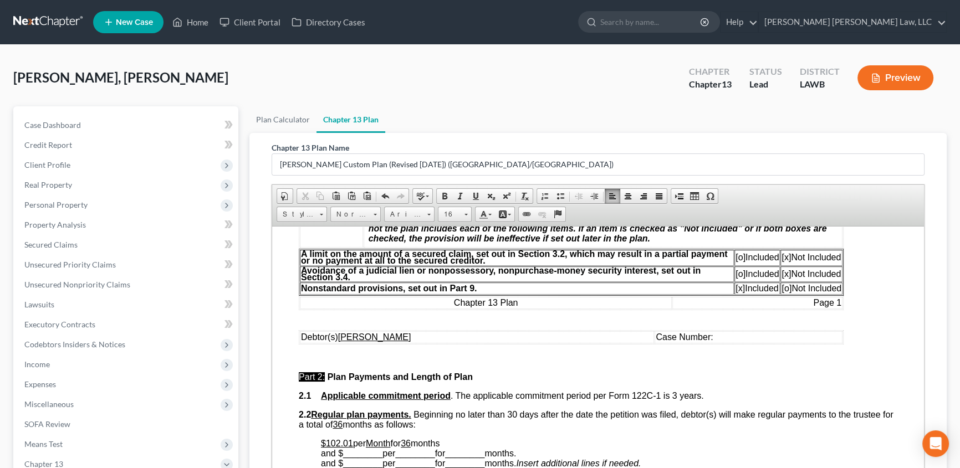
scroll to position [403, 0]
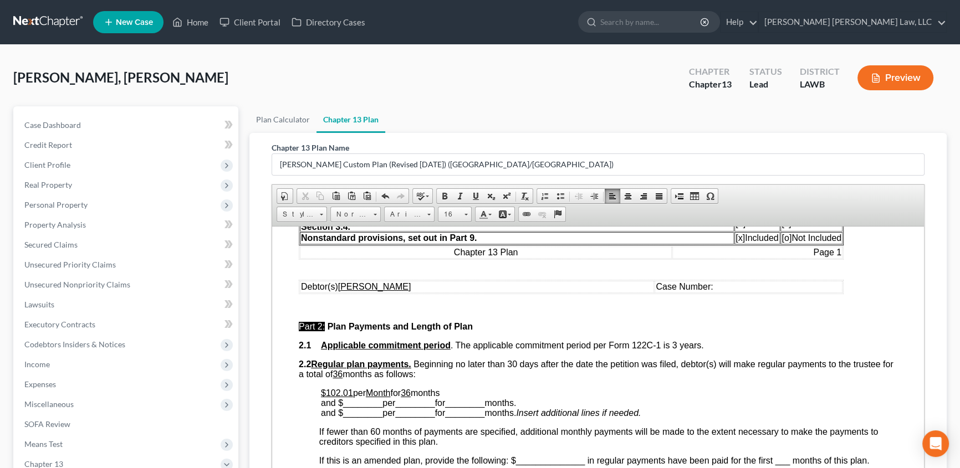
click at [349, 397] on u "$102.01" at bounding box center [337, 392] width 32 height 9
click at [454, 409] on p "$102.00 per Month for 36 months and $ ________ per ________ for ________ months…" at bounding box center [609, 403] width 576 height 30
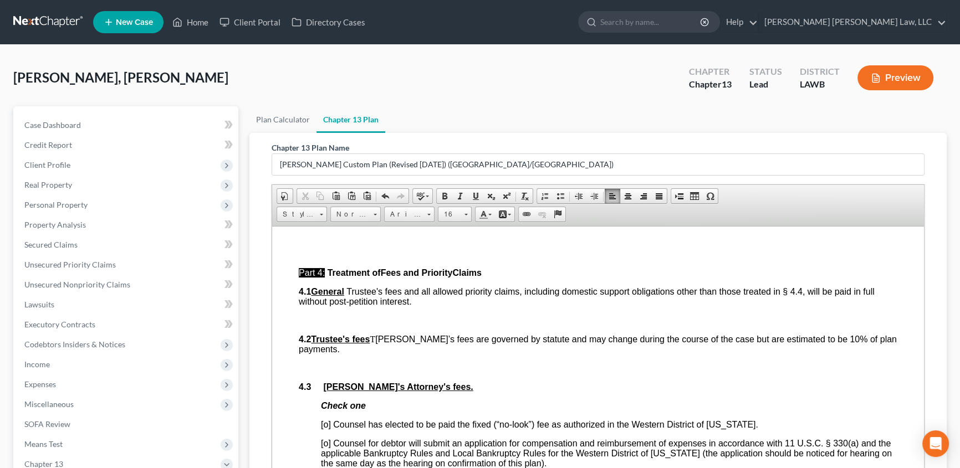
scroll to position [1562, 0]
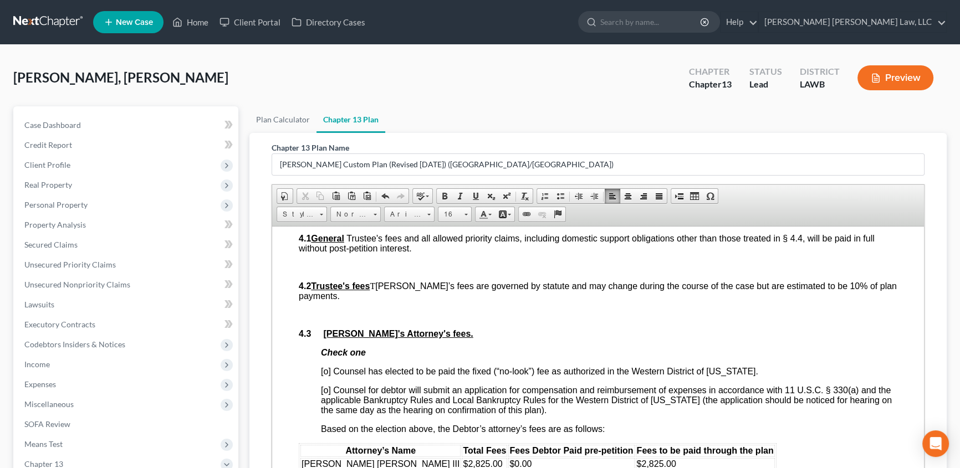
click at [326, 376] on span "[o] Counsel has elected to be paid the fixed (“no-look”) fee as authorized in t…" at bounding box center [539, 370] width 437 height 9
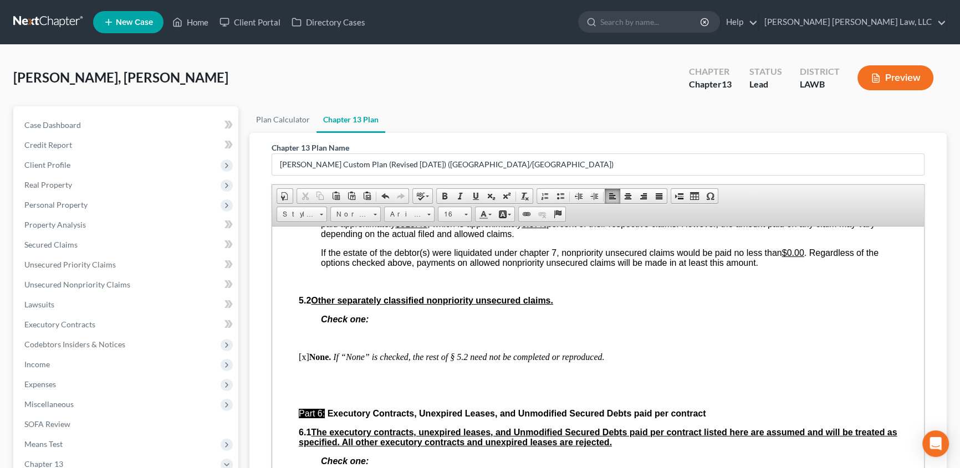
scroll to position [2468, 0]
click at [403, 229] on u "$513.40" at bounding box center [411, 223] width 32 height 9
click at [540, 229] on u "6.87%" at bounding box center [528, 223] width 25 height 9
click at [540, 229] on u "6.870.40%" at bounding box center [537, 223] width 43 height 9
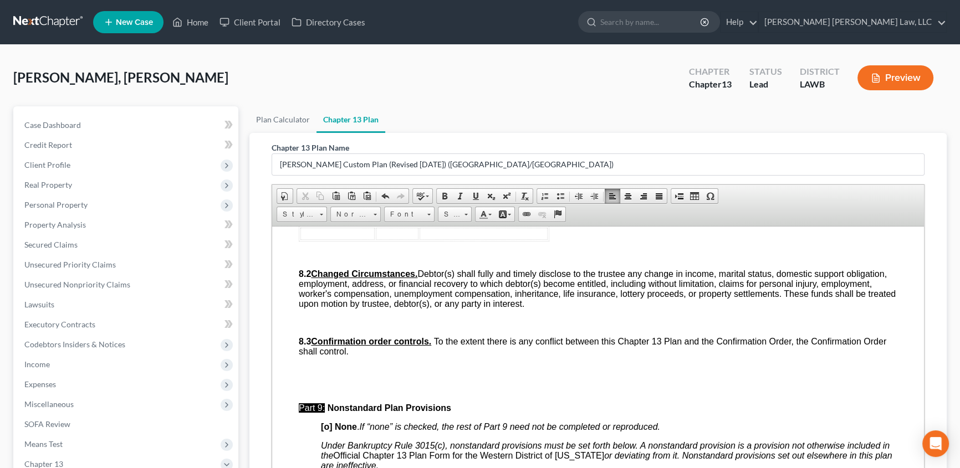
scroll to position [2921, 0]
drag, startPoint x: 300, startPoint y: 316, endPoint x: 504, endPoint y: 329, distance: 203.7
click at [504, 239] on table "Name of Creditor Collateral Adequate Protection Payment" at bounding box center [424, 225] width 250 height 29
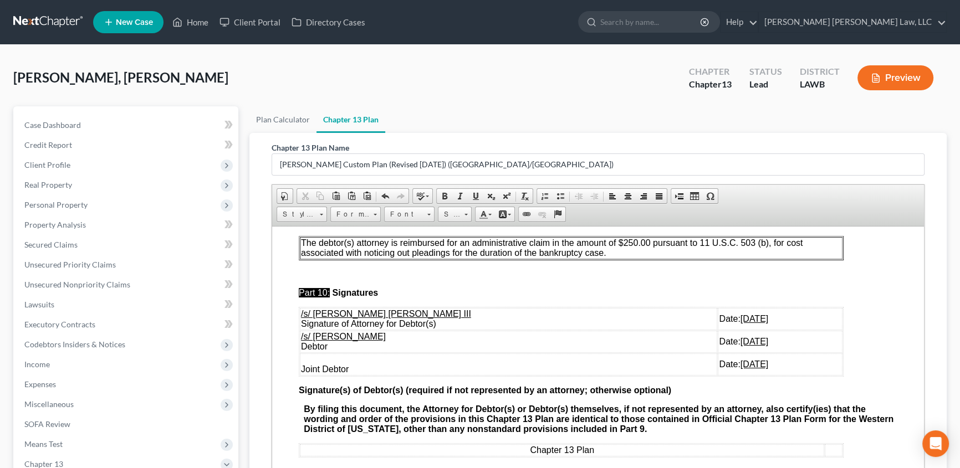
scroll to position [3173, 0]
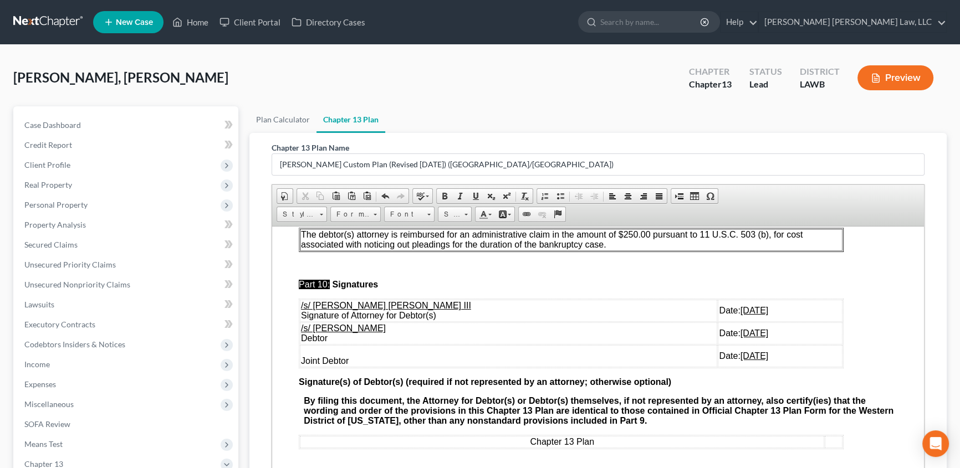
click at [301, 249] on span "The debtor(s) attorney is reimbursed for an administrative claim in the amount …" at bounding box center [551, 238] width 501 height 19
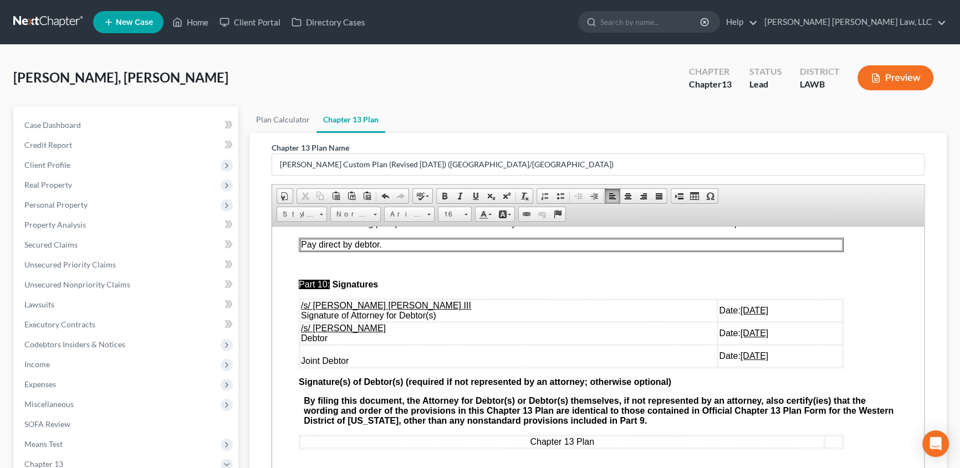
scroll to position [3254, 0]
drag, startPoint x: 301, startPoint y: 326, endPoint x: 738, endPoint y: 356, distance: 438.2
click at [738, 356] on tbody "/s/ [PERSON_NAME] [PERSON_NAME] III Signature of Attorney for Debtor(s) Date: […" at bounding box center [571, 333] width 542 height 68
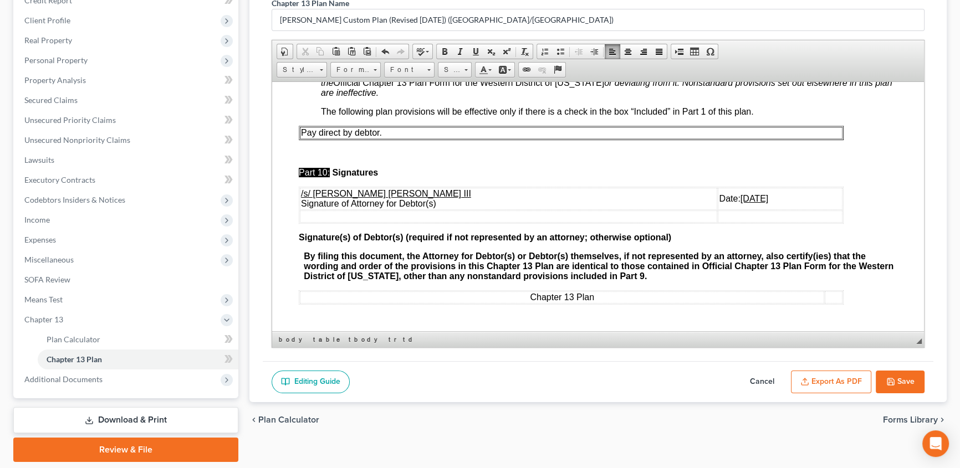
scroll to position [151, 0]
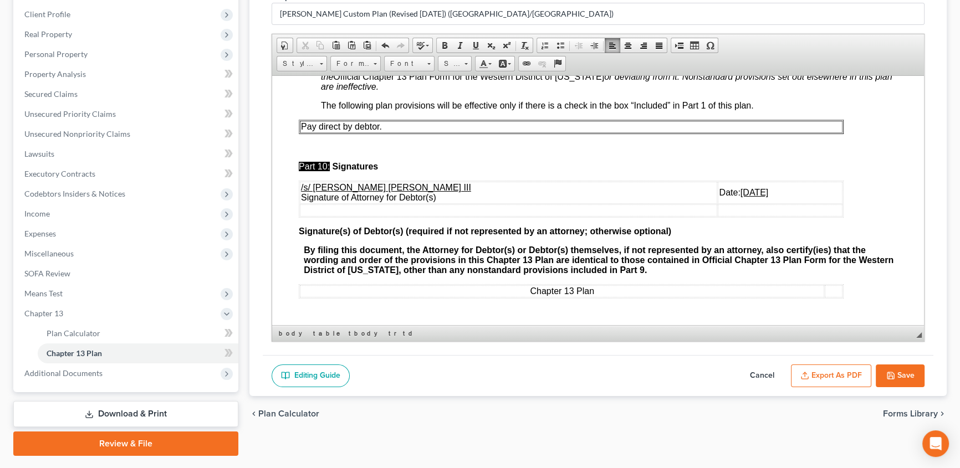
click at [899, 375] on button "Save" at bounding box center [900, 376] width 49 height 23
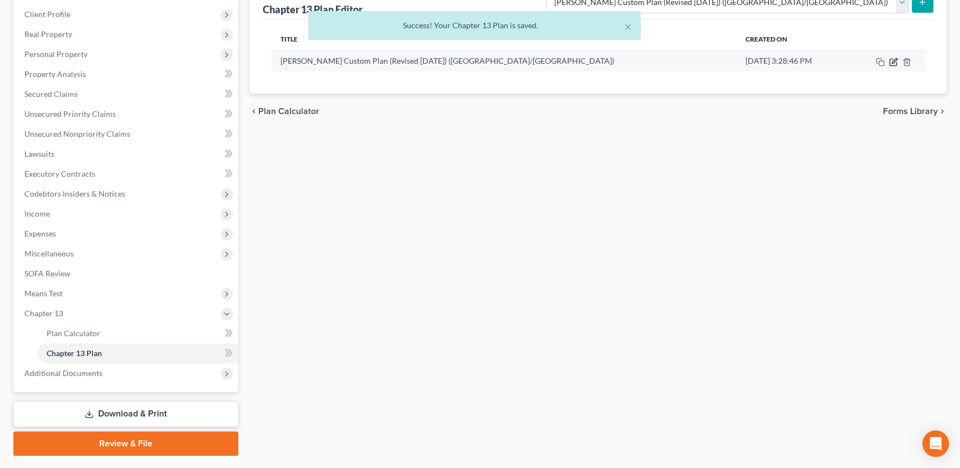
click at [890, 59] on icon "button" at bounding box center [893, 62] width 9 height 9
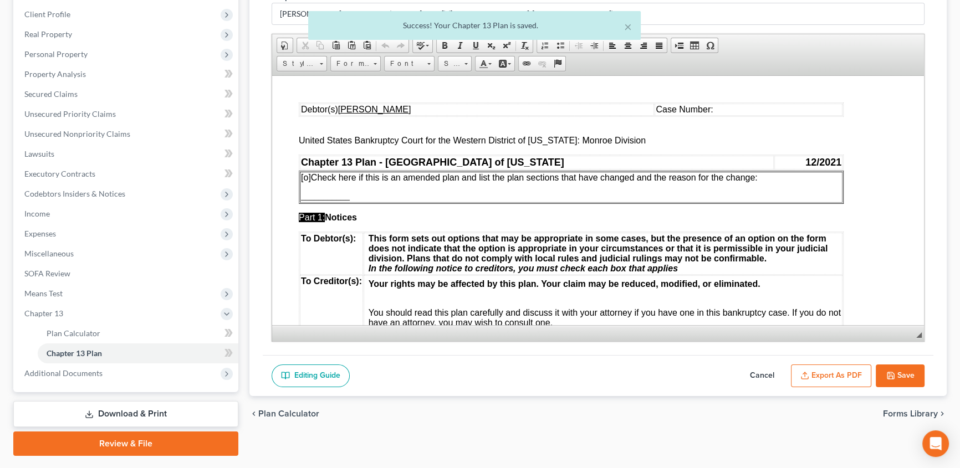
scroll to position [0, 0]
click at [832, 371] on button "Export as PDF" at bounding box center [831, 376] width 80 height 23
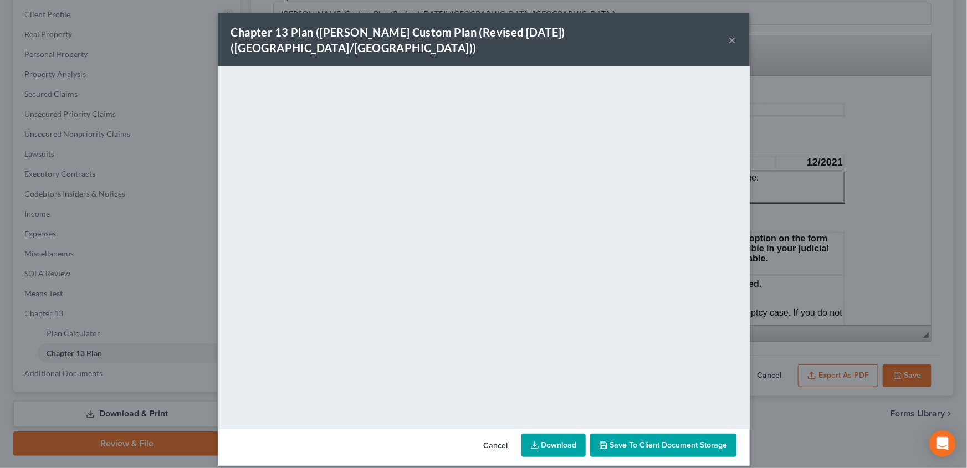
drag, startPoint x: 734, startPoint y: 30, endPoint x: 681, endPoint y: 50, distance: 57.0
click at [734, 33] on button "×" at bounding box center [733, 39] width 8 height 13
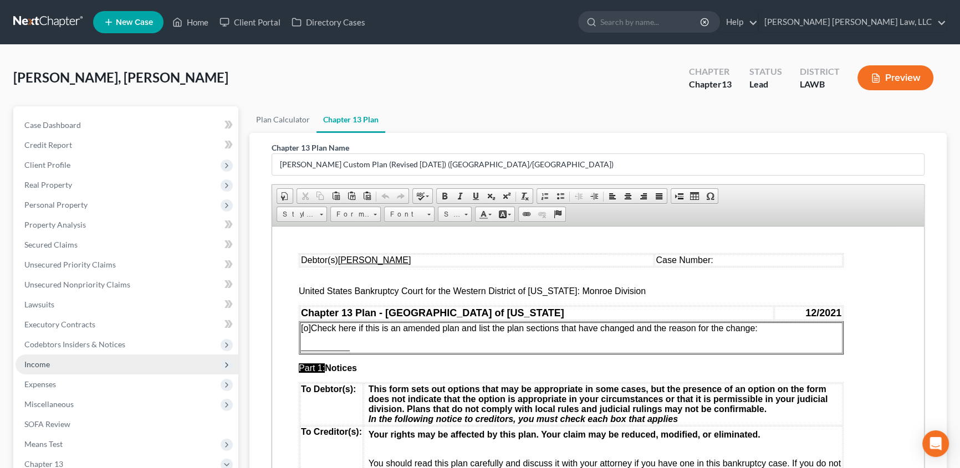
click at [36, 362] on span "Income" at bounding box center [36, 364] width 25 height 9
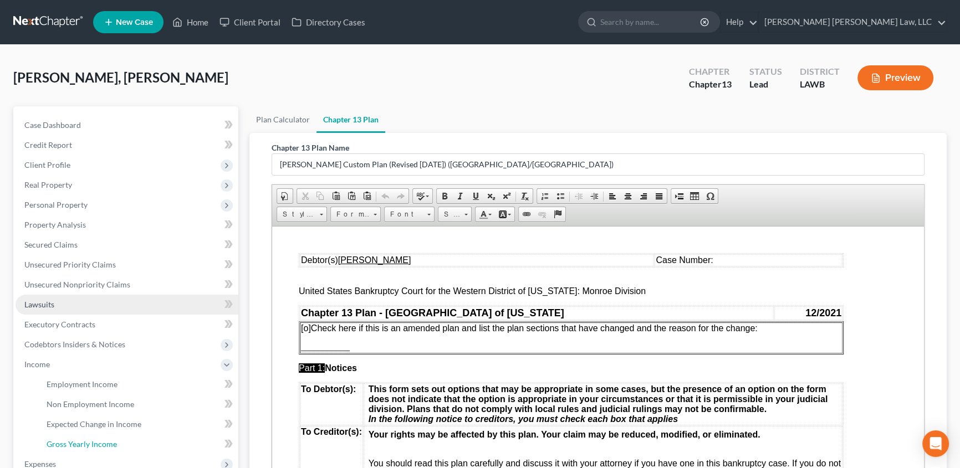
drag, startPoint x: 75, startPoint y: 447, endPoint x: 165, endPoint y: 306, distance: 166.9
click at [76, 447] on span "Gross Yearly Income" at bounding box center [82, 443] width 70 height 9
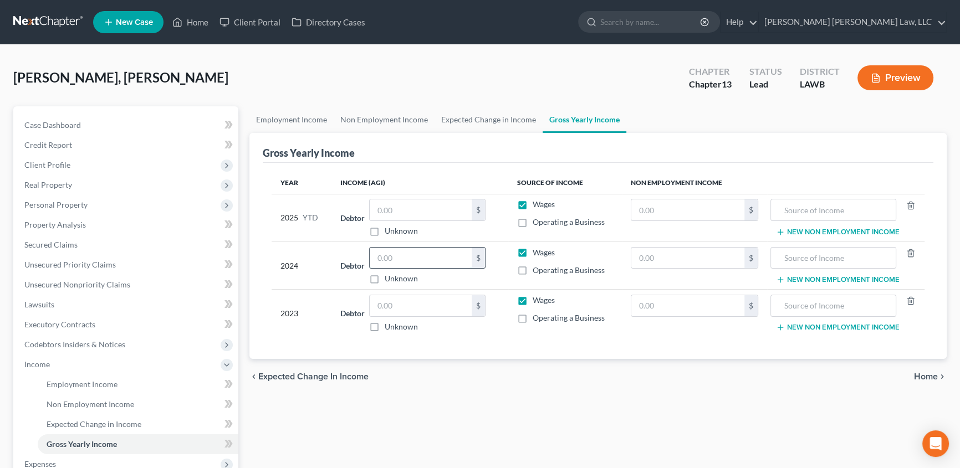
click at [384, 259] on input "text" at bounding box center [421, 258] width 102 height 21
click at [396, 305] on input "text" at bounding box center [421, 305] width 102 height 21
click at [411, 213] on input "text" at bounding box center [421, 209] width 102 height 21
click at [381, 213] on input "text" at bounding box center [421, 209] width 102 height 21
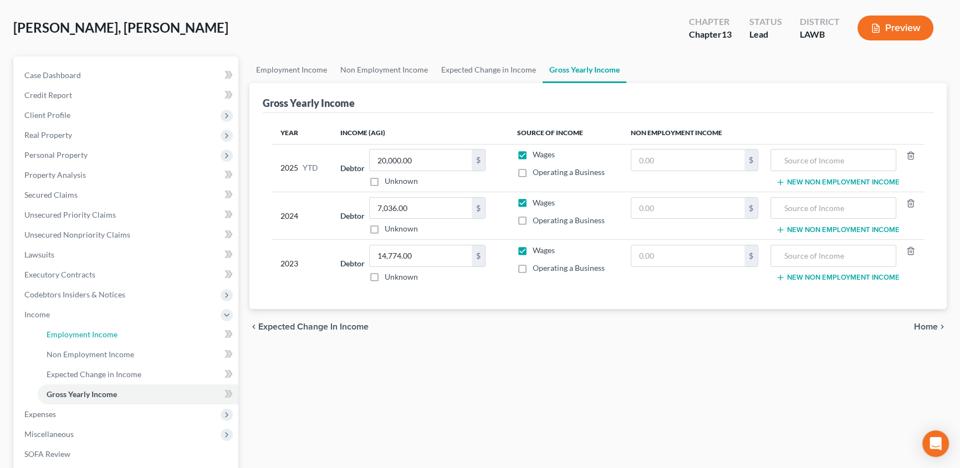
drag, startPoint x: 98, startPoint y: 338, endPoint x: 338, endPoint y: 263, distance: 251.9
click at [98, 338] on link "Employment Income" at bounding box center [138, 335] width 201 height 20
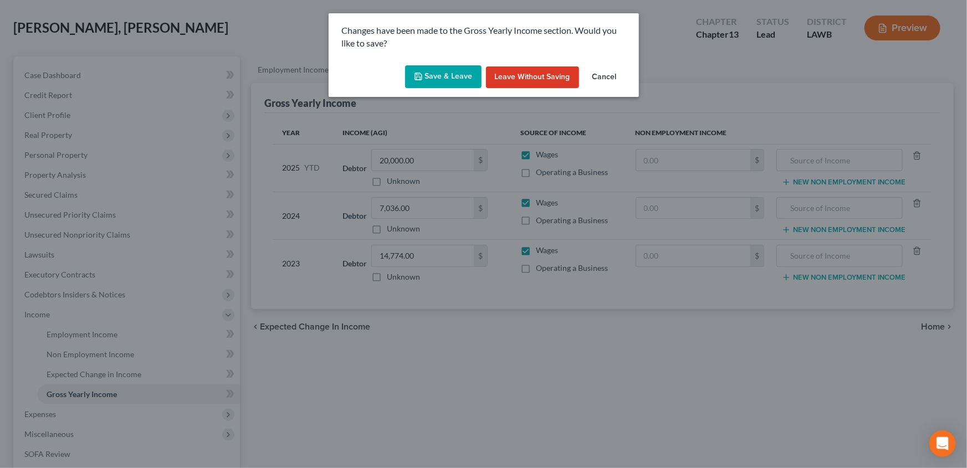
click at [454, 76] on button "Save & Leave" at bounding box center [443, 76] width 76 height 23
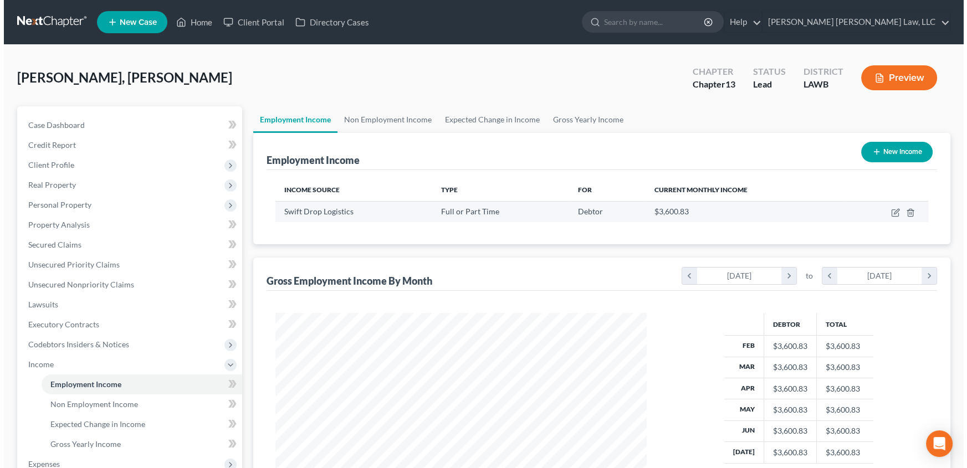
scroll to position [198, 393]
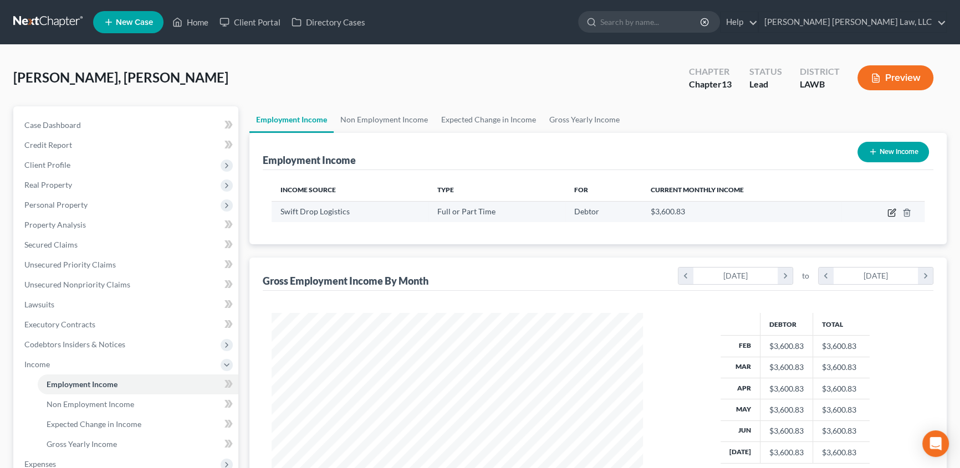
click at [892, 213] on icon "button" at bounding box center [892, 211] width 5 height 5
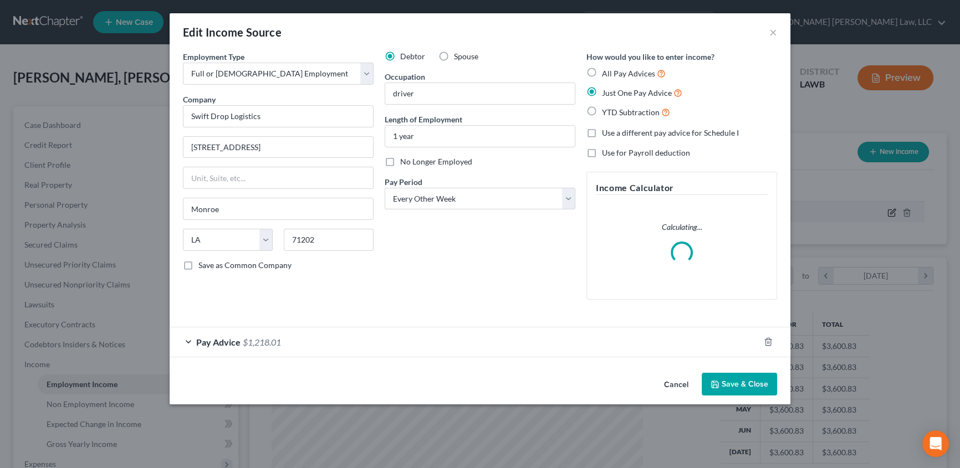
scroll to position [198, 397]
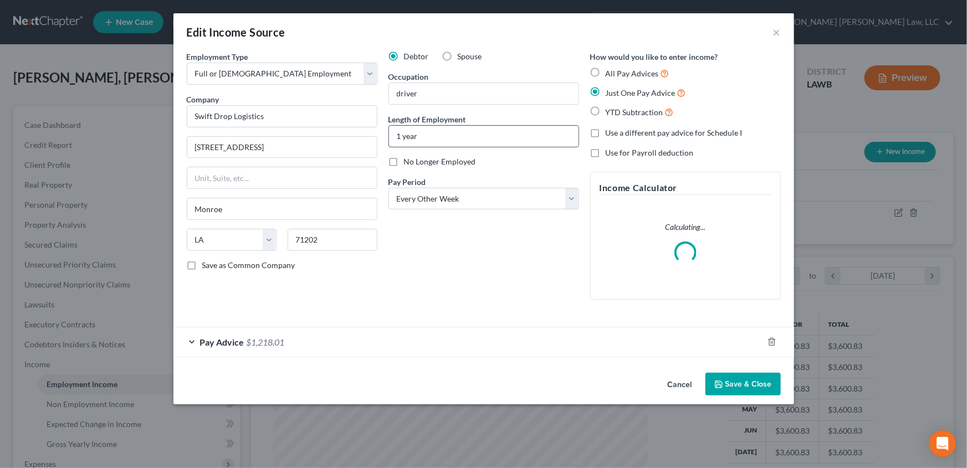
click at [423, 134] on input "1 year" at bounding box center [484, 136] width 190 height 21
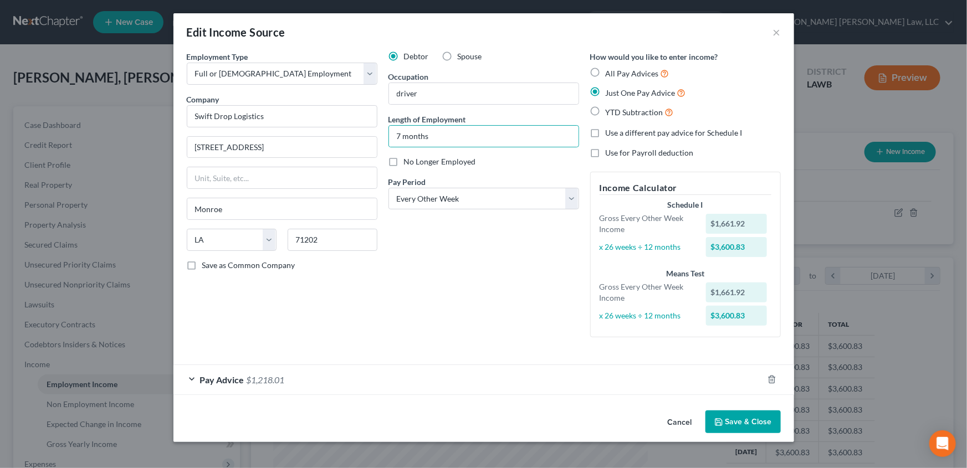
click at [756, 427] on button "Save & Close" at bounding box center [742, 422] width 75 height 23
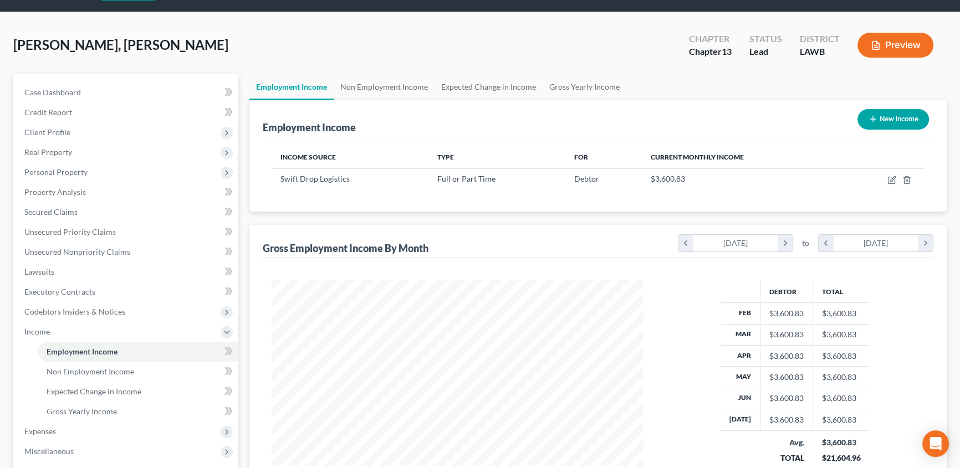
scroll to position [50, 0]
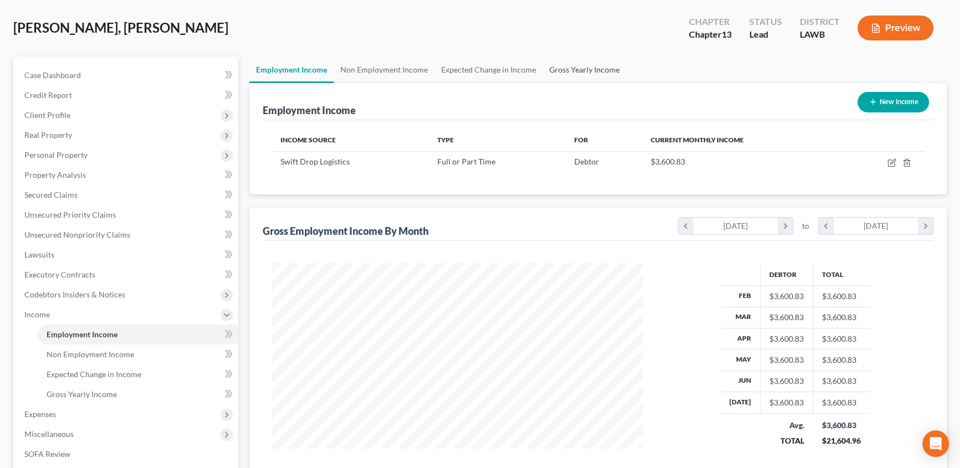
click at [574, 67] on link "Gross Yearly Income" at bounding box center [584, 70] width 84 height 27
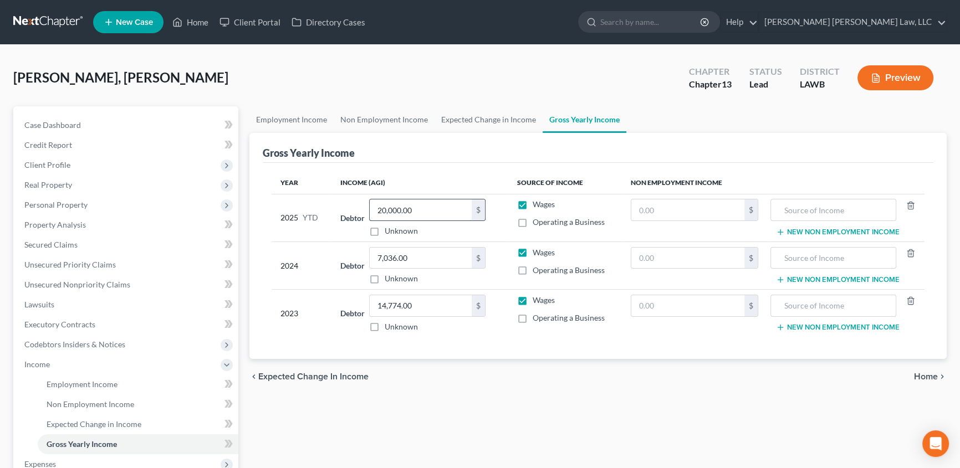
click at [416, 206] on input "20,000.00" at bounding box center [421, 209] width 102 height 21
click at [434, 311] on input "14,774.00" at bounding box center [421, 305] width 102 height 21
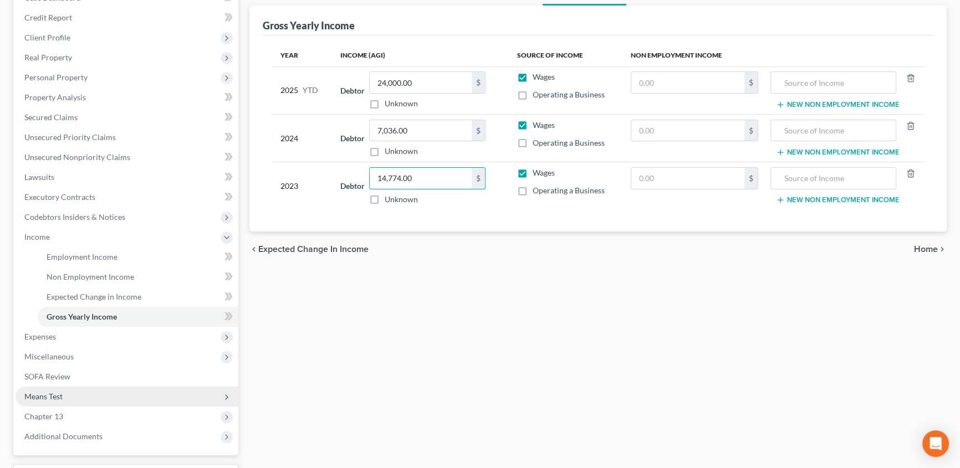
scroll to position [151, 0]
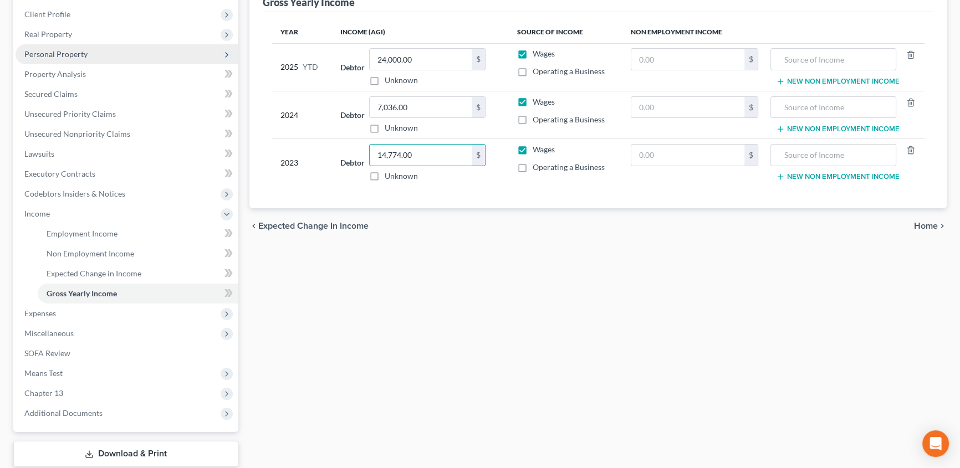
click at [60, 54] on span "Personal Property" at bounding box center [55, 53] width 63 height 9
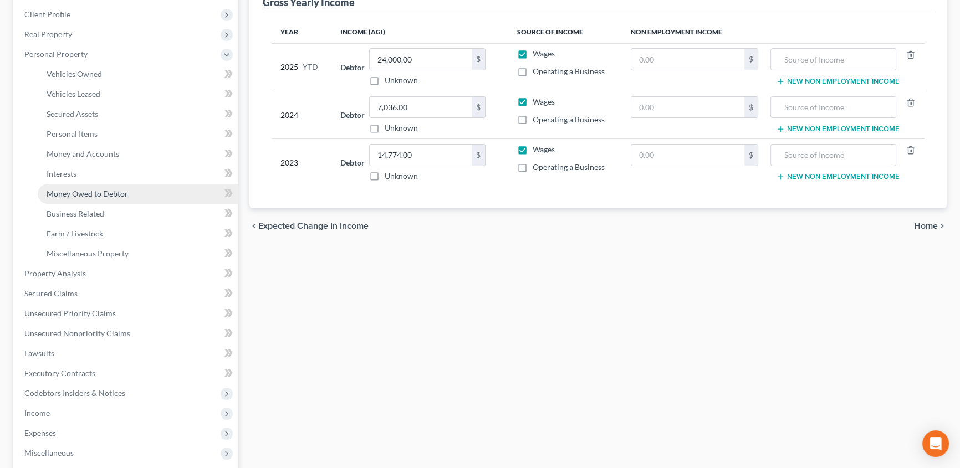
click at [83, 189] on span "Money Owed to Debtor" at bounding box center [87, 193] width 81 height 9
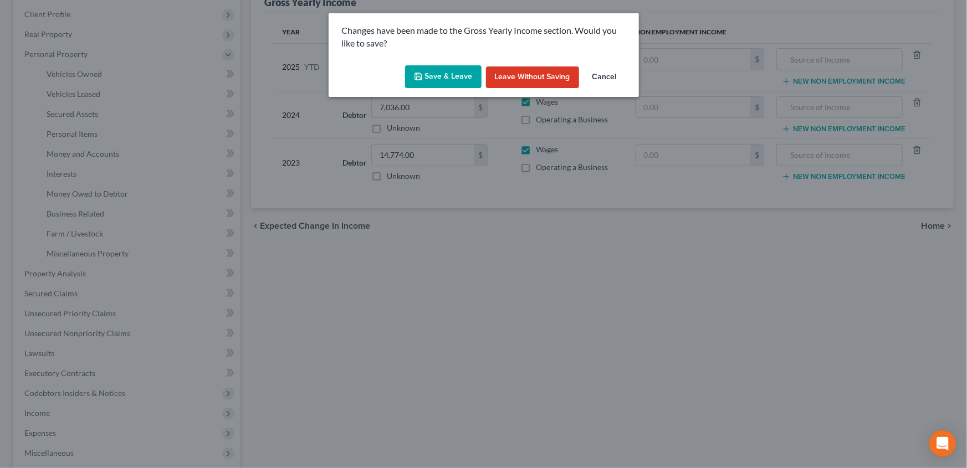
click at [420, 79] on polyline "button" at bounding box center [418, 78] width 4 height 3
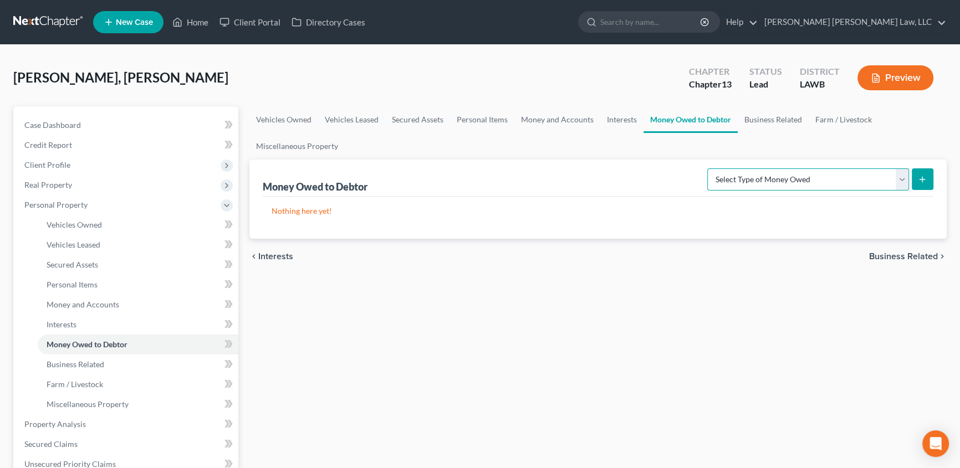
drag, startPoint x: 756, startPoint y: 182, endPoint x: 822, endPoint y: 187, distance: 65.5
click at [756, 182] on select "Select Type of Money Owed Accounts Receivable (A/B: 38) Alimony (A/B: 29) Child…" at bounding box center [808, 179] width 202 height 22
click at [709, 168] on select "Select Type of Money Owed Accounts Receivable (A/B: 38) Alimony (A/B: 29) Child…" at bounding box center [808, 179] width 202 height 22
click at [926, 183] on button "submit" at bounding box center [923, 179] width 22 height 22
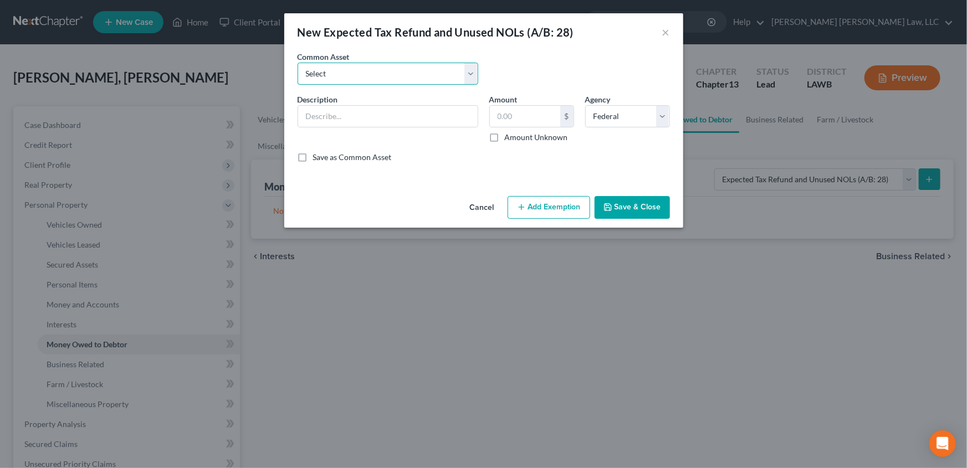
drag, startPoint x: 334, startPoint y: 70, endPoint x: 333, endPoint y: 83, distance: 12.8
click at [334, 70] on select "Select Pro Rata Refundable Child Tax Credit Pro Rata Earned Income Credit-Feder…" at bounding box center [388, 74] width 181 height 22
click at [298, 63] on select "Select Pro Rata Refundable Child Tax Credit Pro Rata Earned Income Credit-Feder…" at bounding box center [388, 74] width 181 height 22
click at [505, 134] on label "Amount Unknown" at bounding box center [536, 137] width 63 height 11
click at [509, 134] on input "Amount Unknown" at bounding box center [512, 135] width 7 height 7
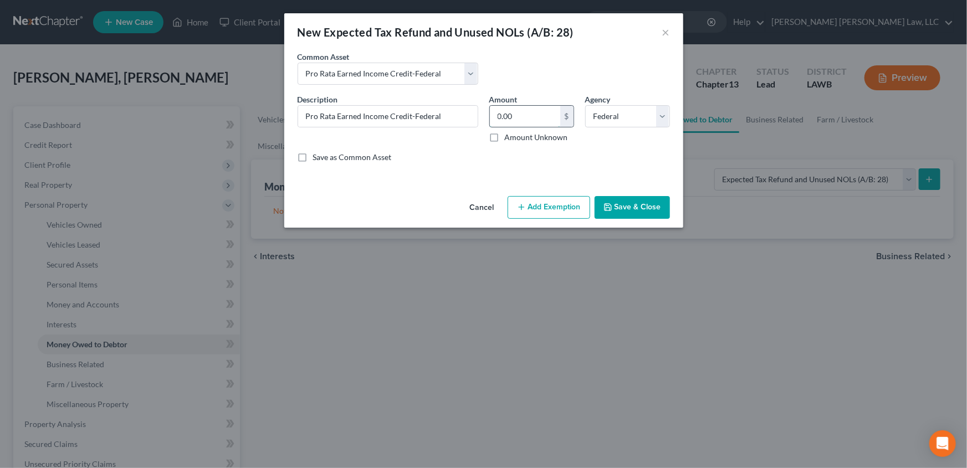
click at [519, 112] on input "0.00" at bounding box center [525, 116] width 70 height 21
click at [542, 206] on button "Add Exemption" at bounding box center [549, 207] width 83 height 23
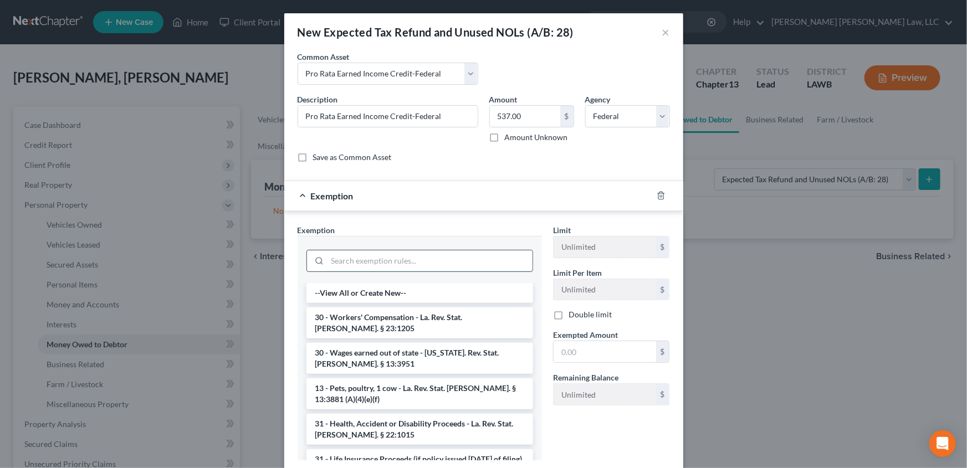
click at [349, 267] on input "search" at bounding box center [429, 260] width 205 height 21
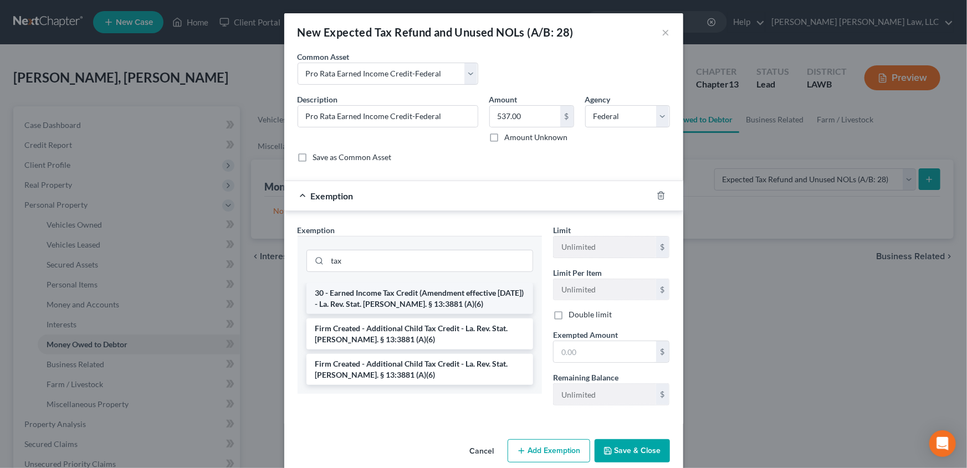
click at [368, 301] on li "30 - Earned Income Tax Credit (Amendment effective [DATE]) - La. Rev. Stat. [PE…" at bounding box center [419, 298] width 227 height 31
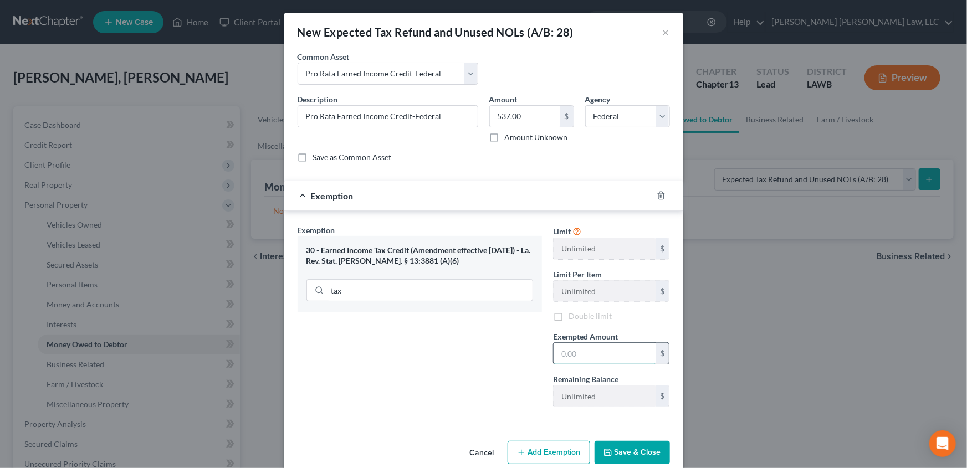
click at [573, 347] on input "text" at bounding box center [605, 353] width 103 height 21
click at [613, 447] on button "Save & Close" at bounding box center [632, 452] width 75 height 23
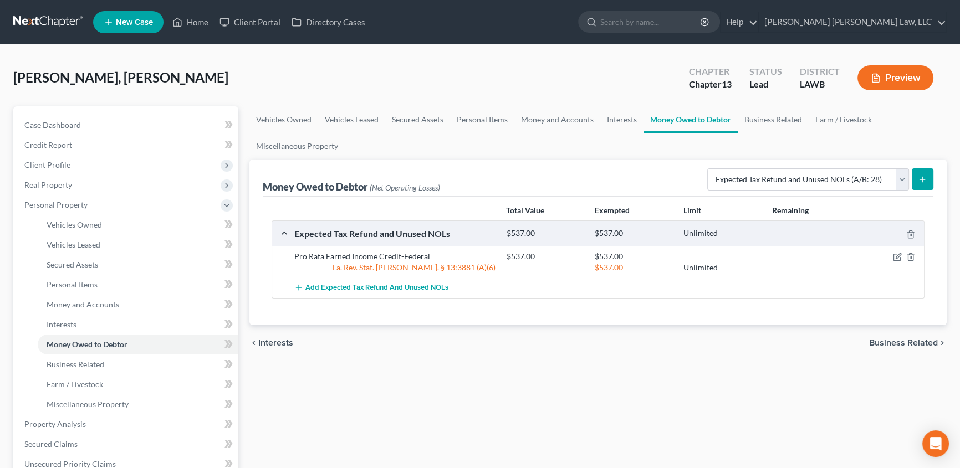
click at [928, 175] on button "submit" at bounding box center [923, 179] width 22 height 22
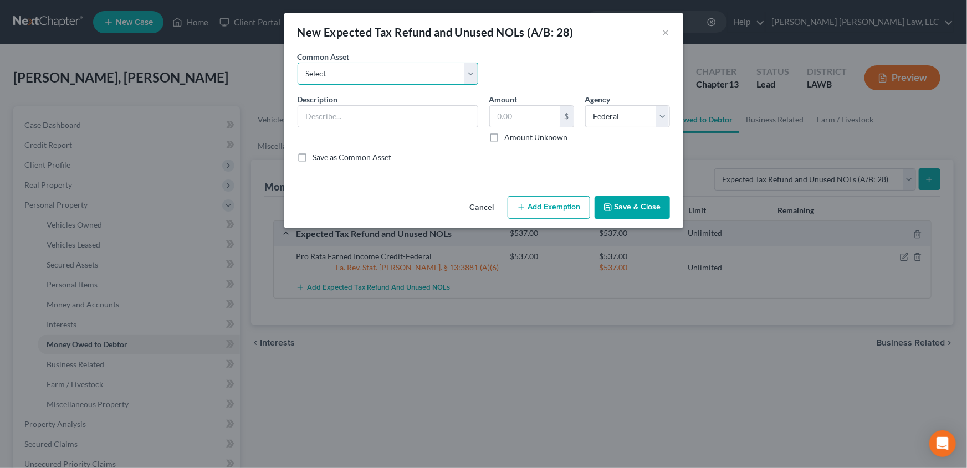
click at [327, 76] on select "Select Pro Rata Refundable Child Tax Credit Pro Rata Earned Income Credit-Feder…" at bounding box center [388, 74] width 181 height 22
click at [298, 63] on select "Select Pro Rata Refundable Child Tax Credit Pro Rata Earned Income Credit-Feder…" at bounding box center [388, 74] width 181 height 22
click at [630, 210] on button "Save & Close" at bounding box center [632, 207] width 75 height 23
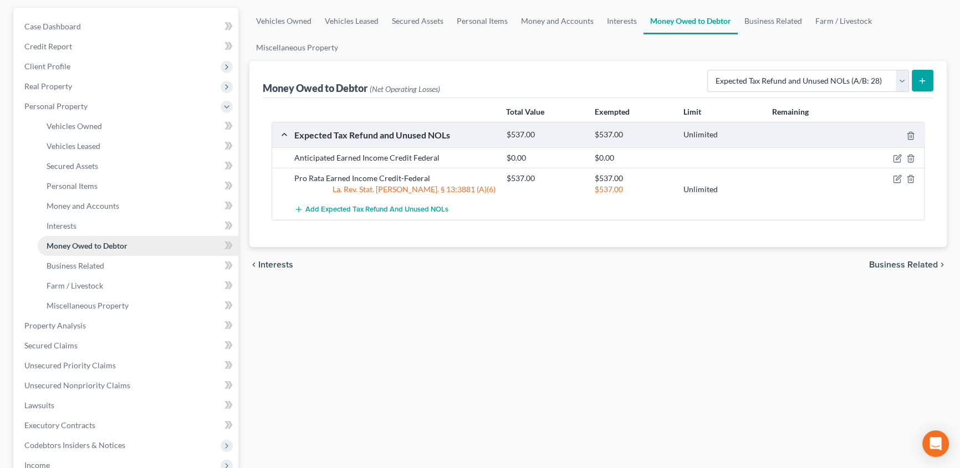
scroll to position [100, 0]
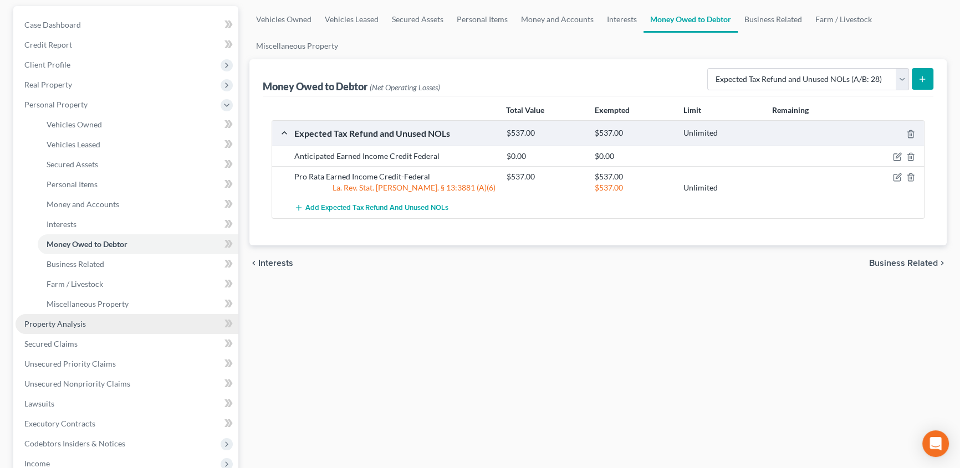
click at [64, 314] on link "Property Analysis" at bounding box center [127, 324] width 223 height 20
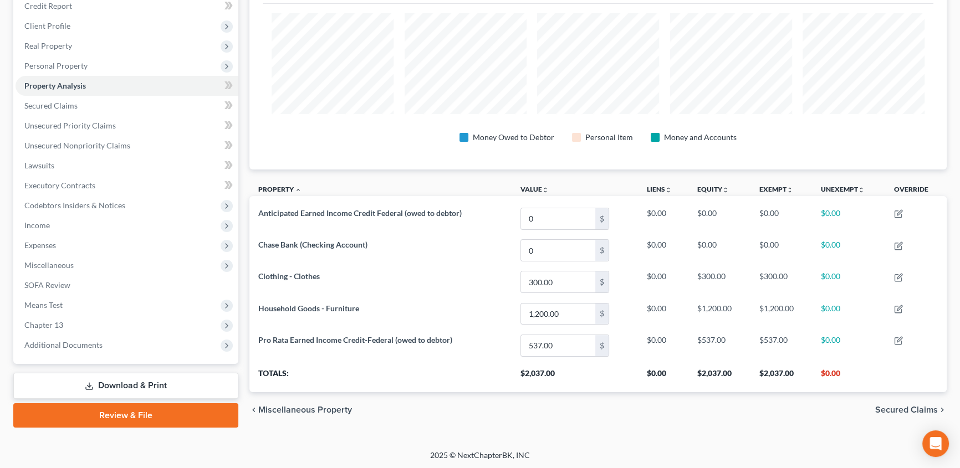
click at [142, 382] on link "Download & Print" at bounding box center [125, 386] width 225 height 26
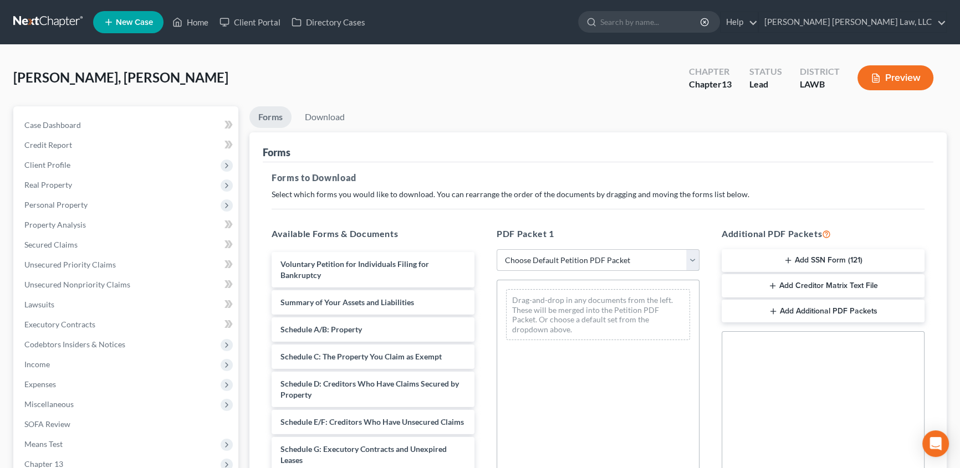
drag, startPoint x: 525, startPoint y: 258, endPoint x: 524, endPoint y: 248, distance: 10.0
click at [525, 258] on select "Choose Default Petition PDF Packet Complete Bankruptcy Petition (all forms and …" at bounding box center [597, 260] width 203 height 22
click at [496, 249] on select "Choose Default Petition PDF Packet Complete Bankruptcy Petition (all forms and …" at bounding box center [597, 260] width 203 height 22
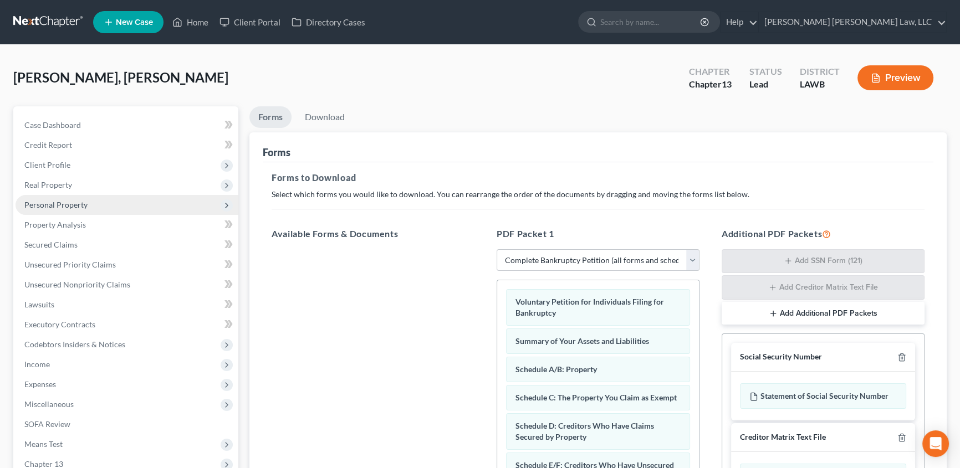
drag, startPoint x: 47, startPoint y: 166, endPoint x: 81, endPoint y: 197, distance: 47.1
click at [47, 166] on span "Client Profile" at bounding box center [47, 164] width 46 height 9
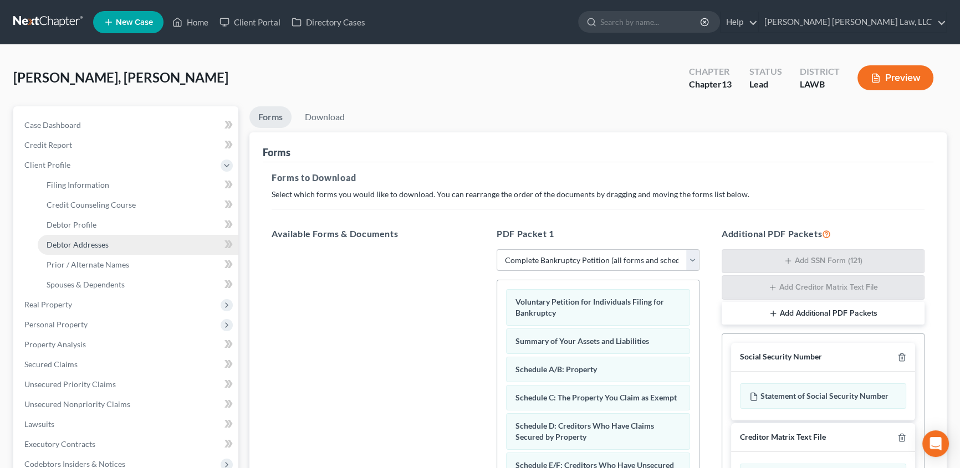
click at [84, 243] on span "Debtor Addresses" at bounding box center [78, 244] width 62 height 9
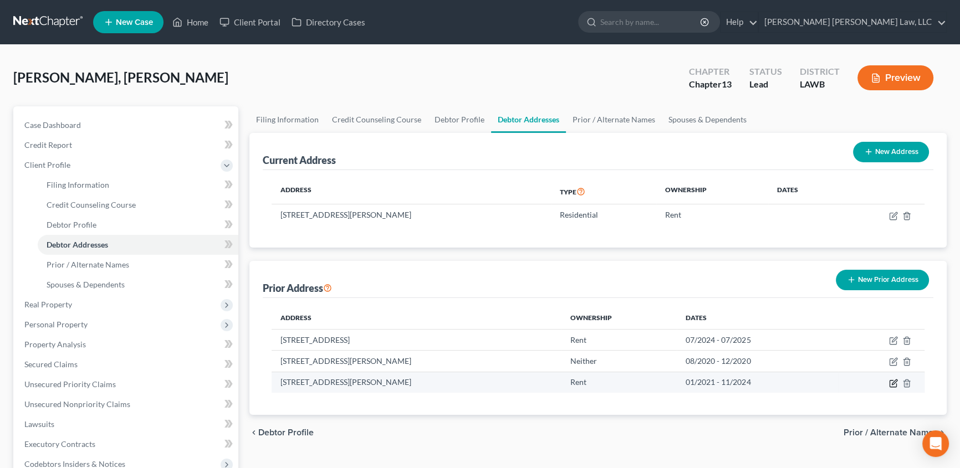
click at [893, 384] on icon "button" at bounding box center [893, 383] width 9 height 9
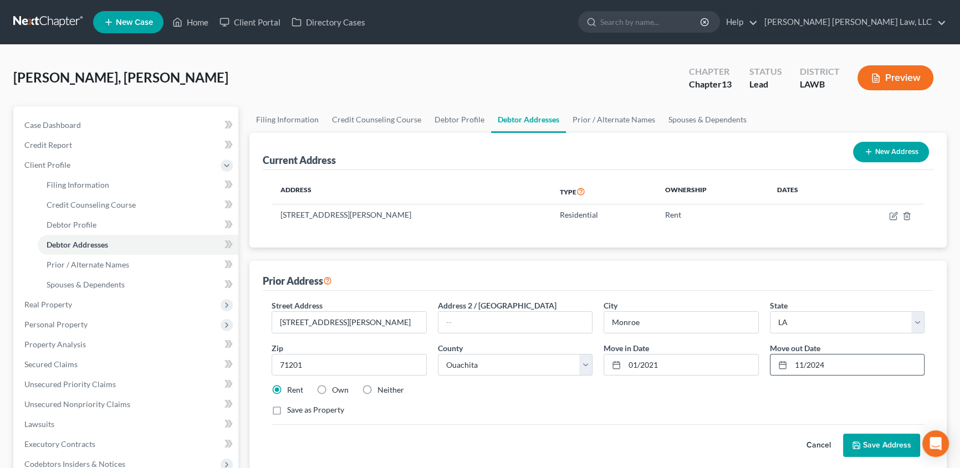
click at [827, 362] on input "11/2024" at bounding box center [858, 365] width 134 height 21
drag, startPoint x: 876, startPoint y: 437, endPoint x: 493, endPoint y: 415, distance: 383.5
click at [876, 438] on button "Save Address" at bounding box center [881, 445] width 77 height 23
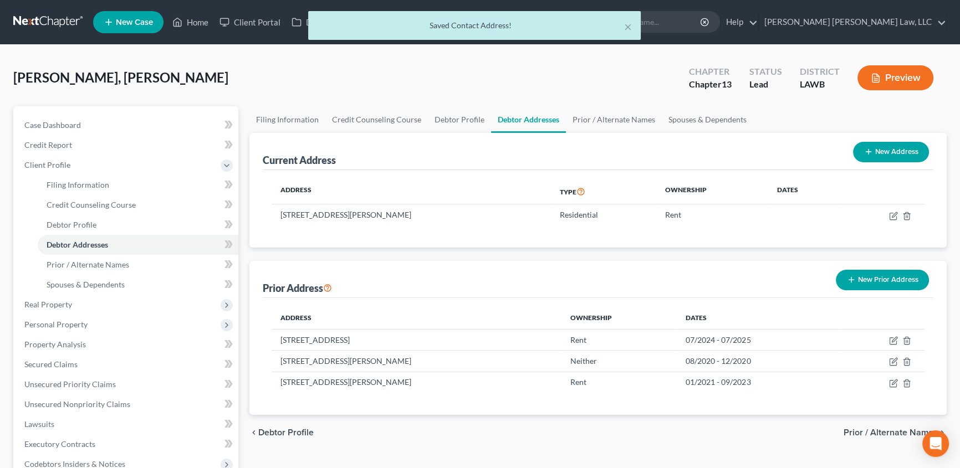
click at [887, 276] on button "New Prior Address" at bounding box center [882, 280] width 93 height 21
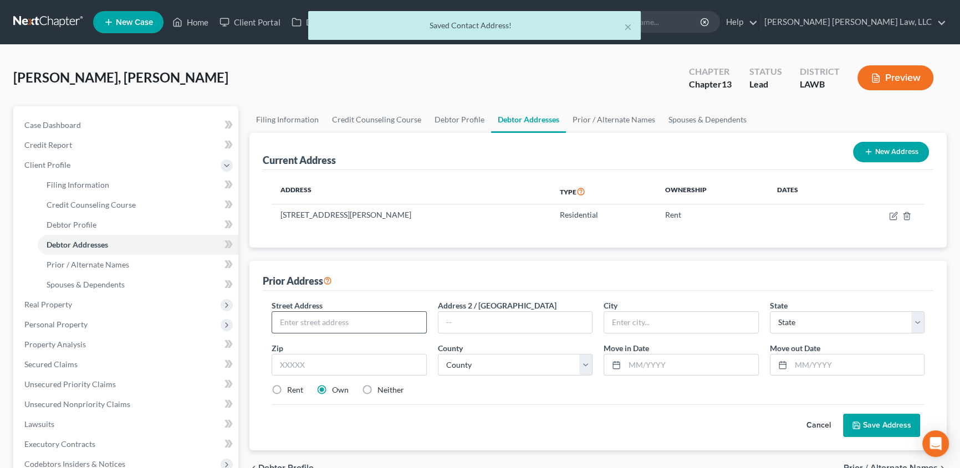
click at [304, 320] on input "text" at bounding box center [349, 322] width 154 height 21
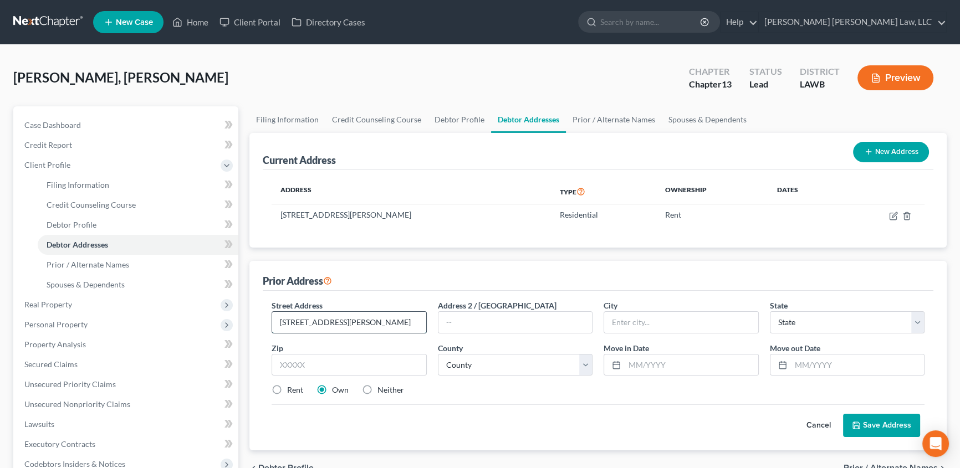
click at [372, 320] on input "[STREET_ADDRESS][PERSON_NAME]" at bounding box center [349, 322] width 154 height 21
click at [299, 364] on input "text" at bounding box center [349, 365] width 155 height 22
click at [820, 367] on input "text" at bounding box center [858, 365] width 134 height 21
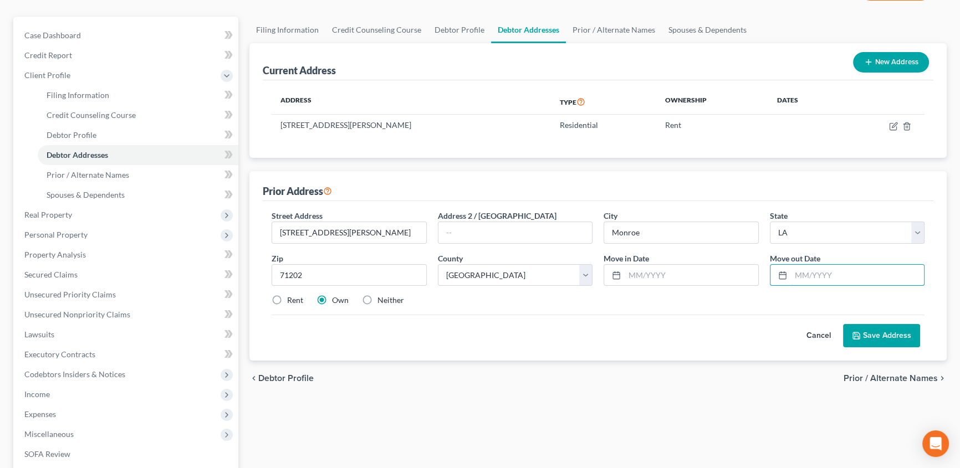
scroll to position [100, 0]
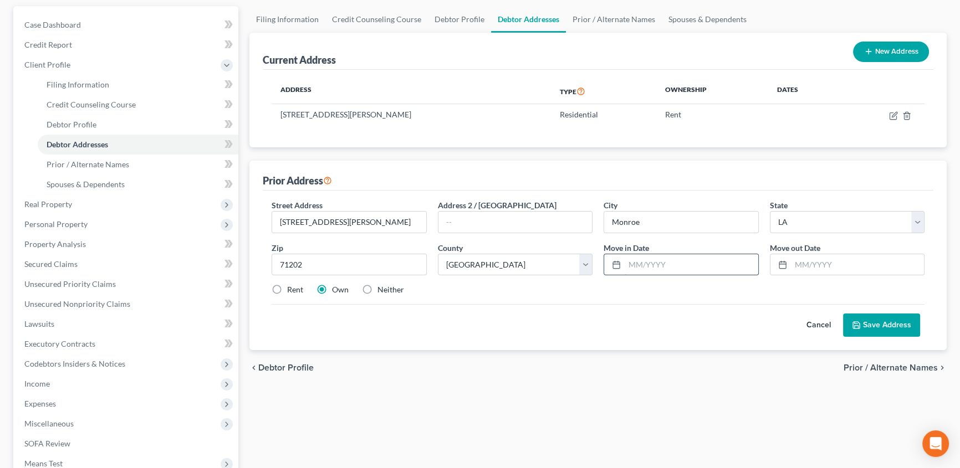
drag, startPoint x: 626, startPoint y: 263, endPoint x: 705, endPoint y: 273, distance: 79.8
click at [626, 263] on input "text" at bounding box center [692, 264] width 134 height 21
drag, startPoint x: 795, startPoint y: 259, endPoint x: 869, endPoint y: 270, distance: 75.2
click at [795, 259] on input "text" at bounding box center [858, 264] width 134 height 21
click at [377, 286] on label "Neither" at bounding box center [390, 289] width 27 height 11
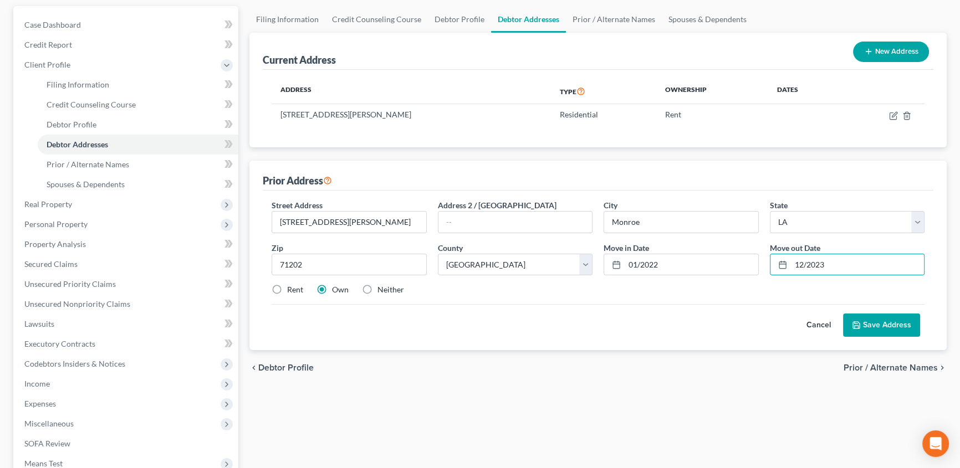
click at [382, 286] on input "Neither" at bounding box center [385, 287] width 7 height 7
click at [878, 323] on button "Save Address" at bounding box center [881, 325] width 77 height 23
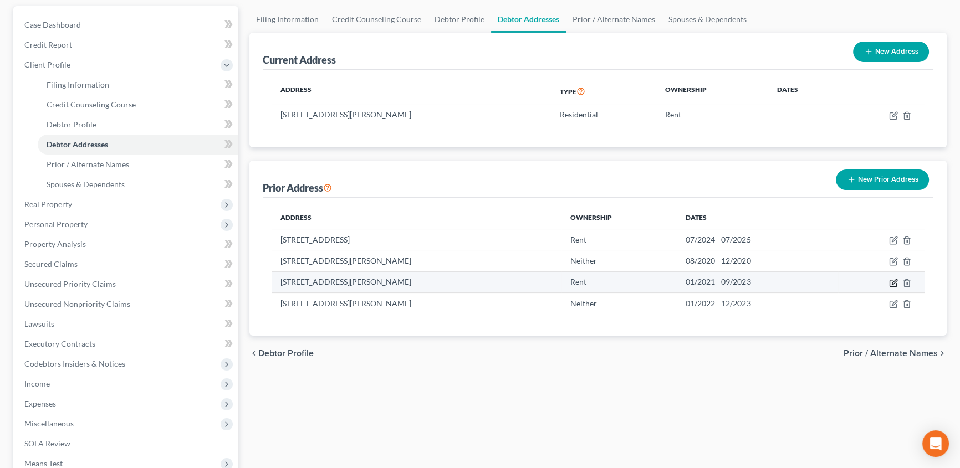
click at [893, 281] on icon "button" at bounding box center [893, 283] width 9 height 9
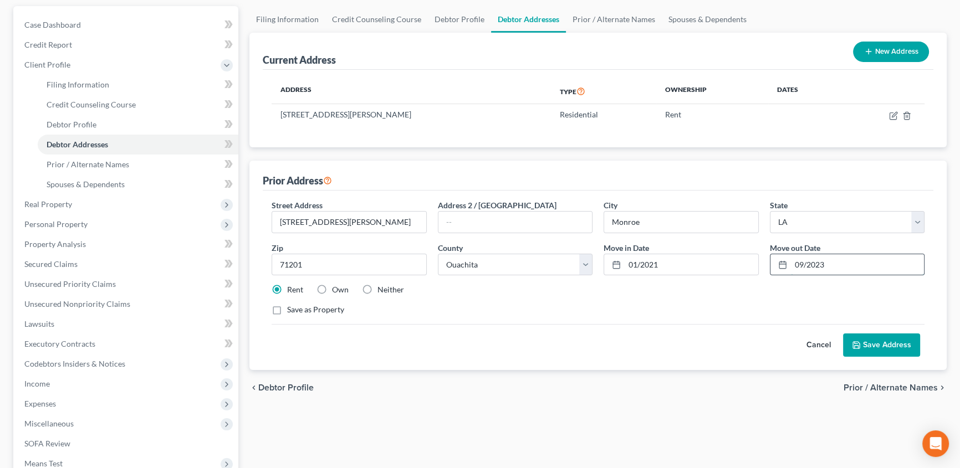
click at [827, 260] on input "09/2023" at bounding box center [858, 264] width 134 height 21
click at [892, 342] on button "Save Address" at bounding box center [881, 345] width 77 height 23
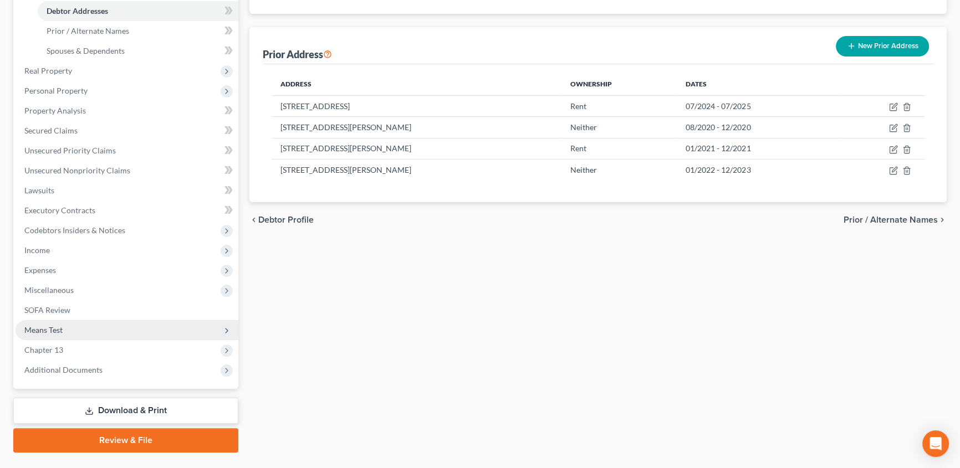
scroll to position [259, 0]
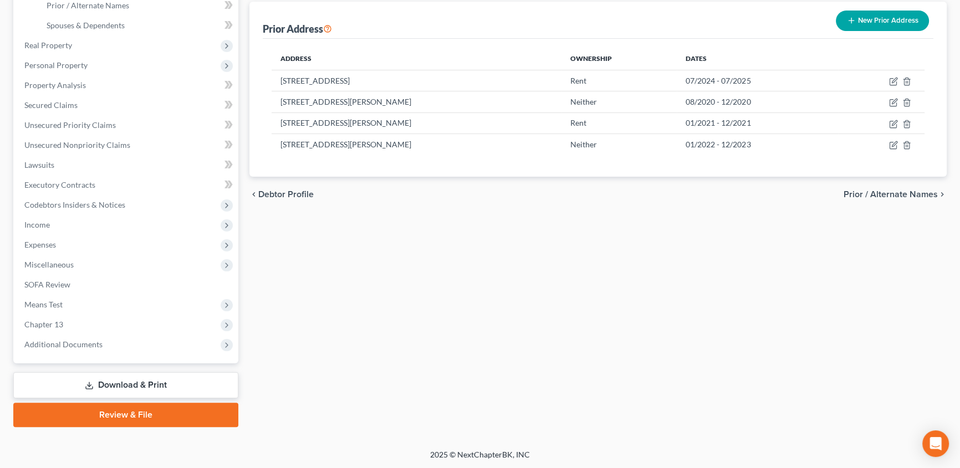
drag, startPoint x: 97, startPoint y: 382, endPoint x: 514, endPoint y: 361, distance: 417.8
click at [97, 384] on link "Download & Print" at bounding box center [125, 385] width 225 height 26
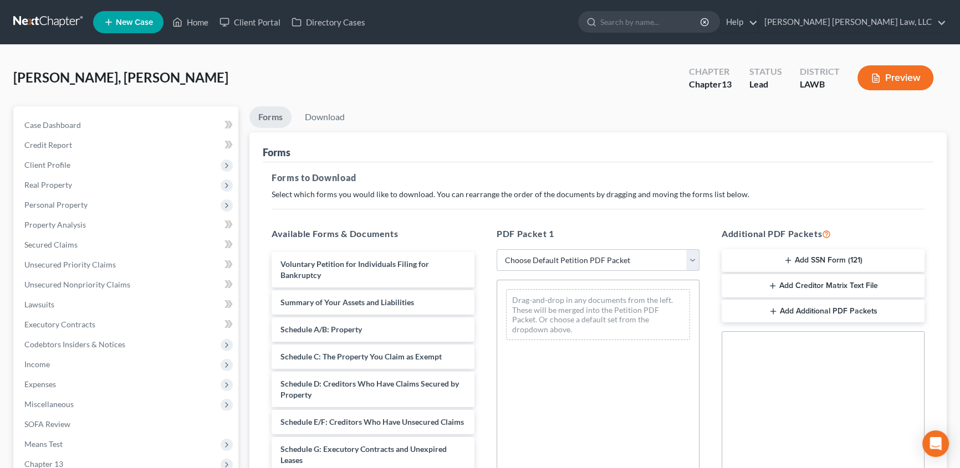
drag, startPoint x: 540, startPoint y: 259, endPoint x: 552, endPoint y: 249, distance: 15.3
click at [540, 259] on select "Choose Default Petition PDF Packet Complete Bankruptcy Petition (all forms and …" at bounding box center [597, 260] width 203 height 22
click at [496, 249] on select "Choose Default Petition PDF Packet Complete Bankruptcy Petition (all forms and …" at bounding box center [597, 260] width 203 height 22
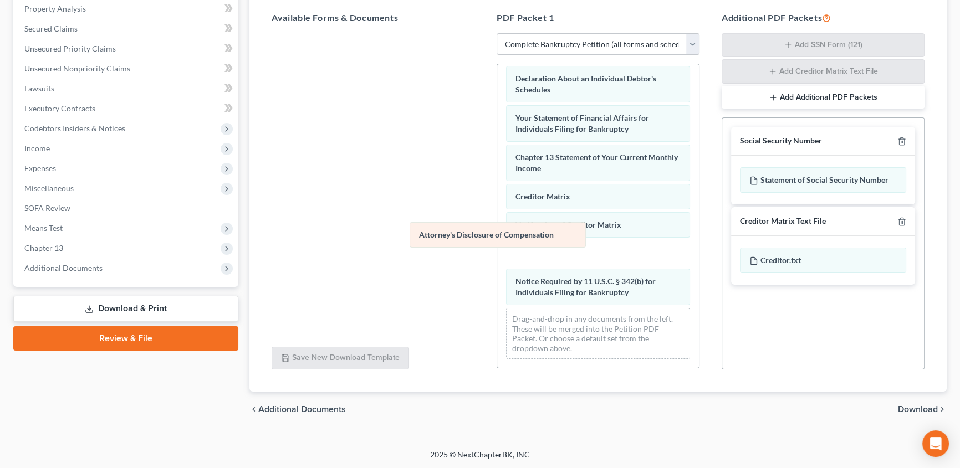
scroll to position [315, 0]
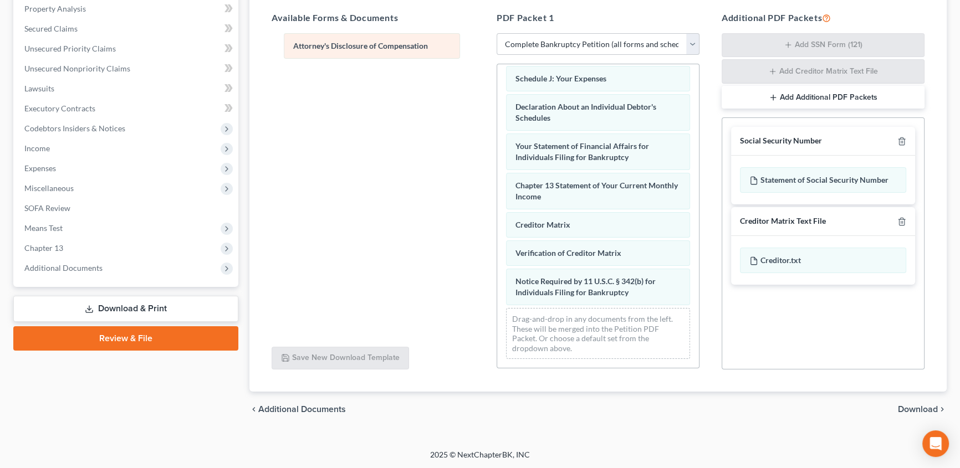
drag, startPoint x: 587, startPoint y: 292, endPoint x: 360, endPoint y: 53, distance: 330.0
click at [497, 53] on div "Attorney's Disclosure of Compensation Voluntary Petition for Individuals Filing…" at bounding box center [598, 63] width 202 height 610
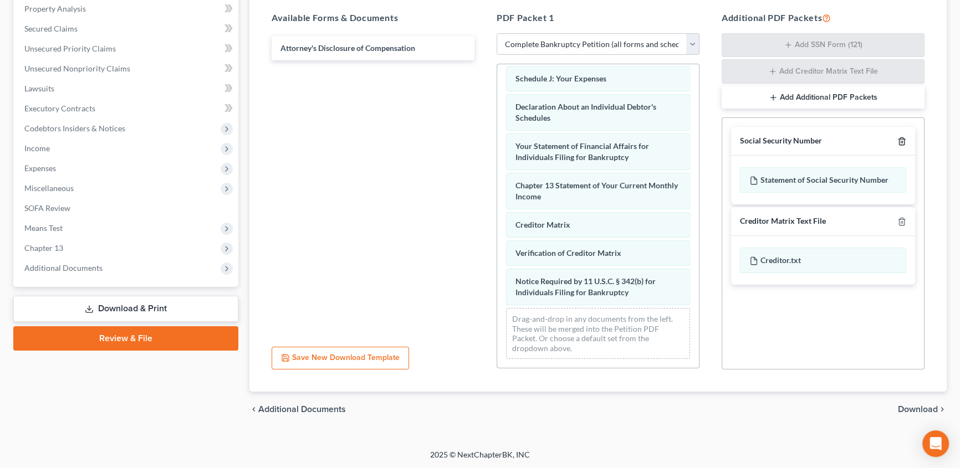
click at [903, 138] on icon "button" at bounding box center [901, 141] width 9 height 9
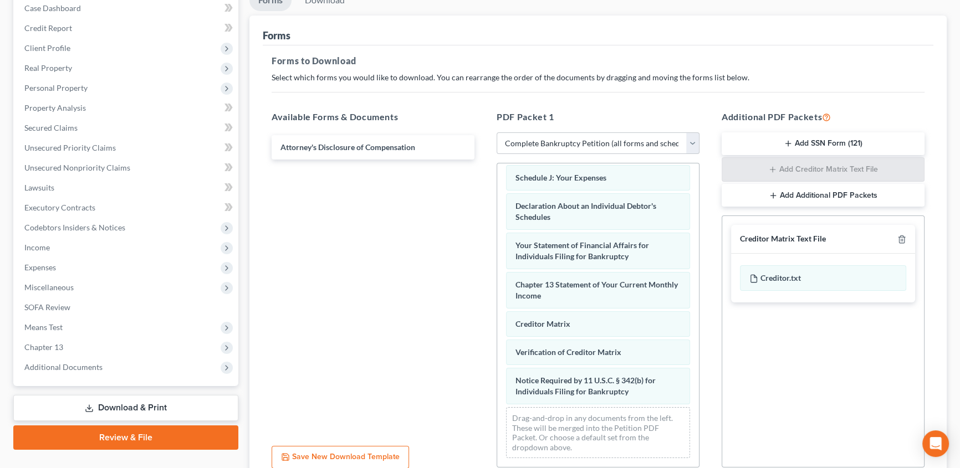
scroll to position [0, 0]
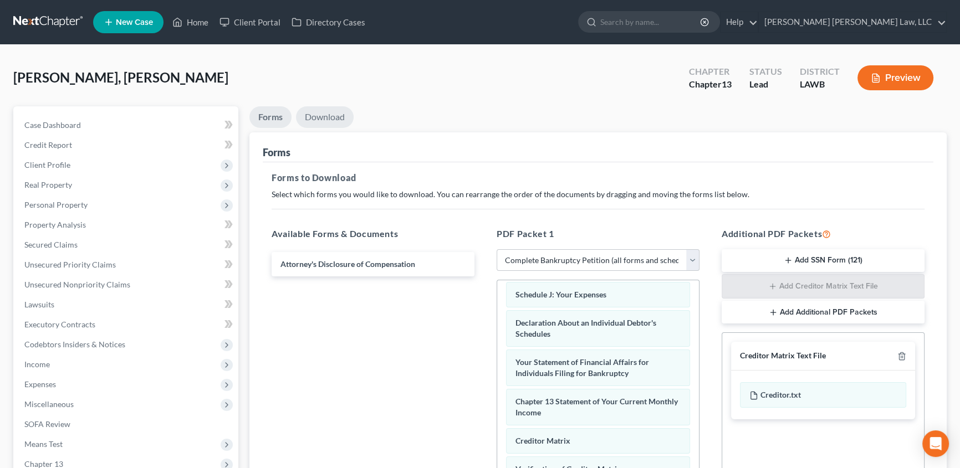
click at [324, 114] on link "Download" at bounding box center [325, 117] width 58 height 22
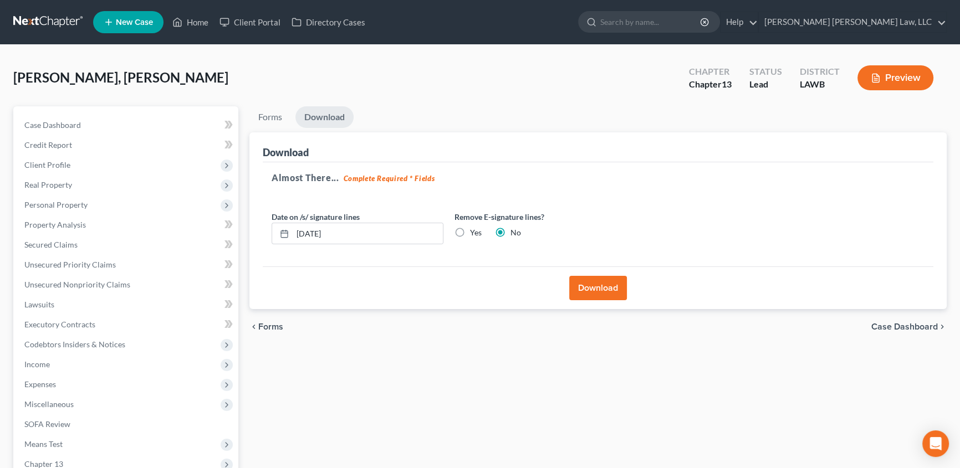
click at [593, 285] on button "Download" at bounding box center [598, 288] width 58 height 24
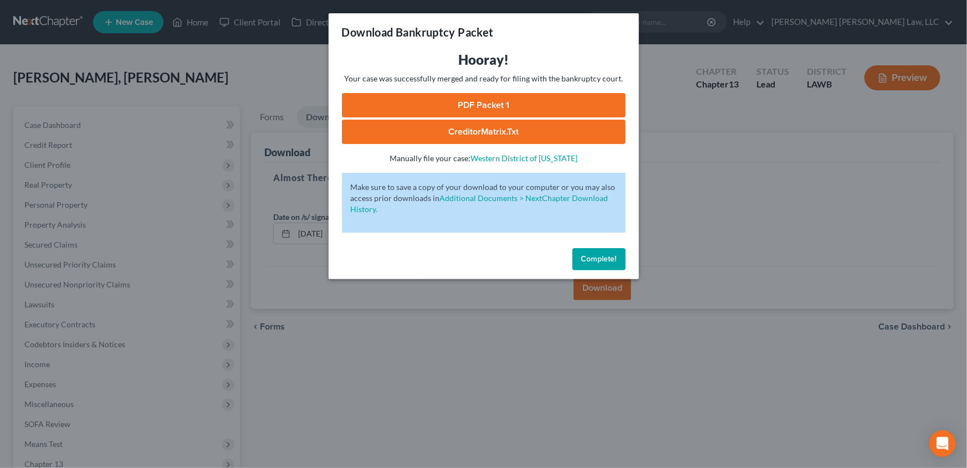
click at [513, 107] on link "PDF Packet 1" at bounding box center [484, 105] width 284 height 24
click at [613, 258] on span "Complete!" at bounding box center [598, 258] width 35 height 9
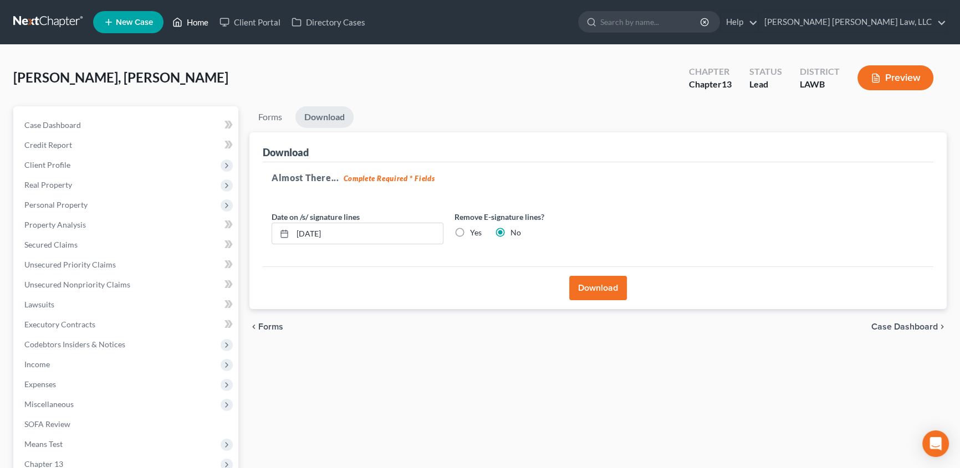
click at [193, 19] on link "Home" at bounding box center [190, 22] width 47 height 20
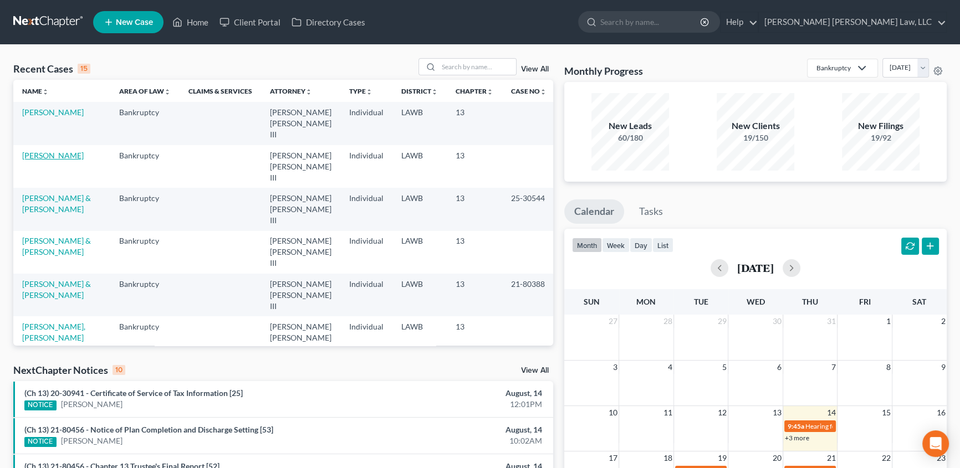
click at [54, 151] on link "[PERSON_NAME]" at bounding box center [53, 155] width 62 height 9
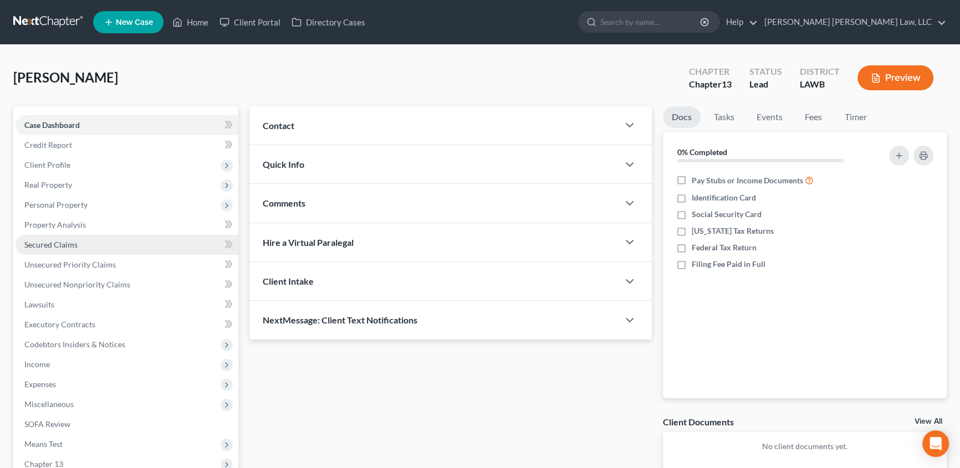
click at [34, 246] on span "Secured Claims" at bounding box center [50, 244] width 53 height 9
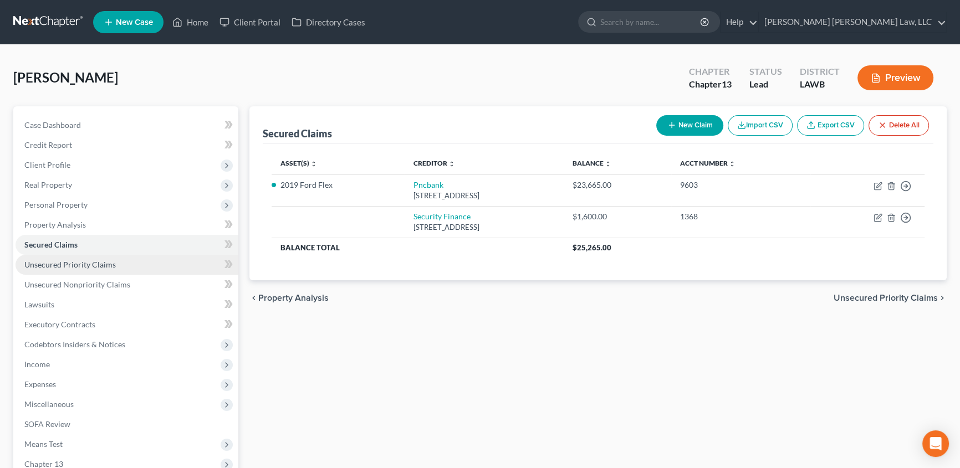
click at [57, 260] on span "Unsecured Priority Claims" at bounding box center [69, 264] width 91 height 9
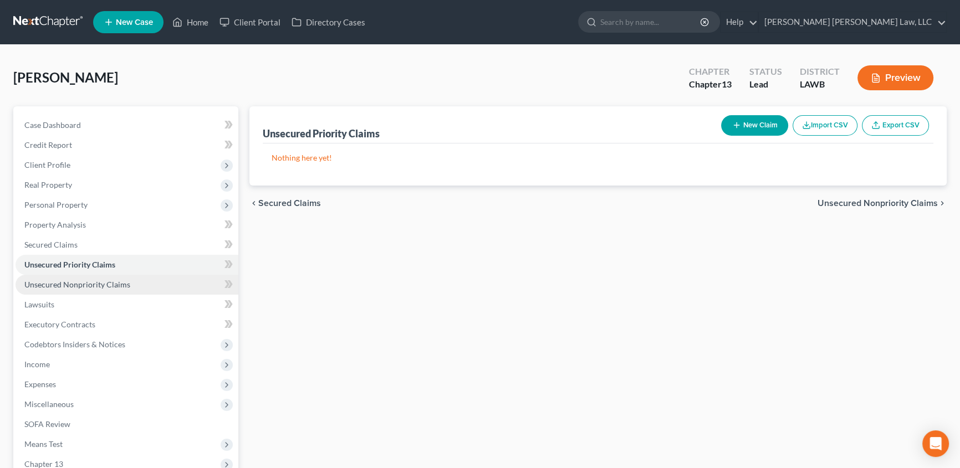
click at [50, 281] on span "Unsecured Nonpriority Claims" at bounding box center [77, 284] width 106 height 9
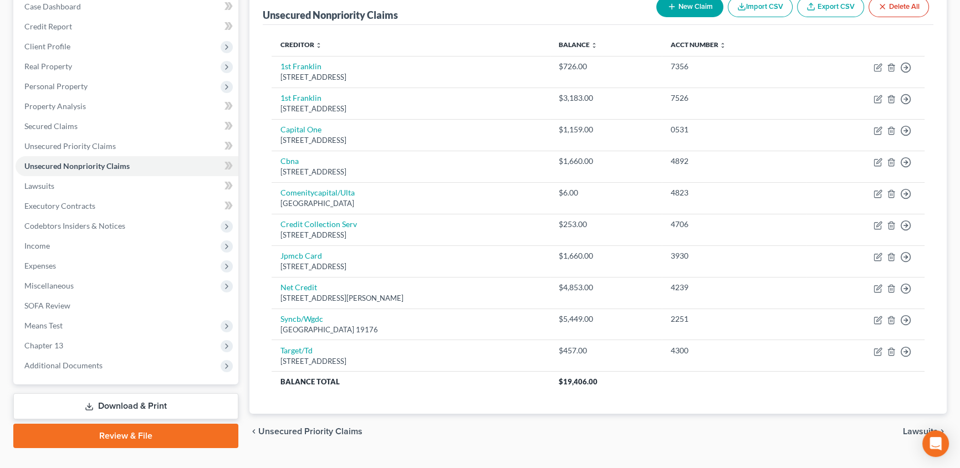
scroll to position [141, 0]
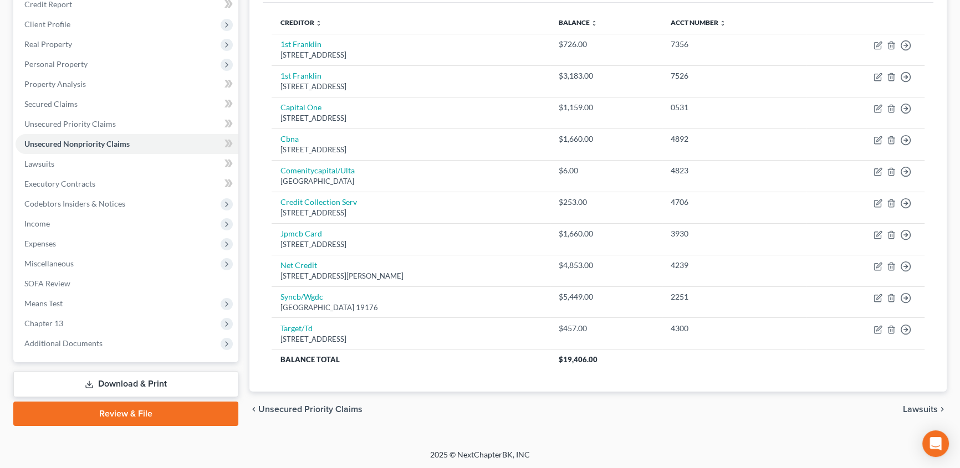
click at [81, 380] on link "Download & Print" at bounding box center [125, 384] width 225 height 26
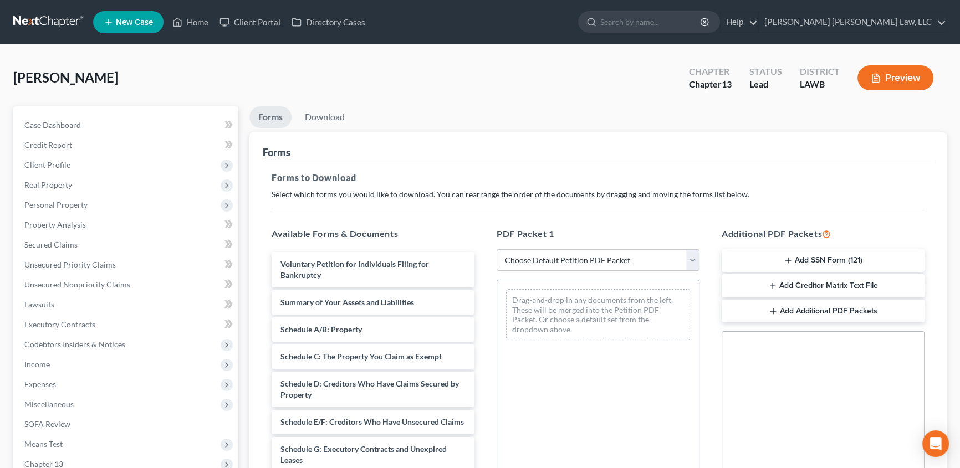
click at [549, 258] on select "Choose Default Petition PDF Packet Complete Bankruptcy Petition (all forms and …" at bounding box center [597, 260] width 203 height 22
click at [496, 249] on select "Choose Default Petition PDF Packet Complete Bankruptcy Petition (all forms and …" at bounding box center [597, 260] width 203 height 22
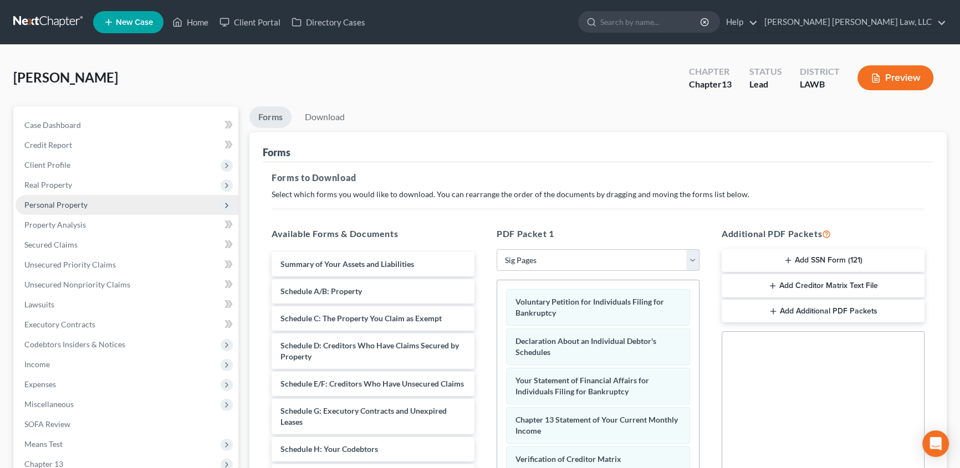
drag, startPoint x: 33, startPoint y: 160, endPoint x: 165, endPoint y: 208, distance: 140.7
click at [33, 160] on span "Client Profile" at bounding box center [47, 164] width 46 height 9
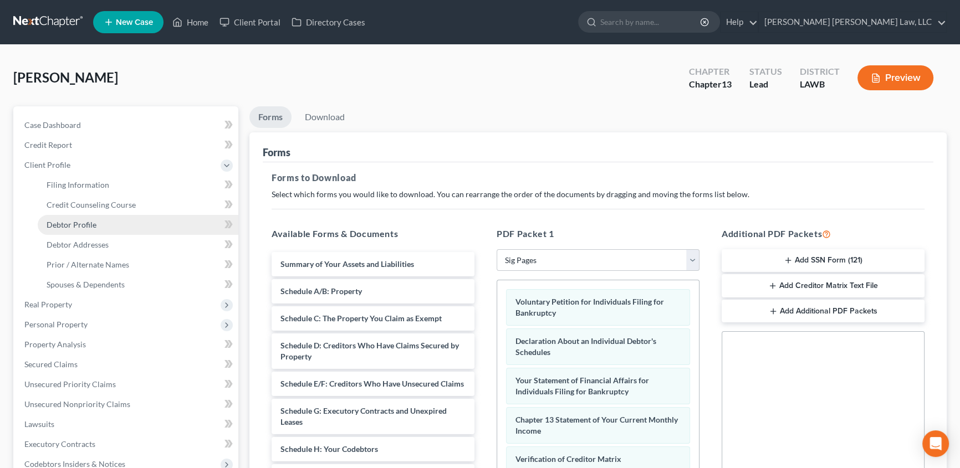
click at [72, 221] on span "Debtor Profile" at bounding box center [72, 224] width 50 height 9
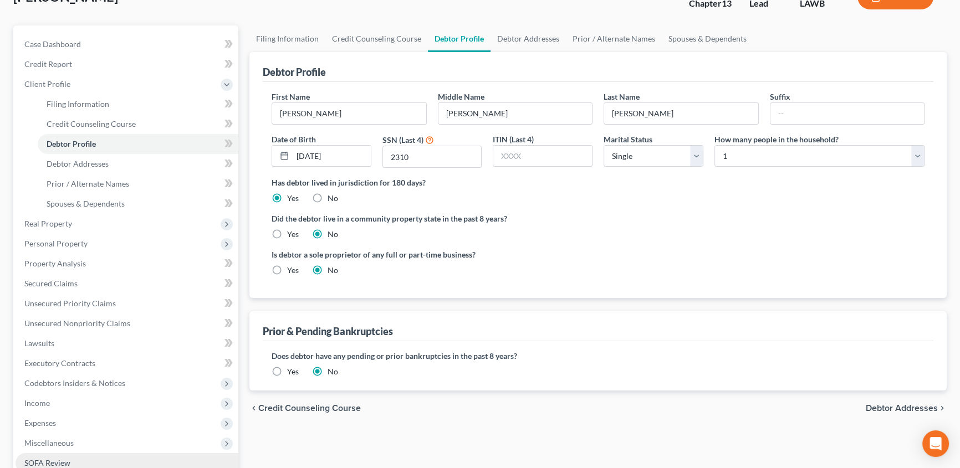
scroll to position [252, 0]
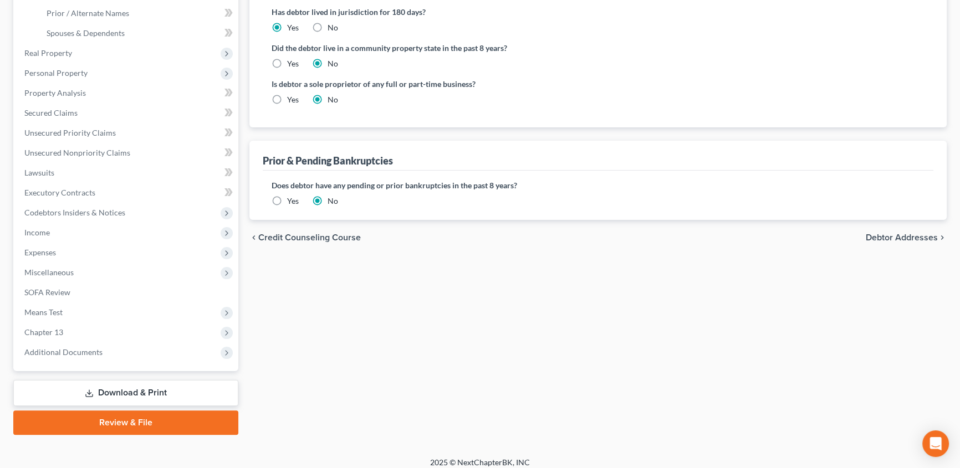
drag, startPoint x: 105, startPoint y: 388, endPoint x: 371, endPoint y: 327, distance: 272.8
click at [105, 388] on link "Download & Print" at bounding box center [125, 393] width 225 height 26
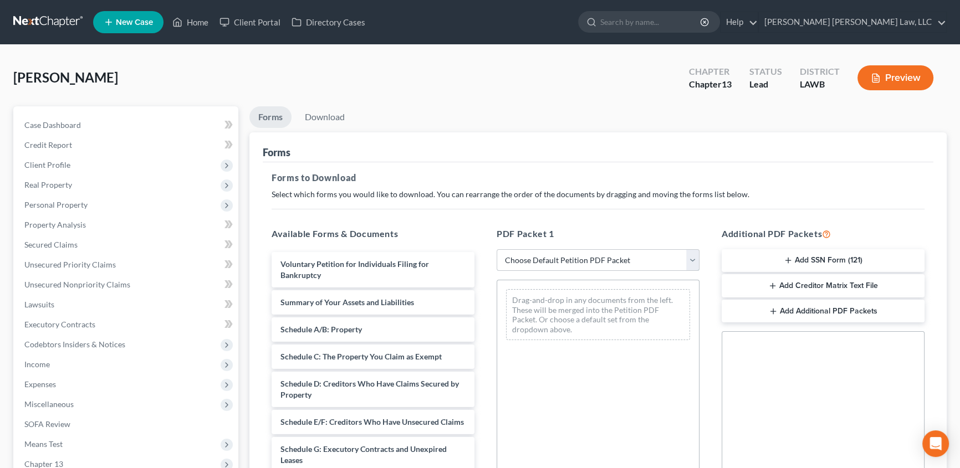
drag, startPoint x: 531, startPoint y: 262, endPoint x: 534, endPoint y: 249, distance: 13.2
click at [531, 262] on select "Choose Default Petition PDF Packet Complete Bankruptcy Petition (all forms and …" at bounding box center [597, 260] width 203 height 22
click at [496, 249] on select "Choose Default Petition PDF Packet Complete Bankruptcy Petition (all forms and …" at bounding box center [597, 260] width 203 height 22
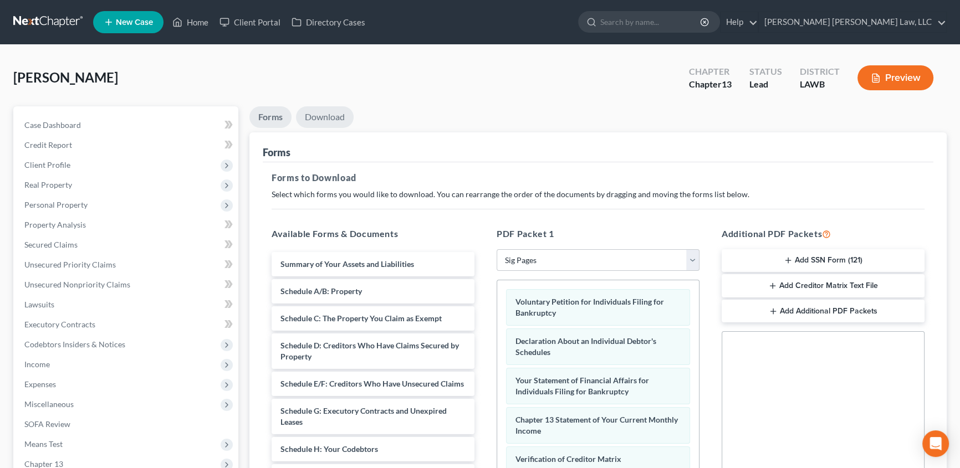
click at [328, 115] on link "Download" at bounding box center [325, 117] width 58 height 22
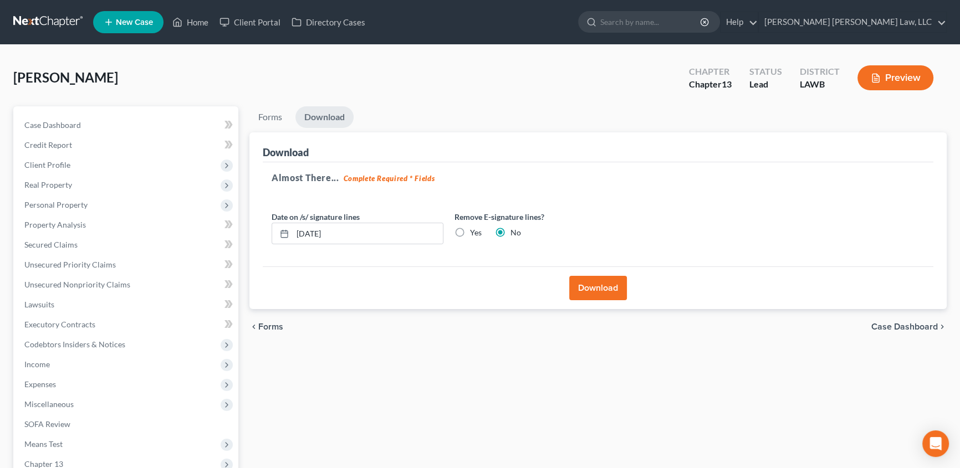
click at [593, 291] on button "Download" at bounding box center [598, 288] width 58 height 24
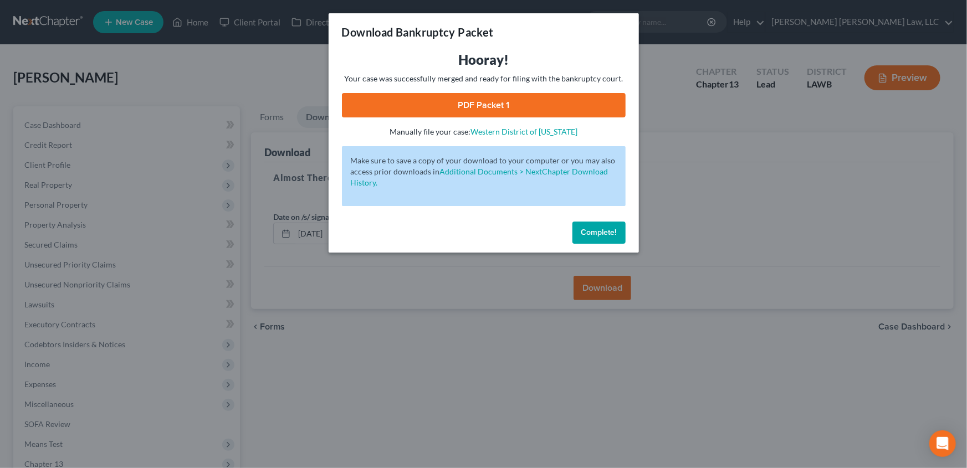
click at [441, 100] on link "PDF Packet 1" at bounding box center [484, 105] width 284 height 24
click at [615, 224] on button "Complete!" at bounding box center [598, 233] width 53 height 22
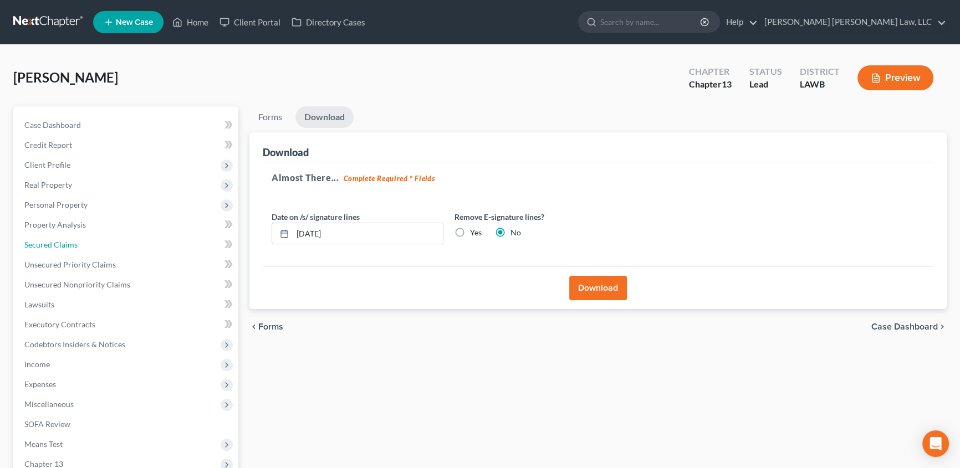
drag, startPoint x: 49, startPoint y: 242, endPoint x: 424, endPoint y: 328, distance: 384.9
click at [50, 240] on span "Secured Claims" at bounding box center [50, 244] width 53 height 9
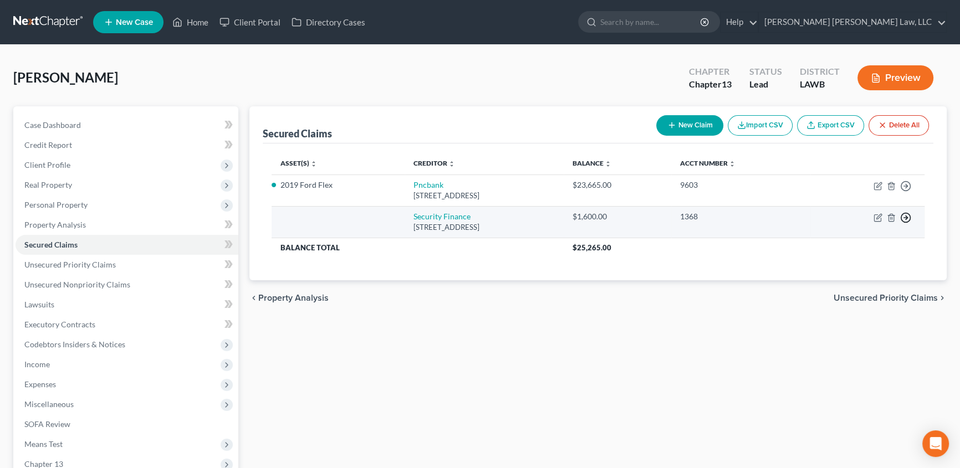
click at [902, 192] on icon "button" at bounding box center [905, 186] width 11 height 11
click at [861, 243] on link "Move to F" at bounding box center [854, 245] width 93 height 19
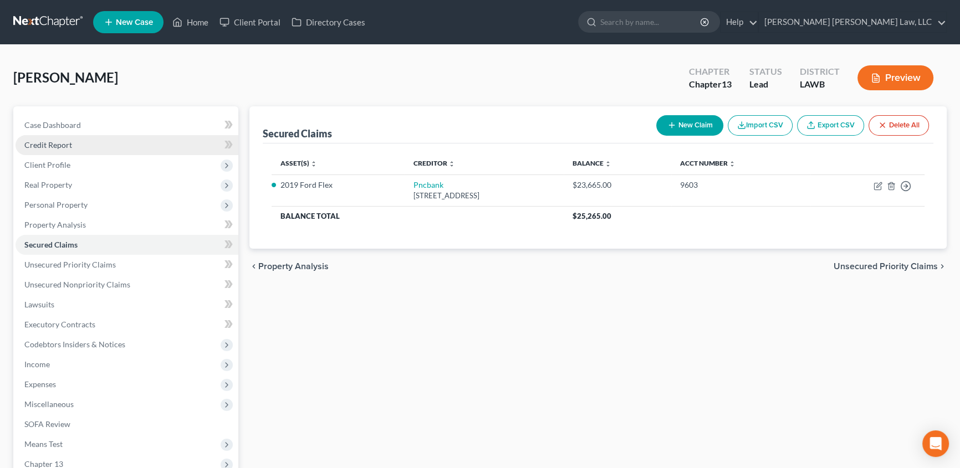
click at [56, 141] on span "Credit Report" at bounding box center [48, 144] width 48 height 9
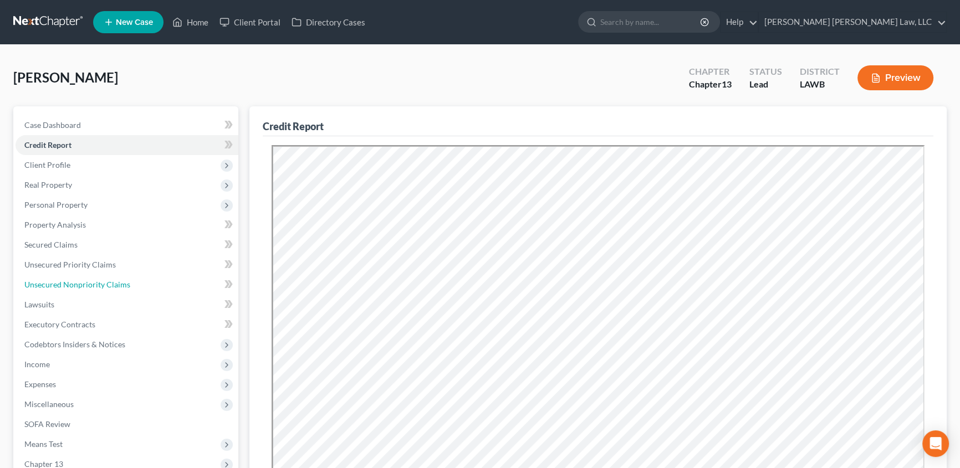
drag, startPoint x: 50, startPoint y: 285, endPoint x: 271, endPoint y: 324, distance: 224.0
click at [51, 285] on span "Unsecured Nonpriority Claims" at bounding box center [77, 284] width 106 height 9
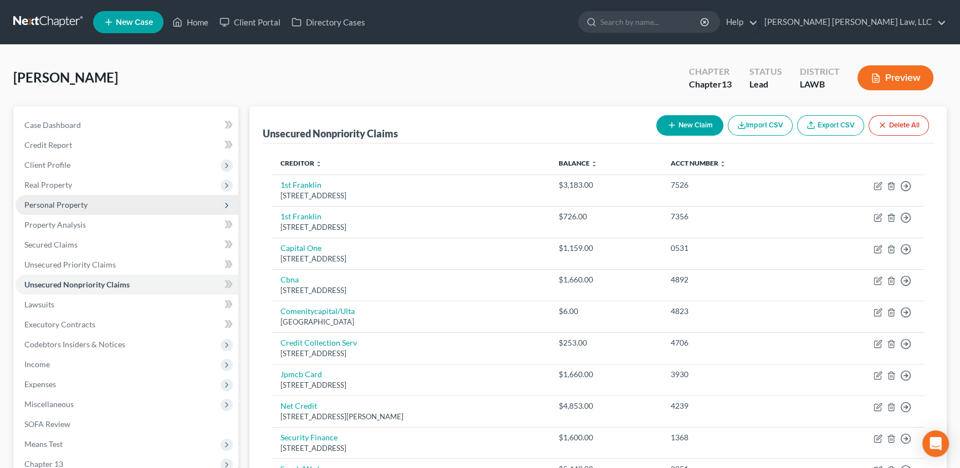
click at [33, 201] on span "Personal Property" at bounding box center [55, 204] width 63 height 9
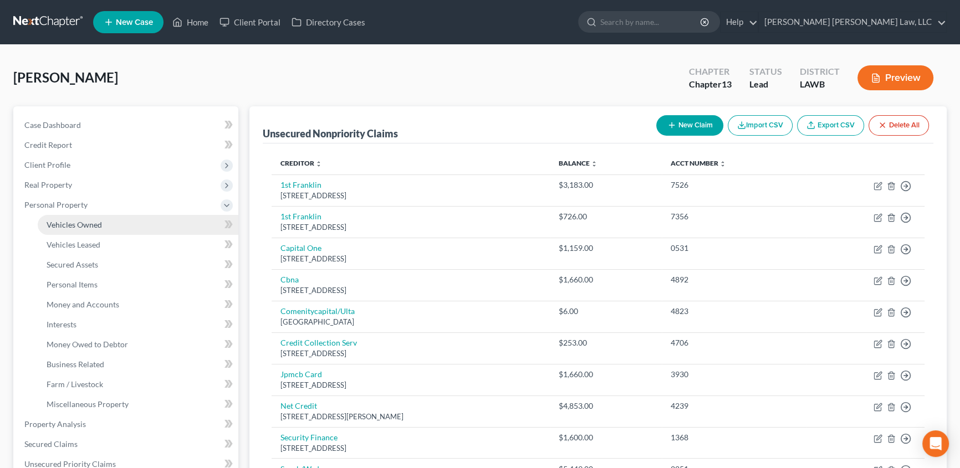
click at [57, 224] on span "Vehicles Owned" at bounding box center [74, 224] width 55 height 9
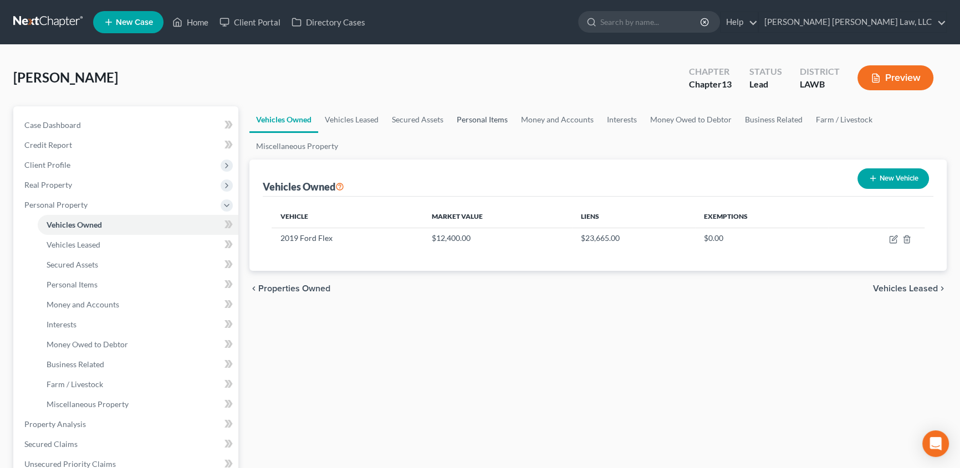
click at [471, 120] on link "Personal Items" at bounding box center [482, 119] width 64 height 27
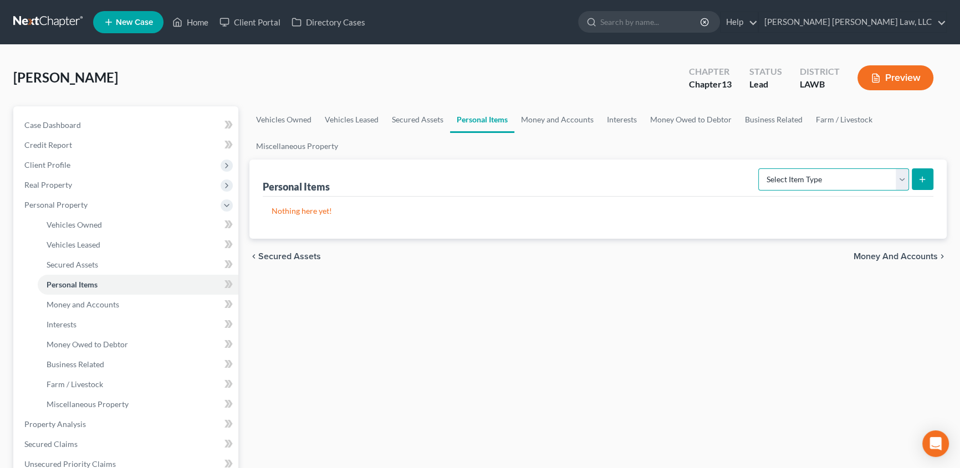
drag, startPoint x: 809, startPoint y: 182, endPoint x: 809, endPoint y: 188, distance: 6.6
click at [809, 182] on select "Select Item Type Clothing (A/B: 11) Collectibles Of Value (A/B: 8) Electronics …" at bounding box center [833, 179] width 151 height 22
click at [760, 168] on select "Select Item Type Clothing (A/B: 11) Collectibles Of Value (A/B: 8) Electronics …" at bounding box center [833, 179] width 151 height 22
click at [922, 180] on line "submit" at bounding box center [922, 180] width 5 height 0
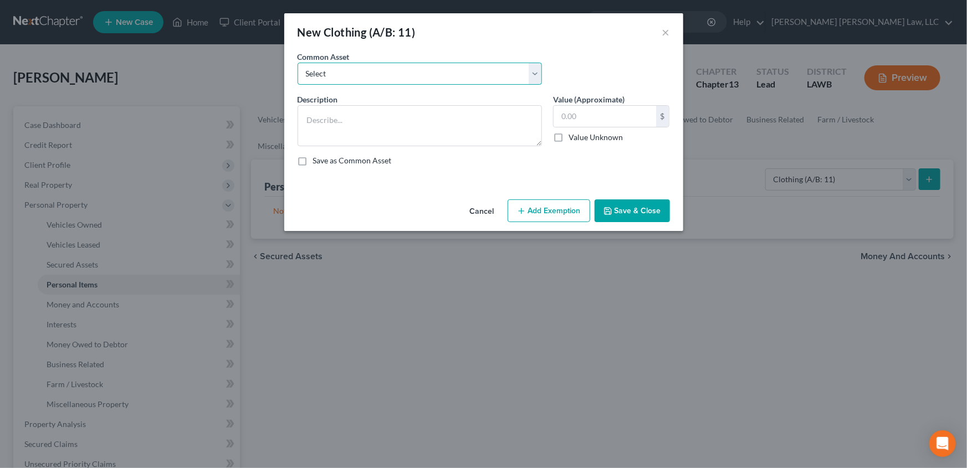
click at [324, 80] on select "Select Clothes Clothes" at bounding box center [420, 74] width 244 height 22
click at [298, 63] on select "Select Clothes Clothes" at bounding box center [420, 74] width 244 height 22
click at [554, 216] on button "Add Exemption" at bounding box center [549, 210] width 83 height 23
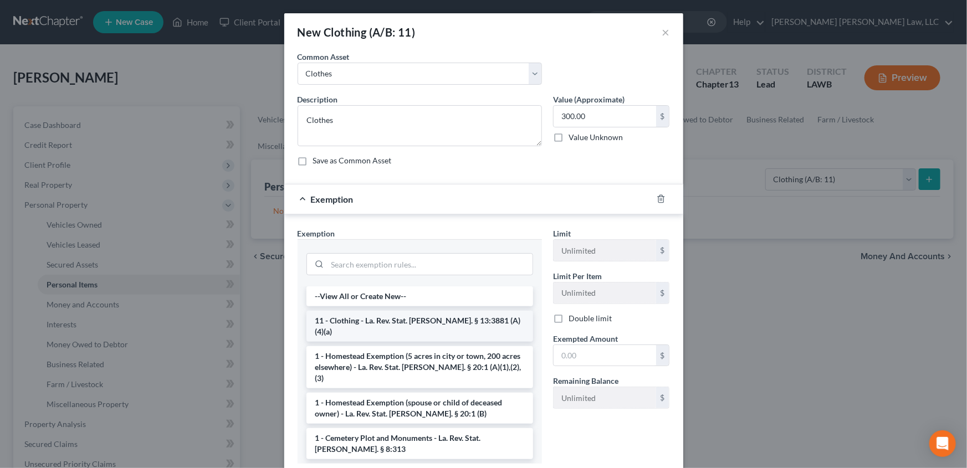
click at [324, 321] on li "11 - Clothing - La. Rev. Stat. [PERSON_NAME]. § 13:3881 (A)(4)(a)" at bounding box center [419, 326] width 227 height 31
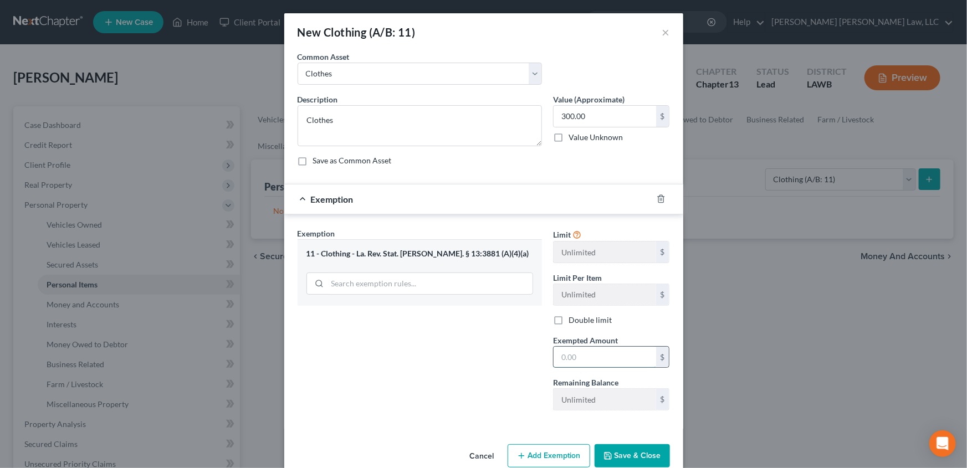
click at [574, 356] on input "text" at bounding box center [605, 357] width 103 height 21
click at [608, 458] on icon "button" at bounding box center [608, 456] width 7 height 7
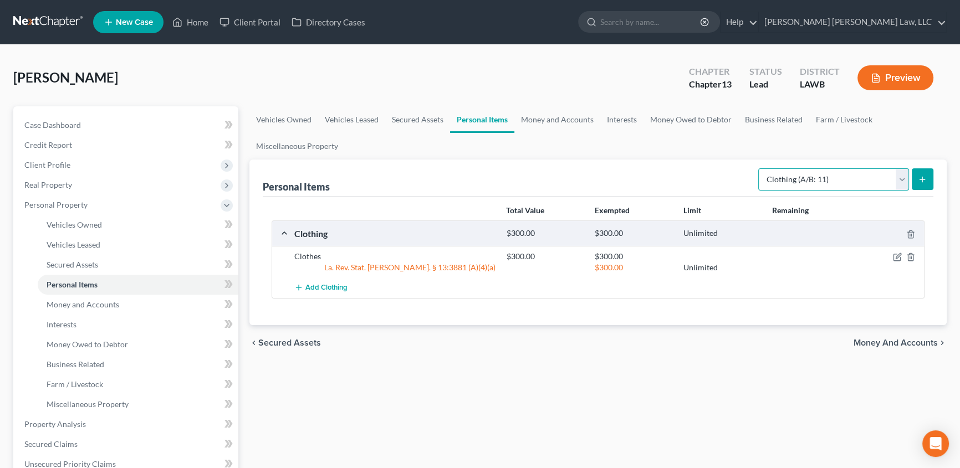
drag, startPoint x: 905, startPoint y: 180, endPoint x: 894, endPoint y: 188, distance: 14.2
click at [905, 180] on select "Select Item Type Clothing (A/B: 11) Collectibles Of Value (A/B: 8) Electronics …" at bounding box center [833, 179] width 151 height 22
click at [760, 168] on select "Select Item Type Clothing (A/B: 11) Collectibles Of Value (A/B: 8) Electronics …" at bounding box center [833, 179] width 151 height 22
click at [915, 177] on button "submit" at bounding box center [923, 179] width 22 height 22
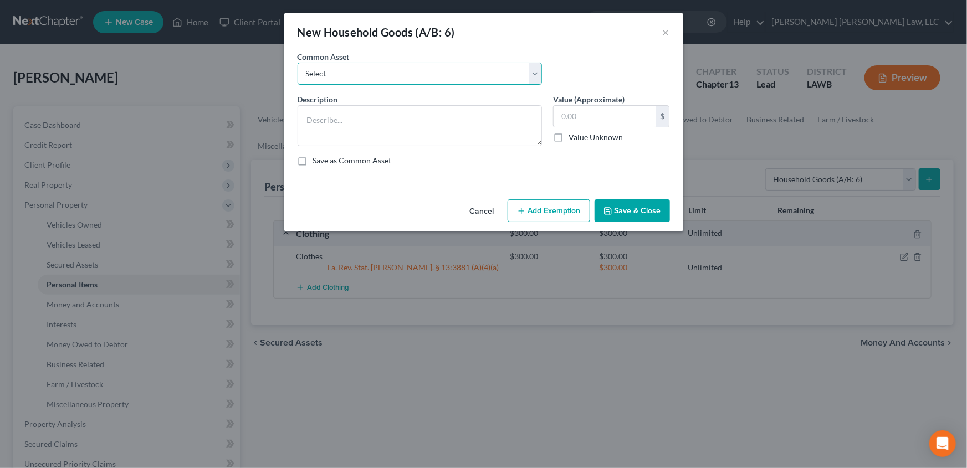
drag, startPoint x: 320, startPoint y: 77, endPoint x: 320, endPoint y: 83, distance: 6.1
click at [320, 77] on select "Select Furniture Movables 2002 Chevy Tahoe 231,000 miles Movables Movables Mova…" at bounding box center [420, 74] width 244 height 22
click at [298, 63] on select "Select Furniture Movables 2002 Chevy Tahoe 231,000 miles Movables Movables Mova…" at bounding box center [420, 74] width 244 height 22
click at [538, 211] on button "Add Exemption" at bounding box center [549, 210] width 83 height 23
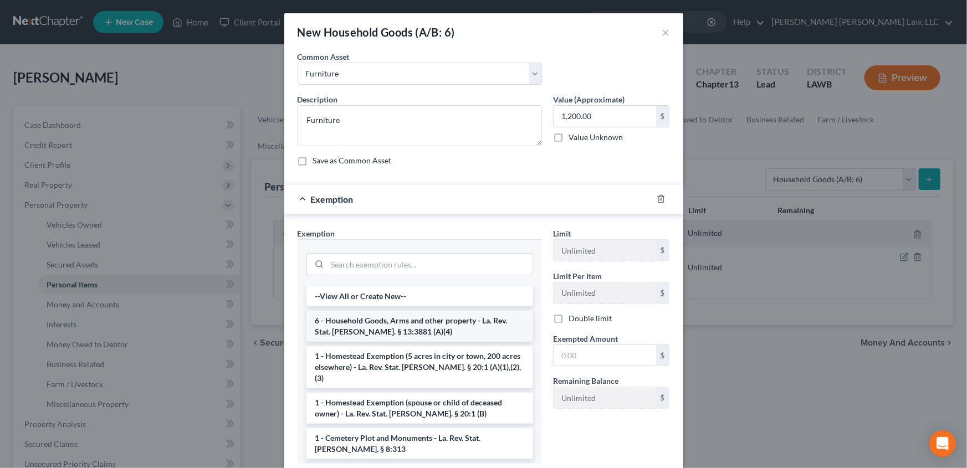
click at [322, 320] on li "6 - Household Goods, Arms and other property - La. Rev. Stat. [PERSON_NAME]. § …" at bounding box center [419, 326] width 227 height 31
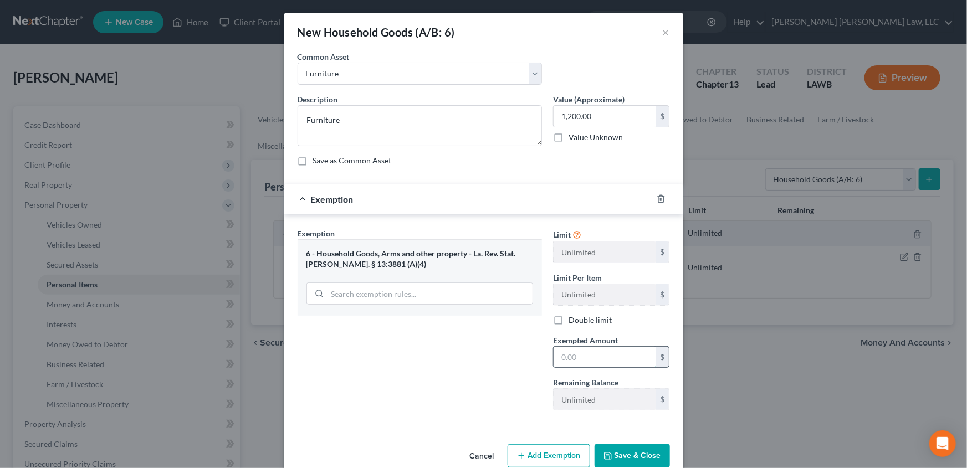
drag, startPoint x: 593, startPoint y: 359, endPoint x: 600, endPoint y: 345, distance: 15.4
click at [593, 359] on input "text" at bounding box center [605, 357] width 103 height 21
click at [616, 449] on button "Save & Close" at bounding box center [632, 455] width 75 height 23
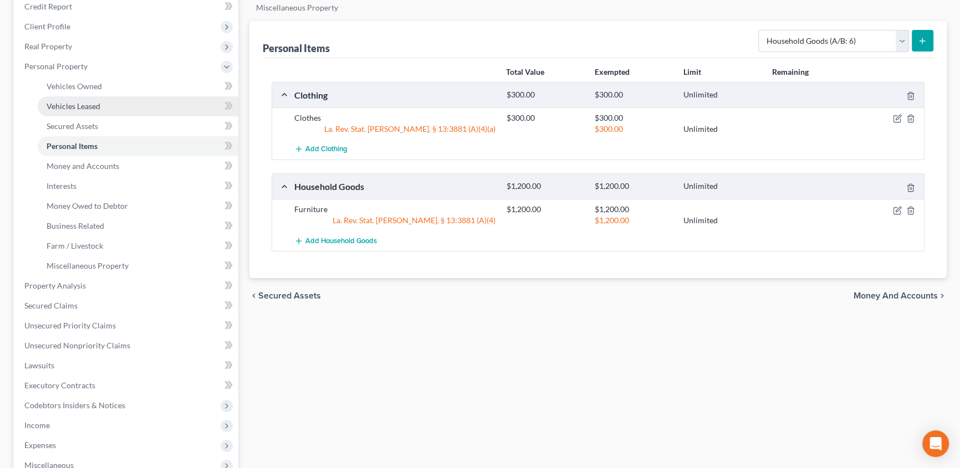
scroll to position [151, 0]
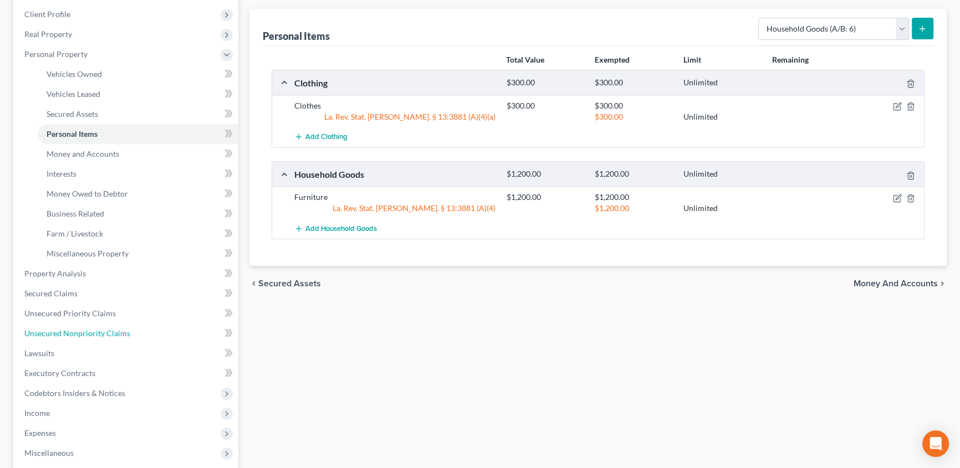
drag, startPoint x: 89, startPoint y: 331, endPoint x: 307, endPoint y: 304, distance: 219.4
click at [89, 331] on span "Unsecured Nonpriority Claims" at bounding box center [77, 333] width 106 height 9
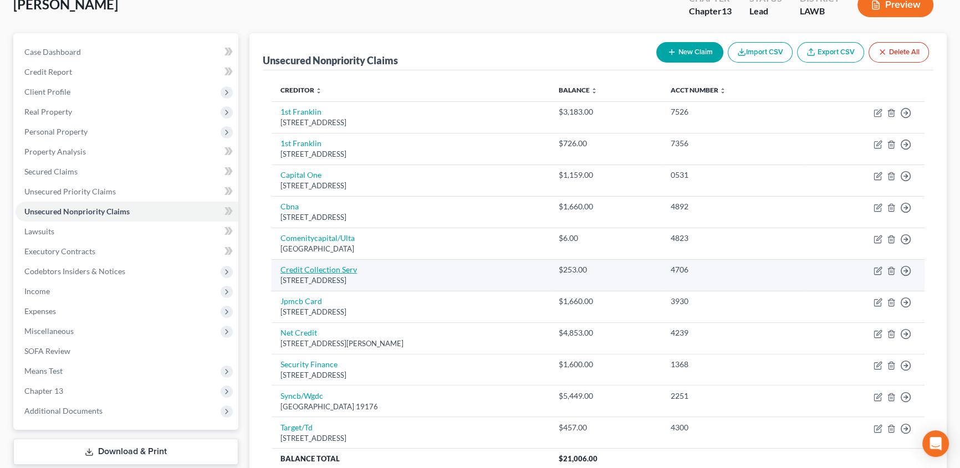
scroll to position [50, 0]
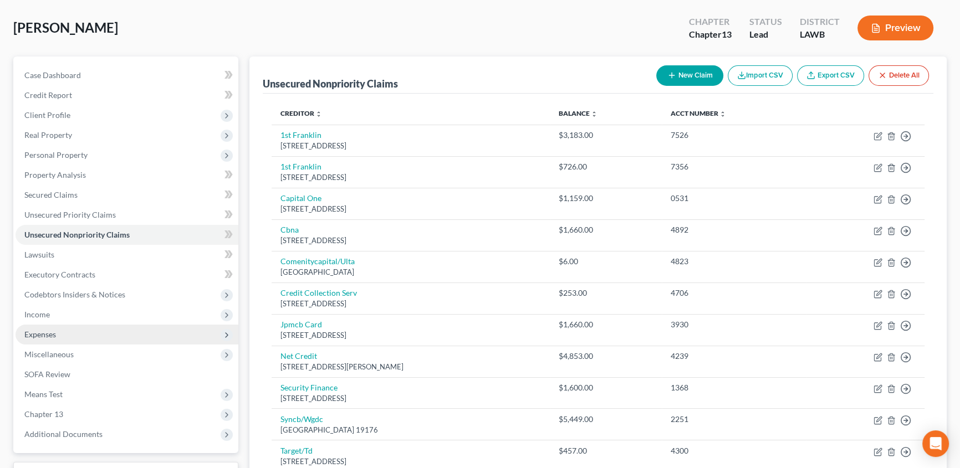
click at [39, 337] on span "Expenses" at bounding box center [40, 334] width 32 height 9
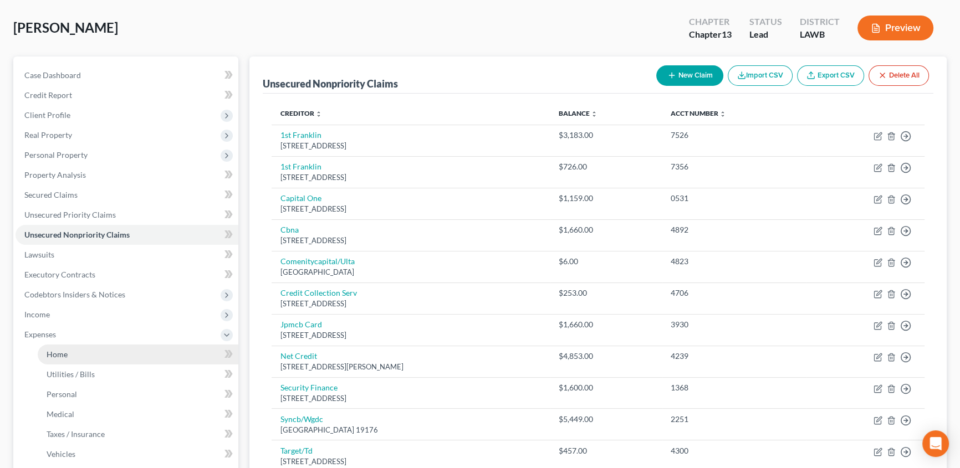
click at [55, 348] on link "Home" at bounding box center [138, 355] width 201 height 20
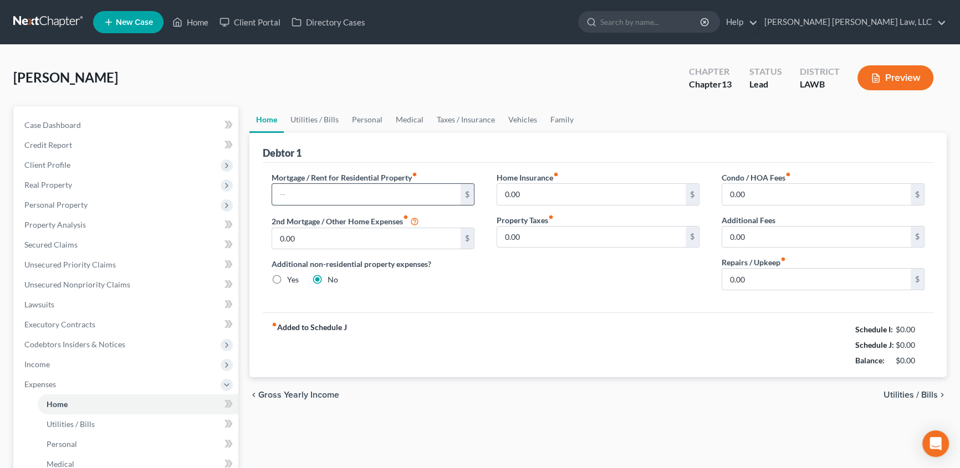
click at [304, 195] on input "text" at bounding box center [366, 194] width 188 height 21
click at [321, 122] on link "Utilities / Bills" at bounding box center [315, 119] width 62 height 27
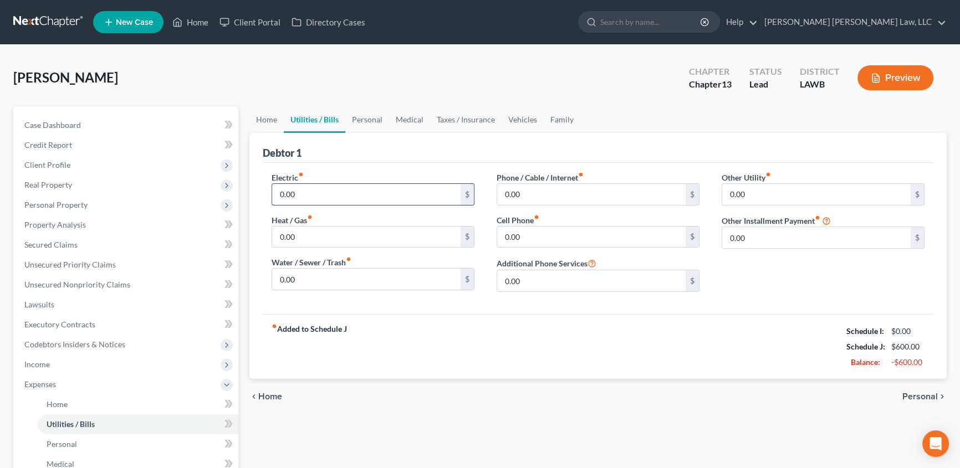
click at [310, 188] on input "0.00" at bounding box center [366, 194] width 188 height 21
drag, startPoint x: 526, startPoint y: 231, endPoint x: 592, endPoint y: 246, distance: 68.2
click at [526, 231] on input "0.00" at bounding box center [591, 237] width 188 height 21
drag, startPoint x: 530, startPoint y: 192, endPoint x: 10, endPoint y: 183, distance: 519.8
click at [530, 192] on input "0.00" at bounding box center [591, 194] width 188 height 21
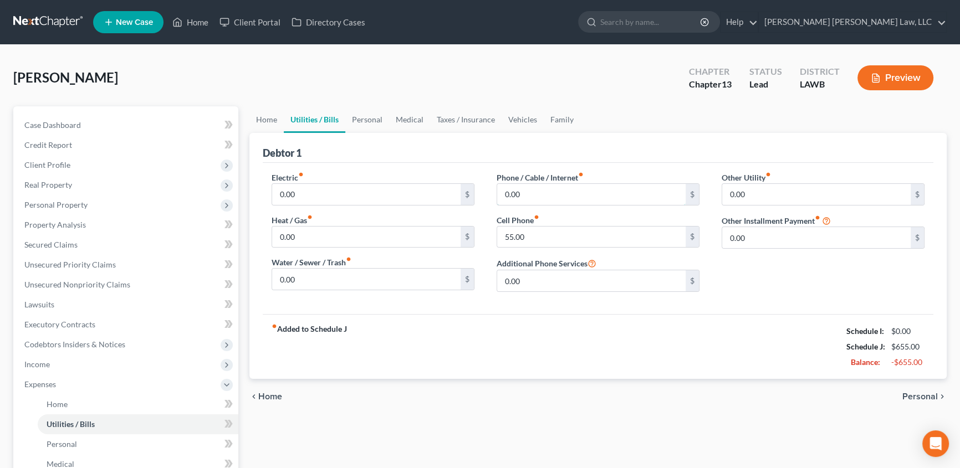
drag, startPoint x: 529, startPoint y: 189, endPoint x: 489, endPoint y: 168, distance: 45.1
click at [529, 189] on input "0.00" at bounding box center [591, 194] width 188 height 21
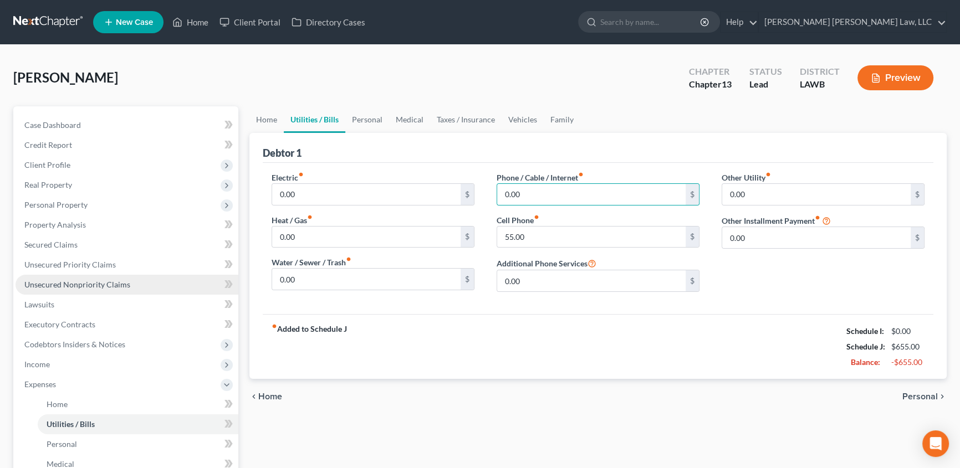
click at [58, 281] on span "Unsecured Nonpriority Claims" at bounding box center [77, 284] width 106 height 9
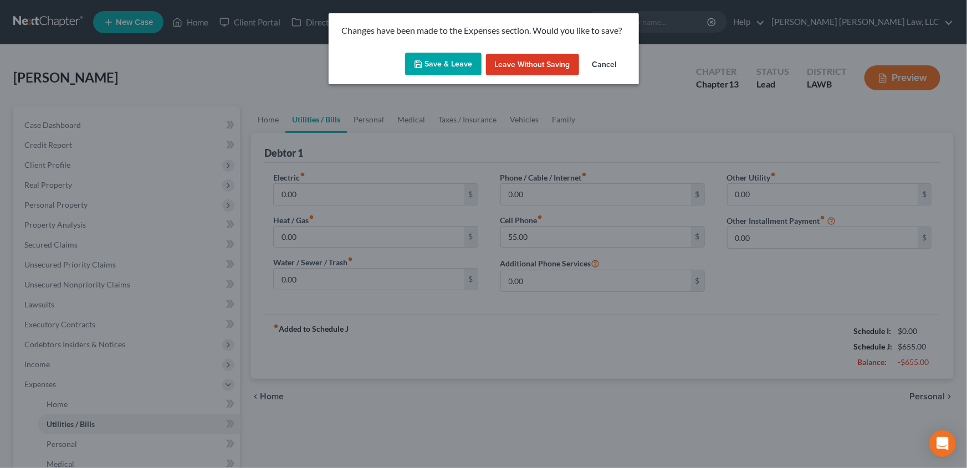
click at [437, 73] on button "Save & Leave" at bounding box center [443, 64] width 76 height 23
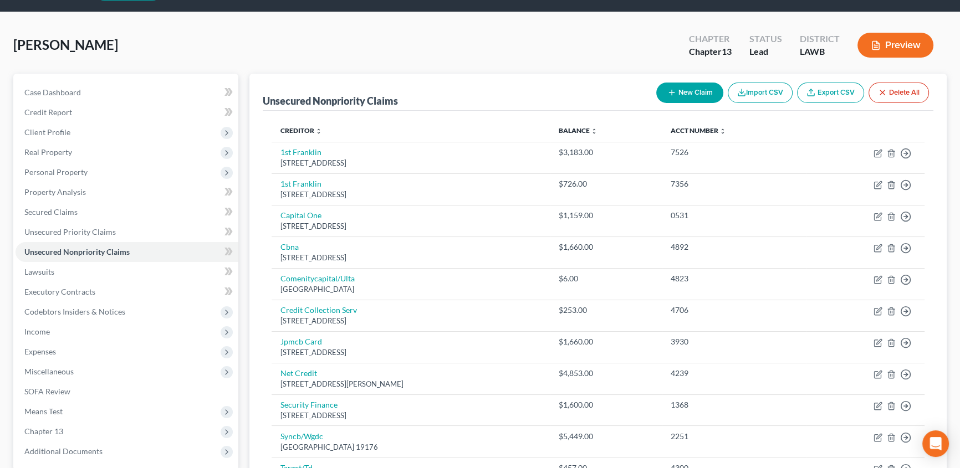
scroll to position [50, 0]
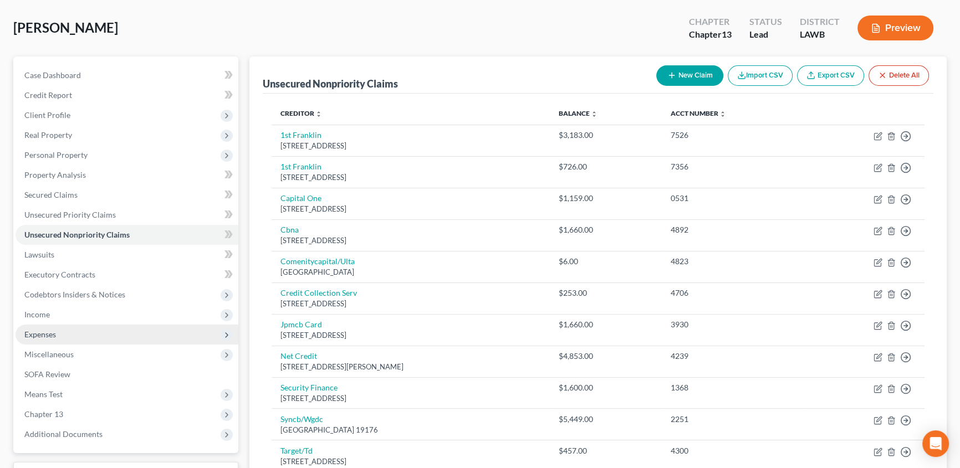
click at [43, 334] on span "Expenses" at bounding box center [40, 334] width 32 height 9
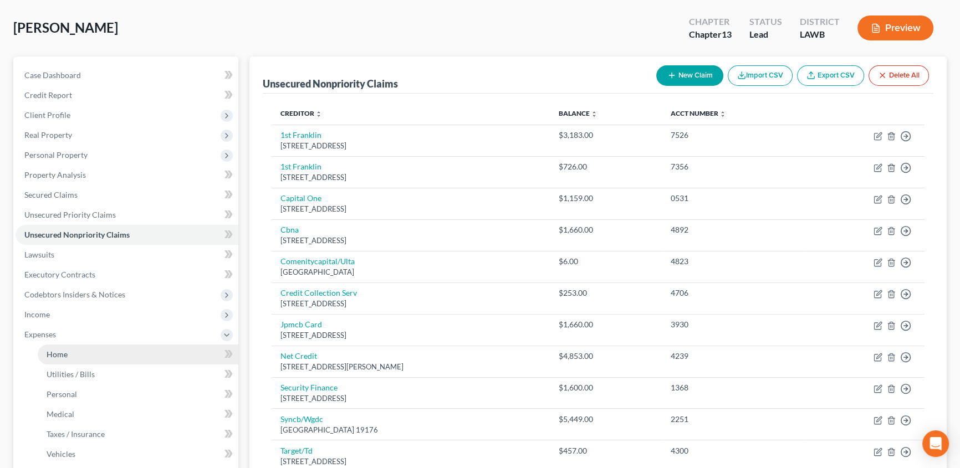
click at [54, 350] on span "Home" at bounding box center [57, 354] width 21 height 9
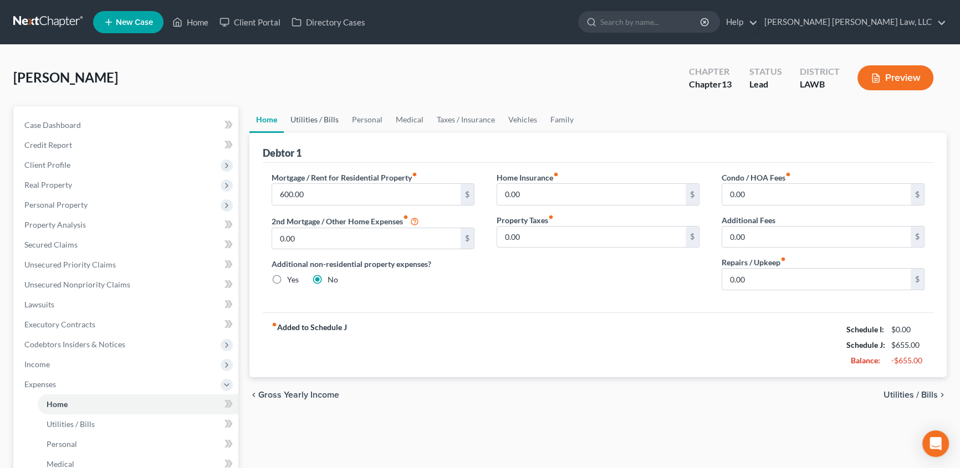
click at [318, 117] on link "Utilities / Bills" at bounding box center [315, 119] width 62 height 27
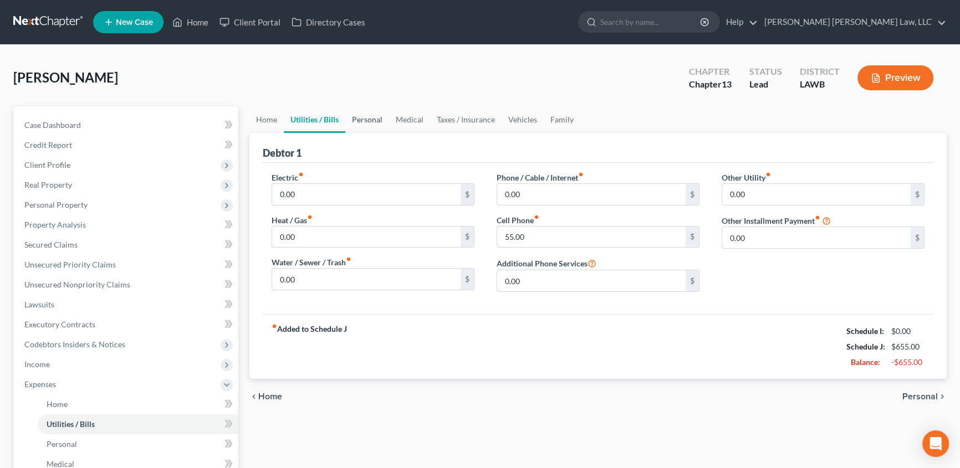
click at [360, 114] on link "Personal" at bounding box center [367, 119] width 44 height 27
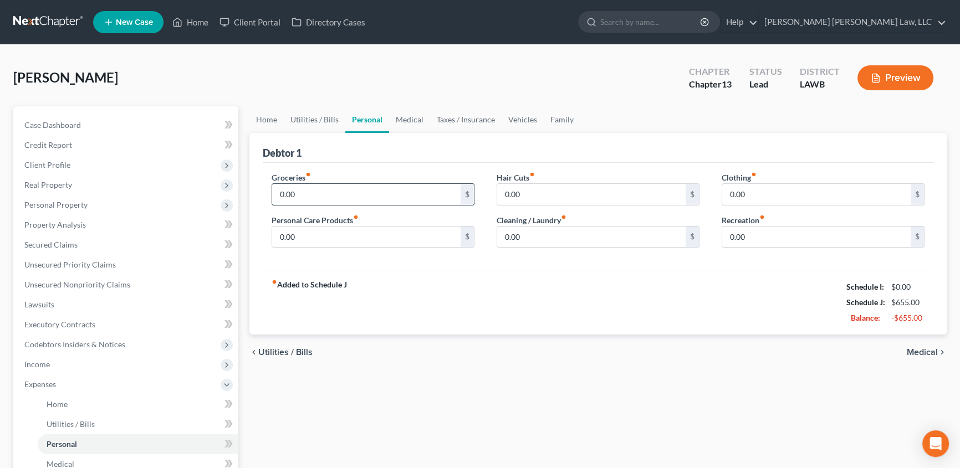
click at [323, 192] on input "0.00" at bounding box center [366, 194] width 188 height 21
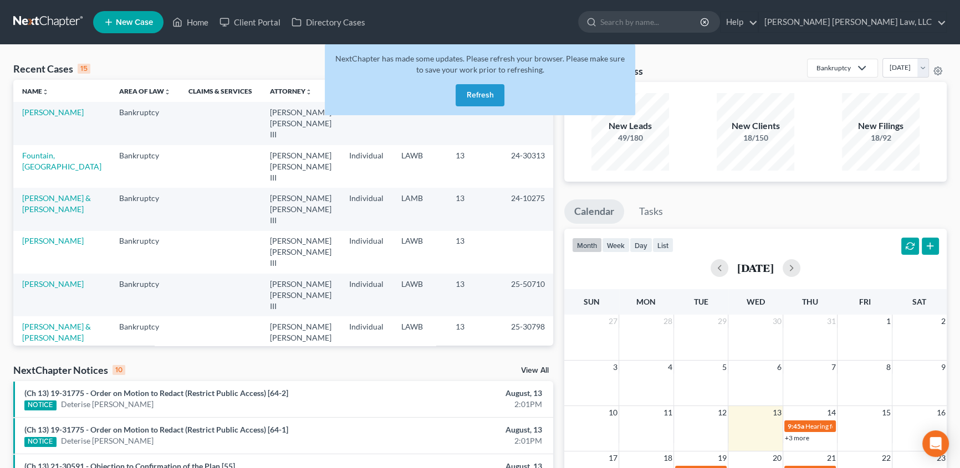
click at [475, 99] on button "Refresh" at bounding box center [479, 95] width 49 height 22
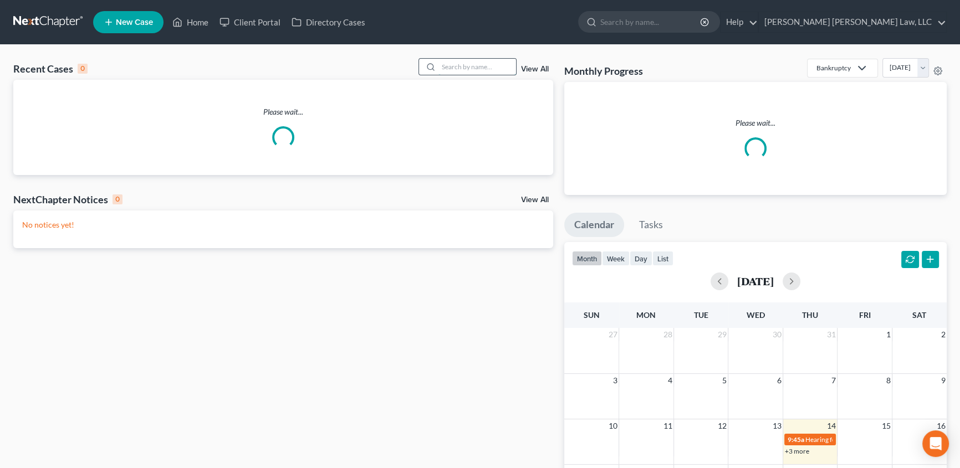
click at [472, 68] on input "search" at bounding box center [477, 67] width 78 height 16
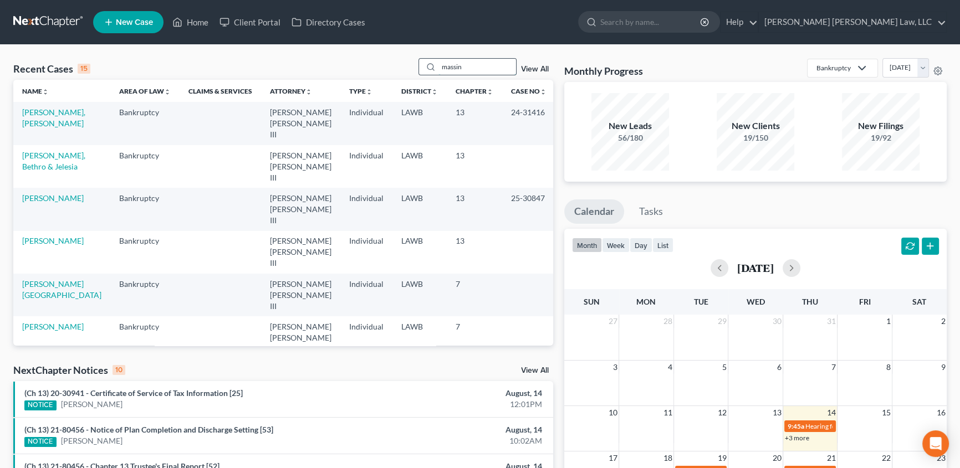
click at [472, 65] on input "massin" at bounding box center [477, 67] width 78 height 16
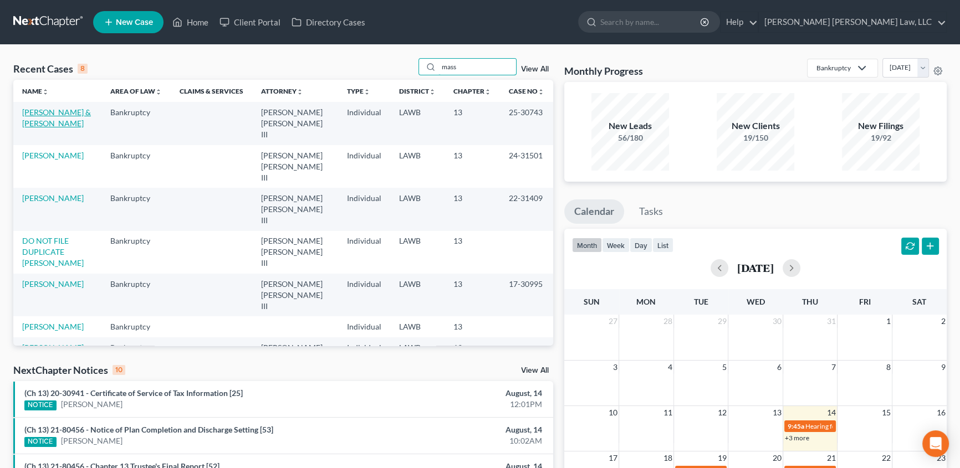
type input "mass"
click at [61, 112] on link "[PERSON_NAME] & [PERSON_NAME]" at bounding box center [56, 118] width 69 height 21
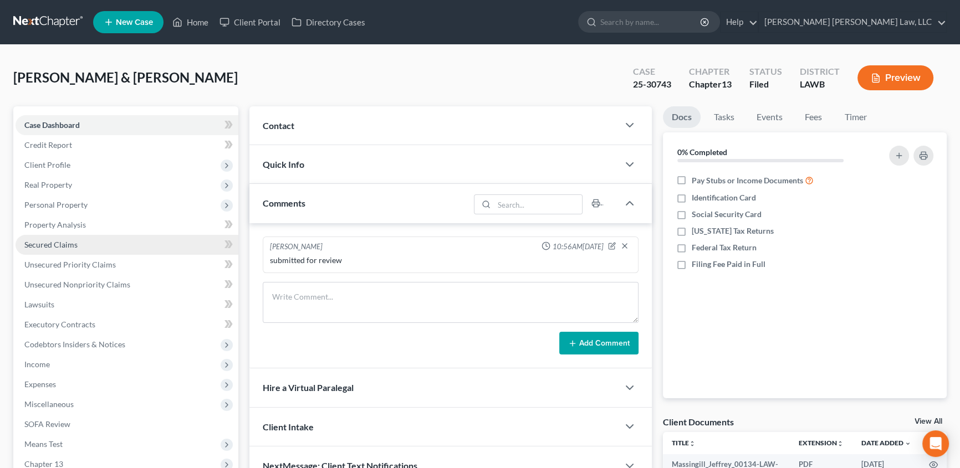
click at [49, 246] on span "Secured Claims" at bounding box center [50, 244] width 53 height 9
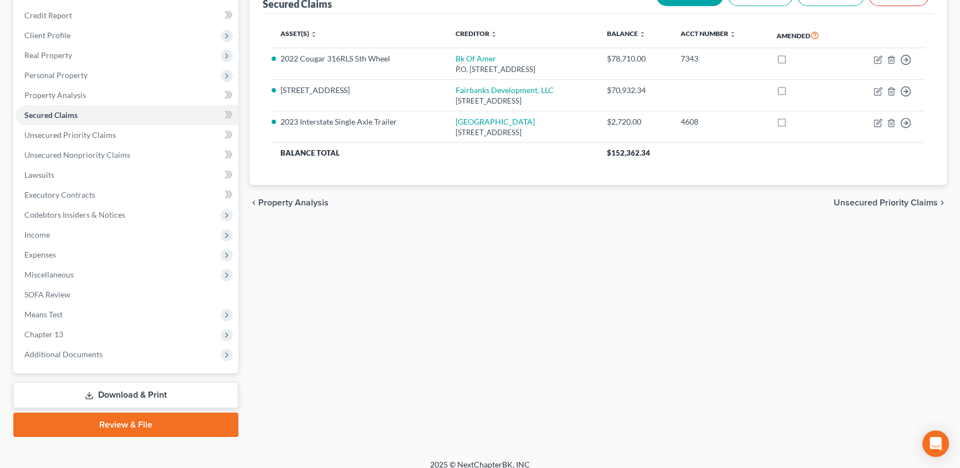
scroll to position [139, 0]
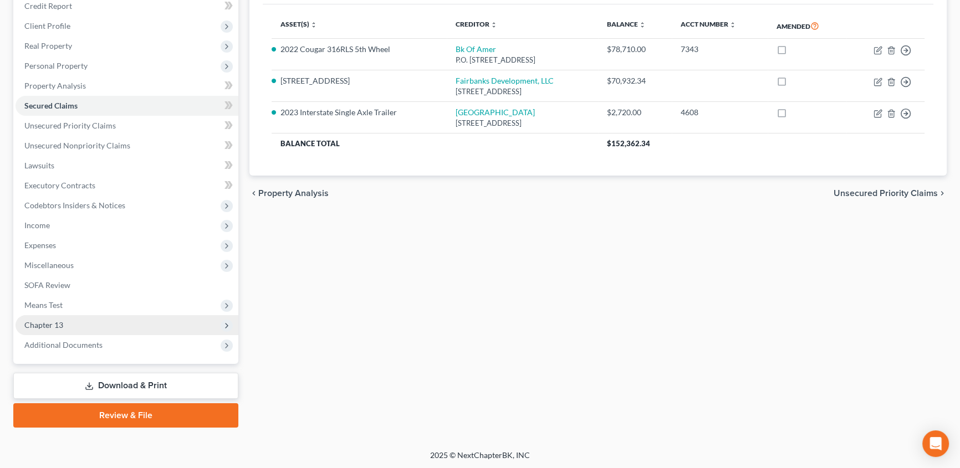
click at [46, 326] on span "Chapter 13" at bounding box center [43, 324] width 39 height 9
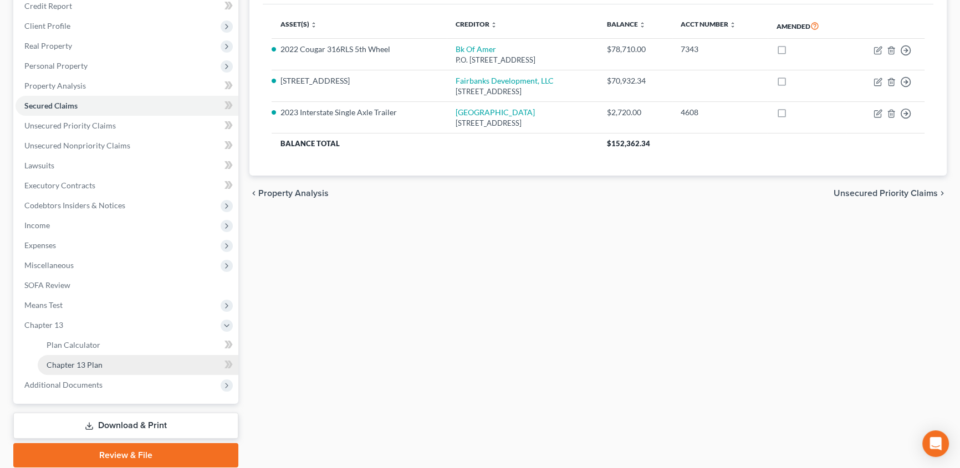
click at [95, 362] on span "Chapter 13 Plan" at bounding box center [75, 364] width 56 height 9
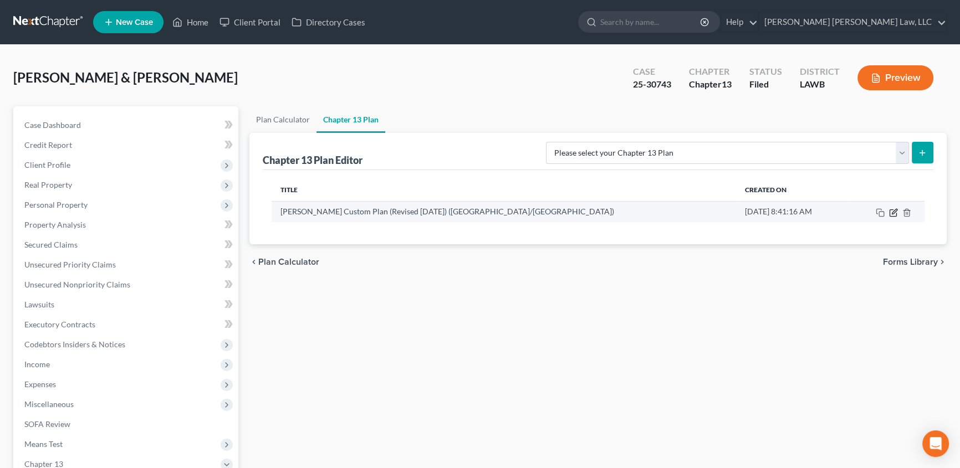
click at [894, 211] on icon "button" at bounding box center [894, 211] width 5 height 5
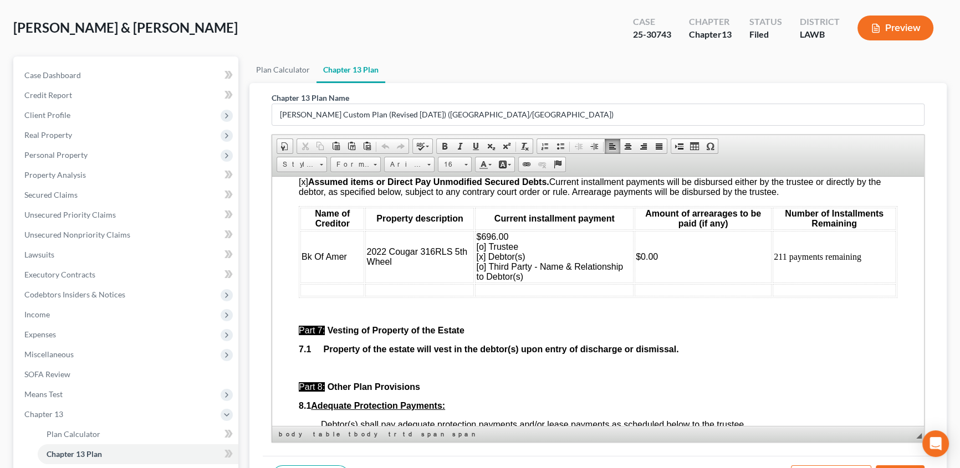
scroll to position [3453, 0]
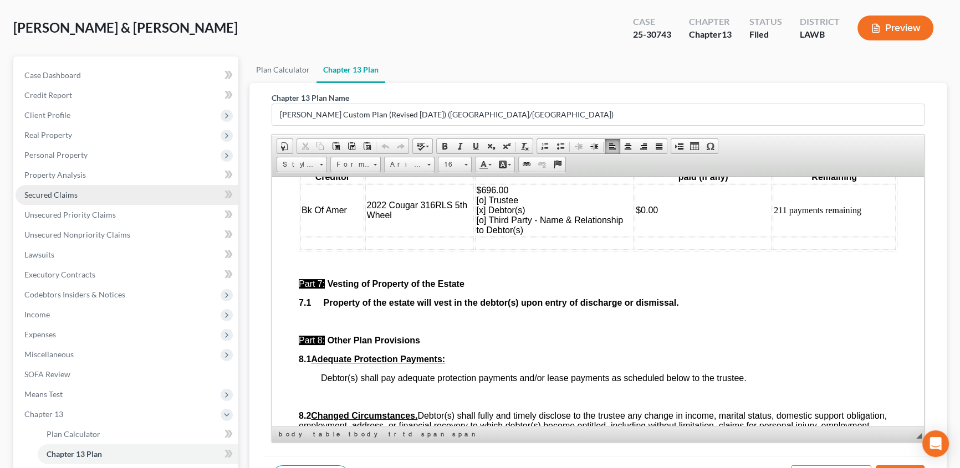
click at [67, 195] on span "Secured Claims" at bounding box center [50, 194] width 53 height 9
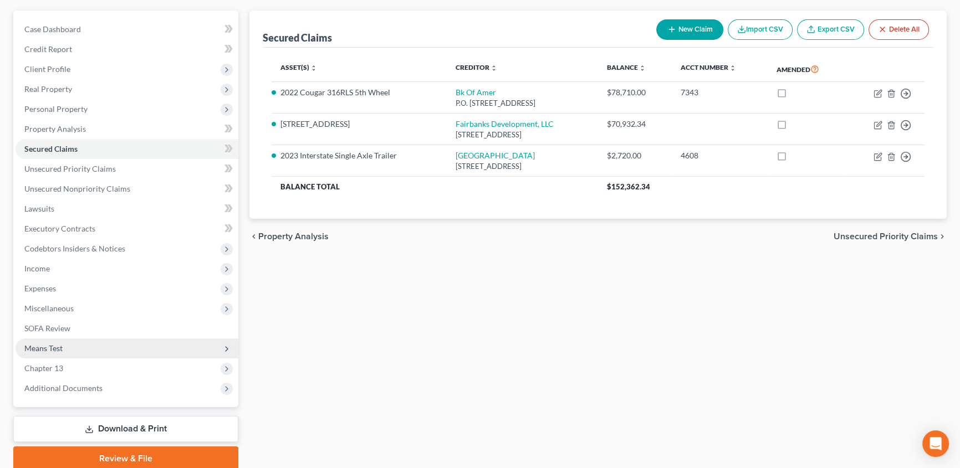
scroll to position [100, 0]
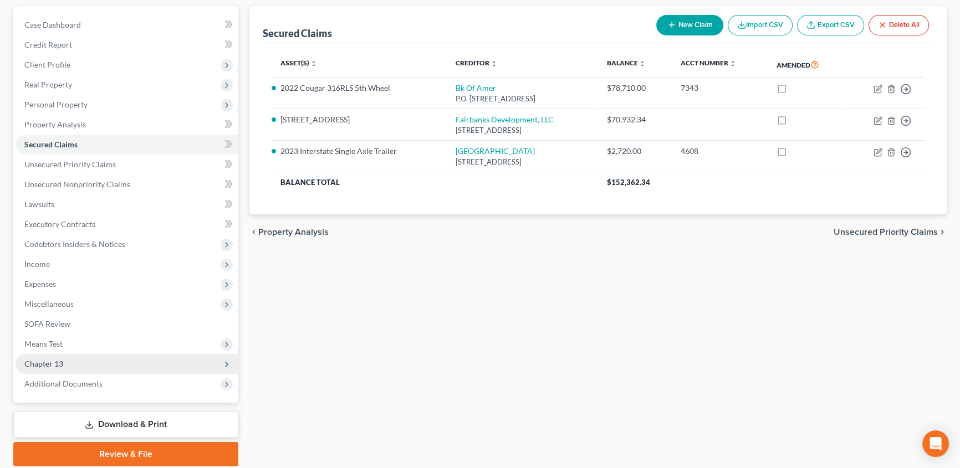
click at [52, 361] on span "Chapter 13" at bounding box center [43, 363] width 39 height 9
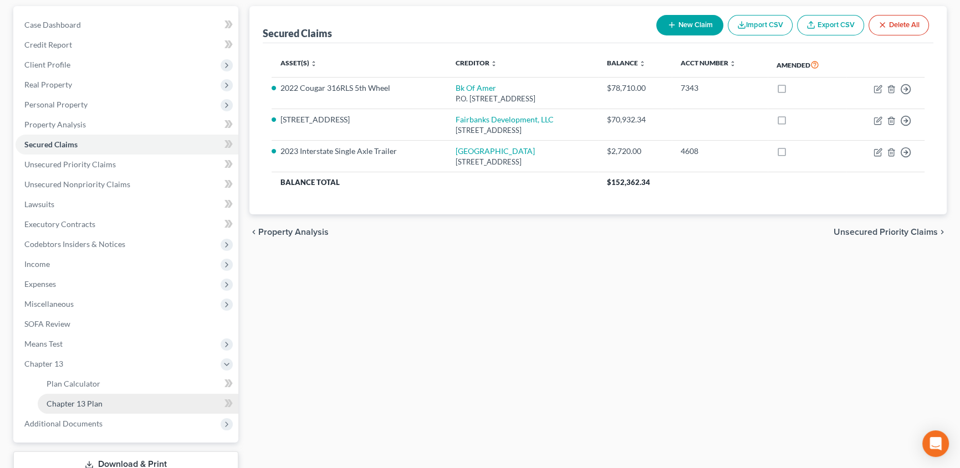
click at [73, 404] on span "Chapter 13 Plan" at bounding box center [75, 403] width 56 height 9
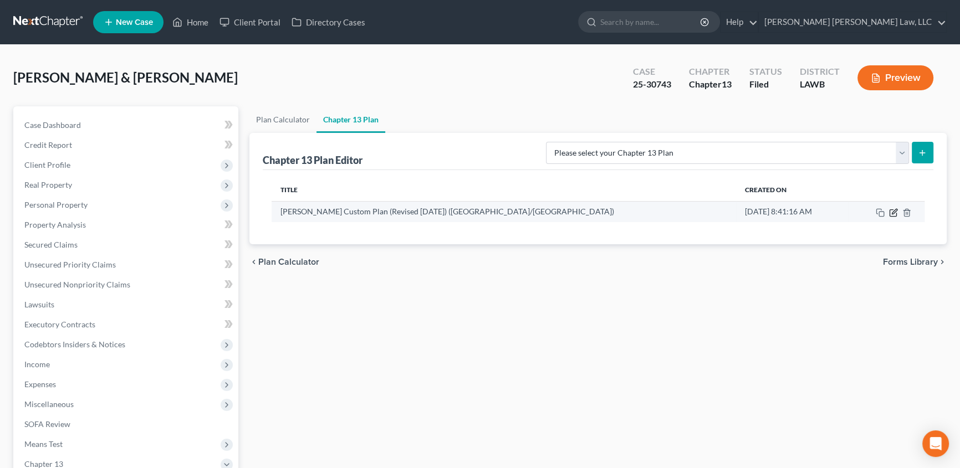
click at [891, 214] on icon "button" at bounding box center [893, 212] width 9 height 9
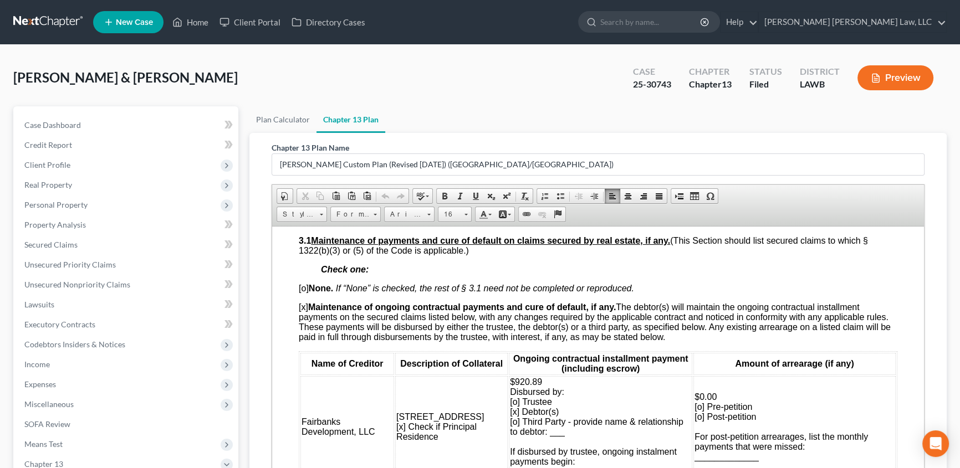
scroll to position [1049, 0]
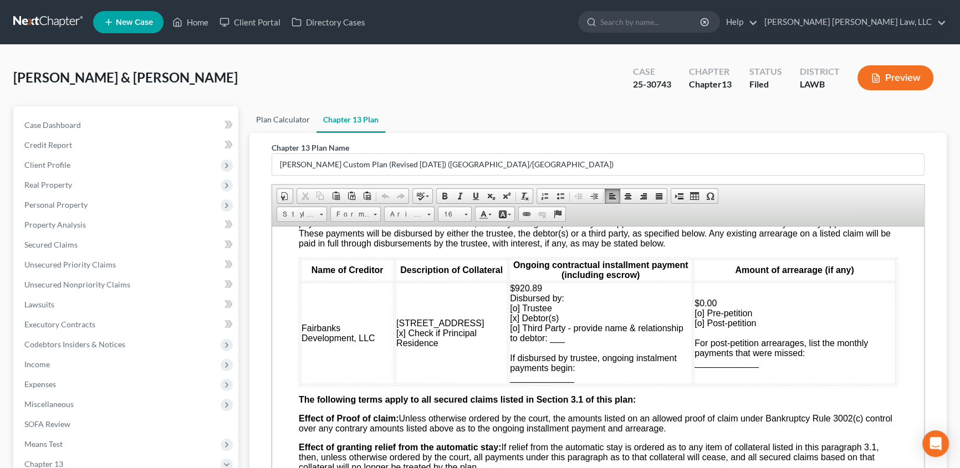
click at [288, 114] on link "Plan Calculator" at bounding box center [282, 119] width 67 height 27
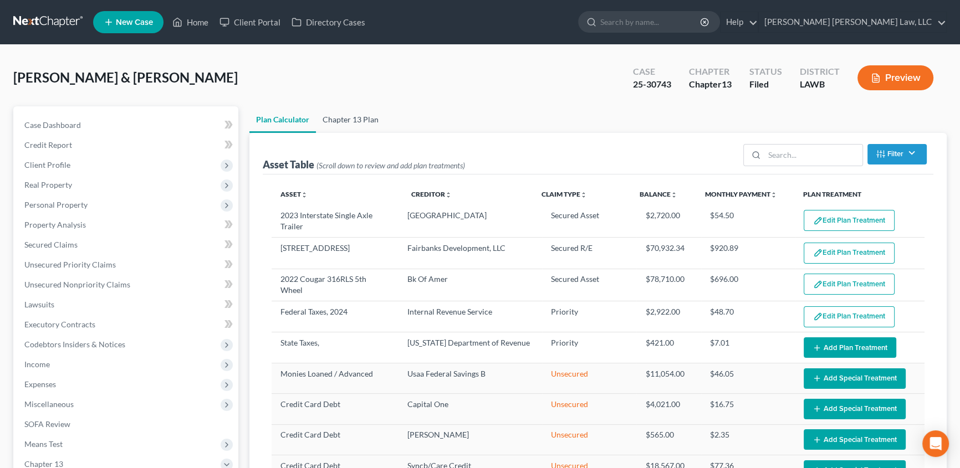
click at [355, 116] on link "Chapter 13 Plan" at bounding box center [350, 119] width 69 height 27
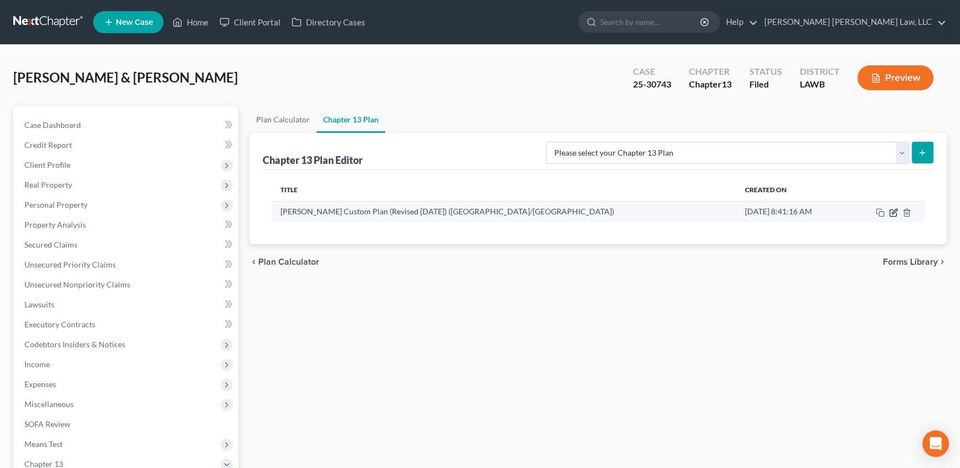
click at [890, 212] on icon "button" at bounding box center [893, 212] width 9 height 9
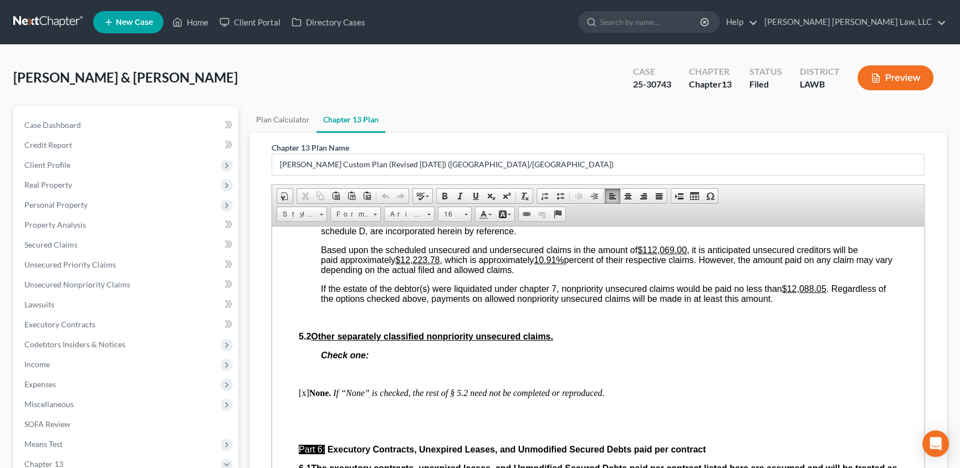
scroll to position [3091, 0]
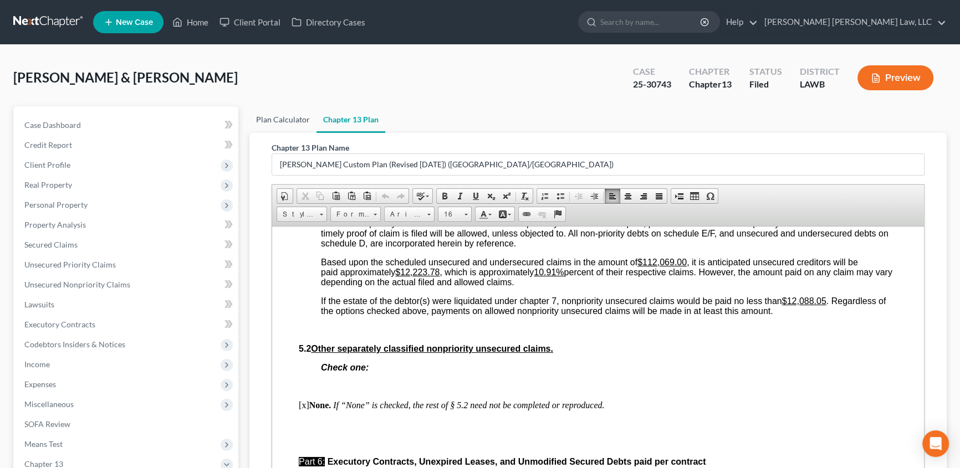
click at [286, 115] on link "Plan Calculator" at bounding box center [282, 119] width 67 height 27
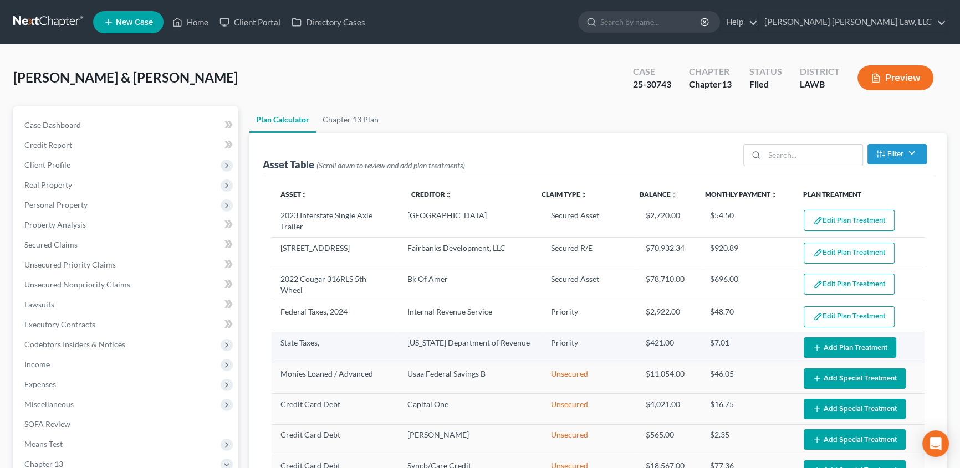
select select "59"
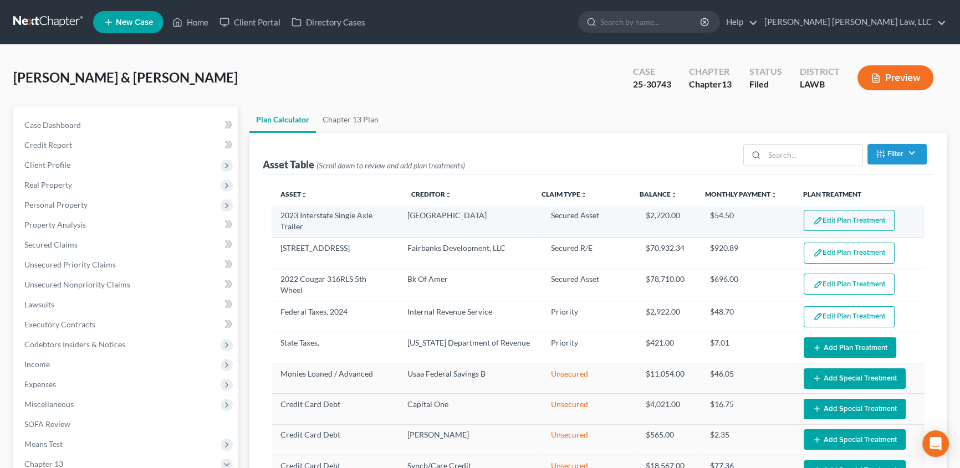
click at [848, 217] on button "Edit Plan Treatment" at bounding box center [848, 220] width 91 height 21
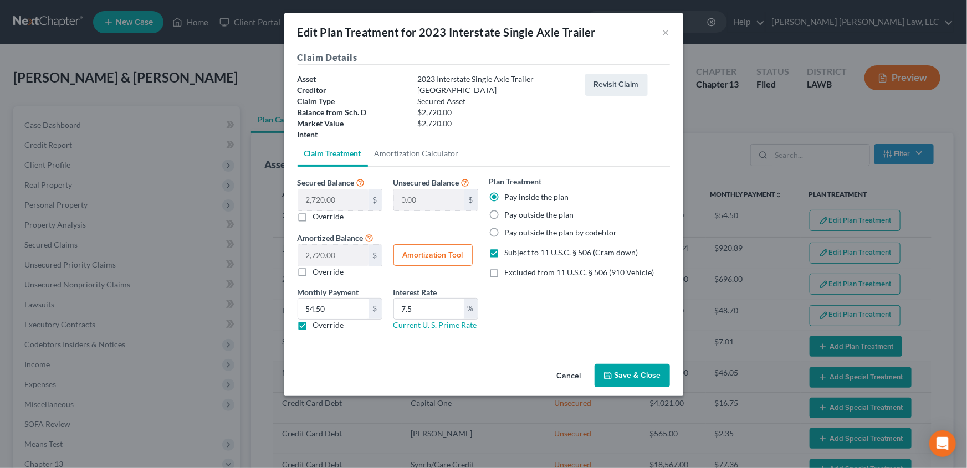
click at [643, 378] on button "Save & Close" at bounding box center [632, 375] width 75 height 23
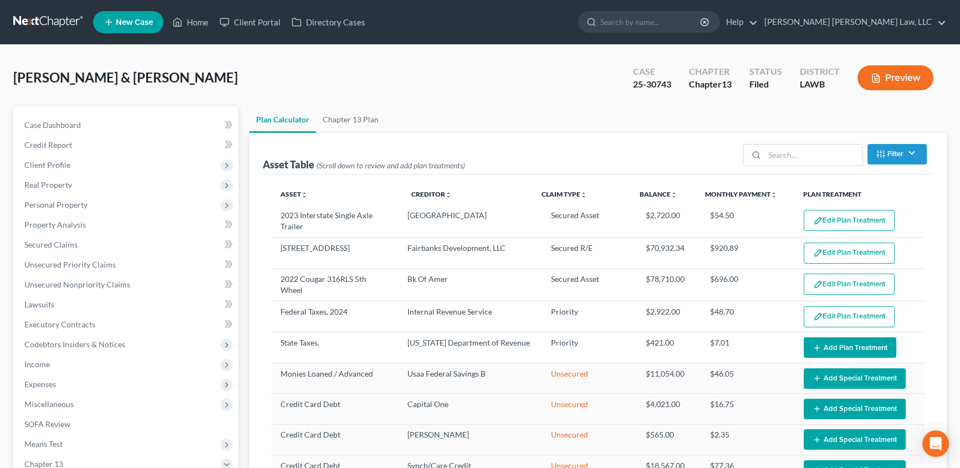
select select "59"
click at [365, 118] on link "Chapter 13 Plan" at bounding box center [350, 119] width 69 height 27
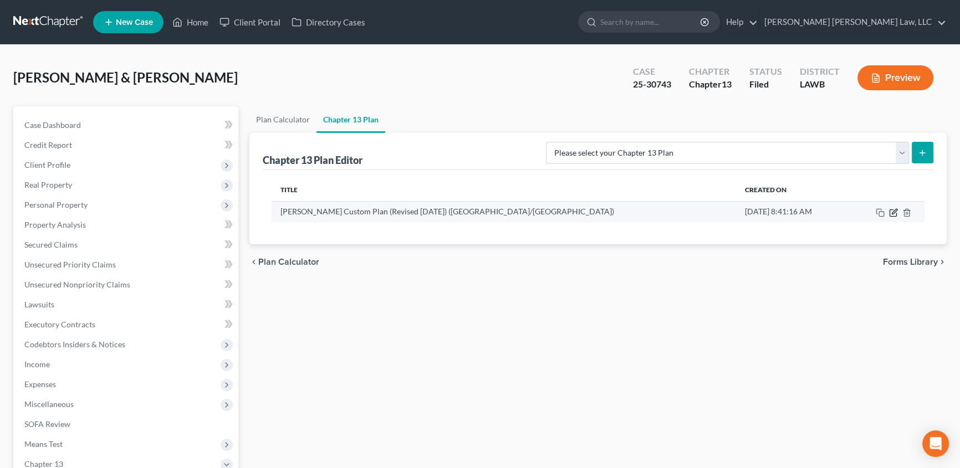
click at [893, 214] on icon "button" at bounding box center [893, 212] width 9 height 9
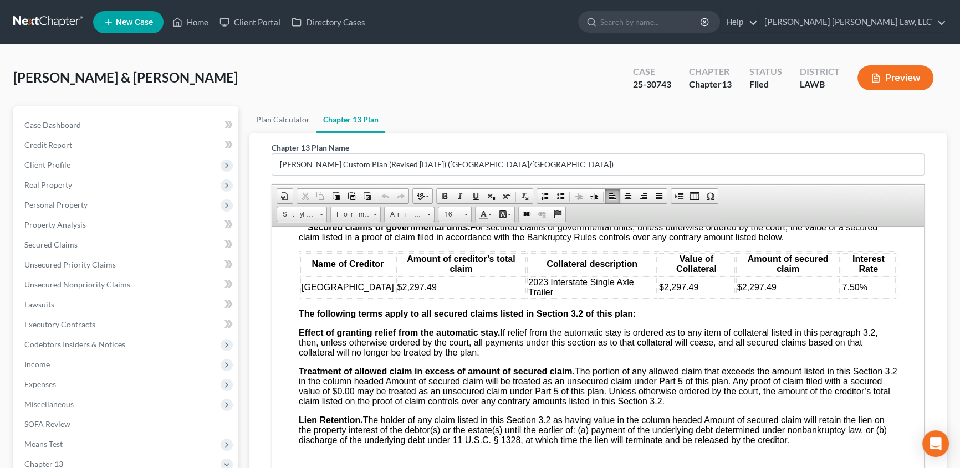
scroll to position [1559, 0]
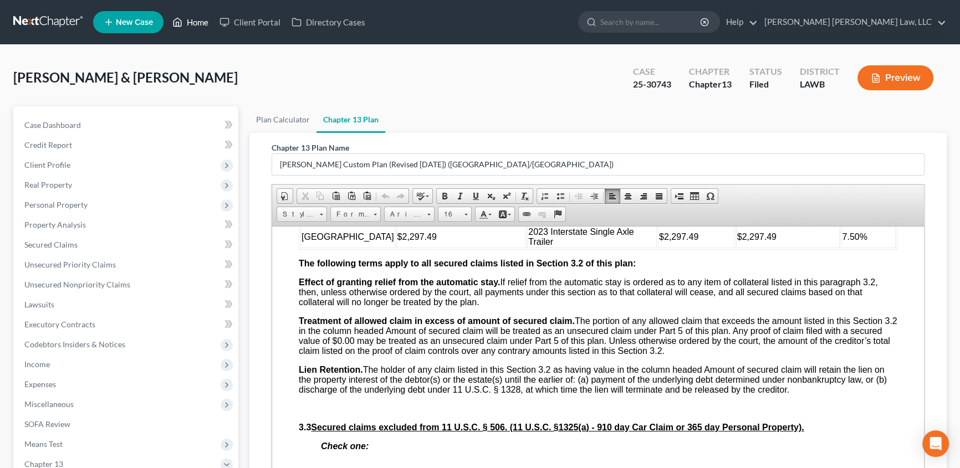
drag, startPoint x: 199, startPoint y: 21, endPoint x: 204, endPoint y: 28, distance: 9.2
click at [200, 21] on link "Home" at bounding box center [190, 22] width 47 height 20
